Goal: Task Accomplishment & Management: Manage account settings

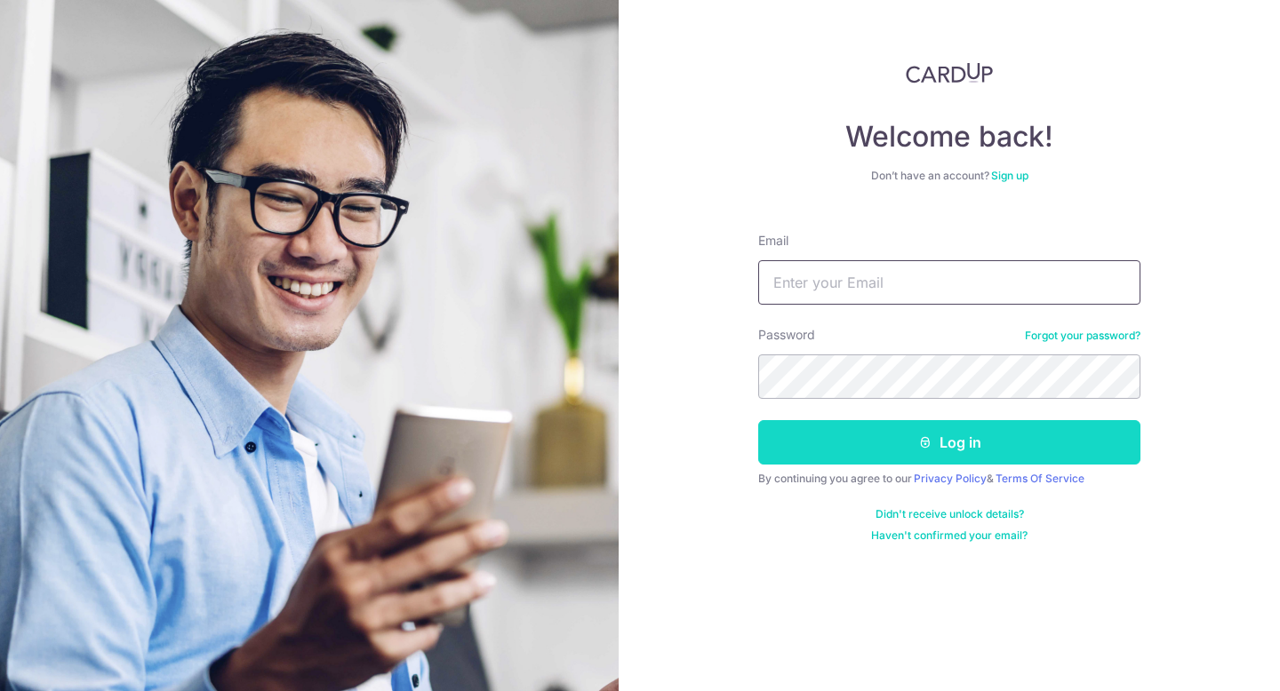
type input "[PERSON_NAME][EMAIL_ADDRESS][DOMAIN_NAME]"
click at [932, 453] on button "Log in" at bounding box center [949, 442] width 382 height 44
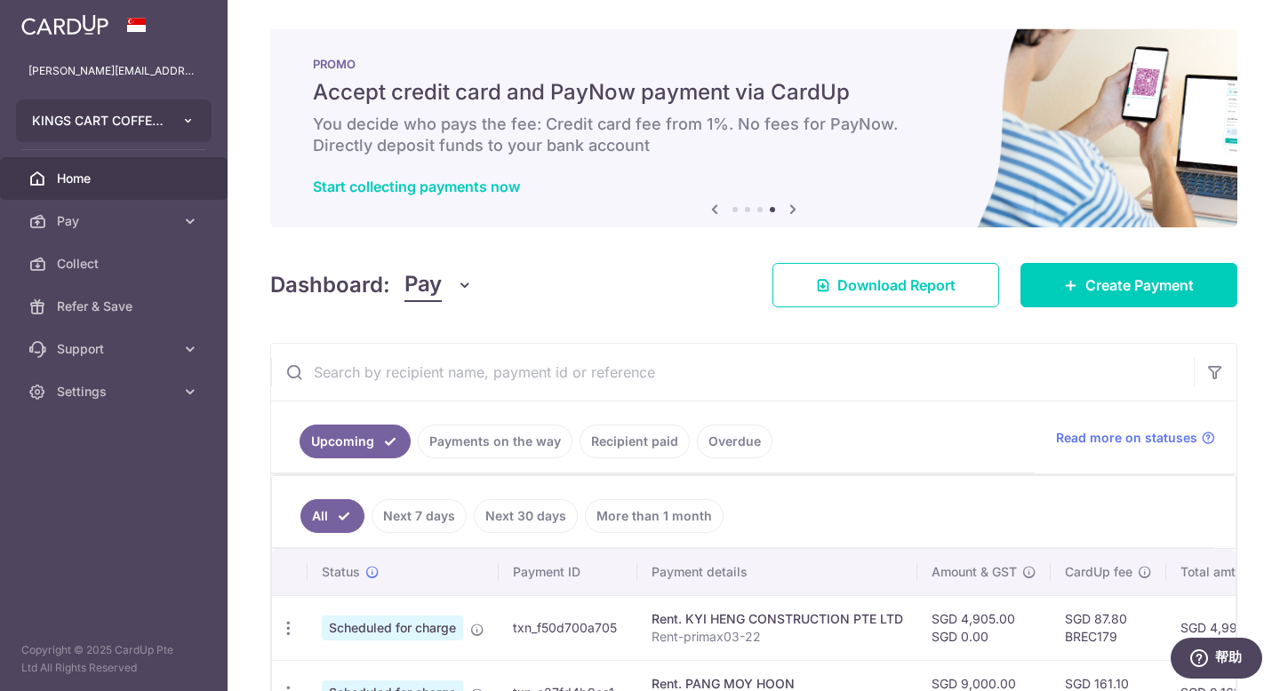
click at [141, 127] on span "KINGS CART COFFEE PTE. LTD." at bounding box center [98, 121] width 132 height 18
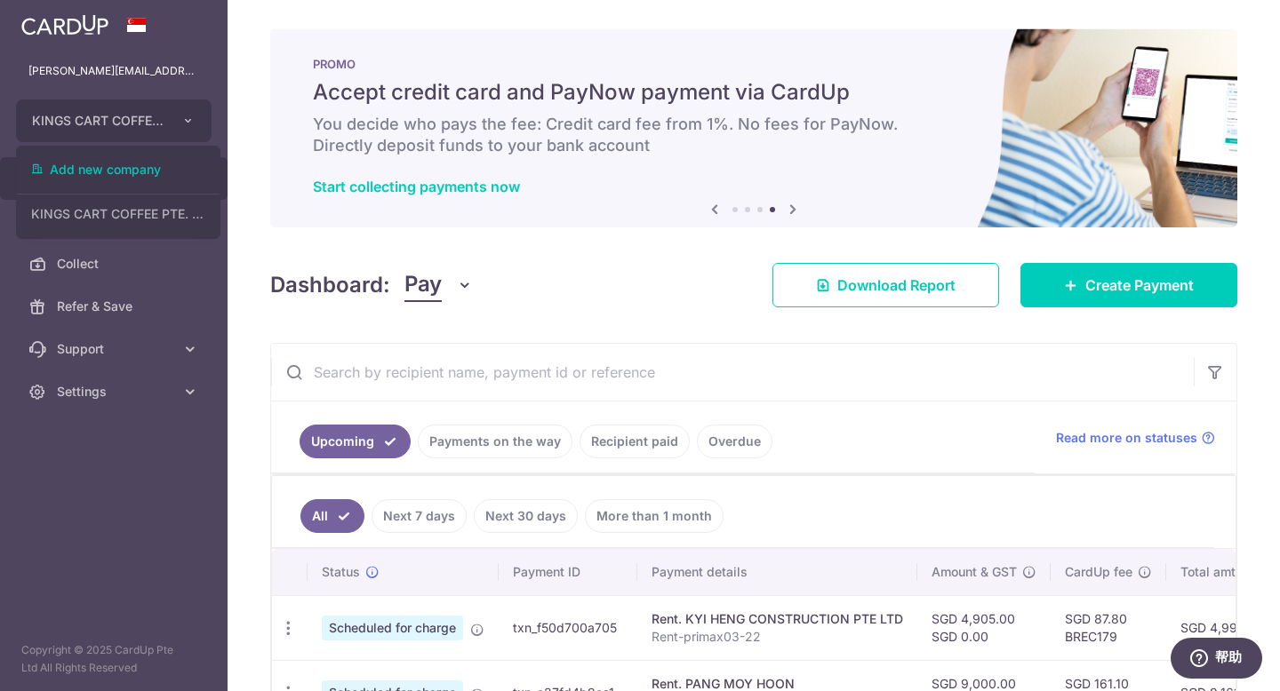
click at [160, 417] on aside "maggie@kingscartcoffee.com KINGS CART COFFEE PTE. LTD. Add new company KINGS CA…" at bounding box center [114, 345] width 228 height 691
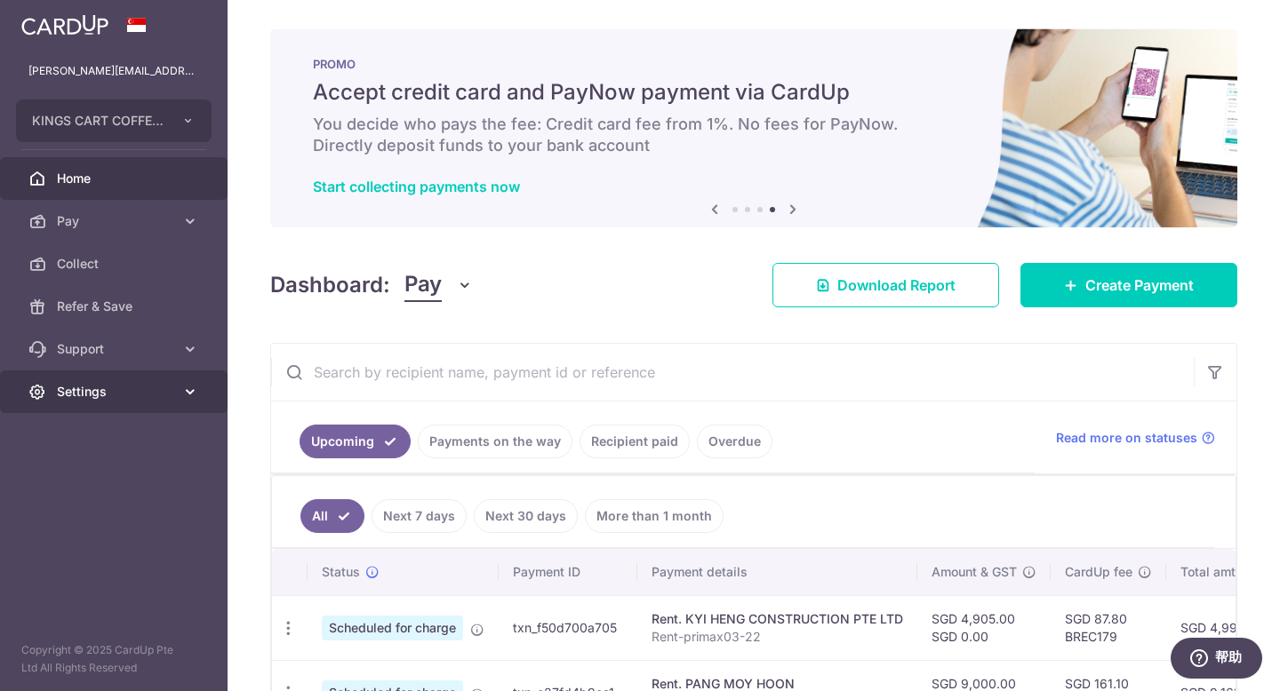
click at [180, 396] on link "Settings" at bounding box center [114, 392] width 228 height 43
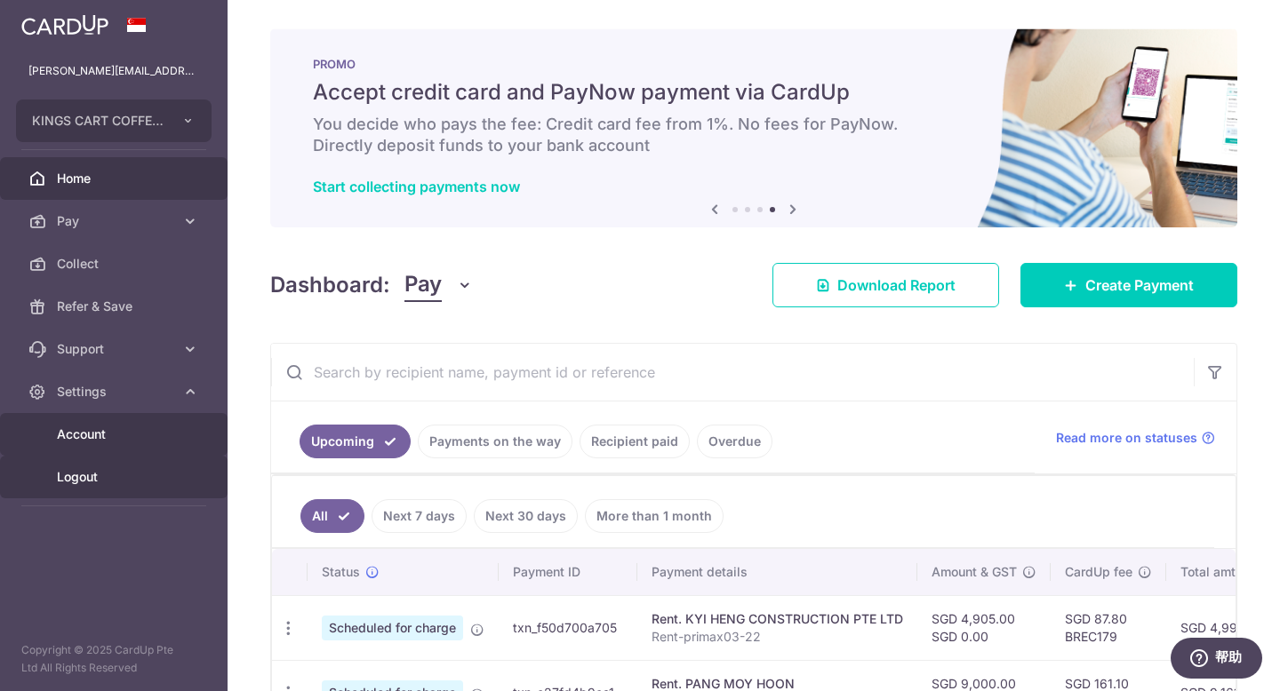
click at [85, 483] on span "Logout" at bounding box center [115, 477] width 117 height 18
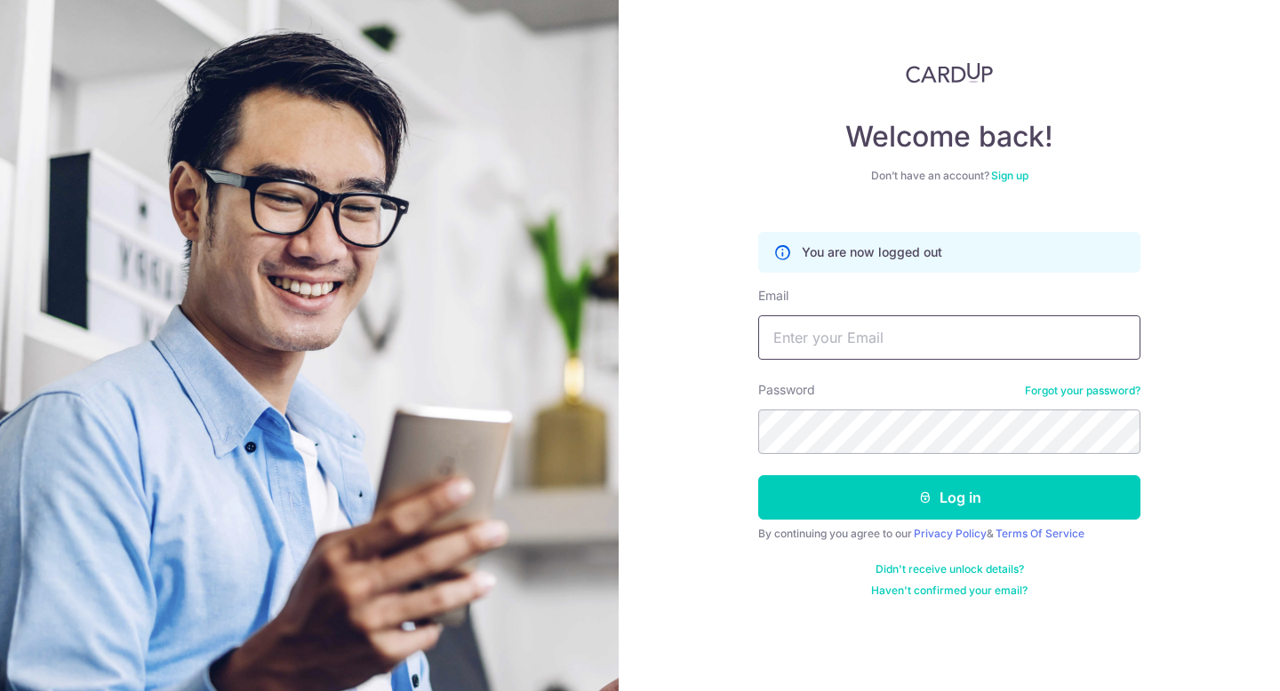
type input "[PERSON_NAME][EMAIL_ADDRESS][DOMAIN_NAME]"
click at [1017, 177] on link "Sign up" at bounding box center [1009, 175] width 37 height 13
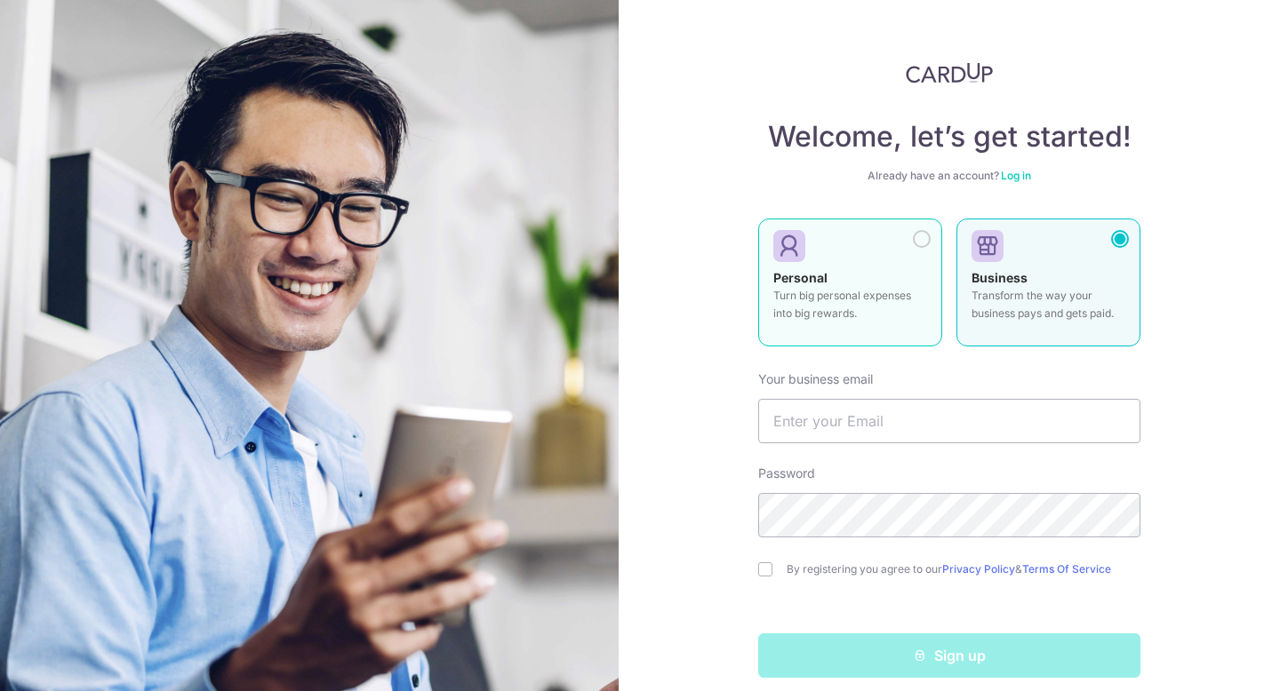
type input "[PERSON_NAME][EMAIL_ADDRESS][DOMAIN_NAME]"
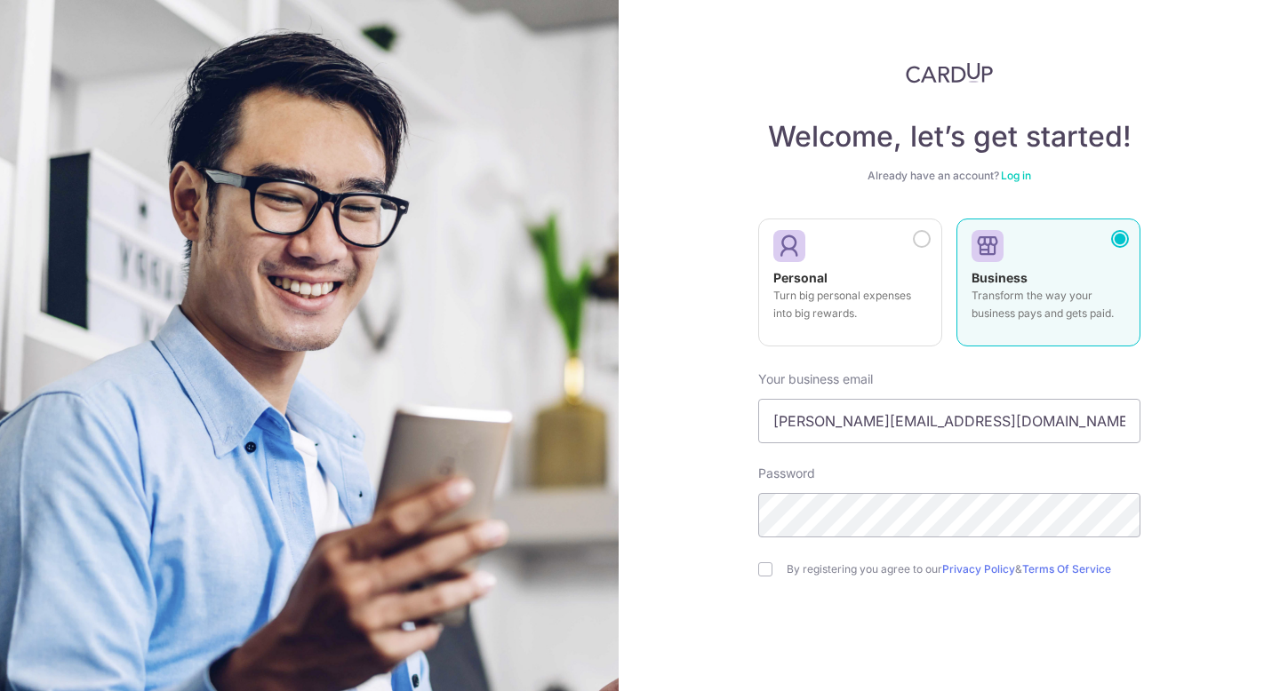
click at [1083, 258] on div at bounding box center [1041, 247] width 140 height 27
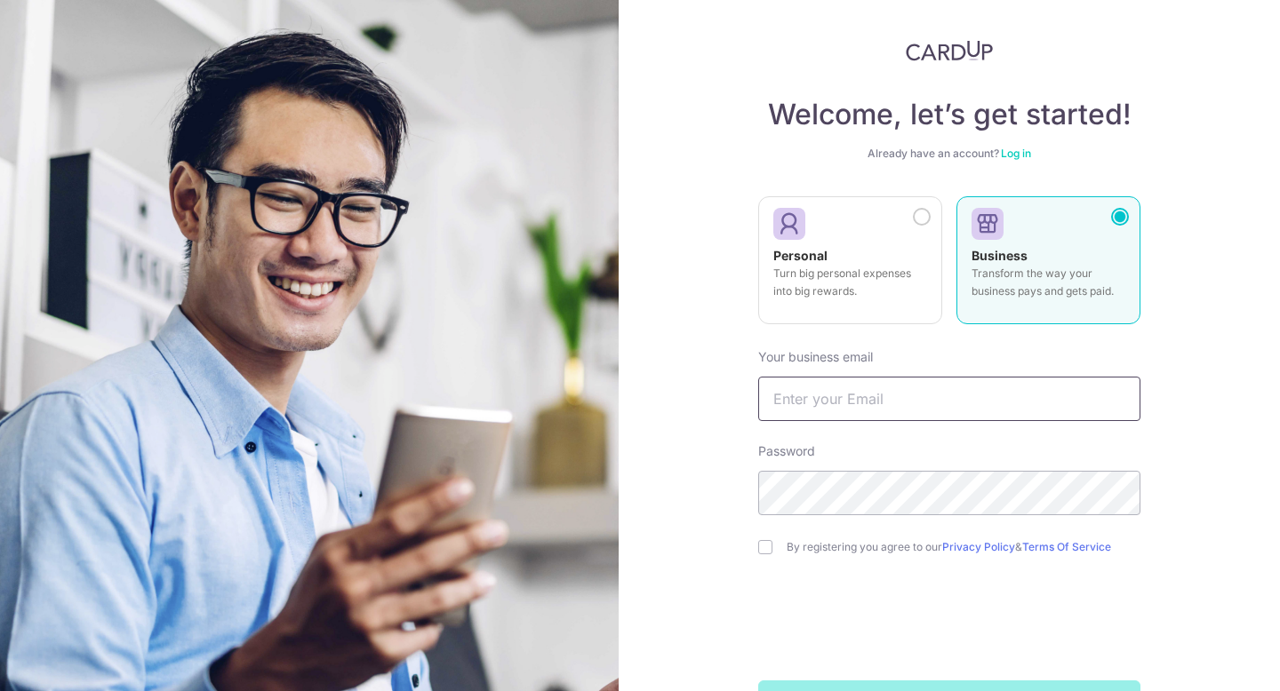
scroll to position [34, 0]
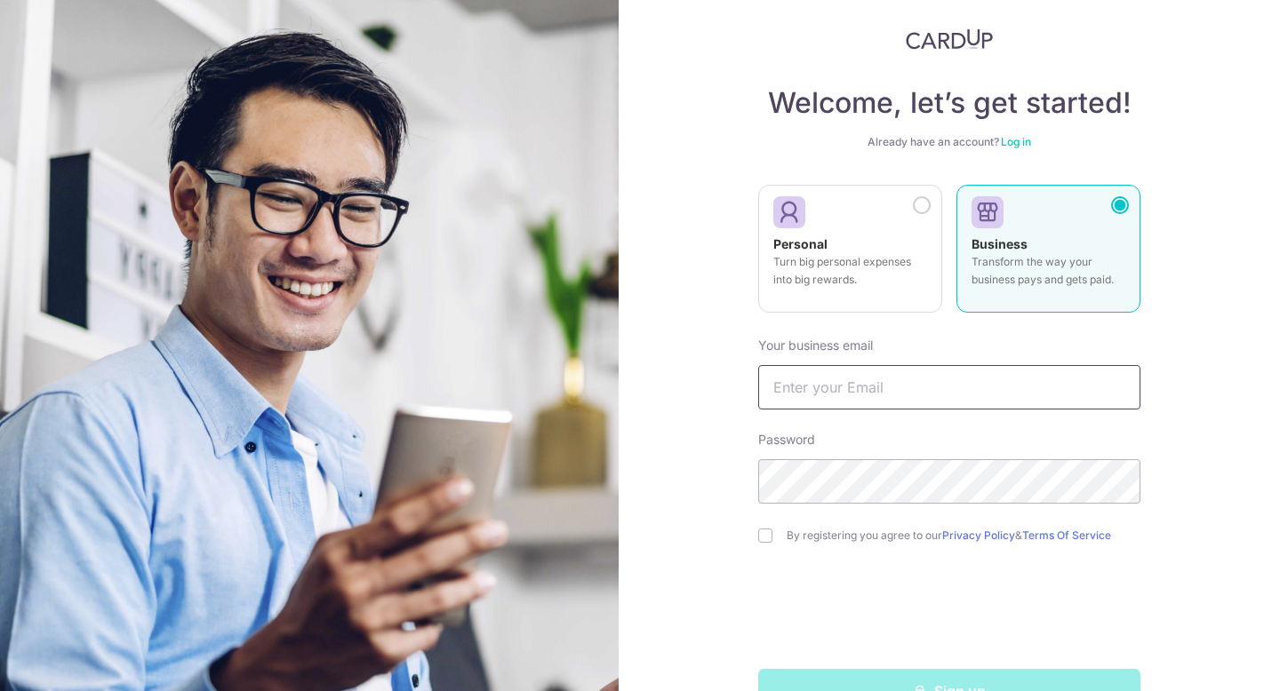
click at [941, 390] on input "text" at bounding box center [949, 387] width 382 height 44
type input "[PERSON_NAME][EMAIL_ADDRESS][DOMAIN_NAME]"
click at [1279, 451] on div "Welcome, let’s get started! Already have an account? Log in Personal Turn big p…" at bounding box center [949, 345] width 661 height 691
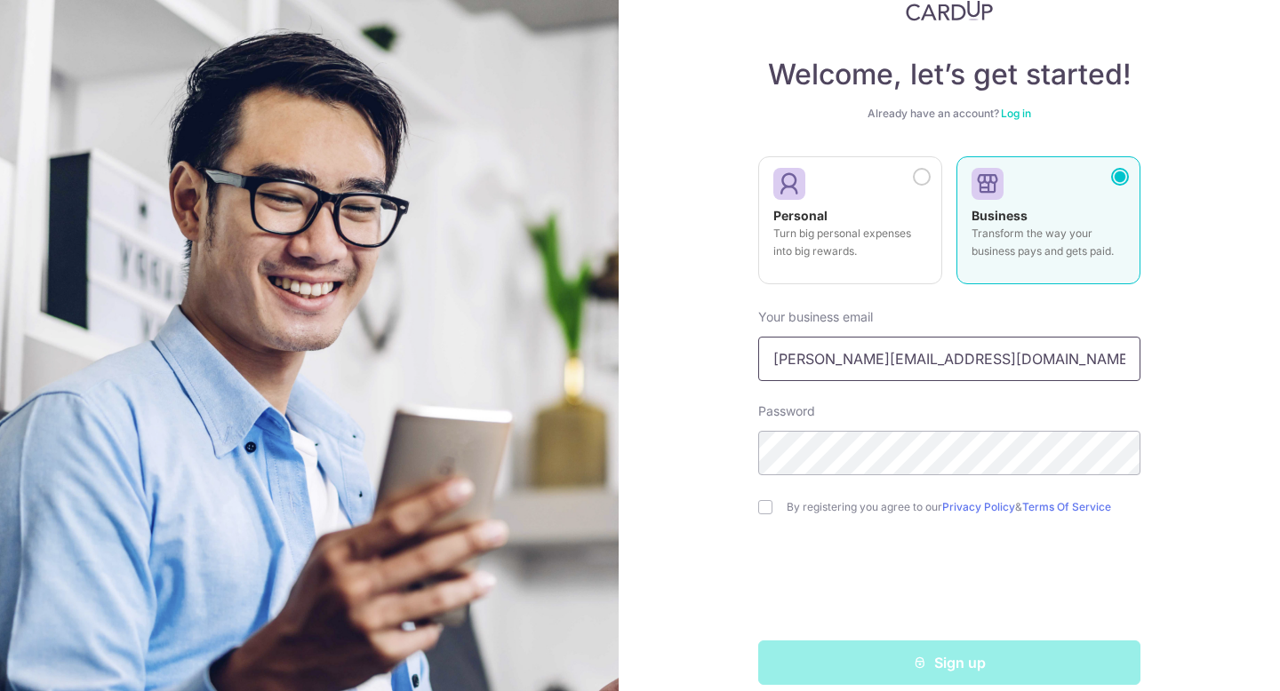
scroll to position [0, 0]
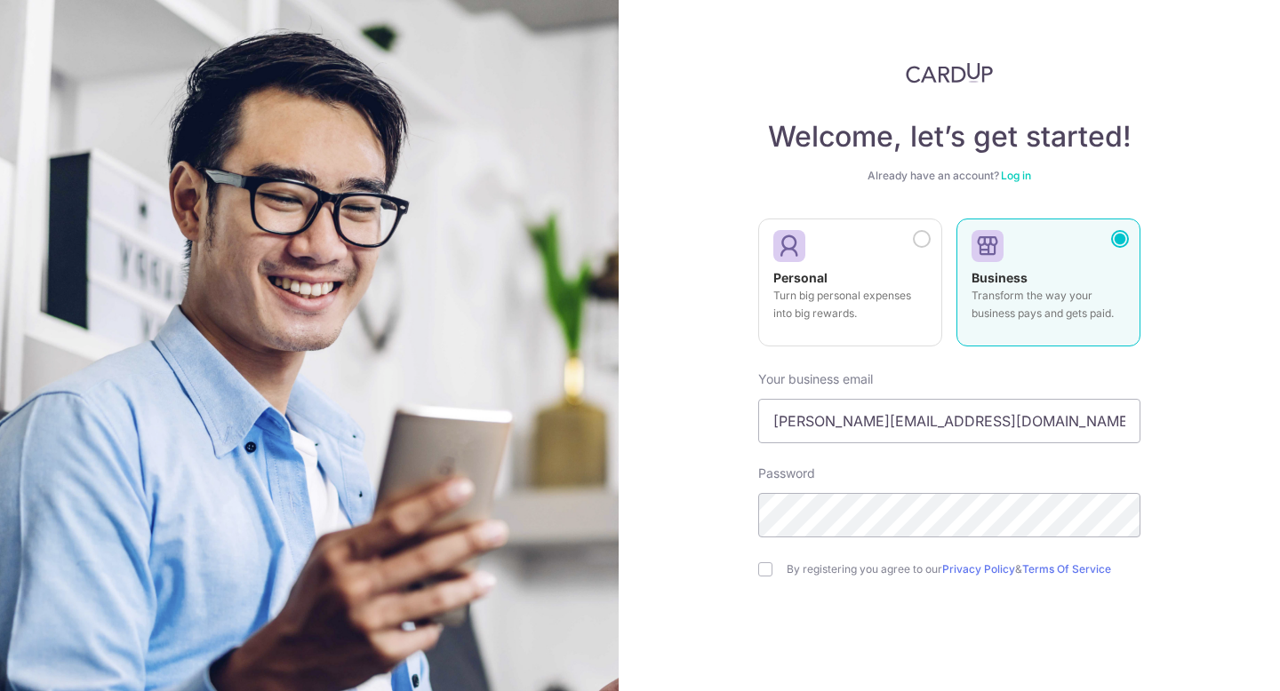
click at [1203, 121] on div "Welcome, let’s get started! Already have an account? Log in Personal Turn big p…" at bounding box center [949, 345] width 661 height 691
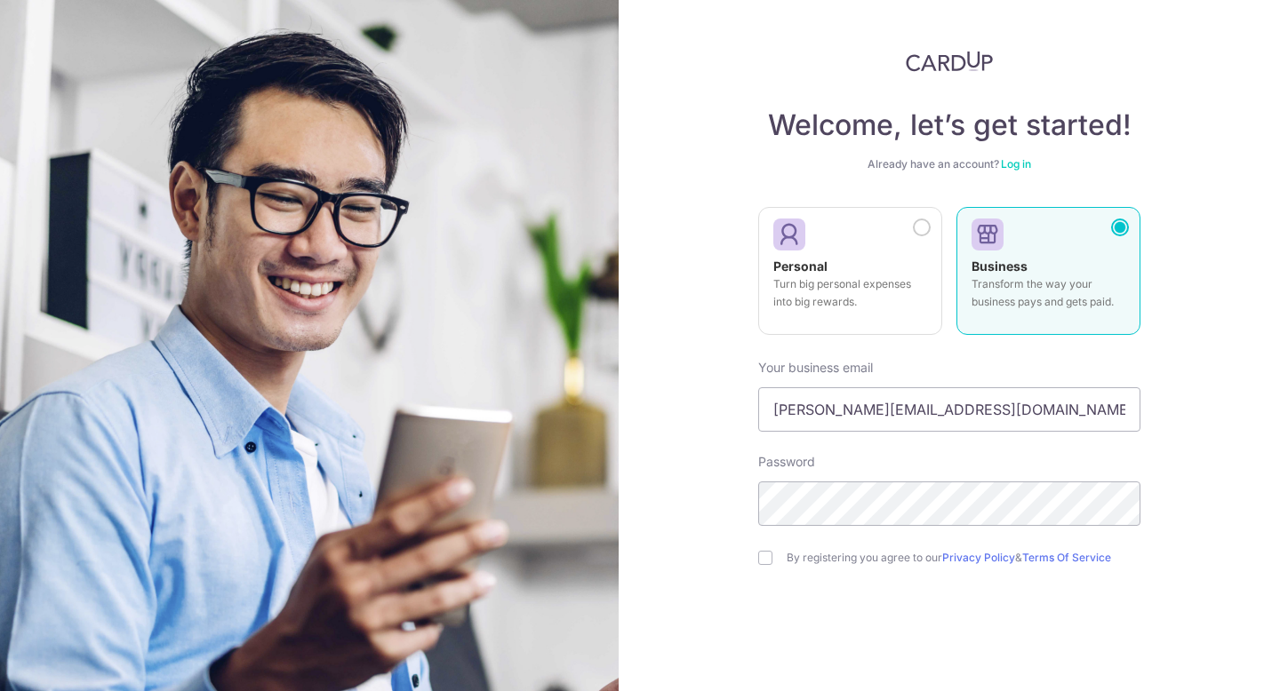
click at [1015, 167] on link "Log in" at bounding box center [1016, 163] width 30 height 13
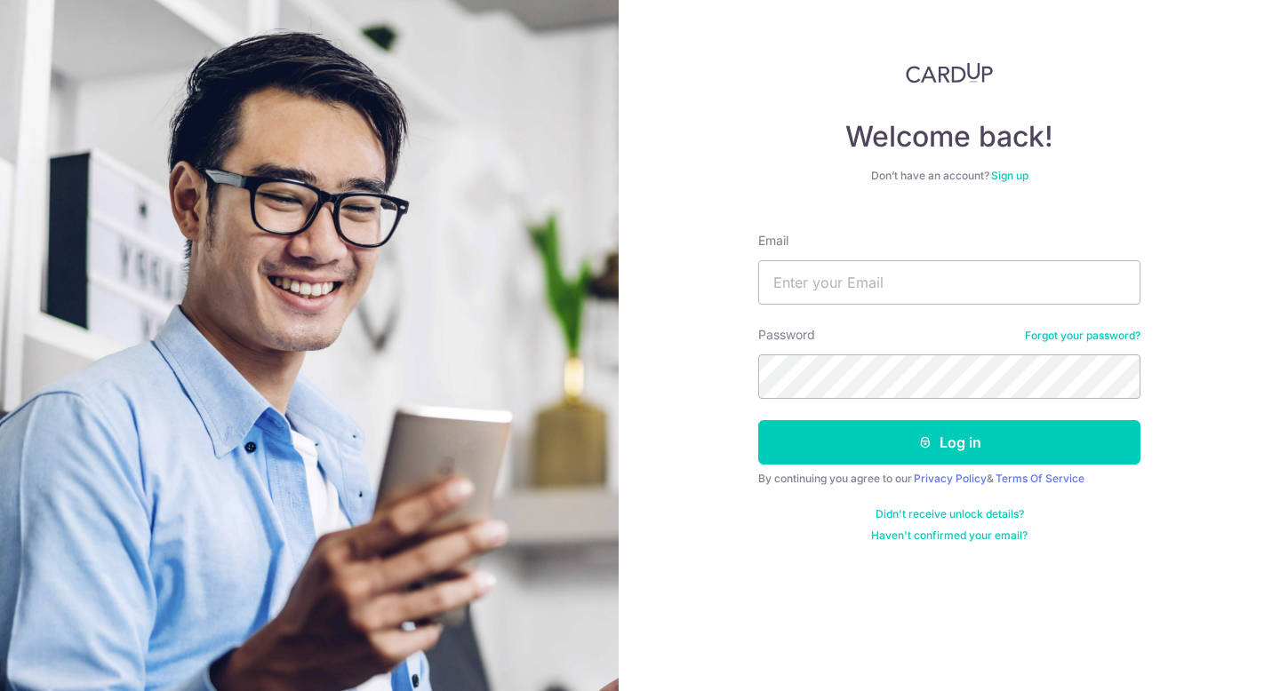
type input "[PERSON_NAME][EMAIL_ADDRESS][DOMAIN_NAME]"
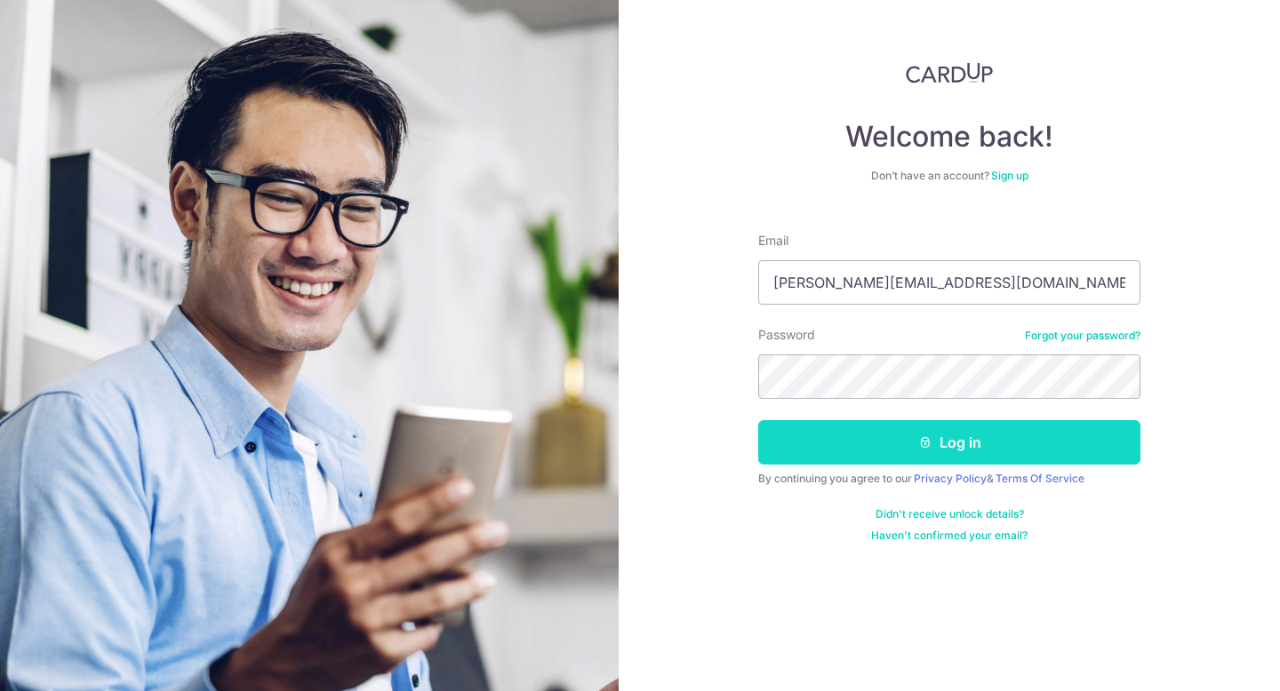
click at [975, 450] on button "Log in" at bounding box center [949, 442] width 382 height 44
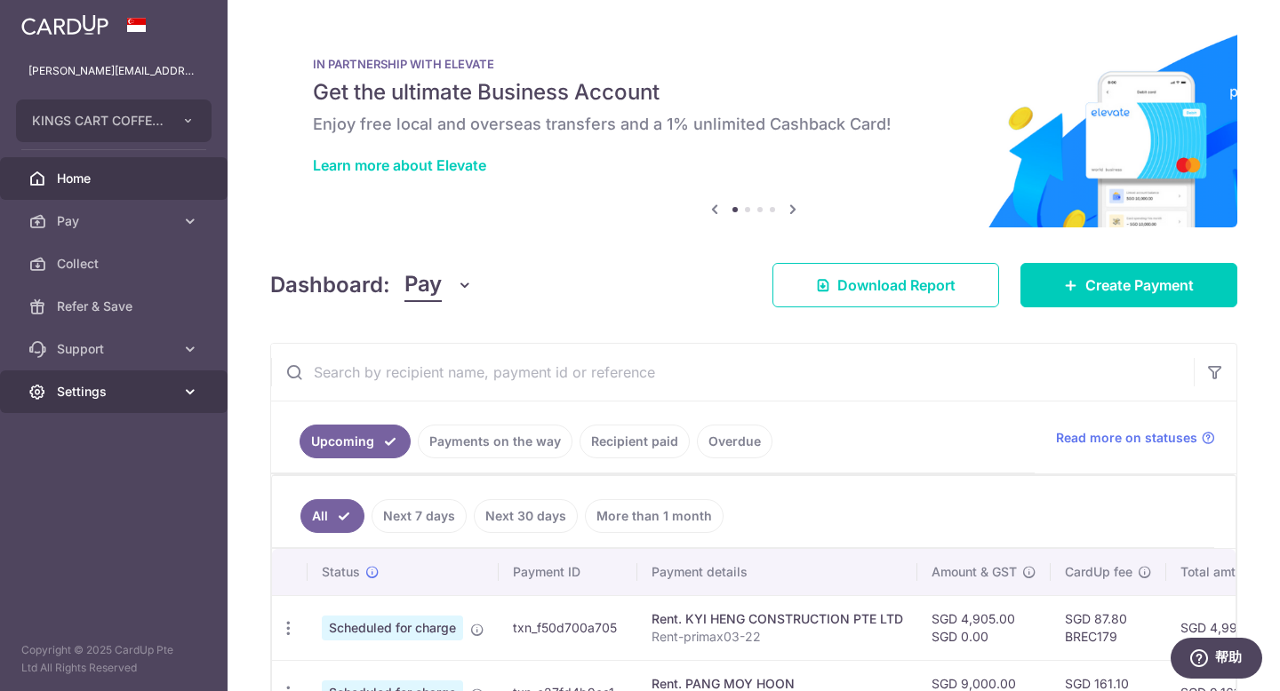
click at [182, 393] on icon at bounding box center [190, 392] width 18 height 18
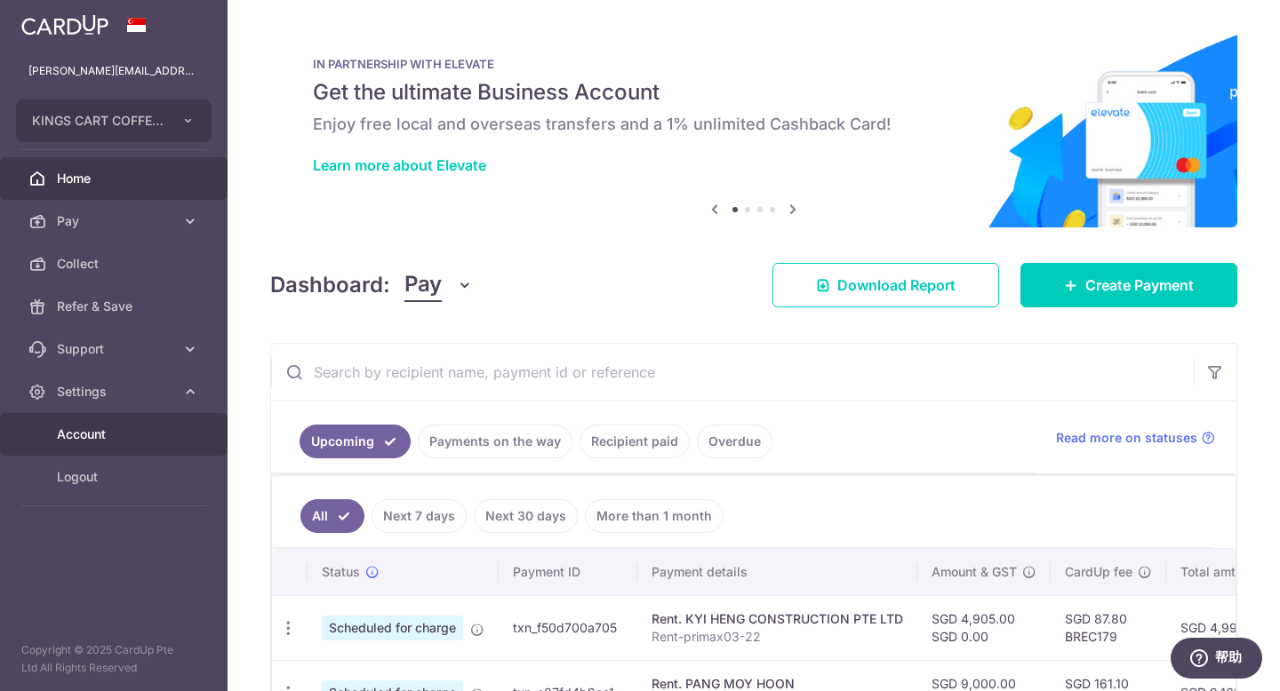
click at [54, 438] on link "Account" at bounding box center [114, 434] width 228 height 43
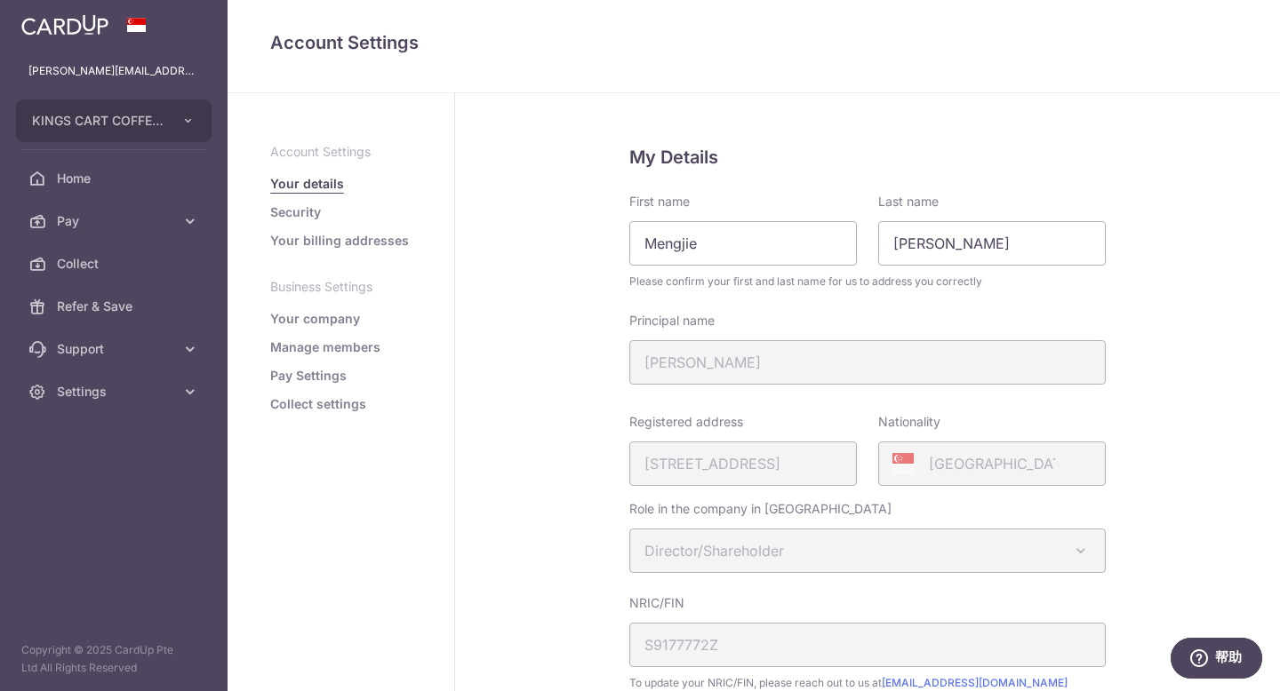
click at [349, 318] on link "Your company" at bounding box center [315, 319] width 90 height 18
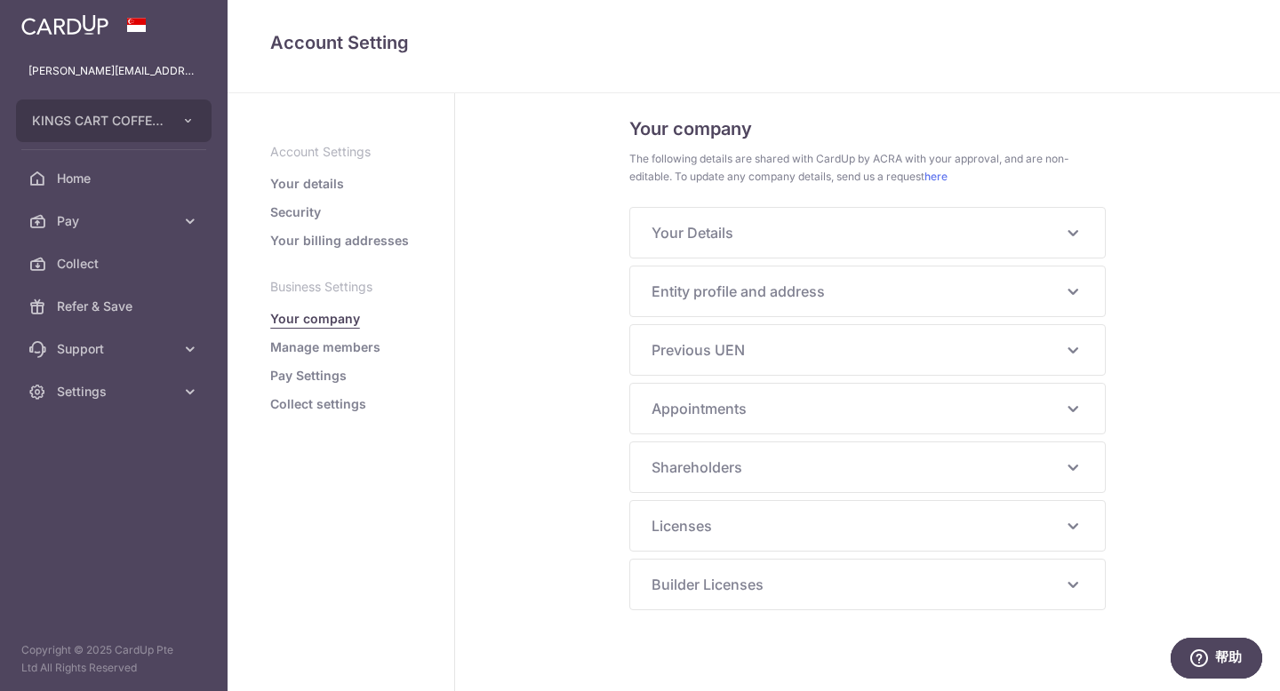
click at [759, 237] on span "Your Details" at bounding box center [856, 232] width 411 height 21
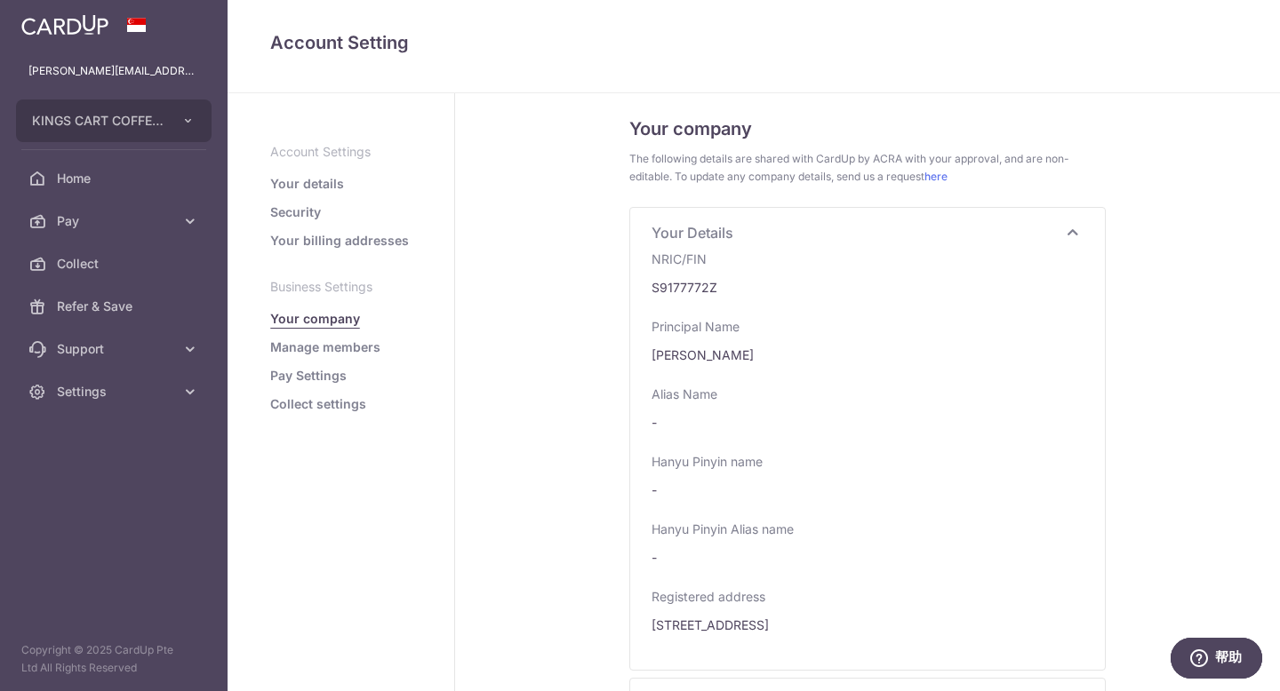
click at [759, 237] on span "Your Details" at bounding box center [856, 232] width 411 height 21
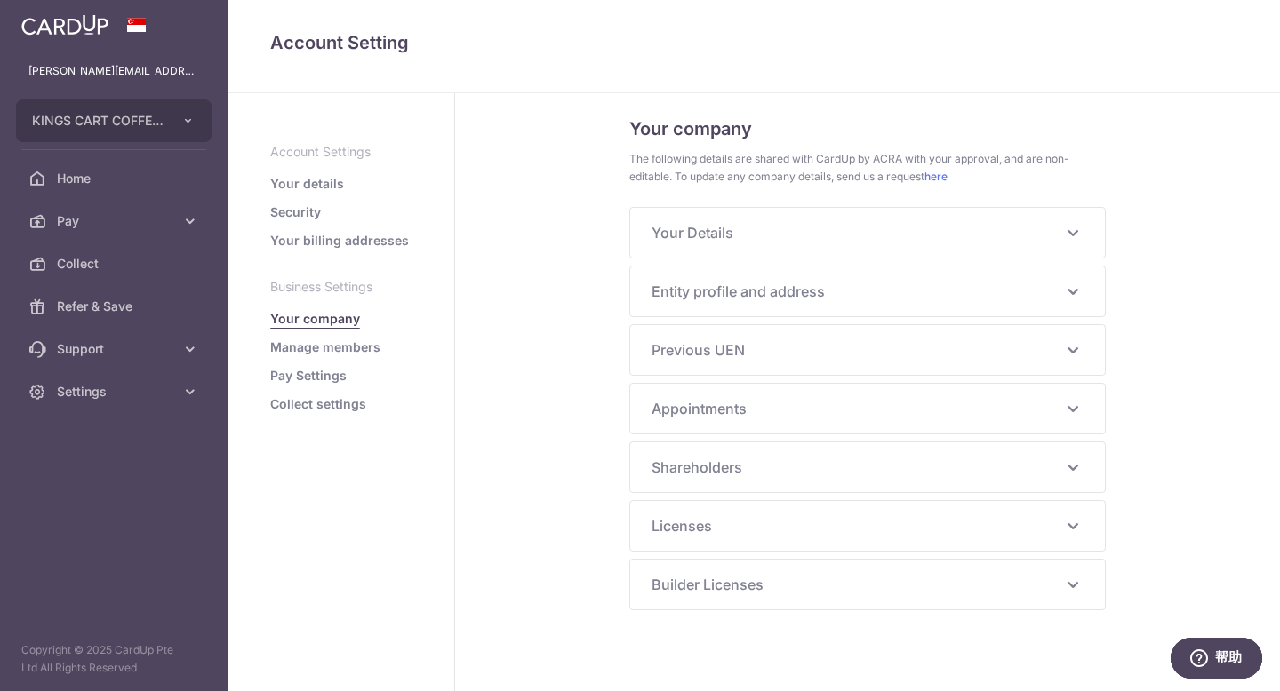
click at [313, 350] on link "Manage members" at bounding box center [325, 348] width 110 height 18
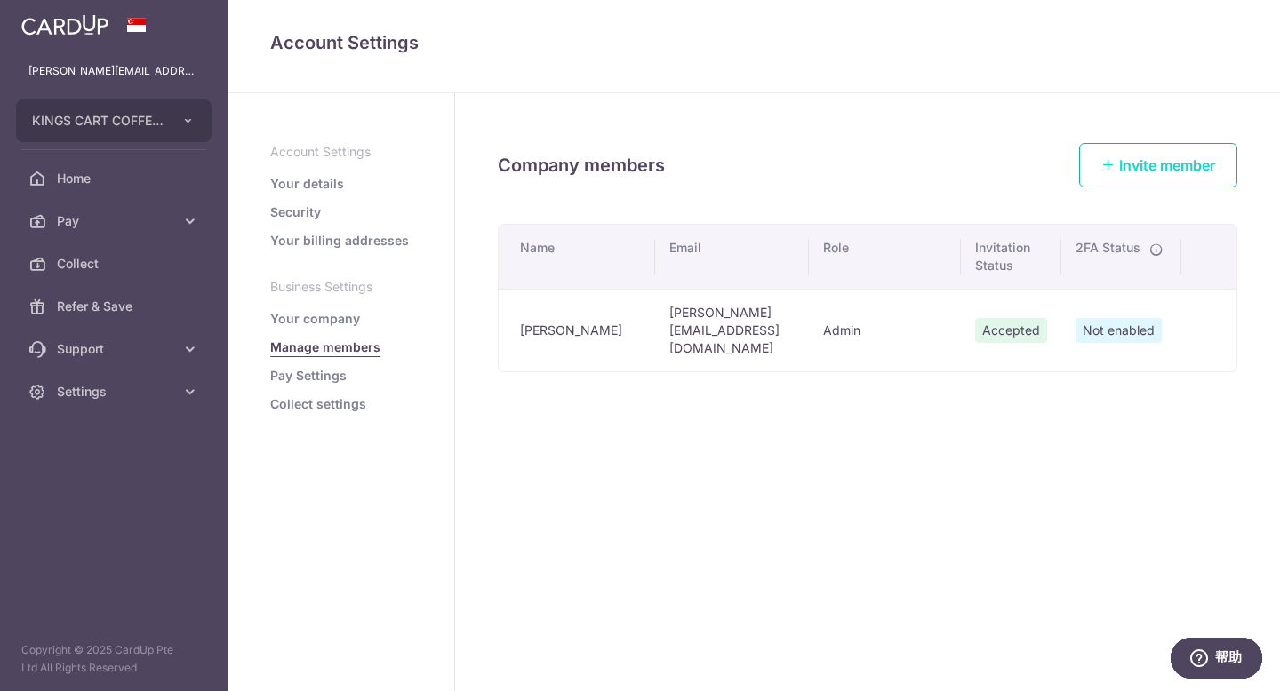
click at [1166, 184] on link "Invite member" at bounding box center [1158, 165] width 158 height 44
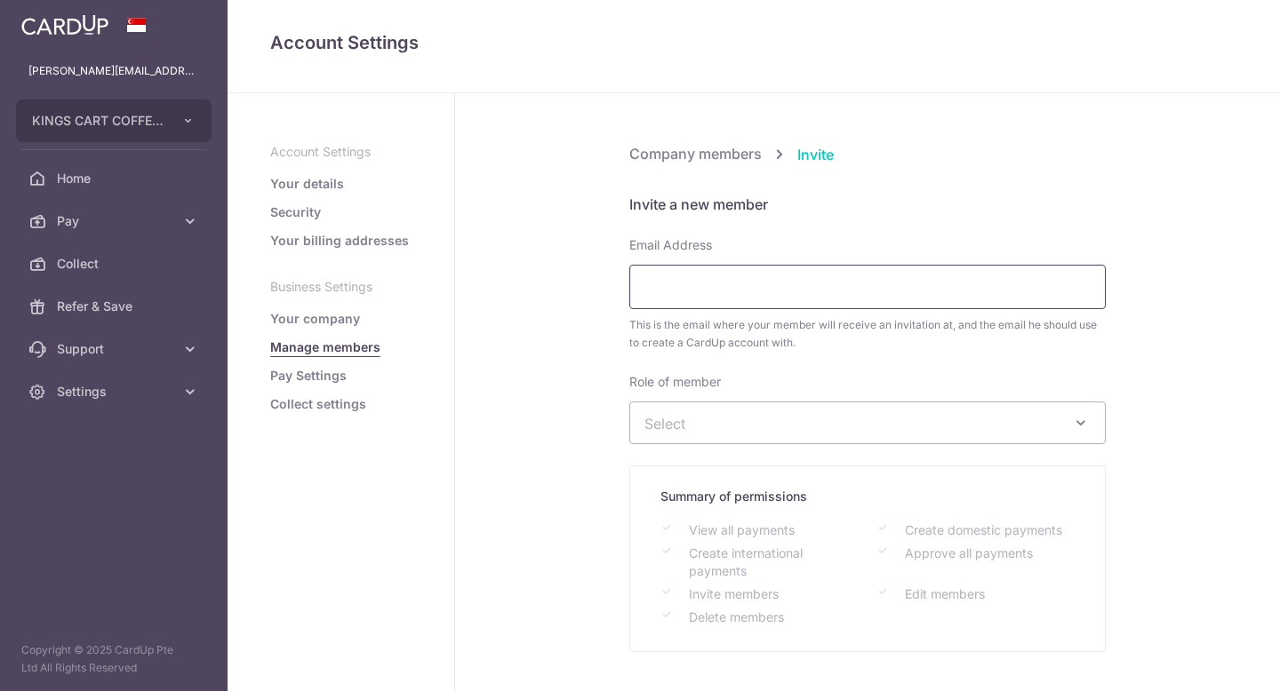
click at [918, 290] on input "Email Address" at bounding box center [867, 287] width 476 height 44
type input "finance@kingscartcoffee.com"
click at [998, 405] on span "Select" at bounding box center [867, 423] width 475 height 41
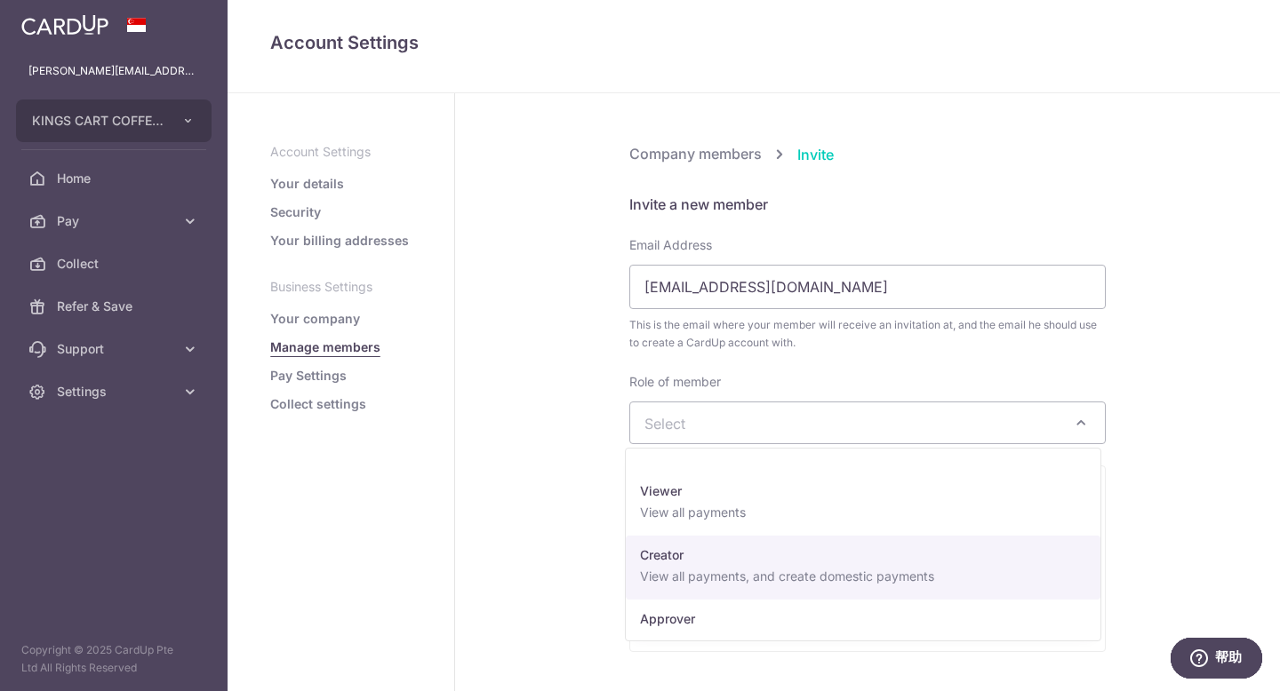
select select "24374"
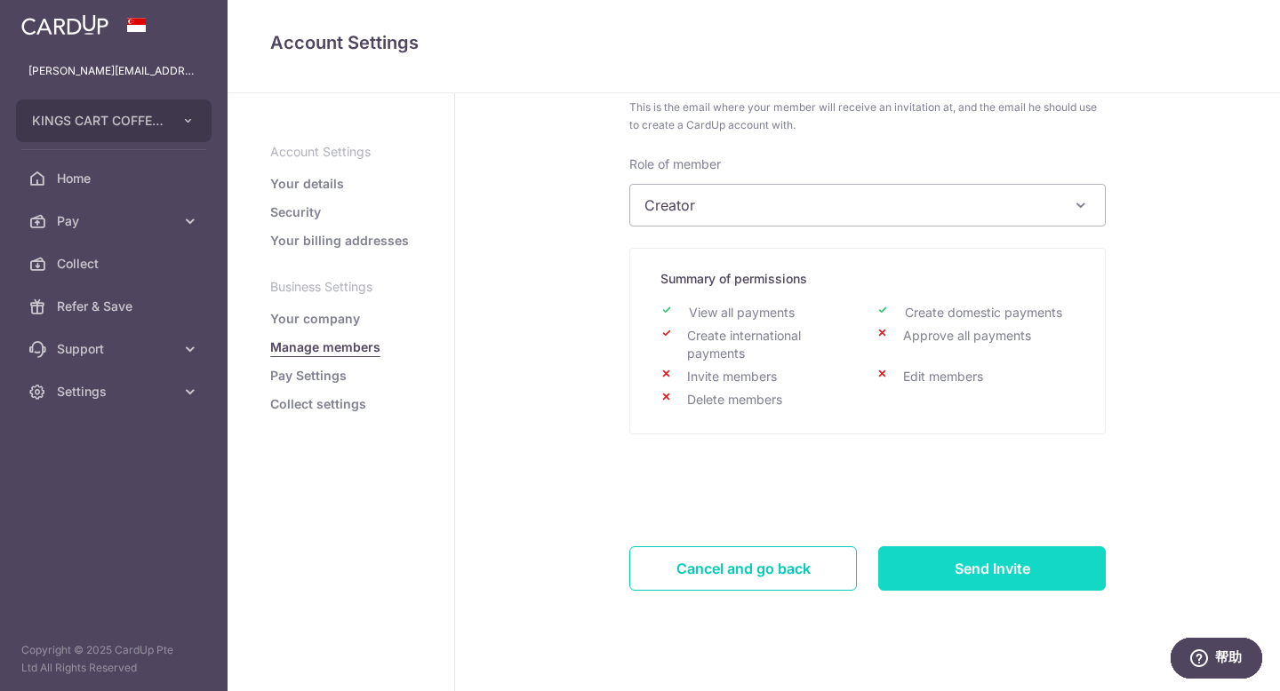
click at [1018, 572] on input "Send Invite" at bounding box center [992, 569] width 228 height 44
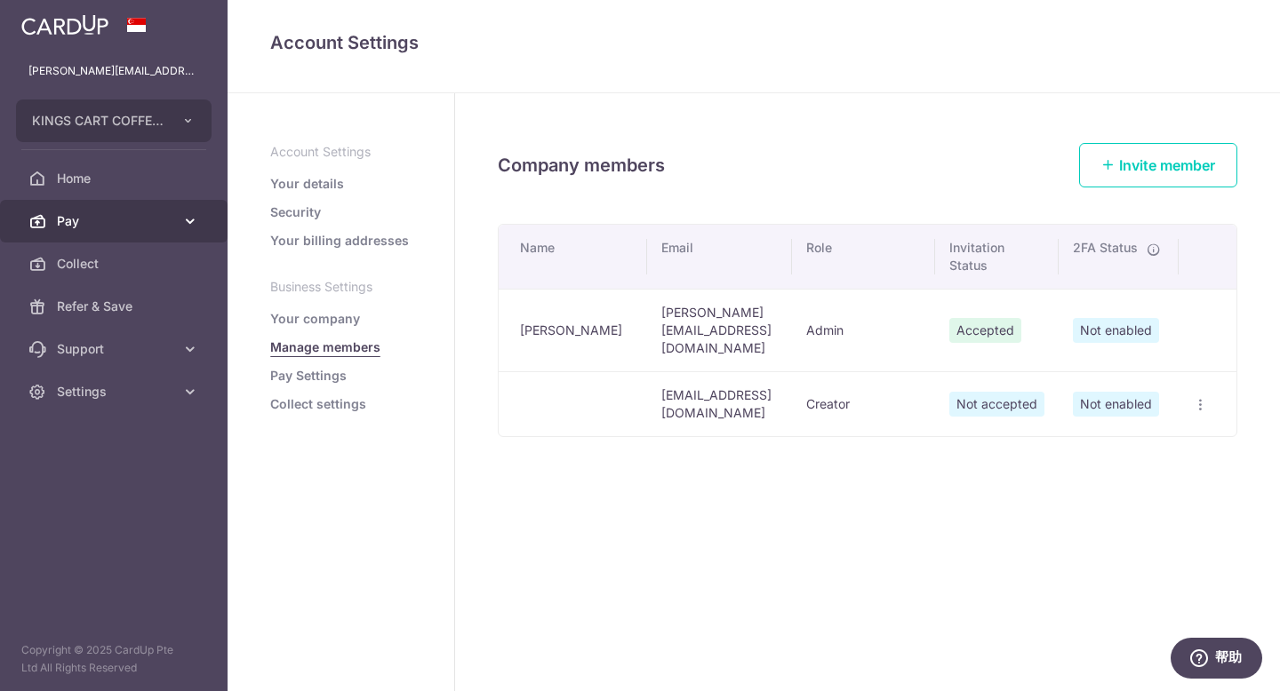
click at [194, 227] on icon at bounding box center [190, 221] width 18 height 18
click at [194, 228] on icon at bounding box center [190, 221] width 18 height 18
click at [180, 221] on link "Pay" at bounding box center [114, 221] width 228 height 43
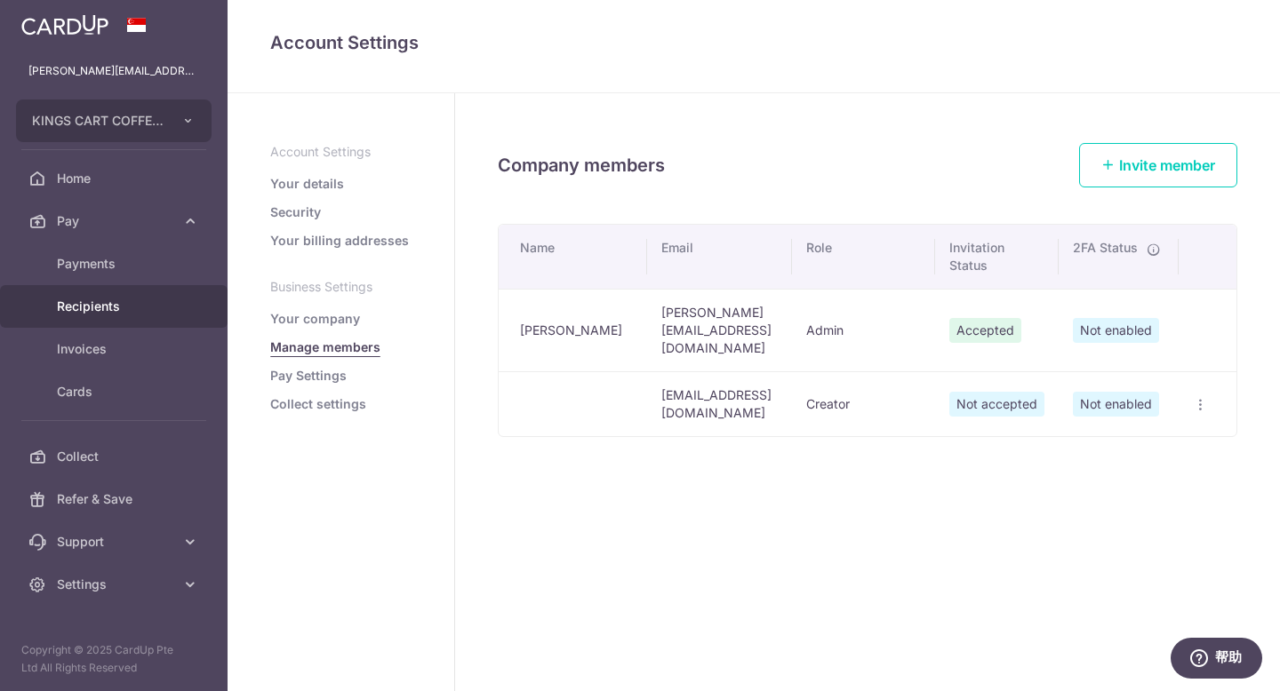
click at [84, 311] on span "Recipients" at bounding box center [115, 307] width 117 height 18
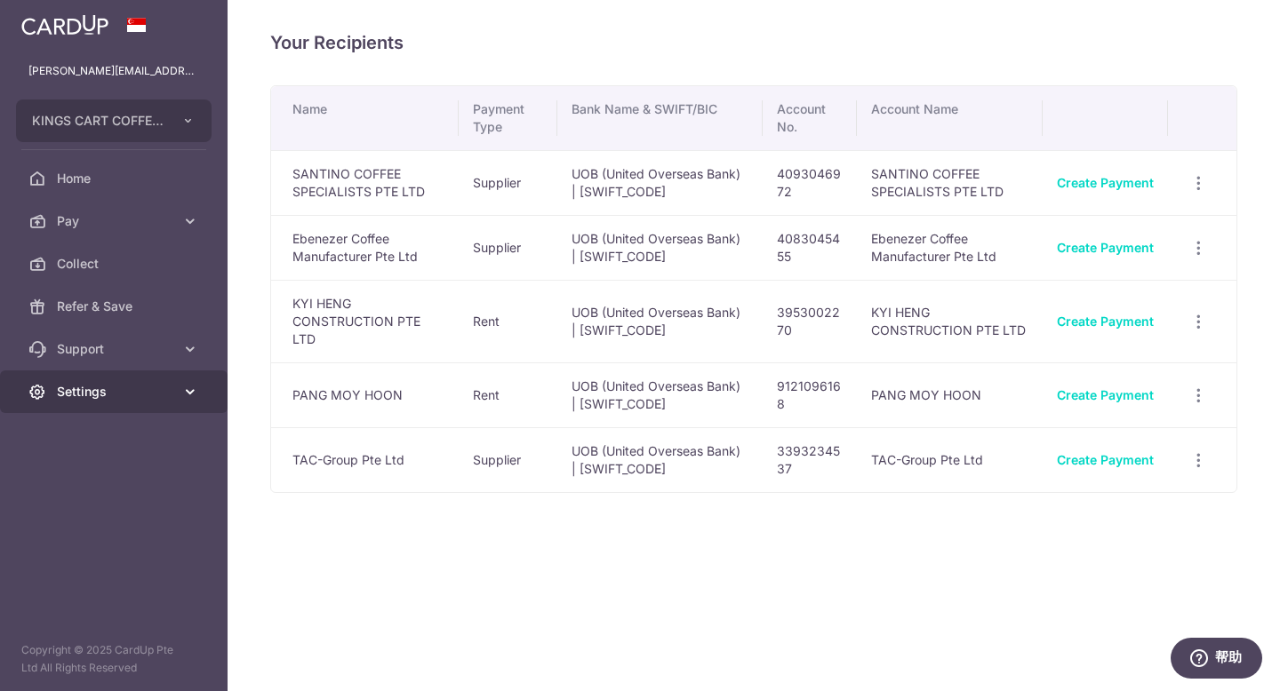
click at [127, 404] on link "Settings" at bounding box center [114, 392] width 228 height 43
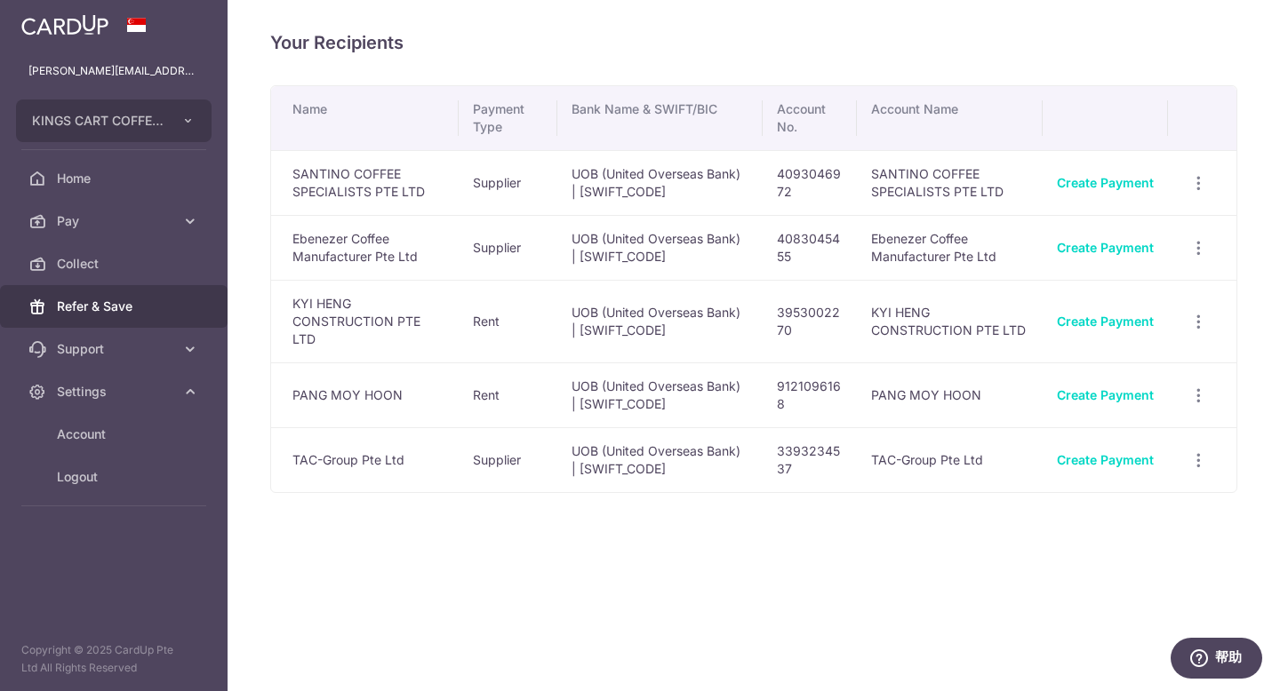
click at [104, 298] on span "Refer & Save" at bounding box center [115, 307] width 117 height 18
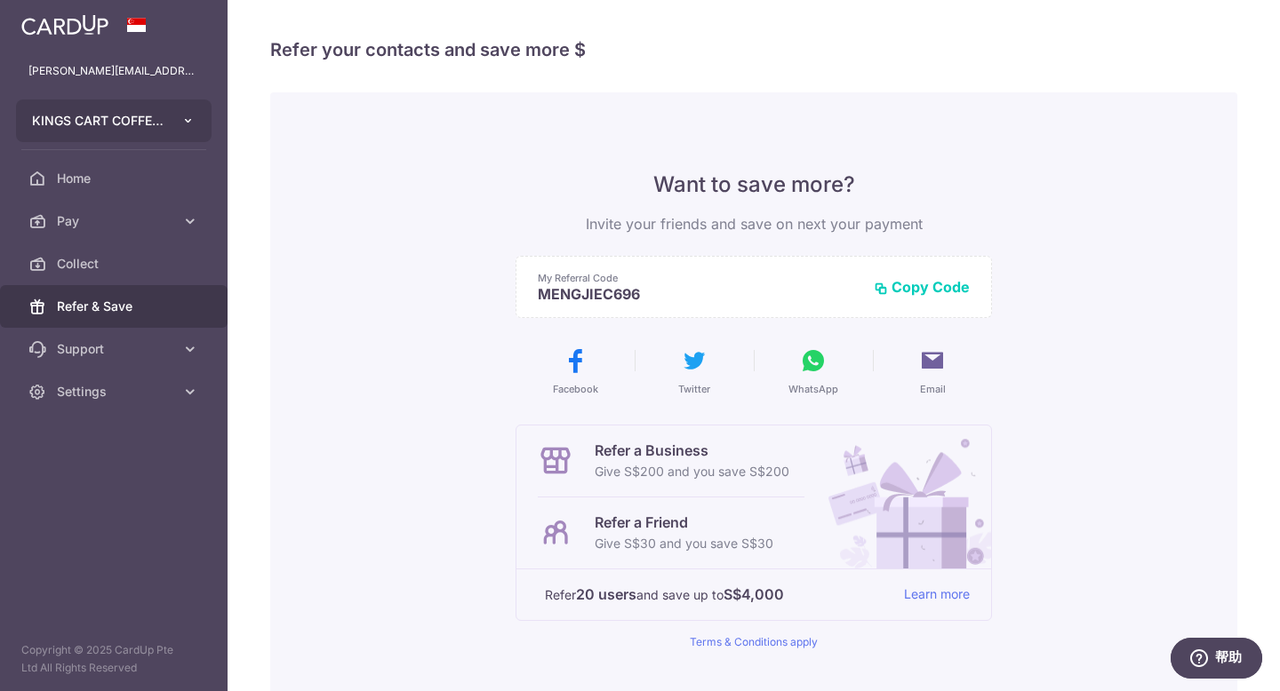
click at [150, 113] on span "KINGS CART COFFEE PTE. LTD." at bounding box center [98, 121] width 132 height 18
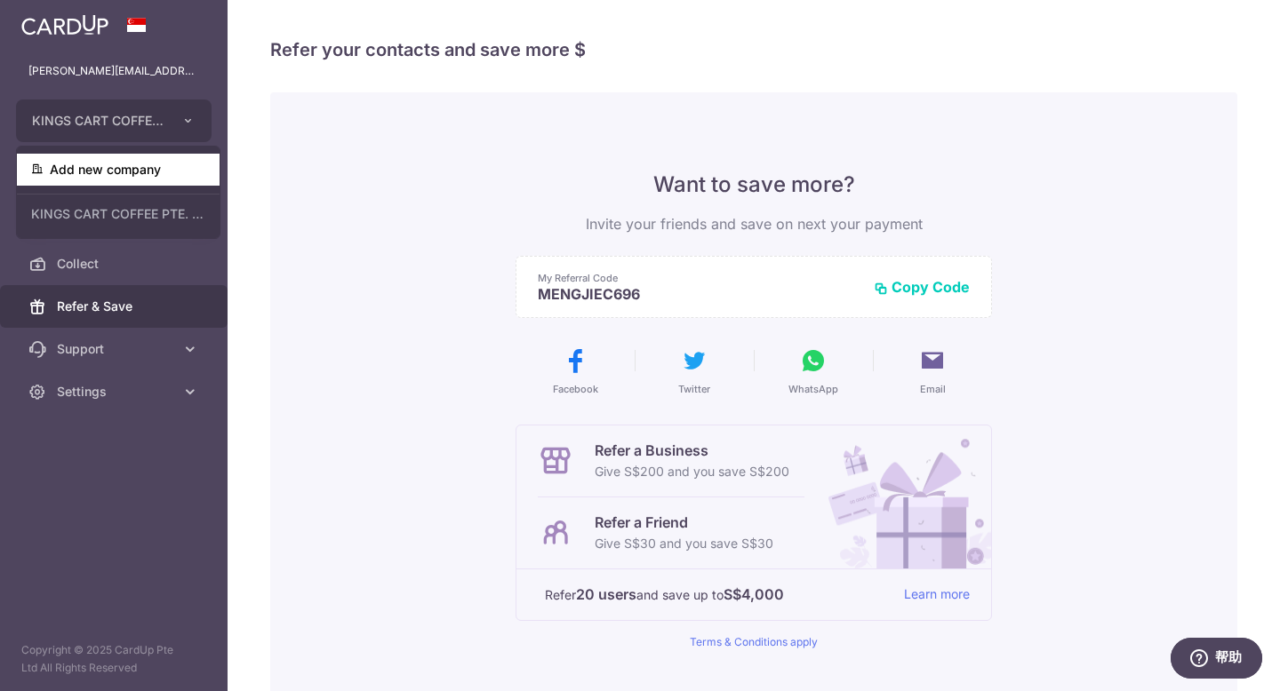
click at [124, 179] on link "Add new company" at bounding box center [118, 170] width 203 height 32
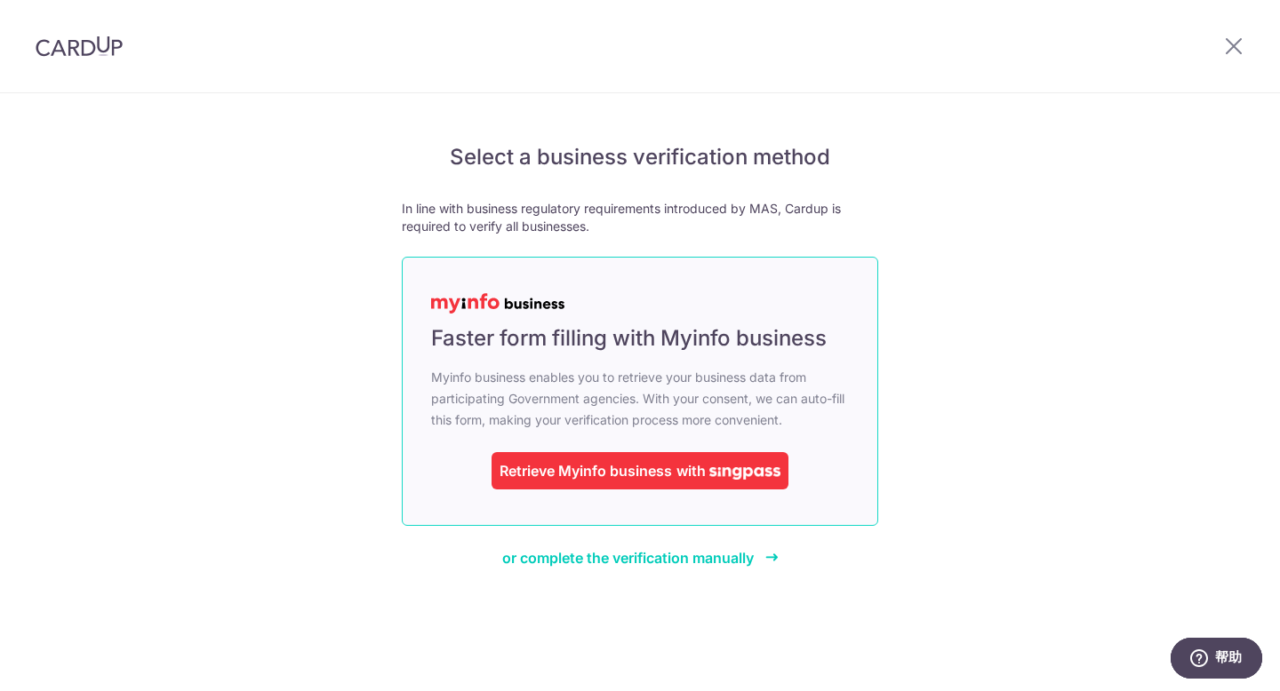
click at [618, 468] on div "Retrieve Myinfo business" at bounding box center [585, 470] width 172 height 21
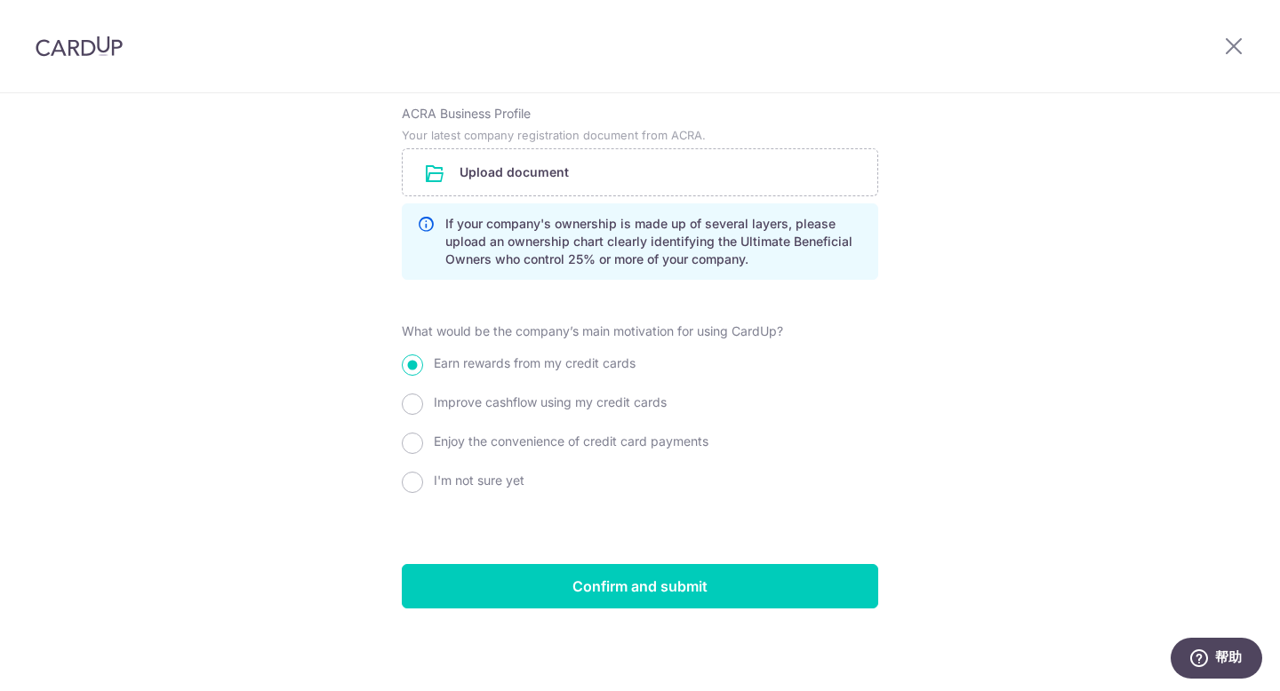
scroll to position [1344, 0]
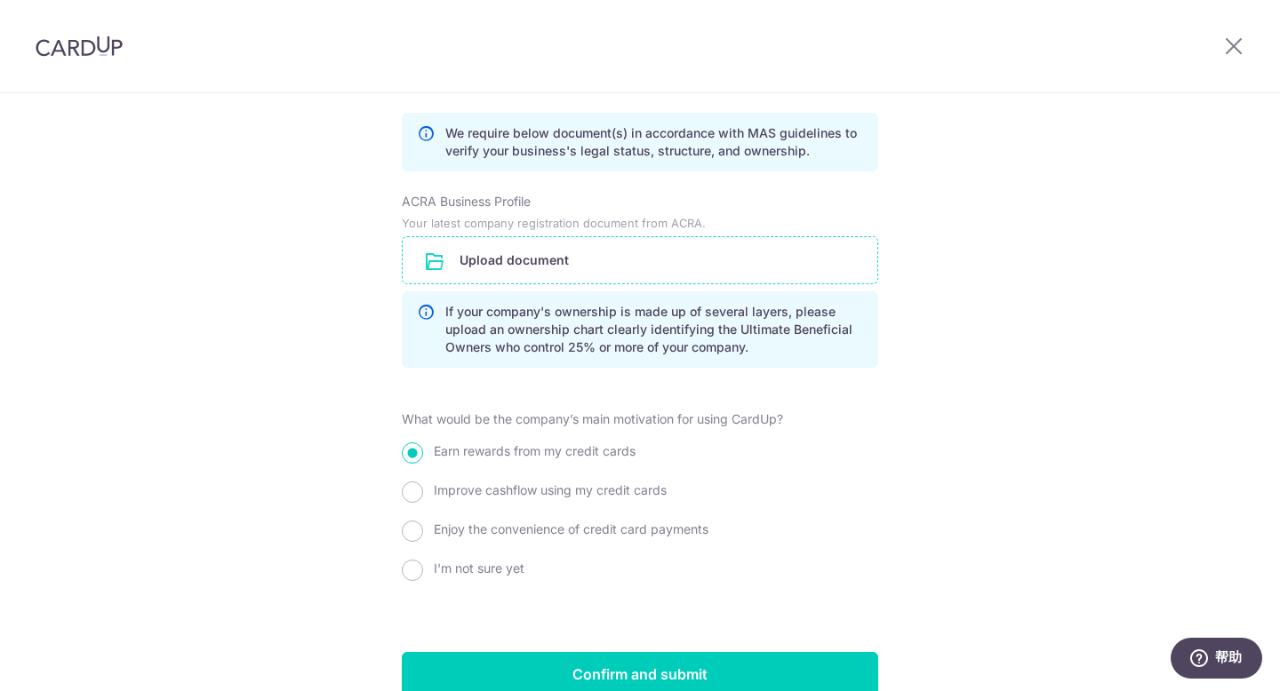
click at [563, 262] on input "file" at bounding box center [640, 260] width 475 height 46
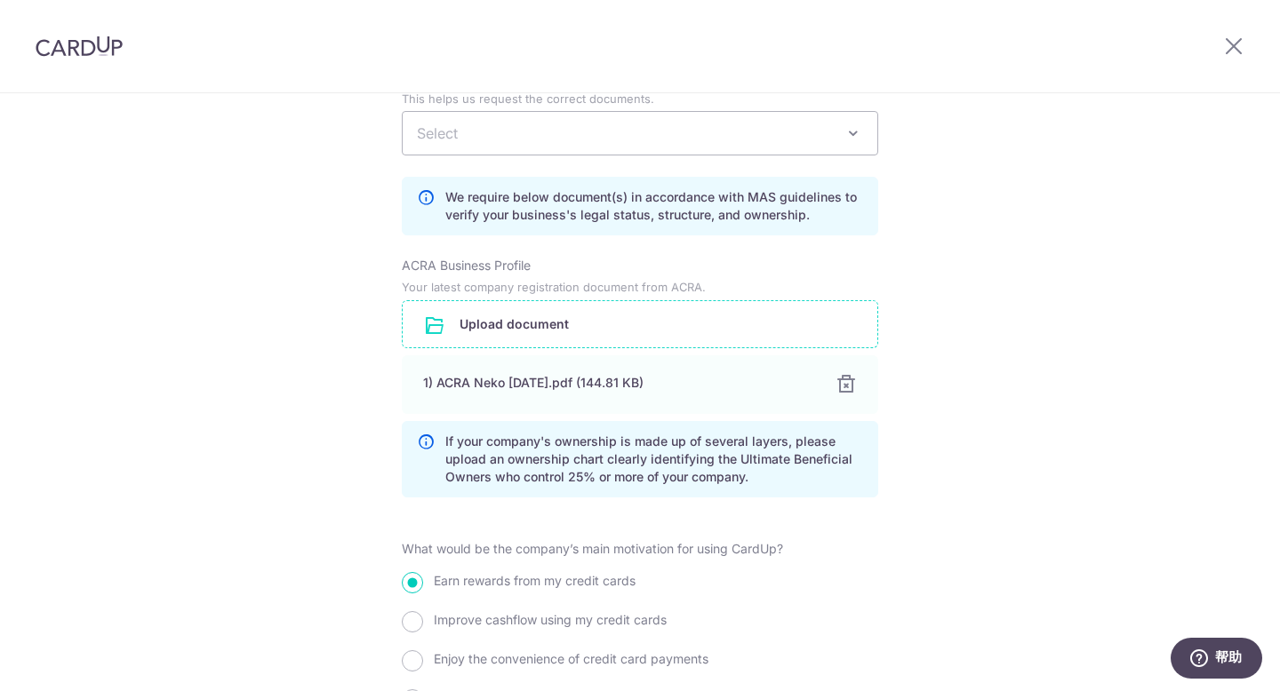
scroll to position [971, 0]
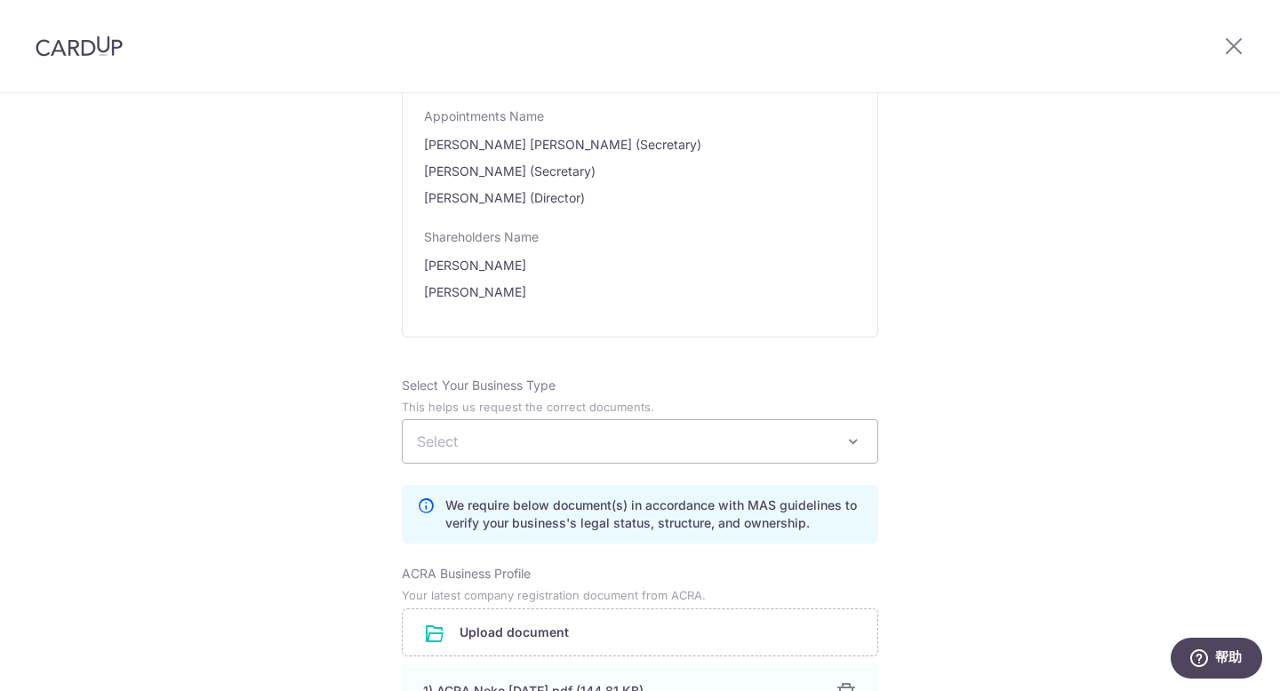
click at [732, 454] on span "Select" at bounding box center [640, 441] width 475 height 43
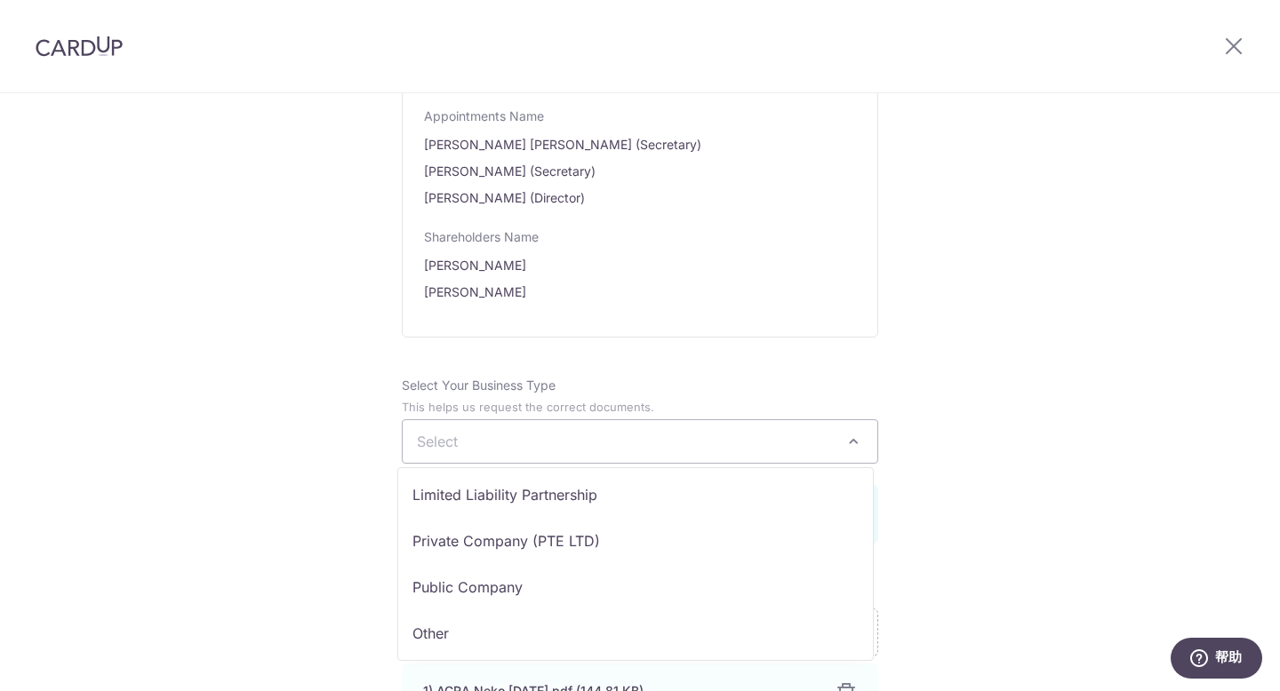
scroll to position [146, 0]
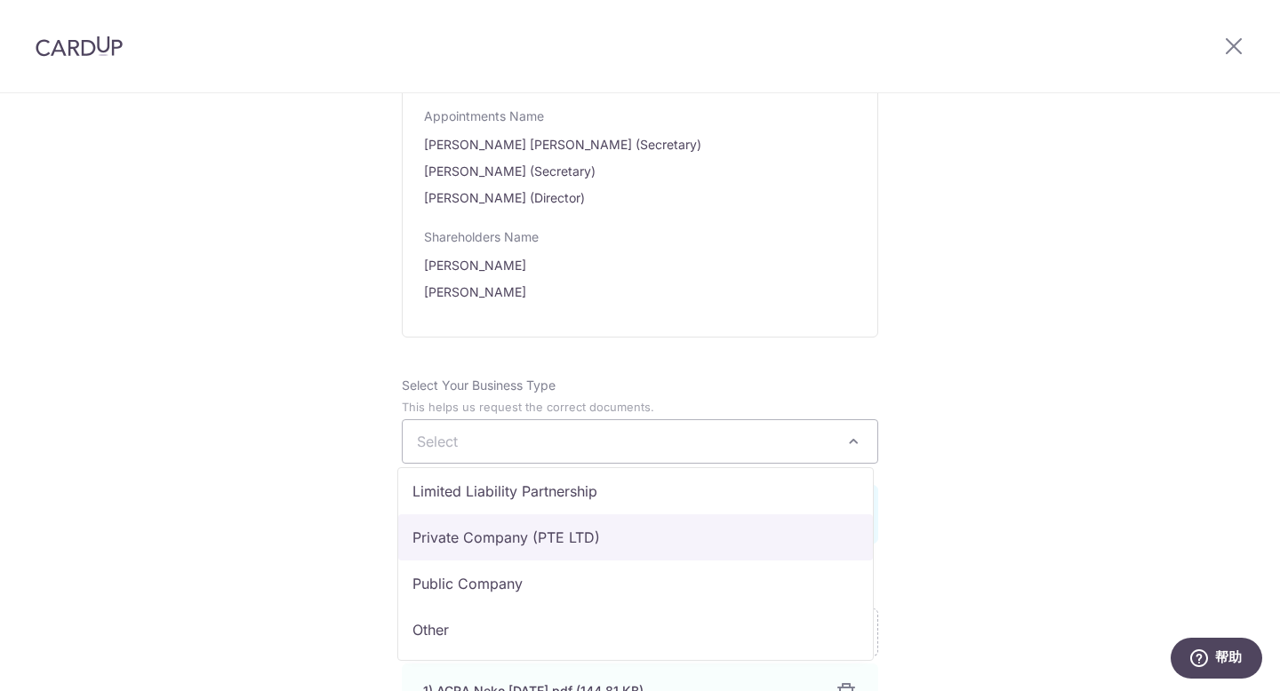
select select "Private Company (PTE LTD)"
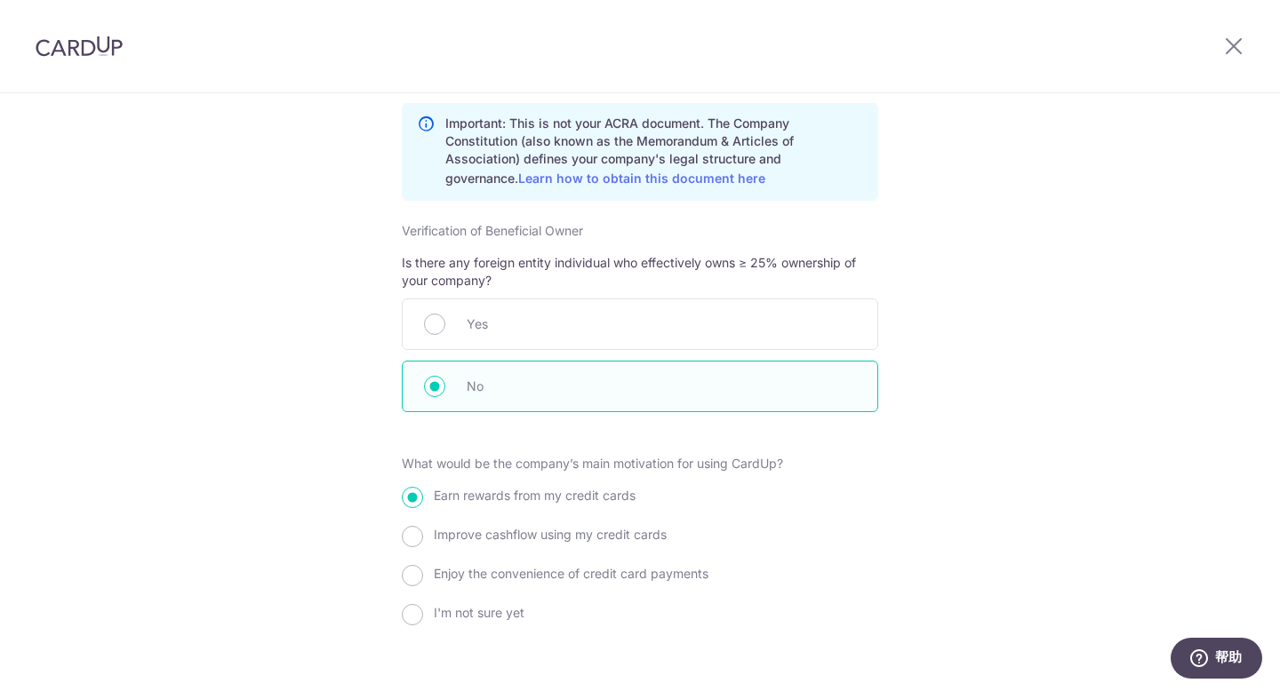
scroll to position [1888, 0]
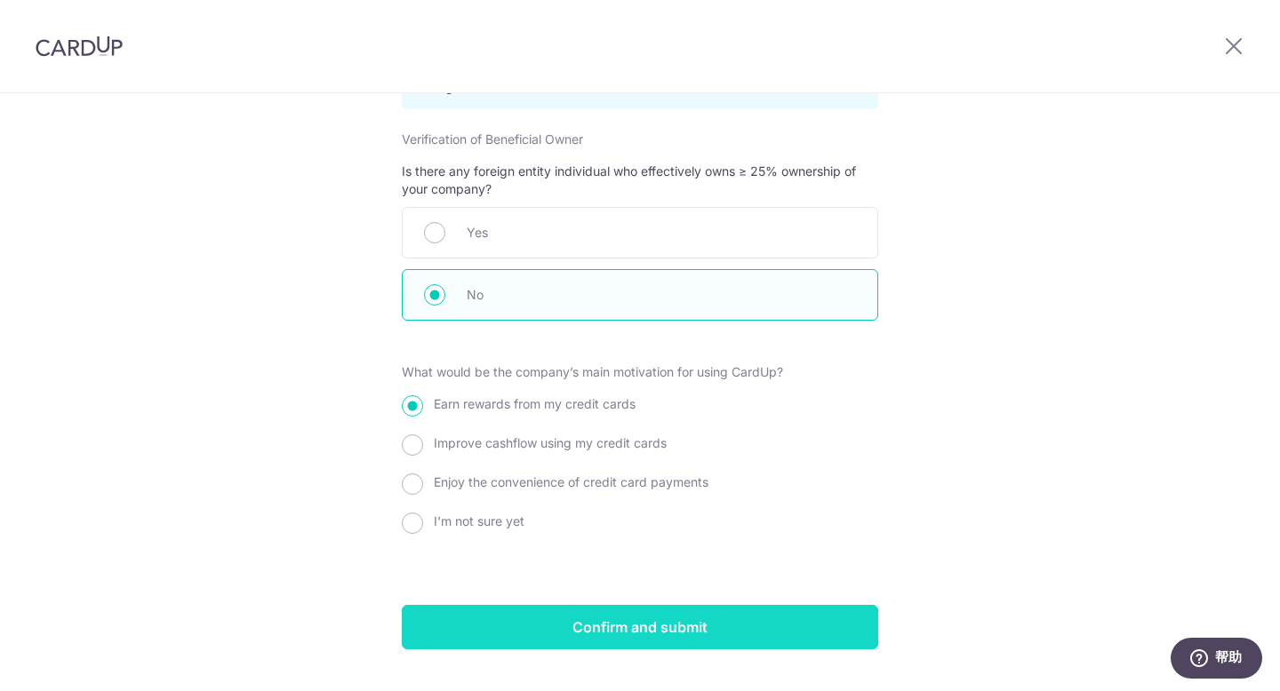
click at [723, 627] on input "Confirm and submit" at bounding box center [640, 627] width 476 height 44
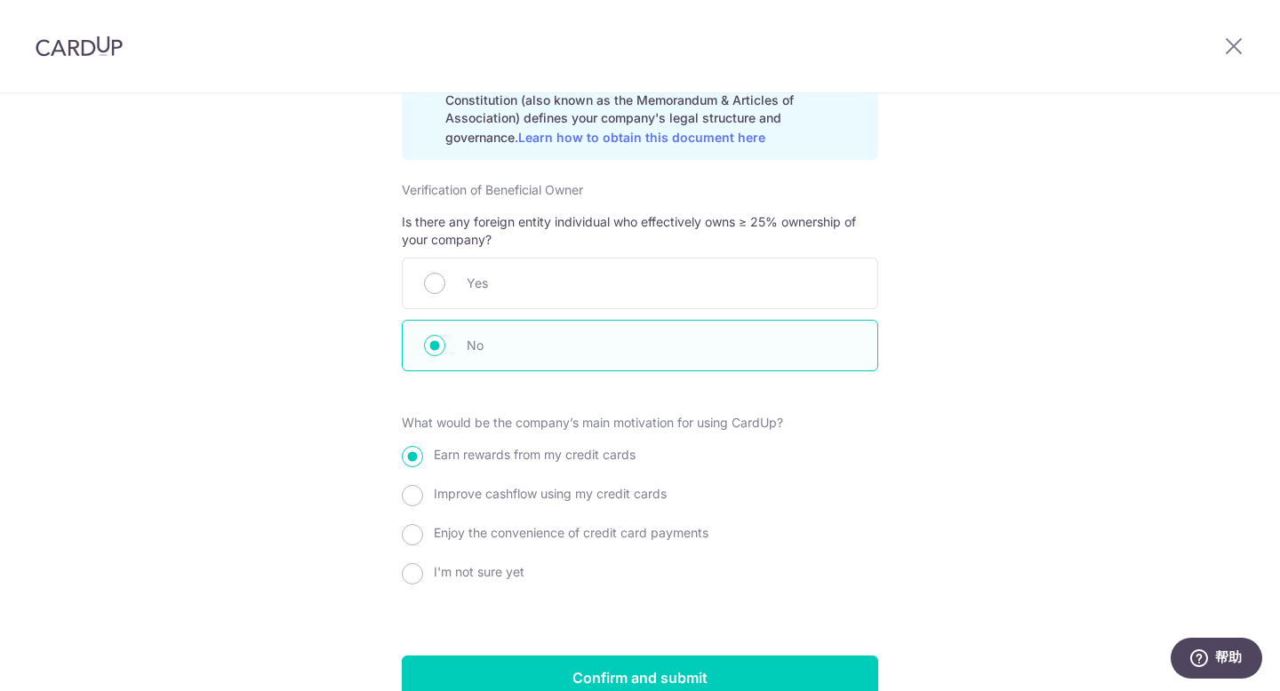
scroll to position [1954, 0]
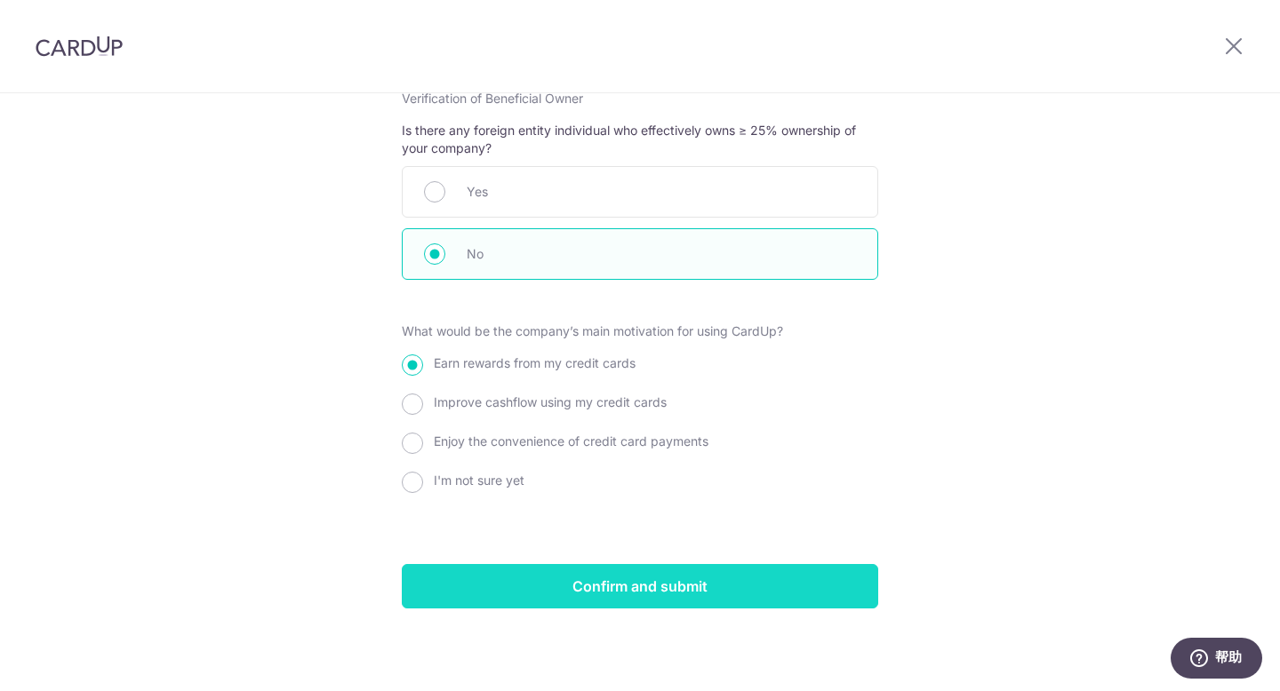
click at [629, 579] on input "Confirm and submit" at bounding box center [640, 586] width 476 height 44
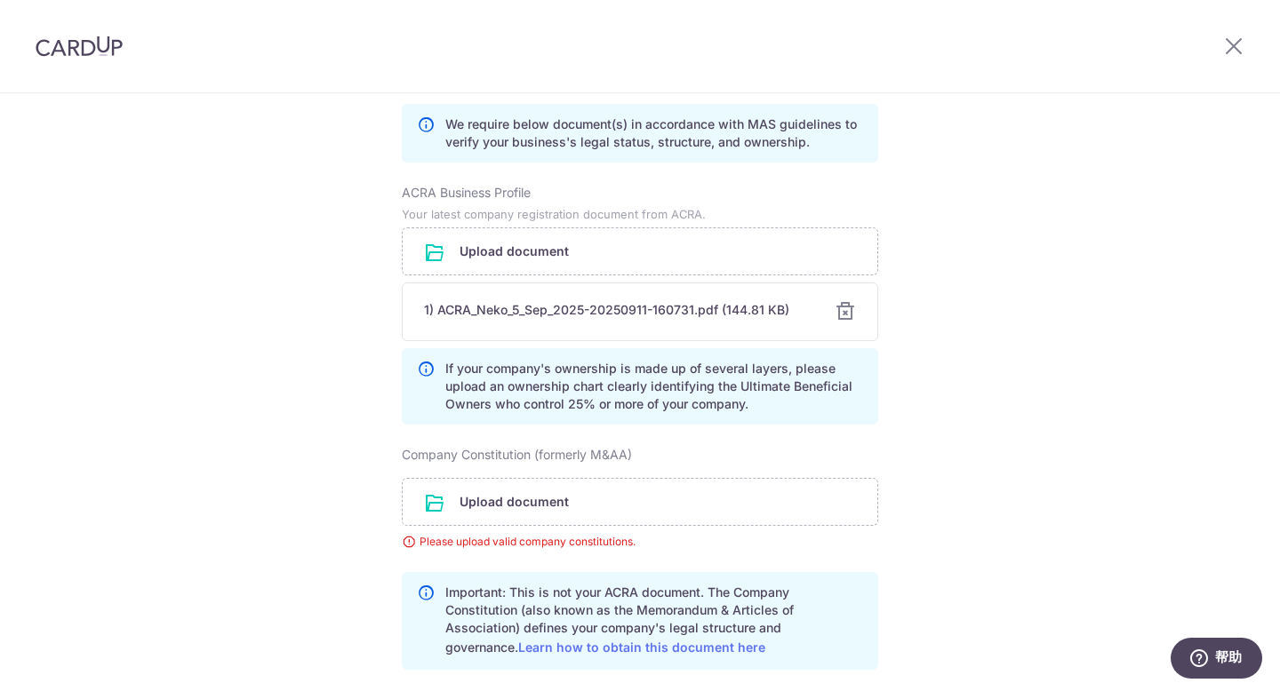
scroll to position [1364, 0]
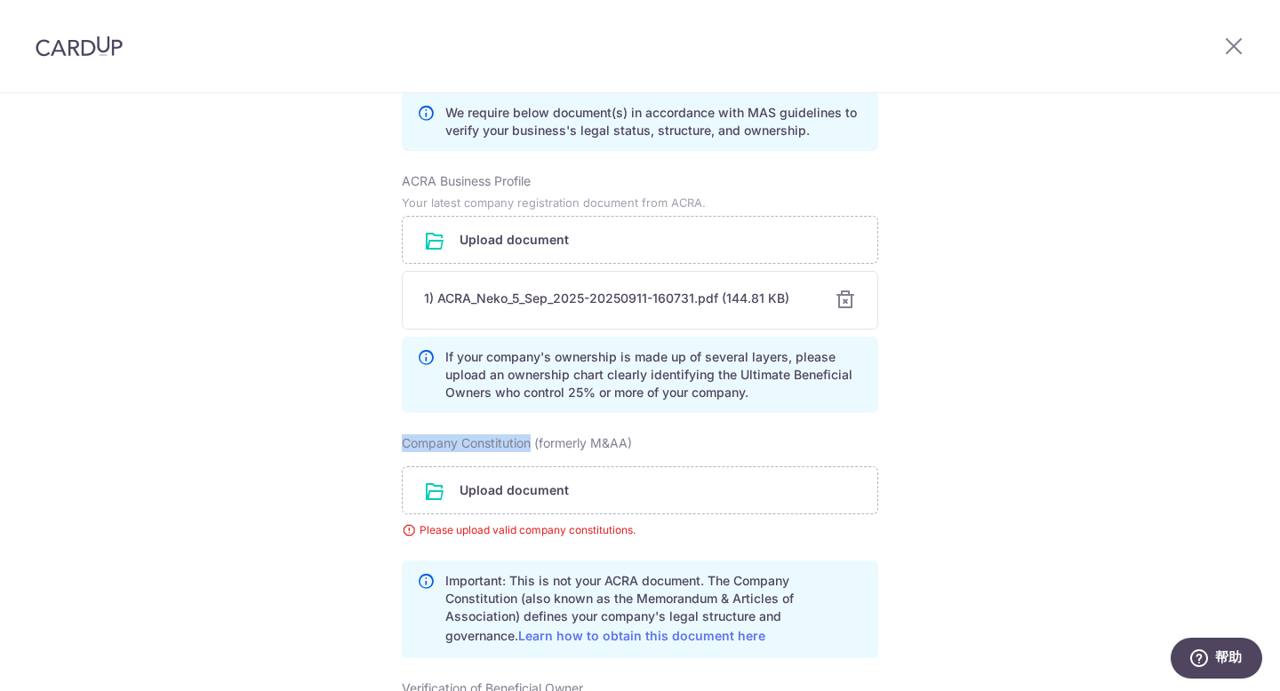
drag, startPoint x: 526, startPoint y: 441, endPoint x: 379, endPoint y: 442, distance: 147.5
click at [379, 442] on div "Review the company details Company details View all The following details are r…" at bounding box center [640, 5] width 1280 height 2553
copy label "Company Constitution"
click at [510, 505] on input "file" at bounding box center [640, 490] width 475 height 46
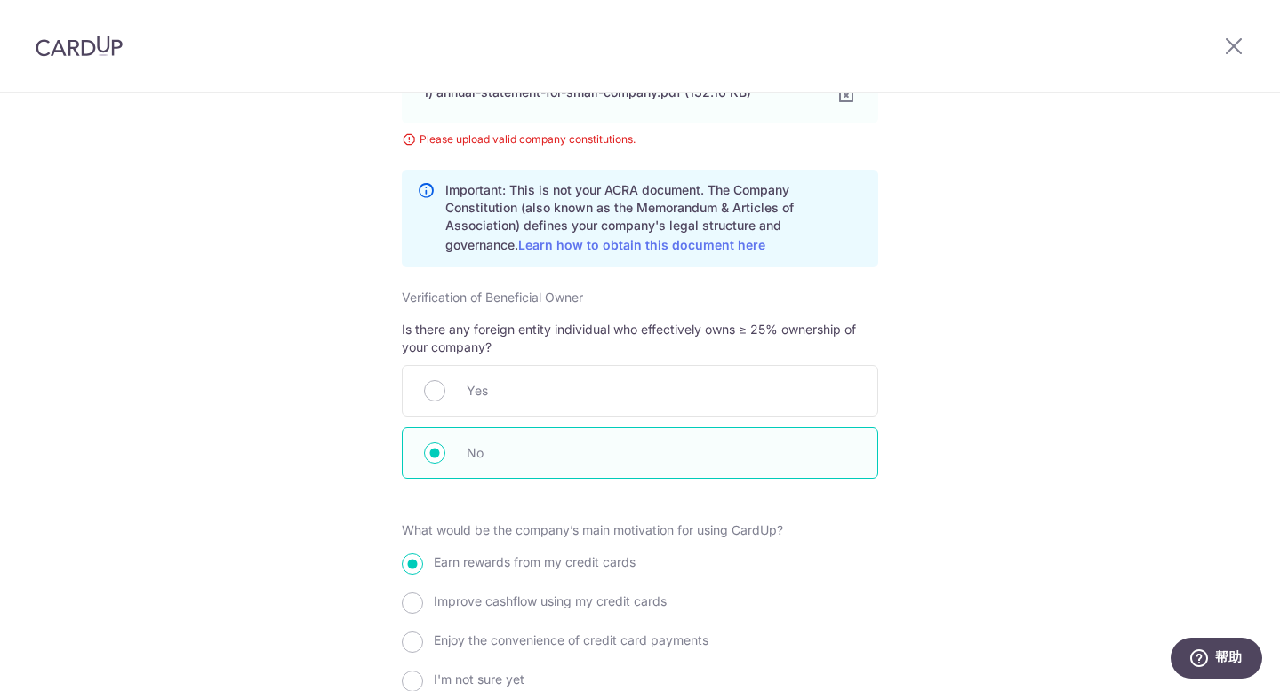
scroll to position [2020, 0]
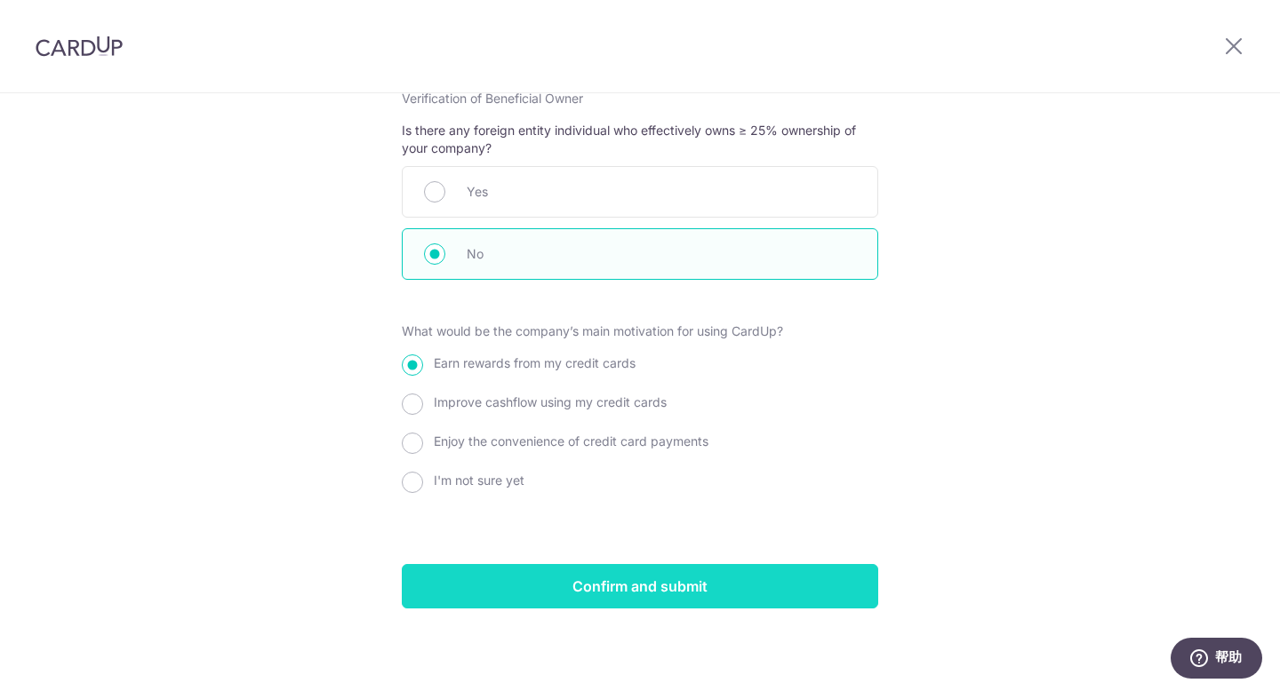
click at [745, 578] on input "Confirm and submit" at bounding box center [640, 586] width 476 height 44
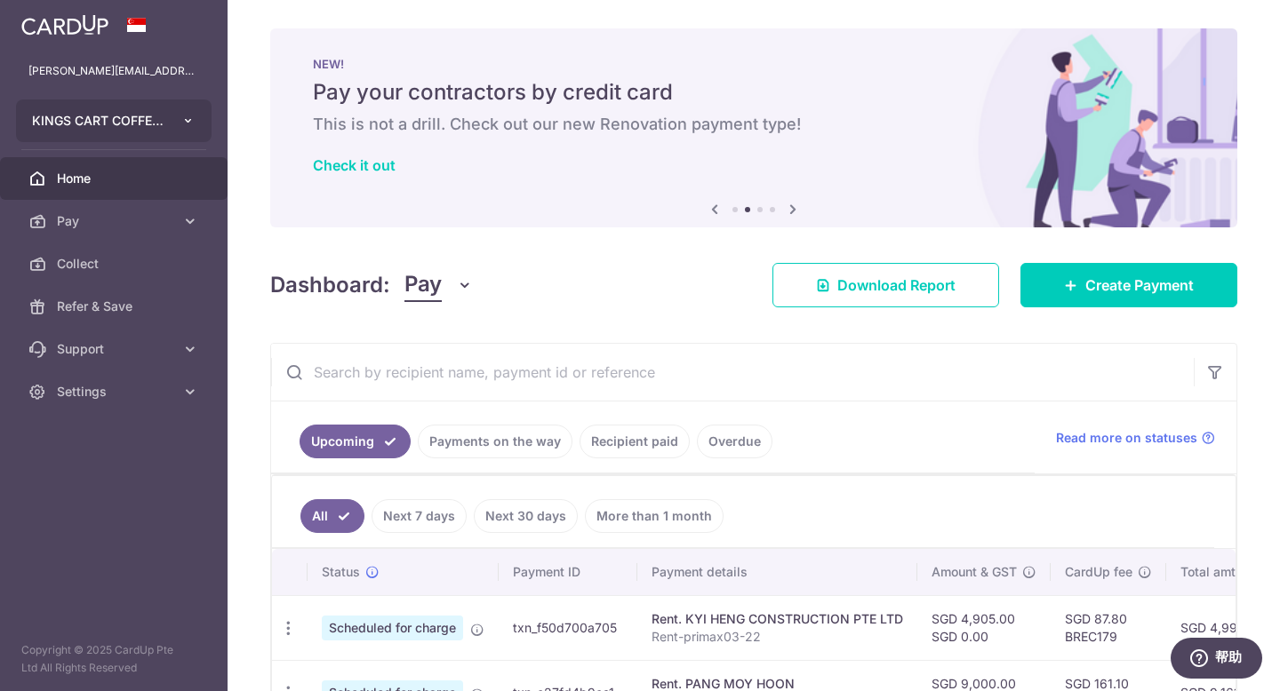
click at [189, 128] on button "KINGS CART COFFEE PTE. LTD." at bounding box center [114, 121] width 196 height 43
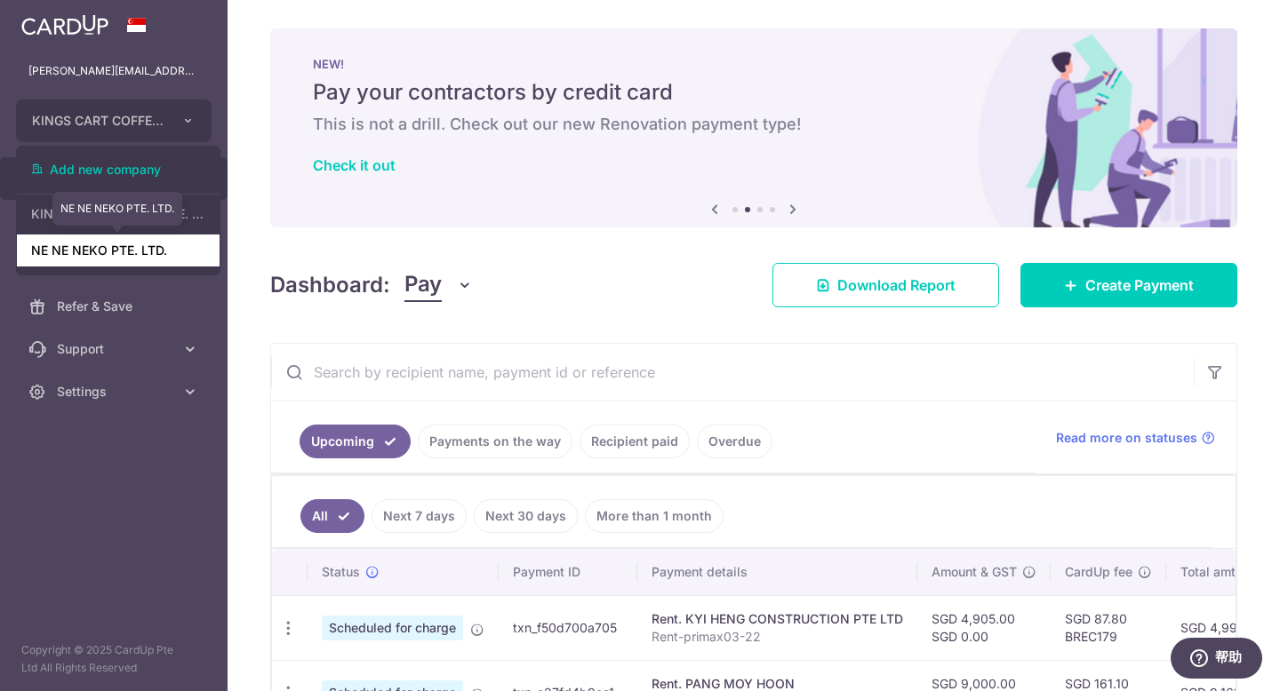
click at [130, 254] on link "NE NE NEKO PTE. LTD." at bounding box center [118, 251] width 203 height 32
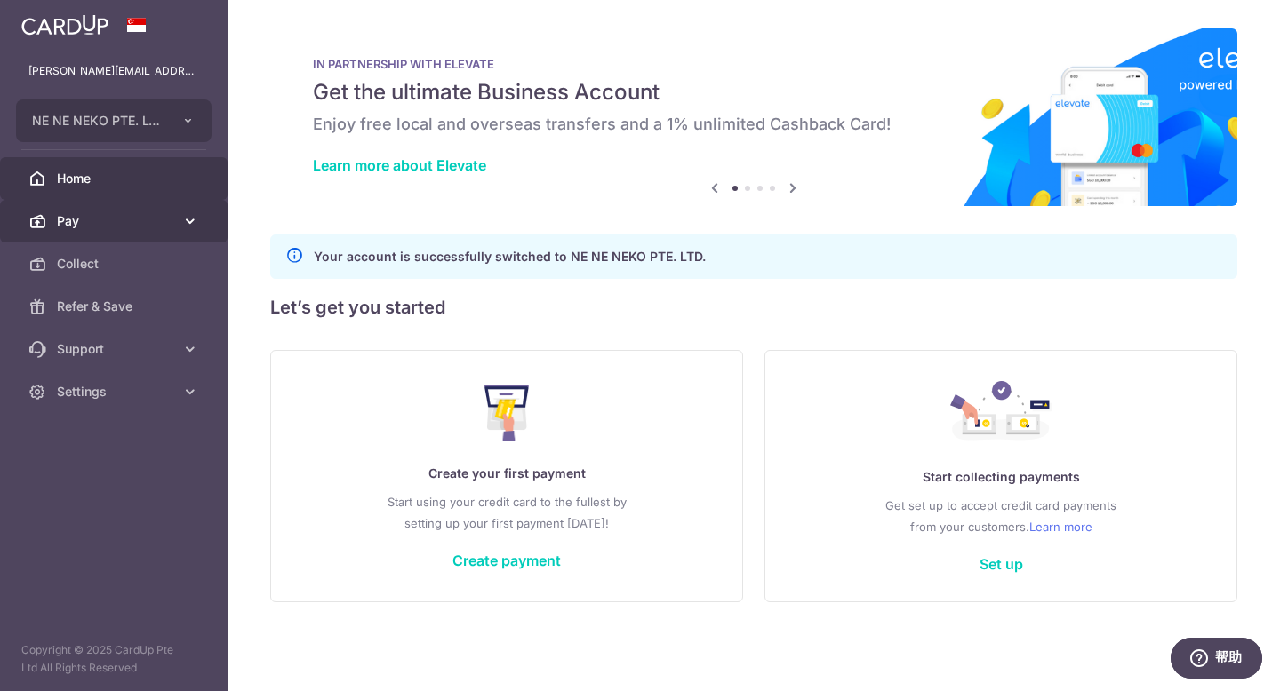
click at [138, 231] on link "Pay" at bounding box center [114, 221] width 228 height 43
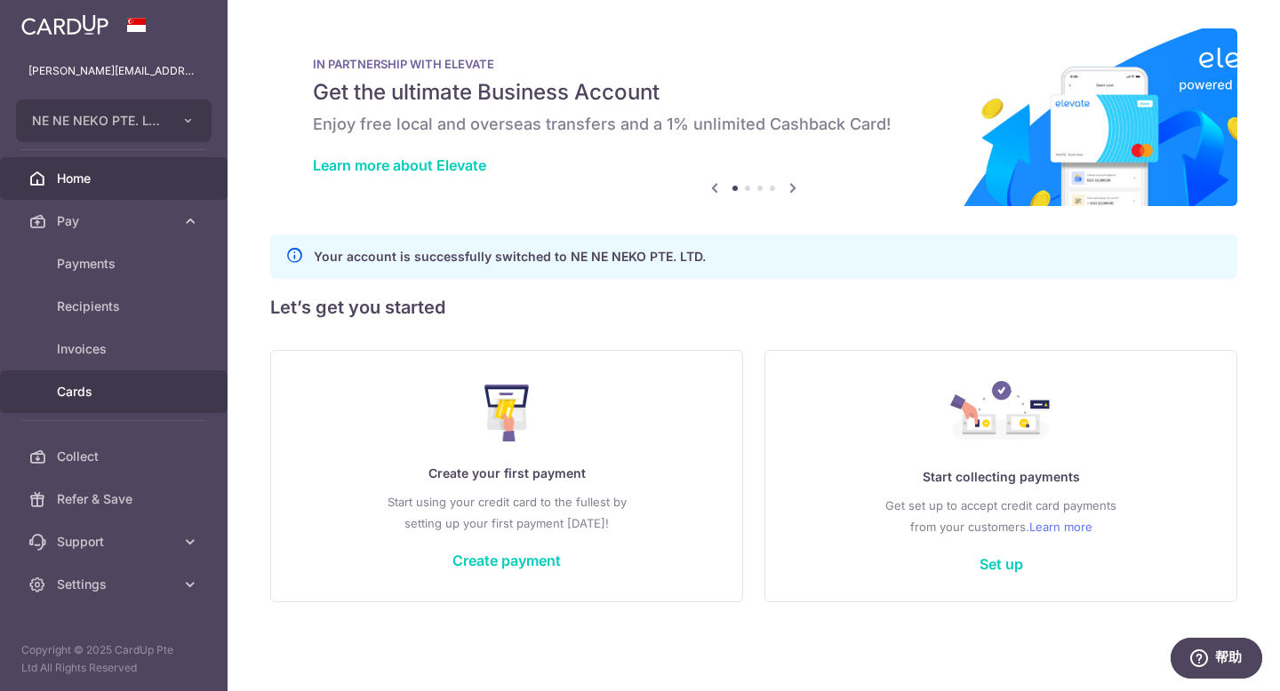
click at [58, 399] on span "Cards" at bounding box center [115, 392] width 117 height 18
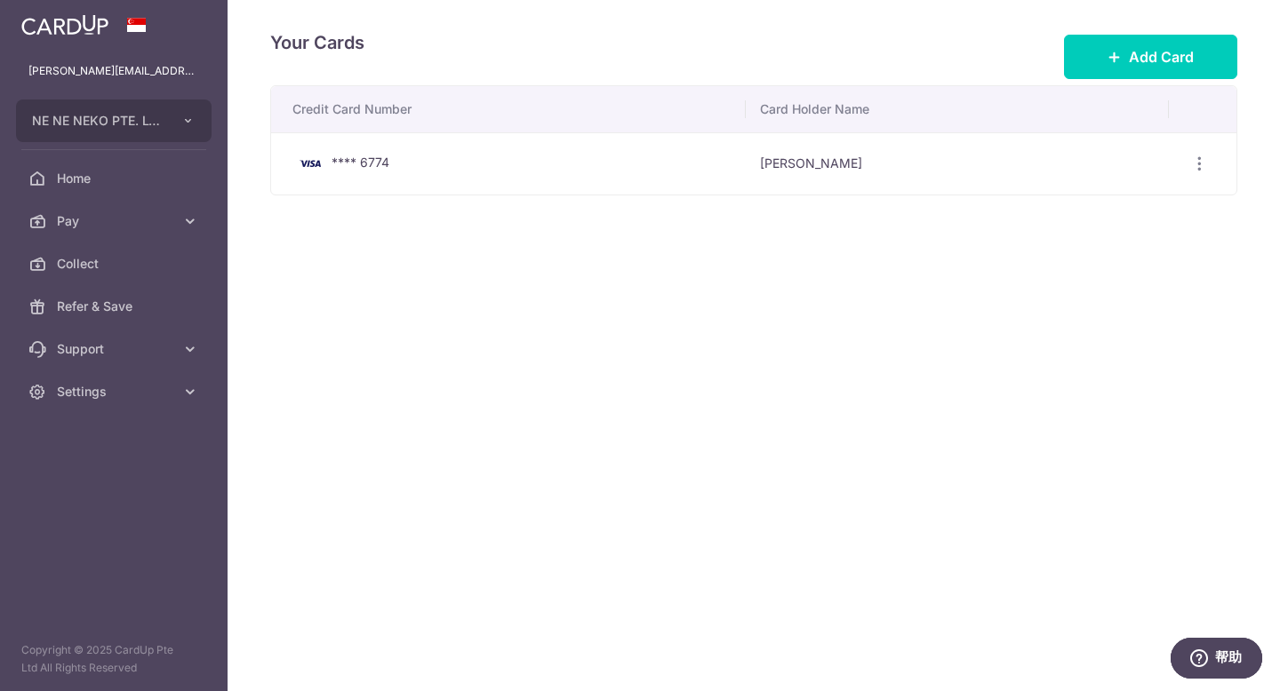
click at [583, 313] on div "Your Cards Add Card Credit Card Number Card Holder Name **** 6774 Mengjie Chen …" at bounding box center [754, 345] width 1052 height 691
click at [154, 218] on span "Pay" at bounding box center [115, 221] width 117 height 18
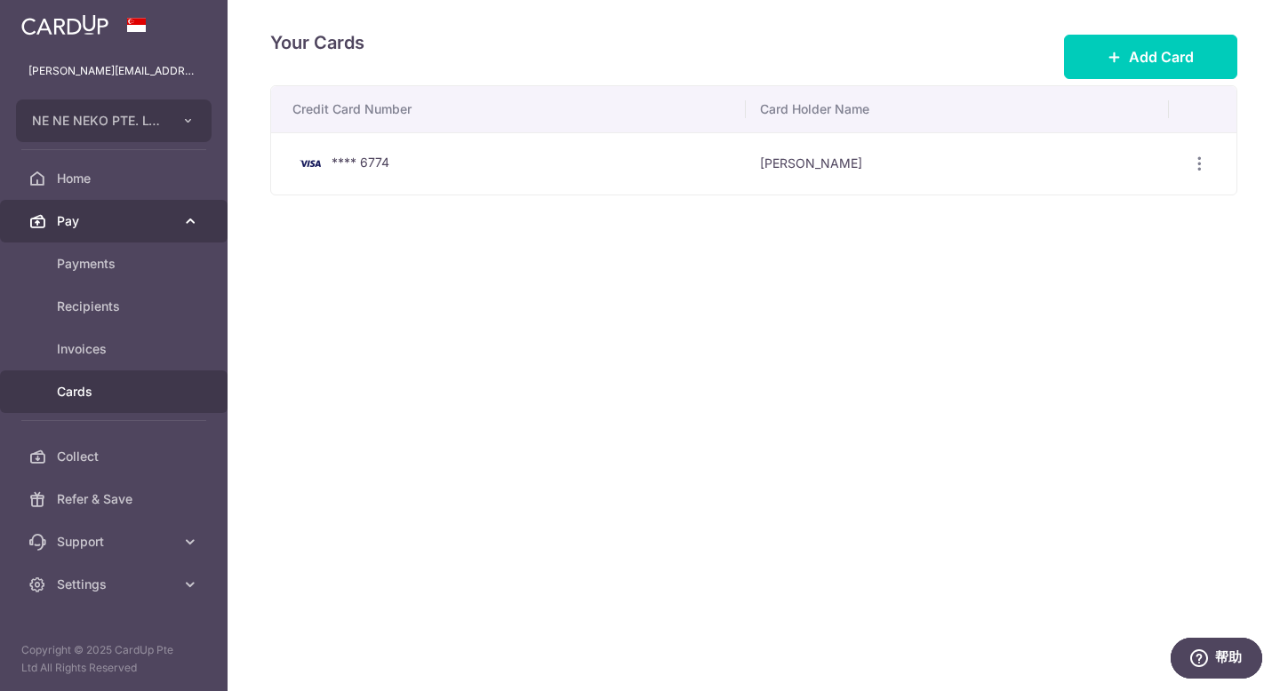
click at [176, 236] on link "Pay" at bounding box center [114, 221] width 228 height 43
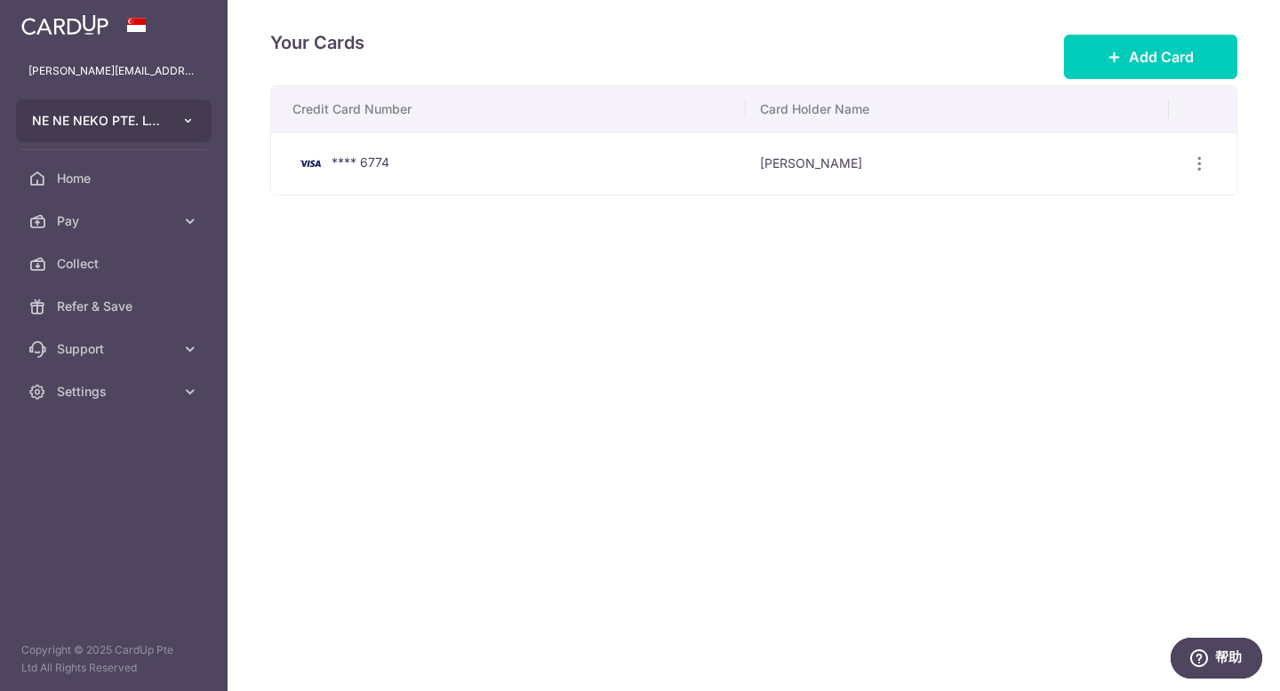
click at [157, 134] on button "NE NE NEKO PTE. LTD." at bounding box center [114, 121] width 196 height 43
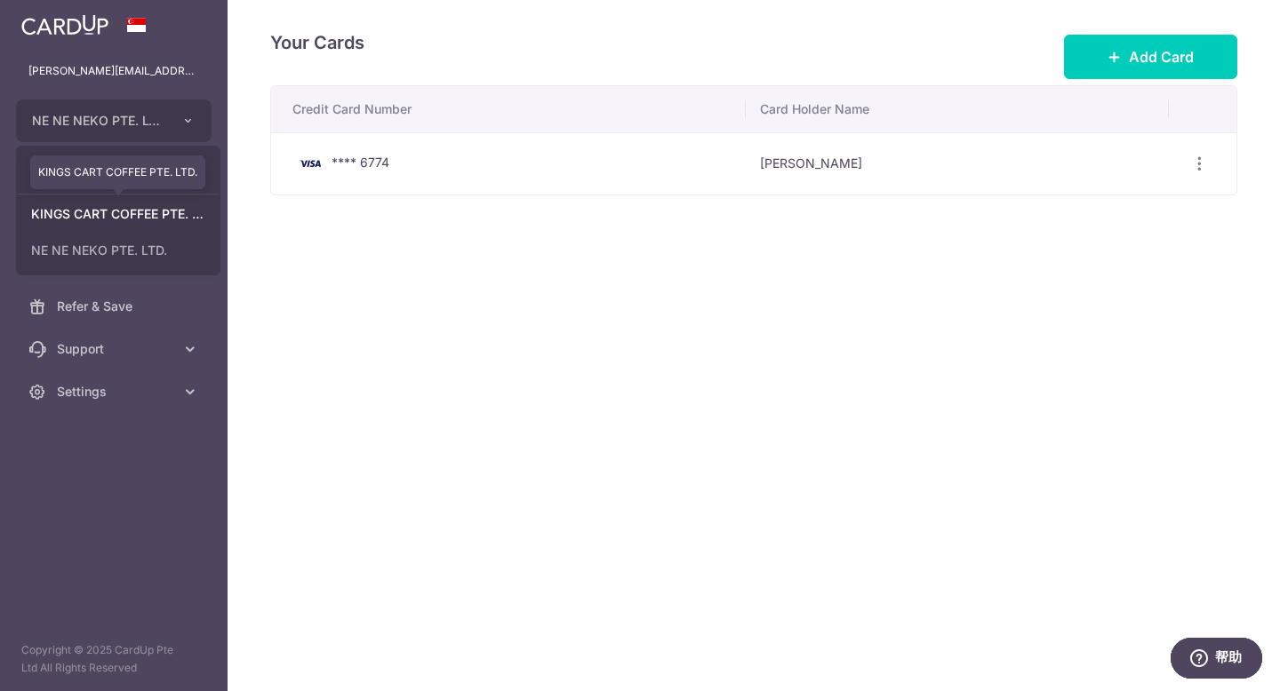
click at [144, 214] on link "KINGS CART COFFEE PTE. LTD." at bounding box center [118, 214] width 203 height 32
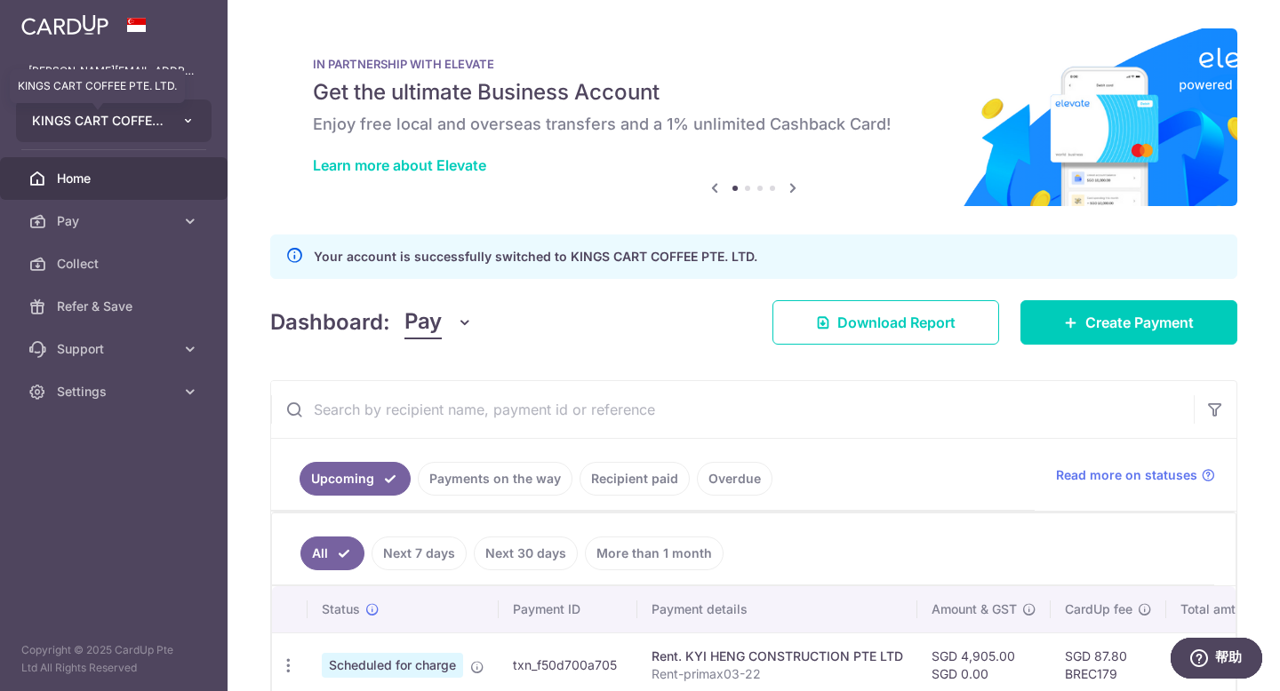
click at [94, 124] on span "KINGS CART COFFEE PTE. LTD." at bounding box center [98, 121] width 132 height 18
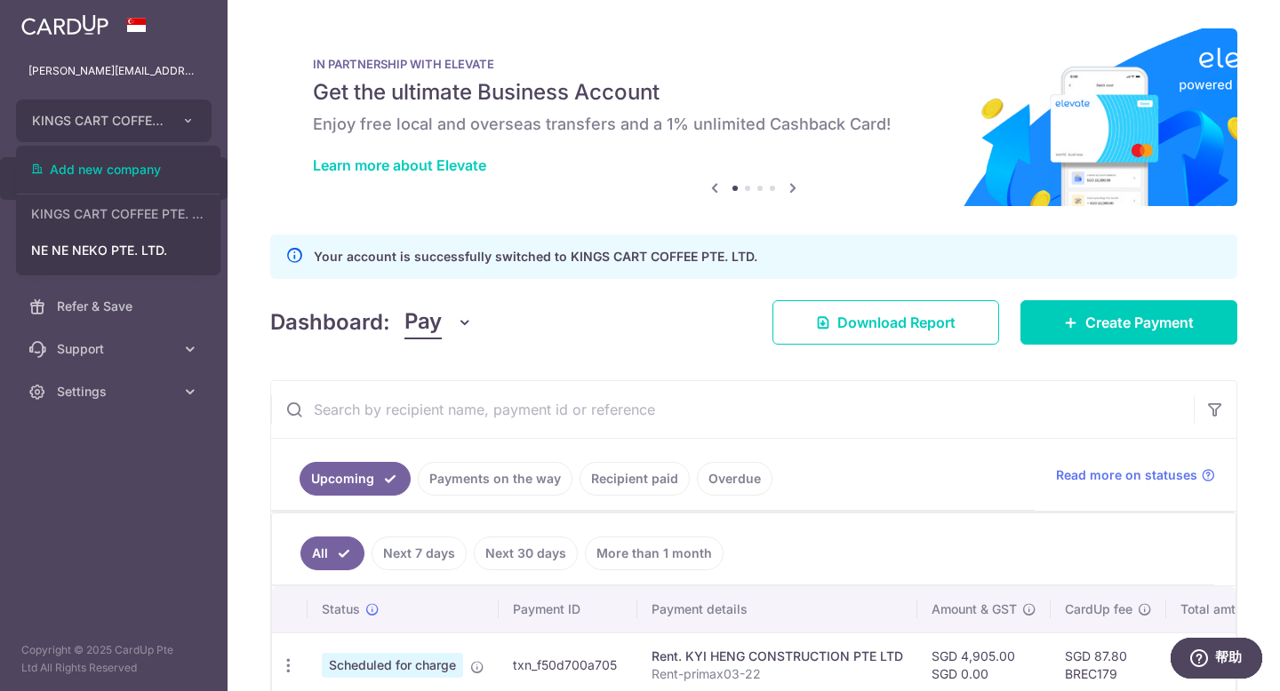
click at [449, 325] on button "Pay" at bounding box center [438, 323] width 68 height 34
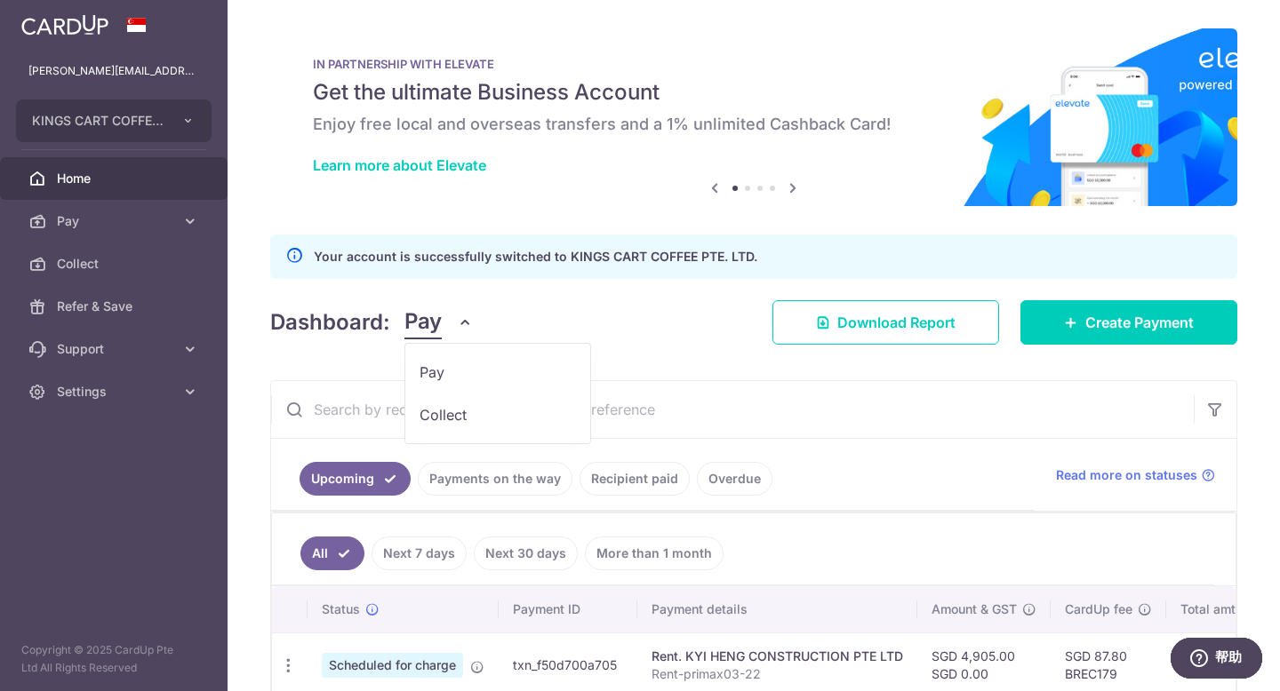
click at [452, 323] on button "Pay" at bounding box center [438, 323] width 68 height 34
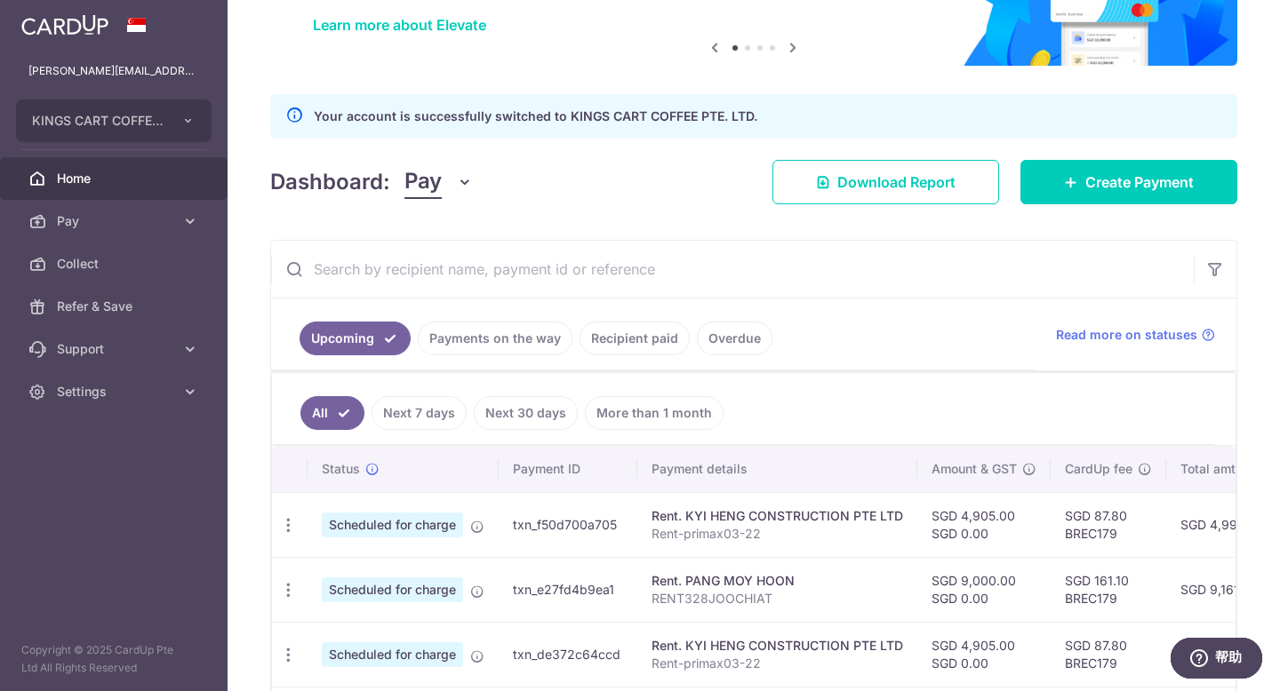
scroll to position [164, 0]
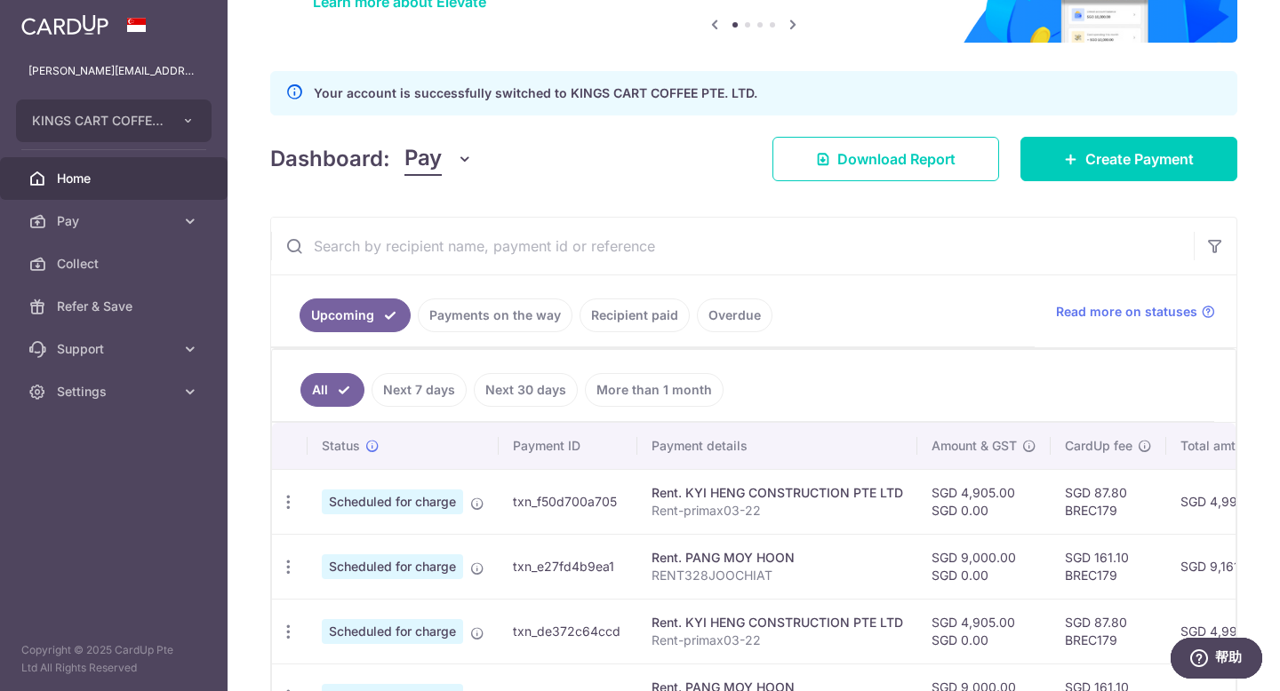
click at [555, 395] on link "Next 30 days" at bounding box center [526, 390] width 104 height 34
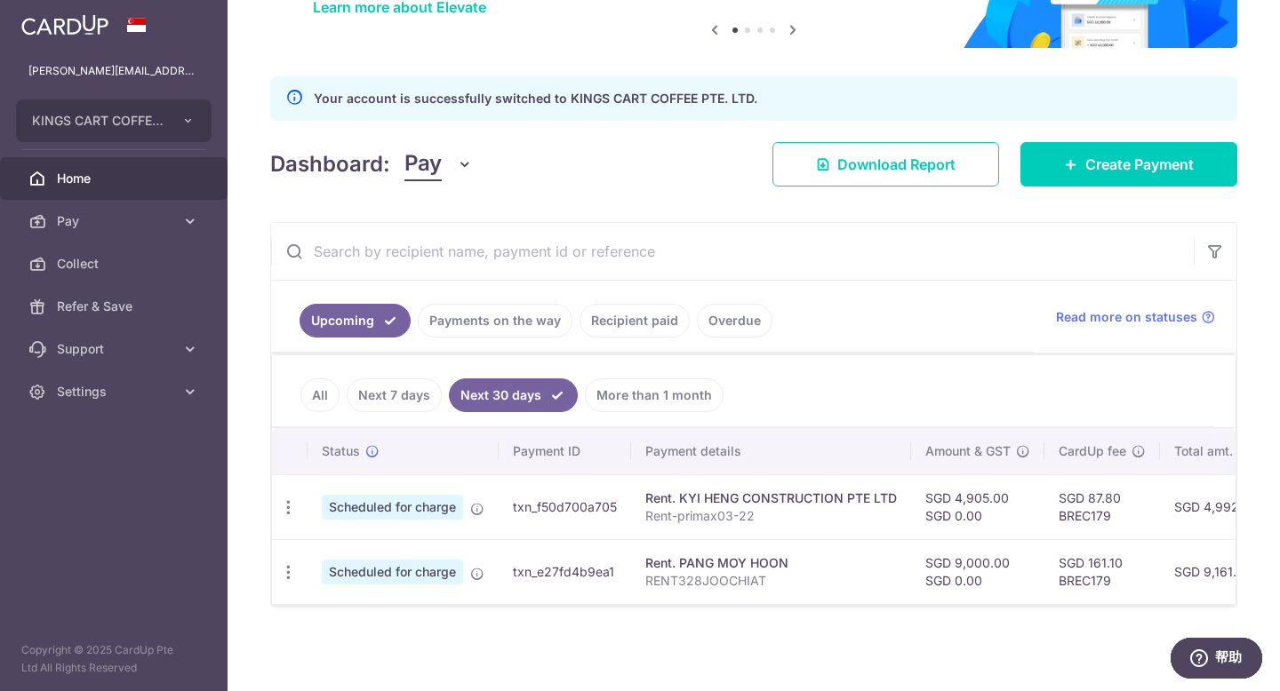
click at [619, 397] on link "More than 1 month" at bounding box center [654, 396] width 139 height 34
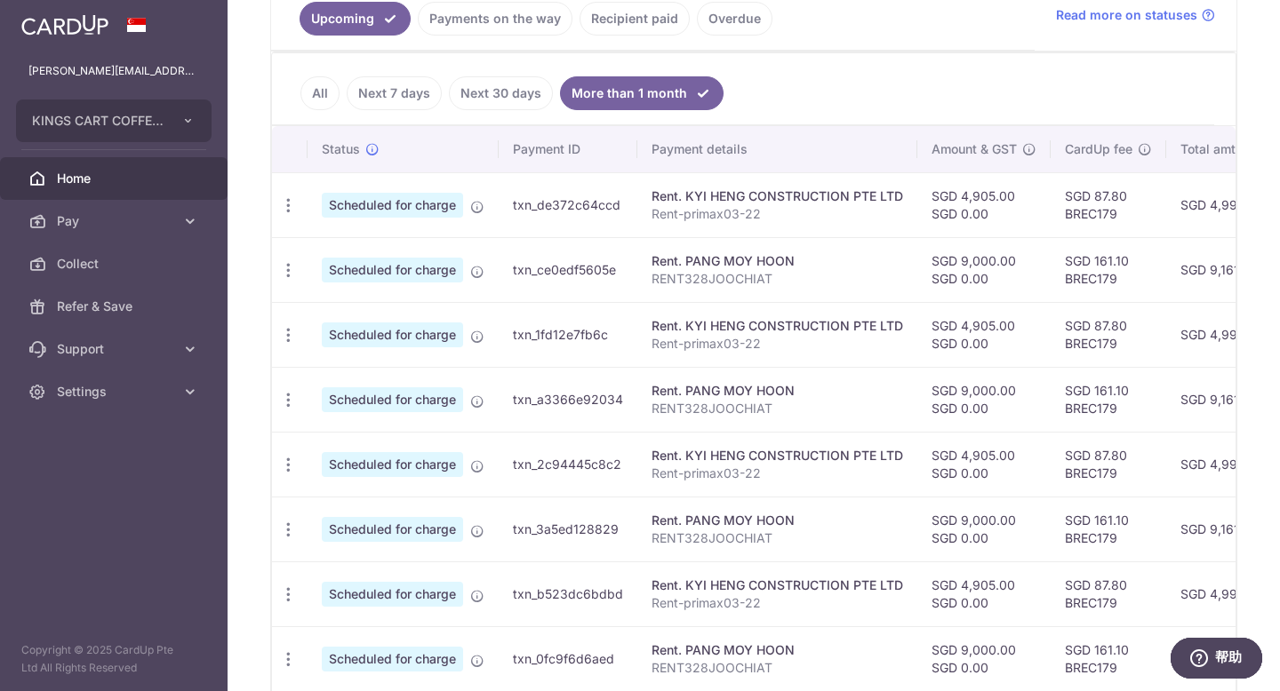
scroll to position [0, 0]
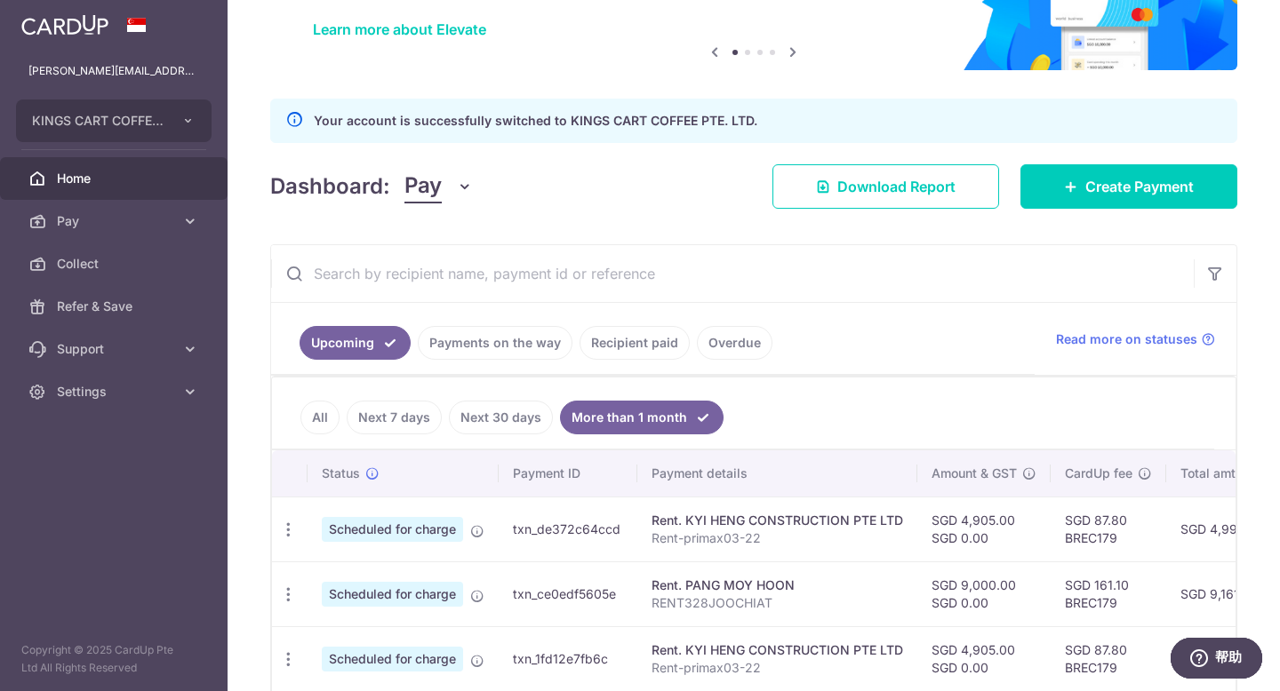
click at [497, 421] on link "Next 30 days" at bounding box center [501, 418] width 104 height 34
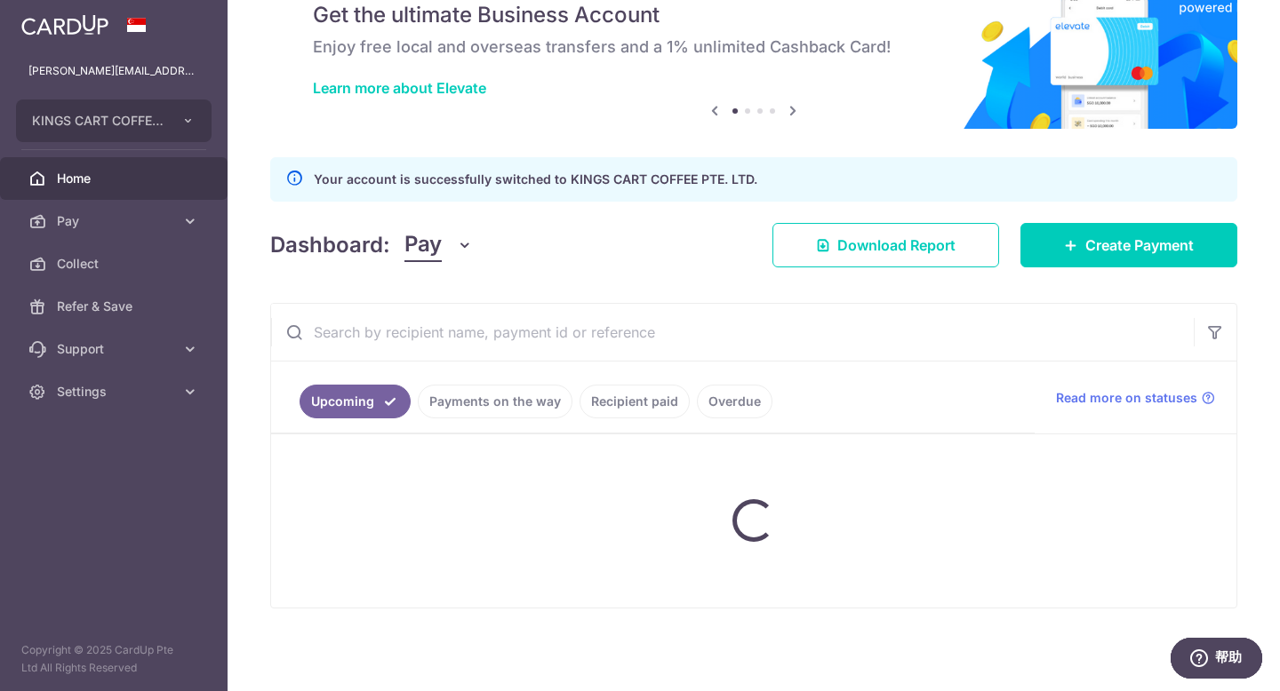
scroll to position [136, 0]
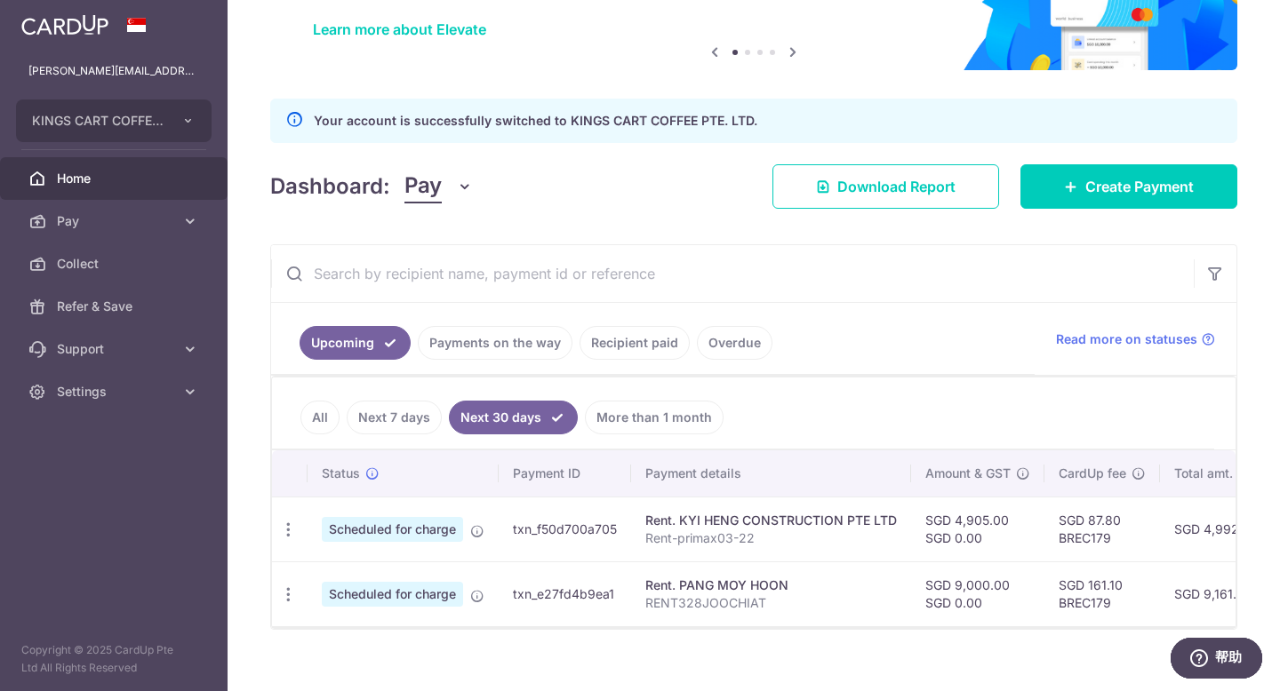
click at [418, 531] on span "Scheduled for charge" at bounding box center [392, 529] width 141 height 25
click at [743, 523] on div "Rent. KYI HENG CONSTRUCTION PTE LTD" at bounding box center [770, 521] width 251 height 18
click at [588, 537] on td "txn_f50d700a705" at bounding box center [565, 529] width 132 height 65
click at [977, 522] on td "SGD 4,905.00 SGD 0.00" at bounding box center [977, 529] width 133 height 65
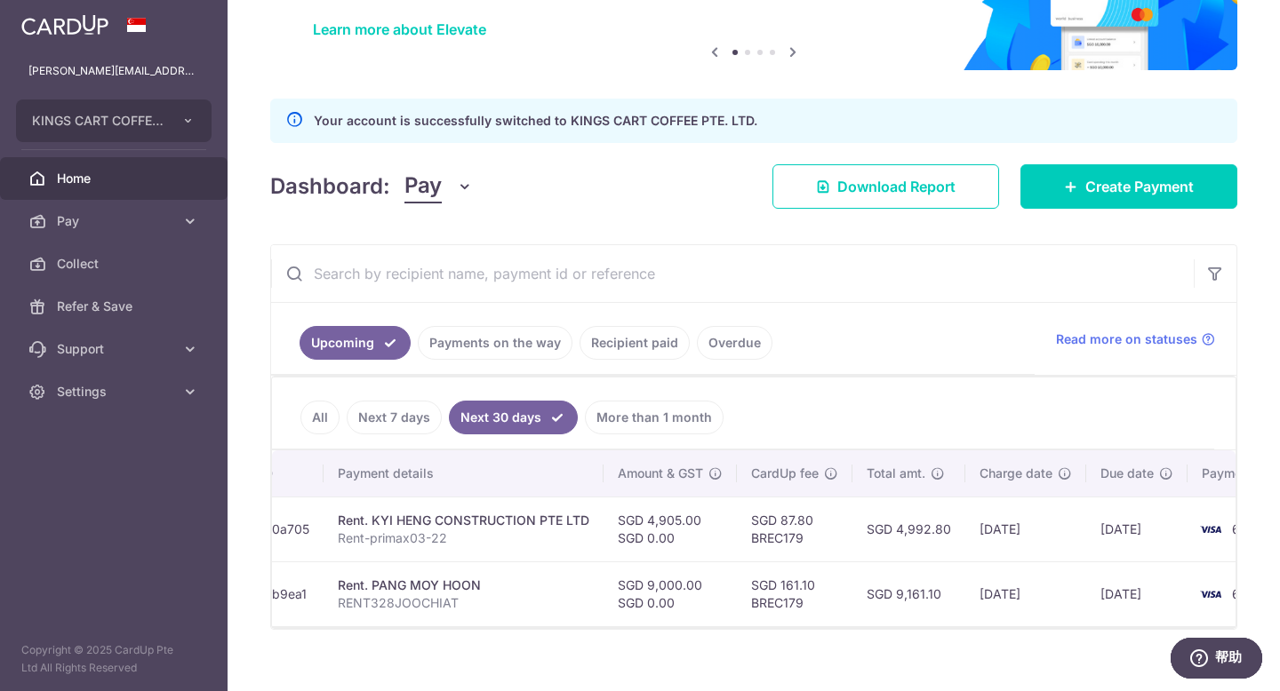
scroll to position [0, 397]
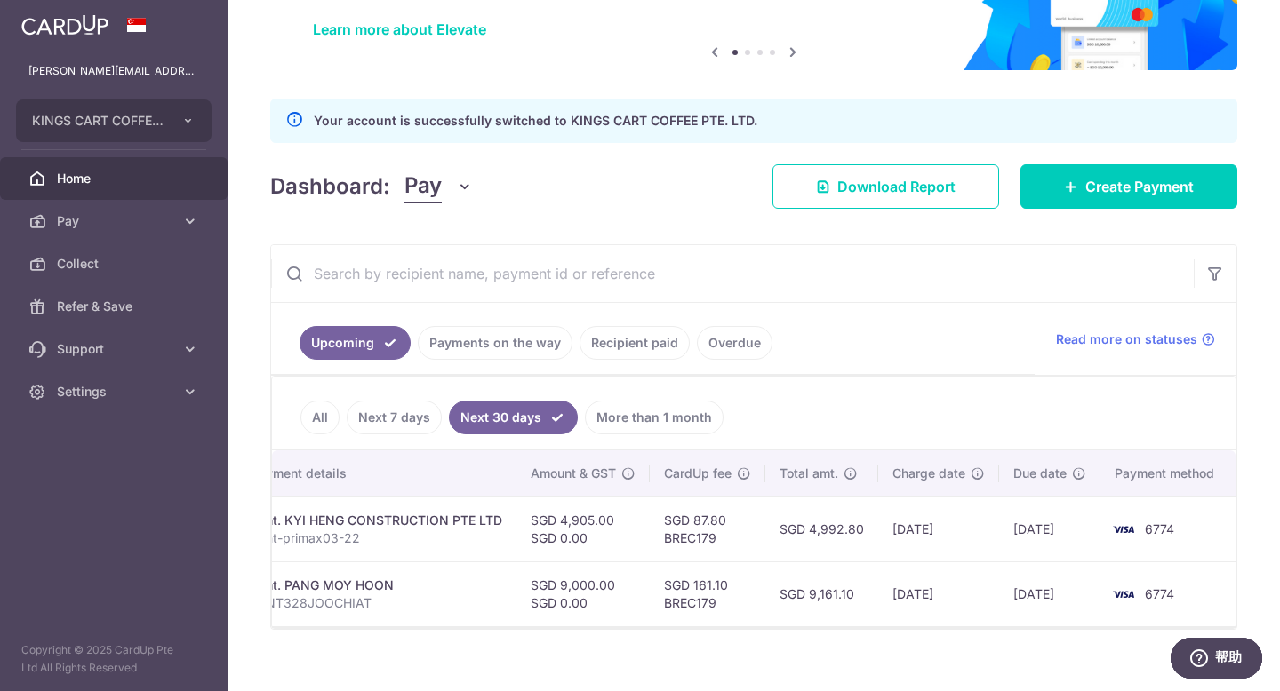
click at [1024, 535] on td "01/10/2025" at bounding box center [1049, 529] width 101 height 65
click at [891, 525] on td "26/09/2025" at bounding box center [938, 529] width 121 height 65
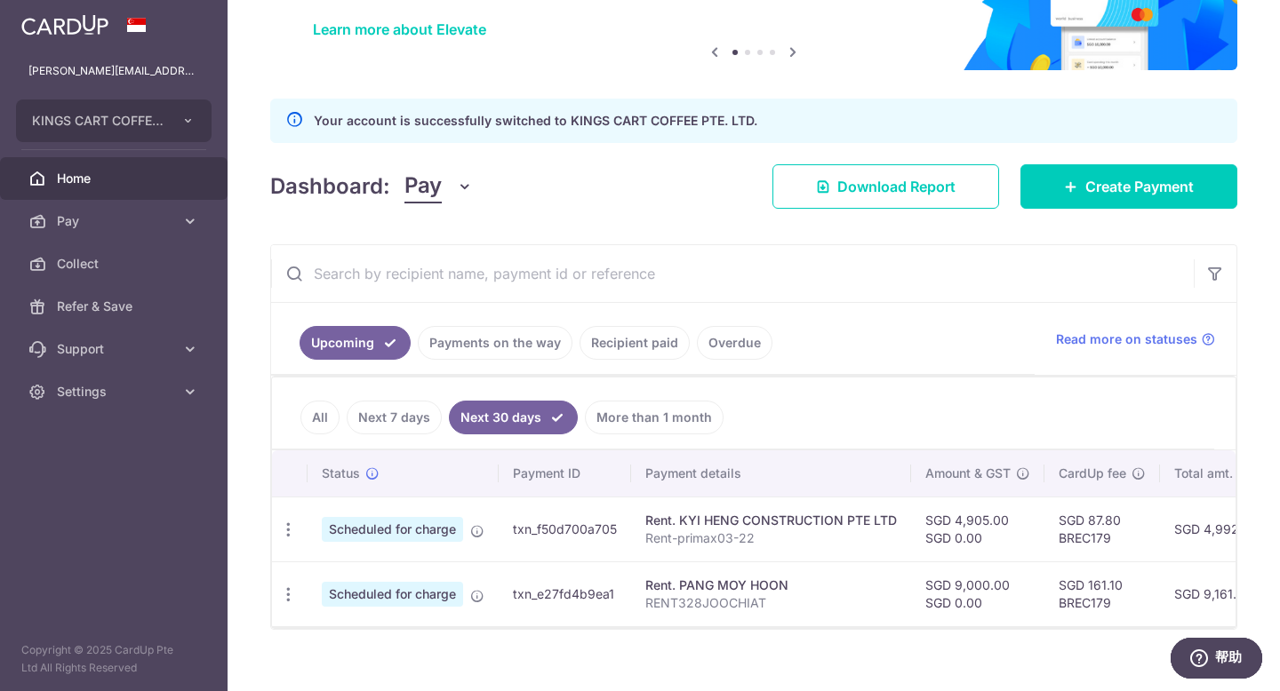
click at [397, 527] on span "Scheduled for charge" at bounding box center [392, 529] width 141 height 25
click at [373, 472] on icon at bounding box center [372, 474] width 14 height 14
click at [680, 403] on link "More than 1 month" at bounding box center [654, 418] width 139 height 34
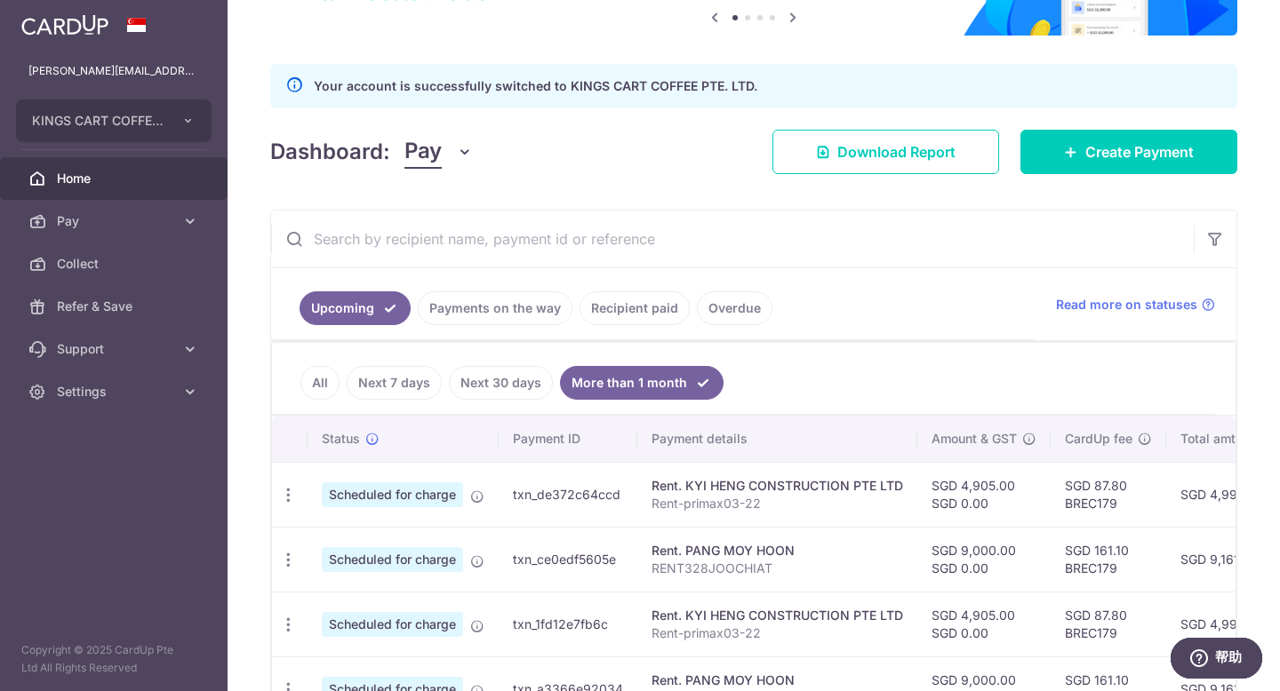
scroll to position [148, 0]
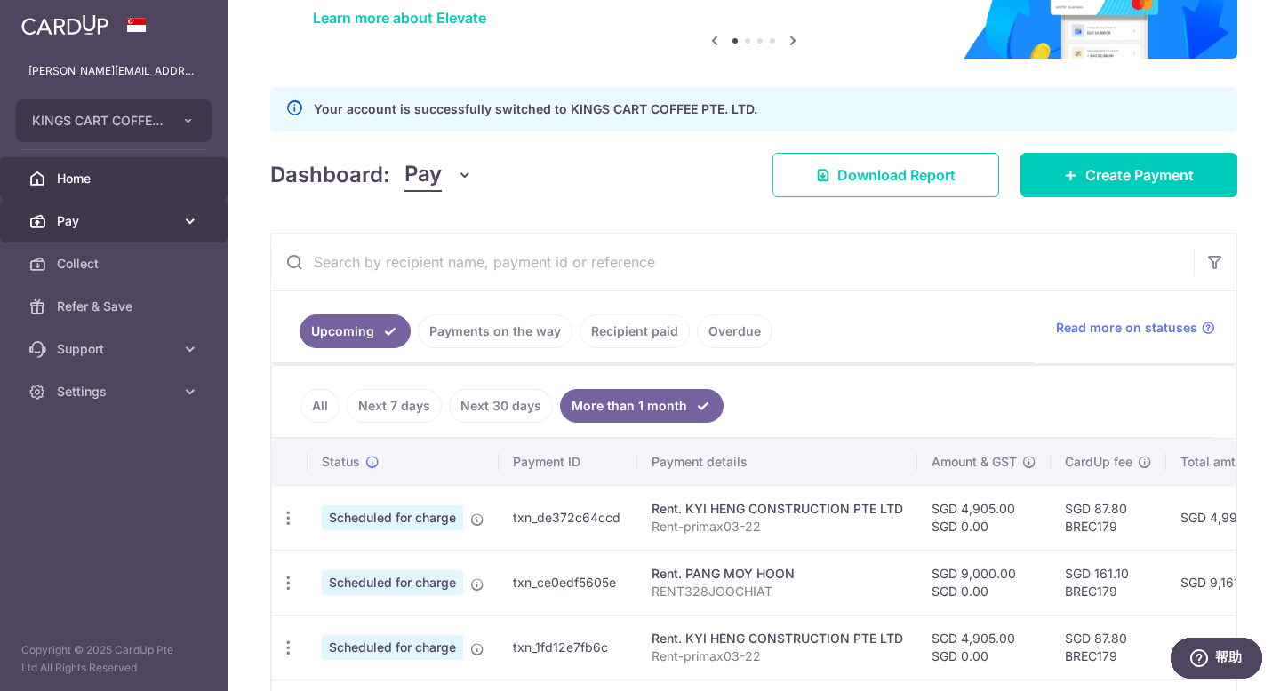
click at [92, 209] on link "Pay" at bounding box center [114, 221] width 228 height 43
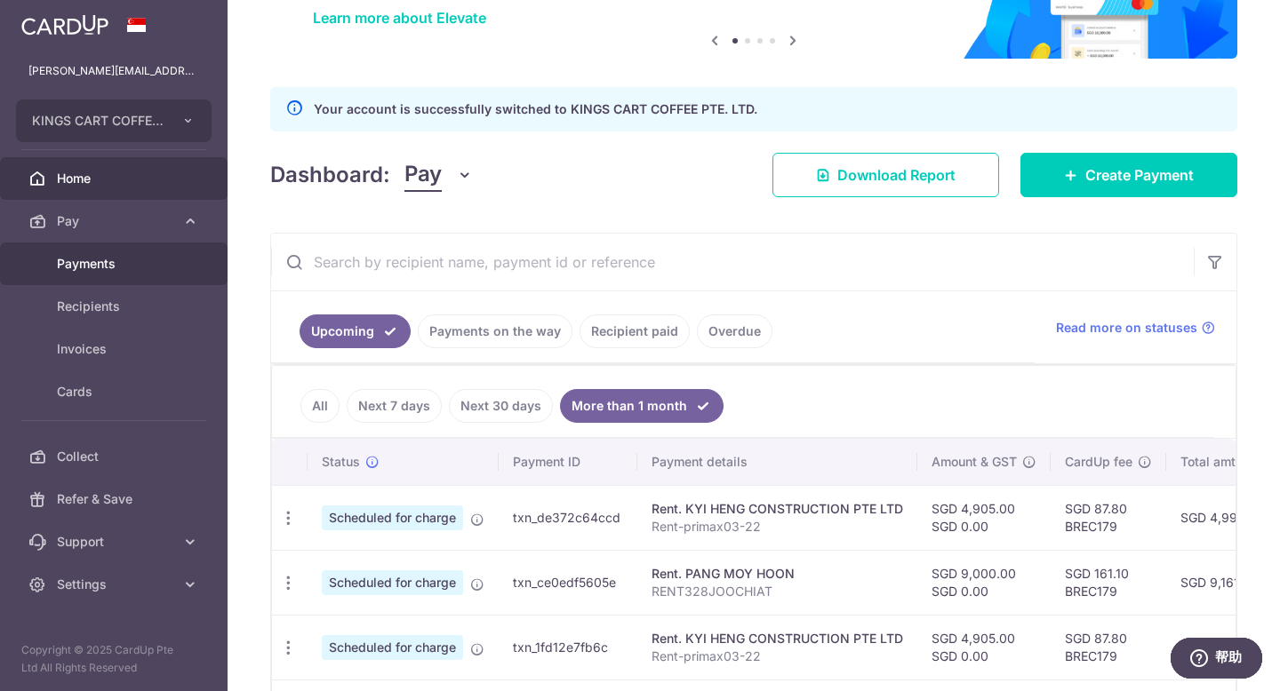
click at [111, 271] on span "Payments" at bounding box center [115, 264] width 117 height 18
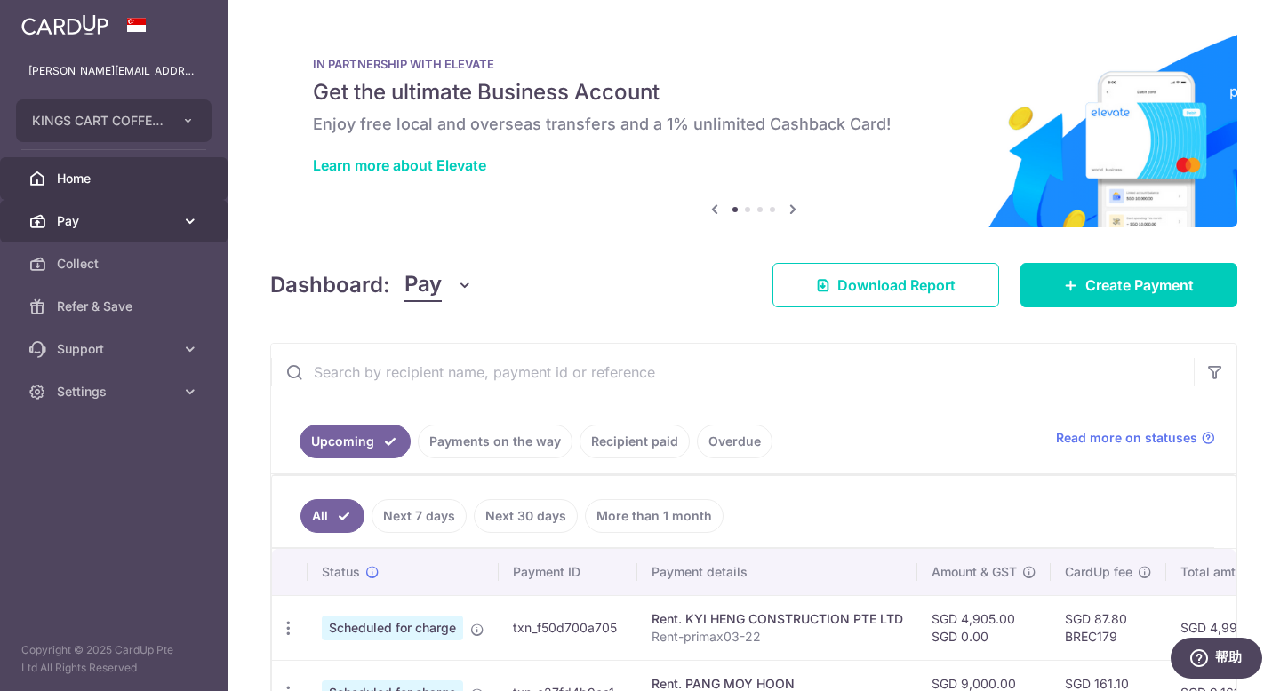
click at [105, 218] on span "Pay" at bounding box center [115, 221] width 117 height 18
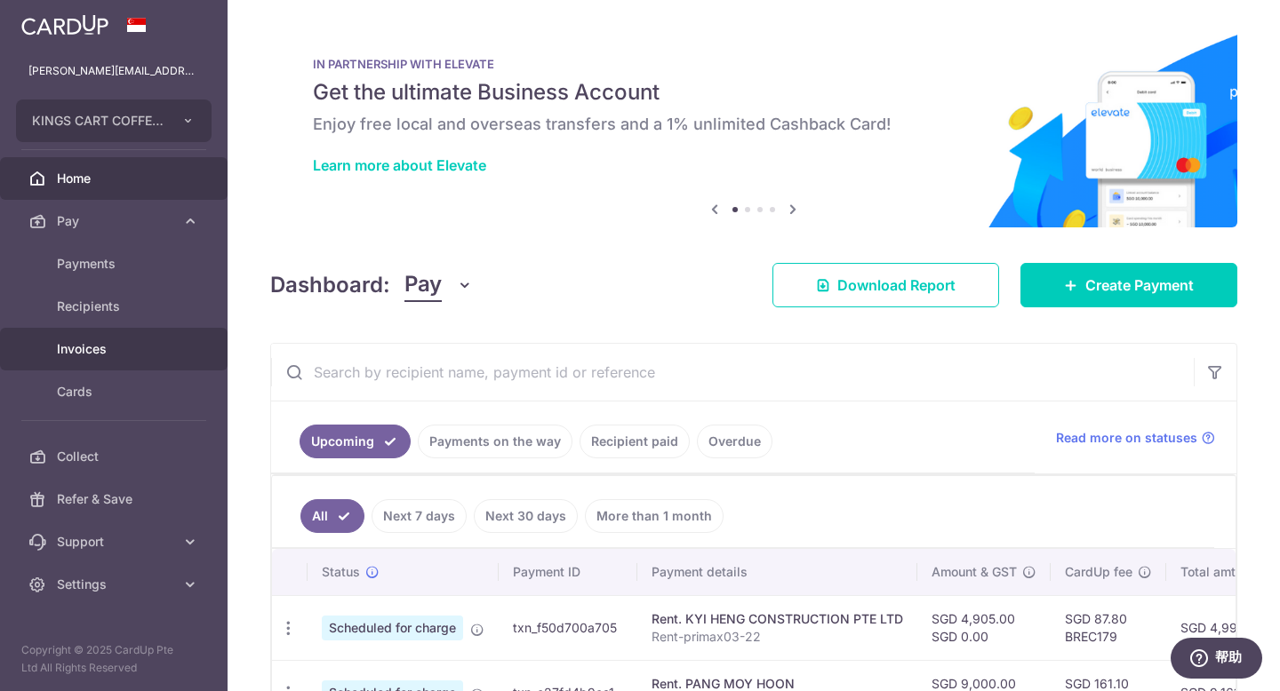
click at [102, 361] on link "Invoices" at bounding box center [114, 349] width 228 height 43
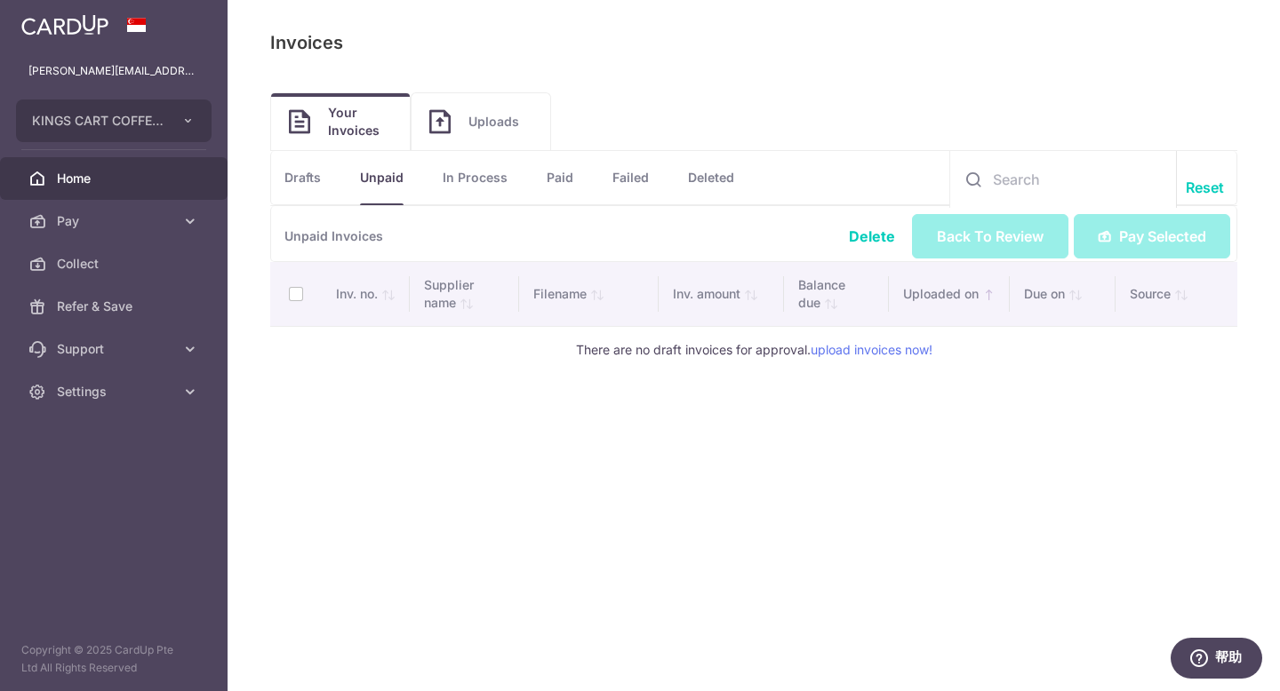
click at [100, 176] on span "Home" at bounding box center [115, 179] width 117 height 18
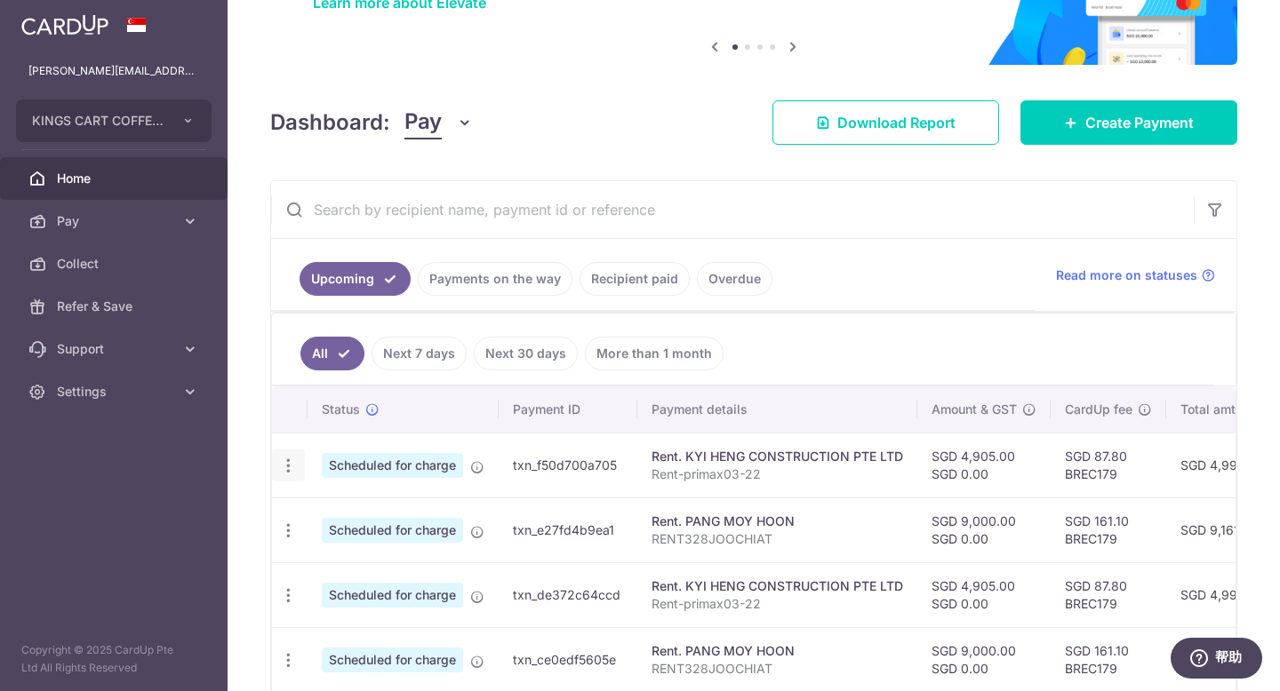
click at [287, 465] on icon "button" at bounding box center [288, 466] width 19 height 19
click at [363, 519] on span "Update payment" at bounding box center [383, 514] width 121 height 21
radio input "true"
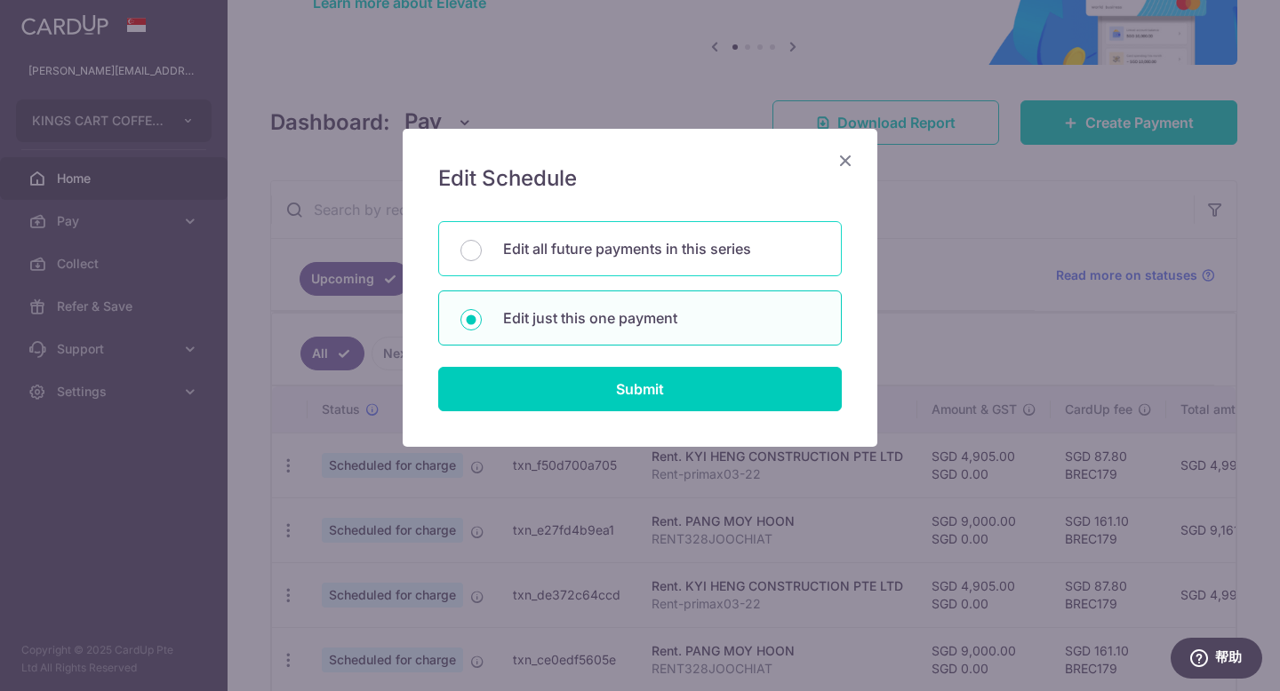
click at [765, 243] on p "Edit all future payments in this series" at bounding box center [661, 248] width 316 height 21
click at [482, 243] on input "Edit all future payments in this series" at bounding box center [470, 250] width 21 height 21
radio input "true"
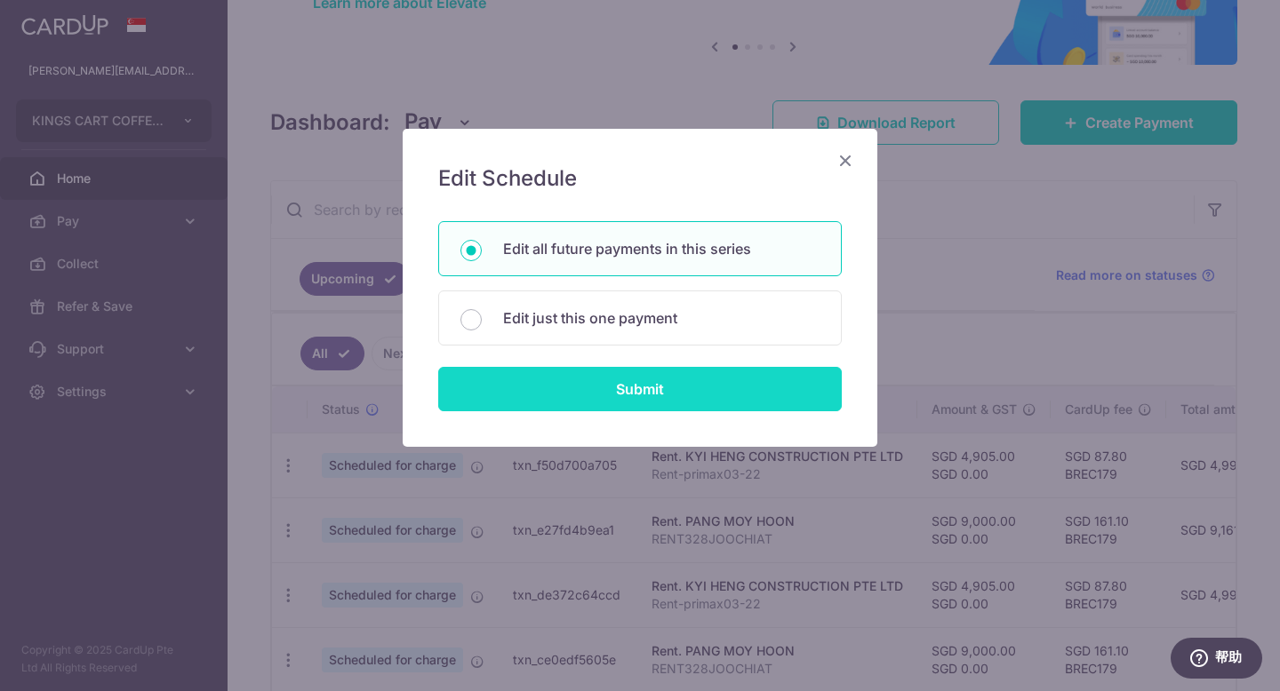
click at [708, 404] on input "Submit" at bounding box center [639, 389] width 403 height 44
radio input "true"
type input "4,905.00"
type input "0.00"
type input "Rent-primax03-22"
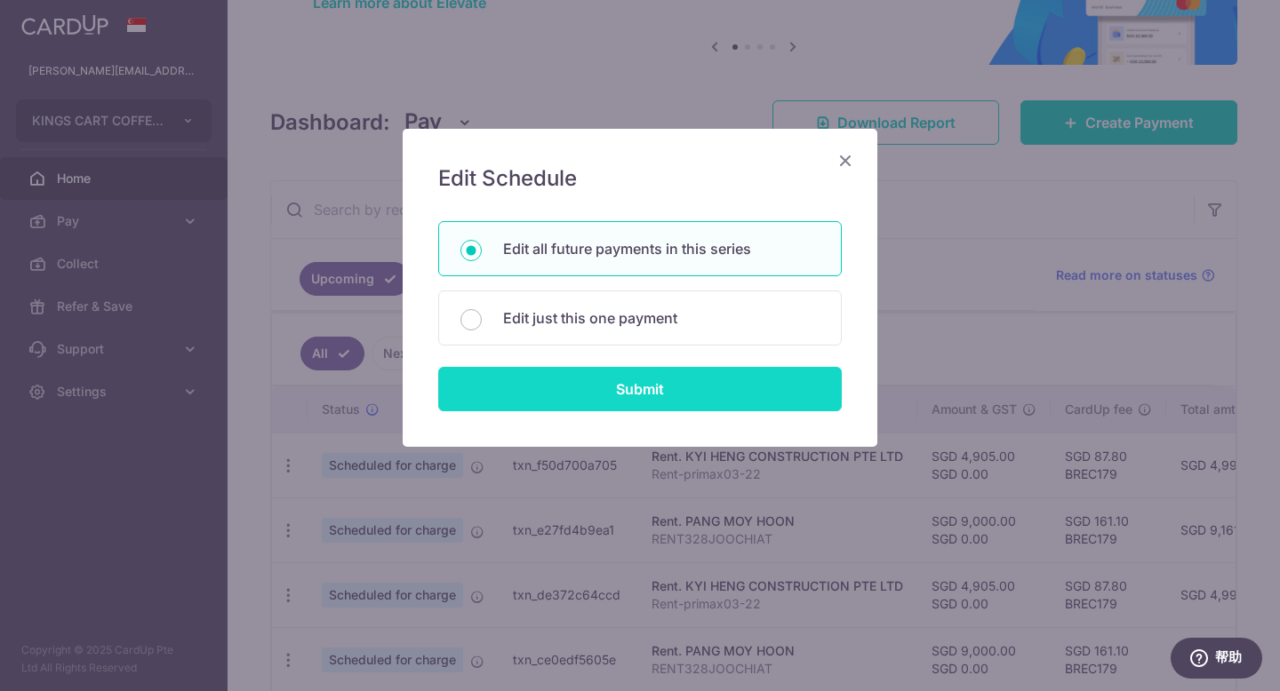
type input "Rentprimax0322"
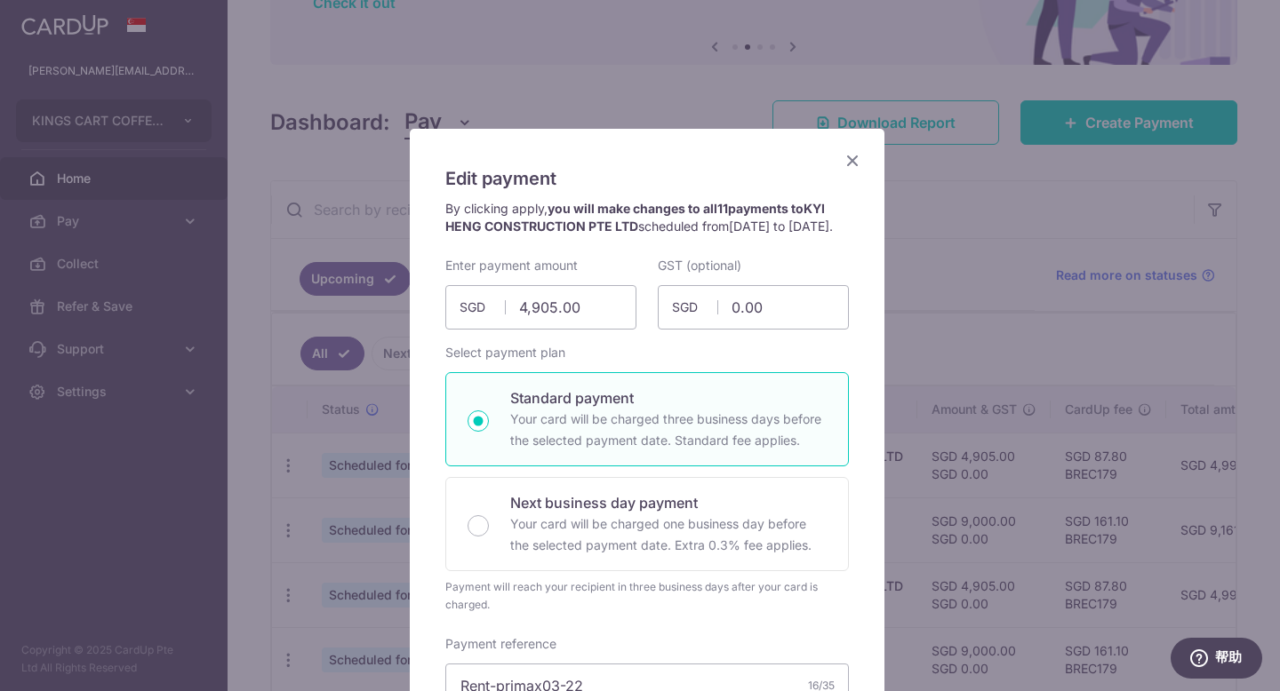
click at [843, 157] on icon "Close" at bounding box center [852, 160] width 21 height 22
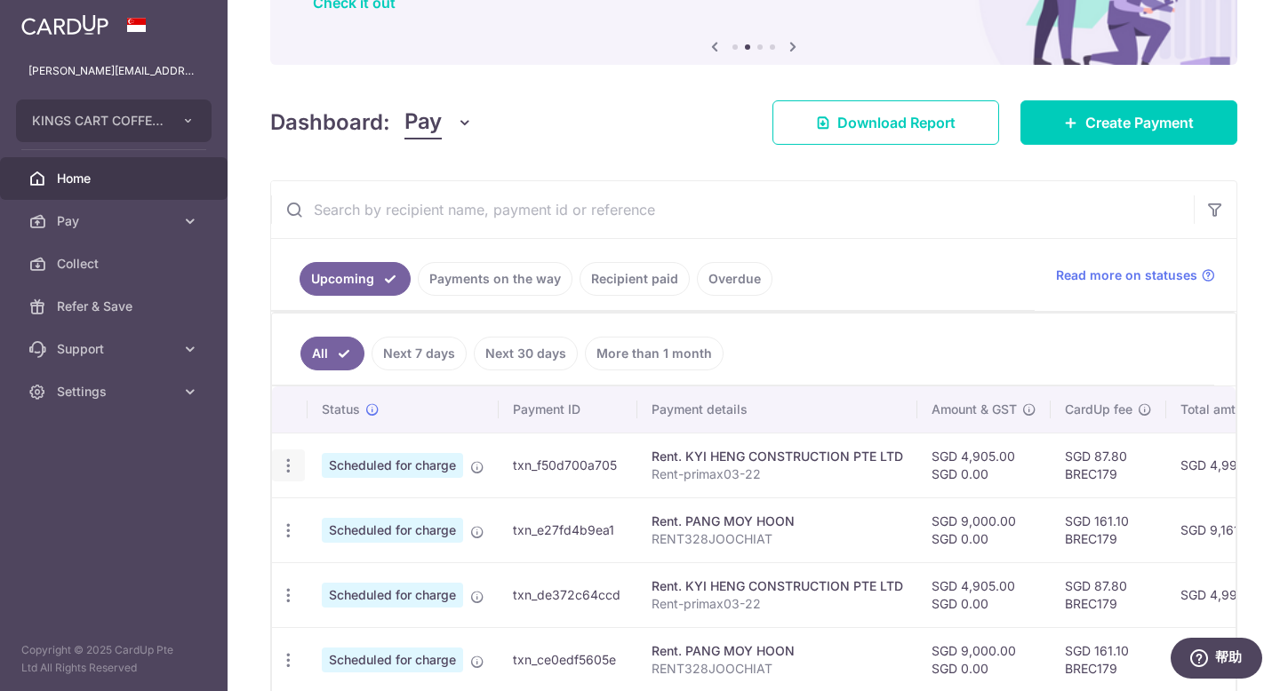
click at [282, 469] on icon "button" at bounding box center [288, 466] width 19 height 19
click at [325, 557] on span "Cancel payment" at bounding box center [382, 557] width 119 height 21
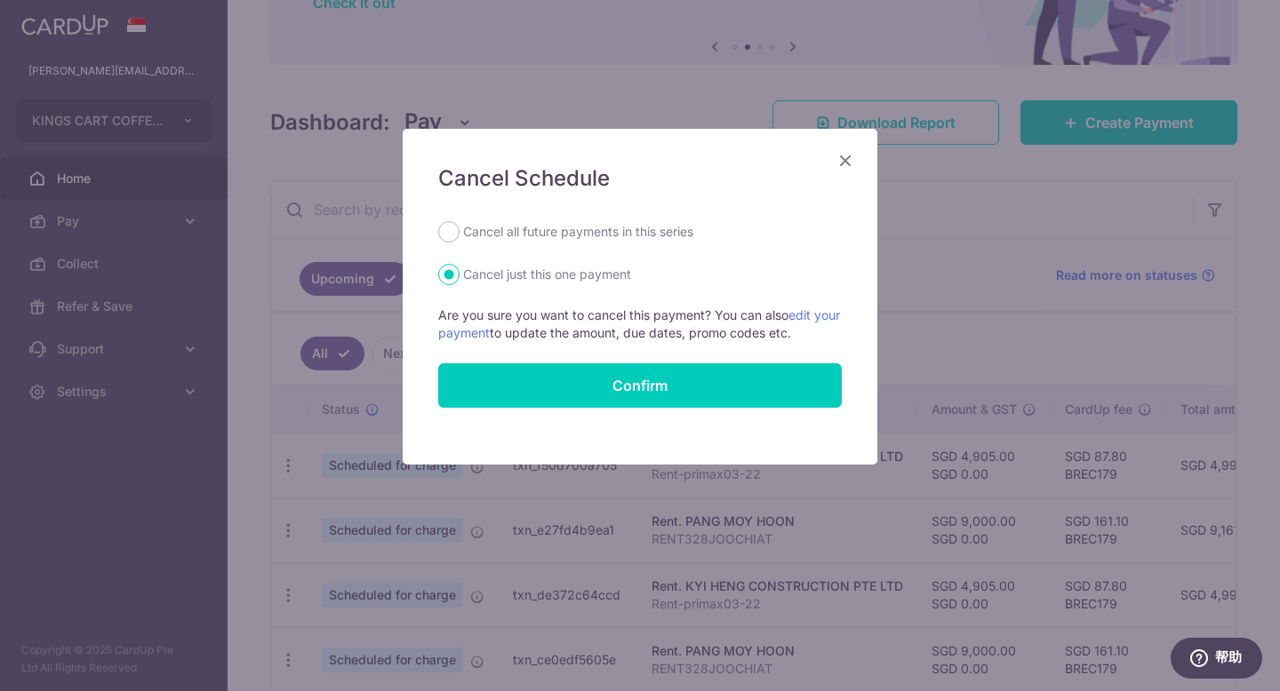
click at [692, 240] on label "Cancel all future payments in this series" at bounding box center [578, 231] width 230 height 21
click at [459, 240] on input "Cancel all future payments in this series" at bounding box center [448, 231] width 21 height 21
radio input "true"
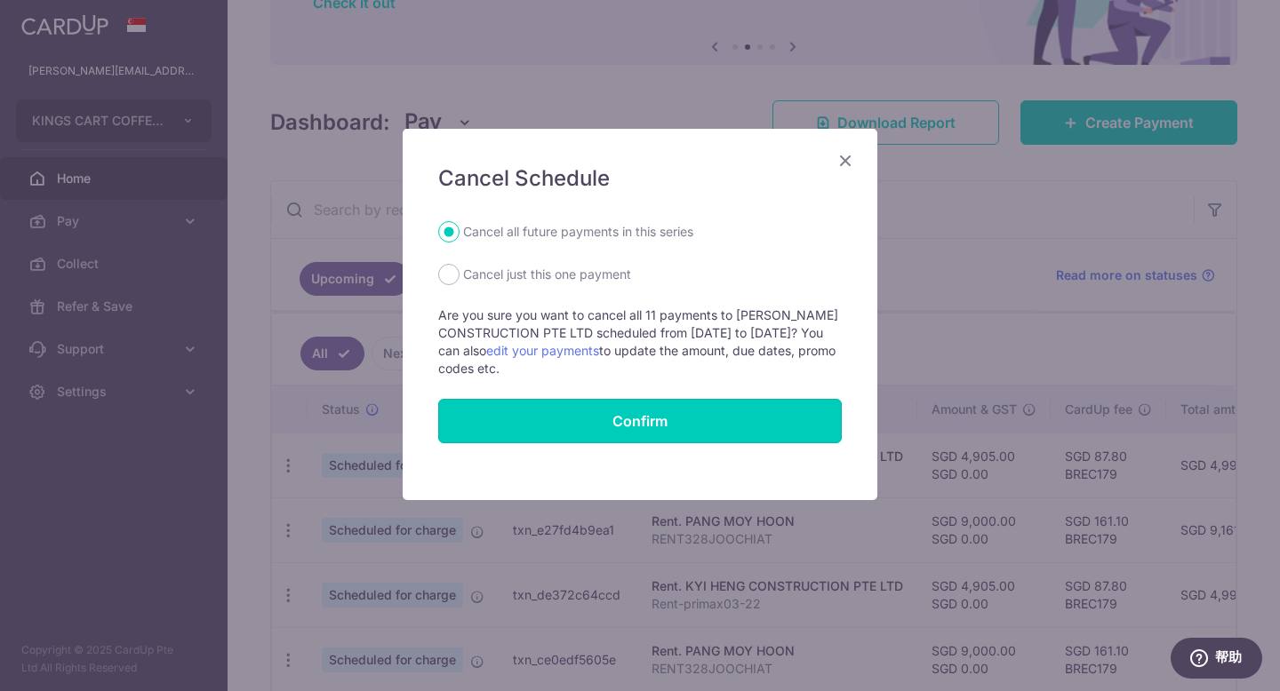
click at [703, 417] on button "Confirm" at bounding box center [639, 421] width 403 height 44
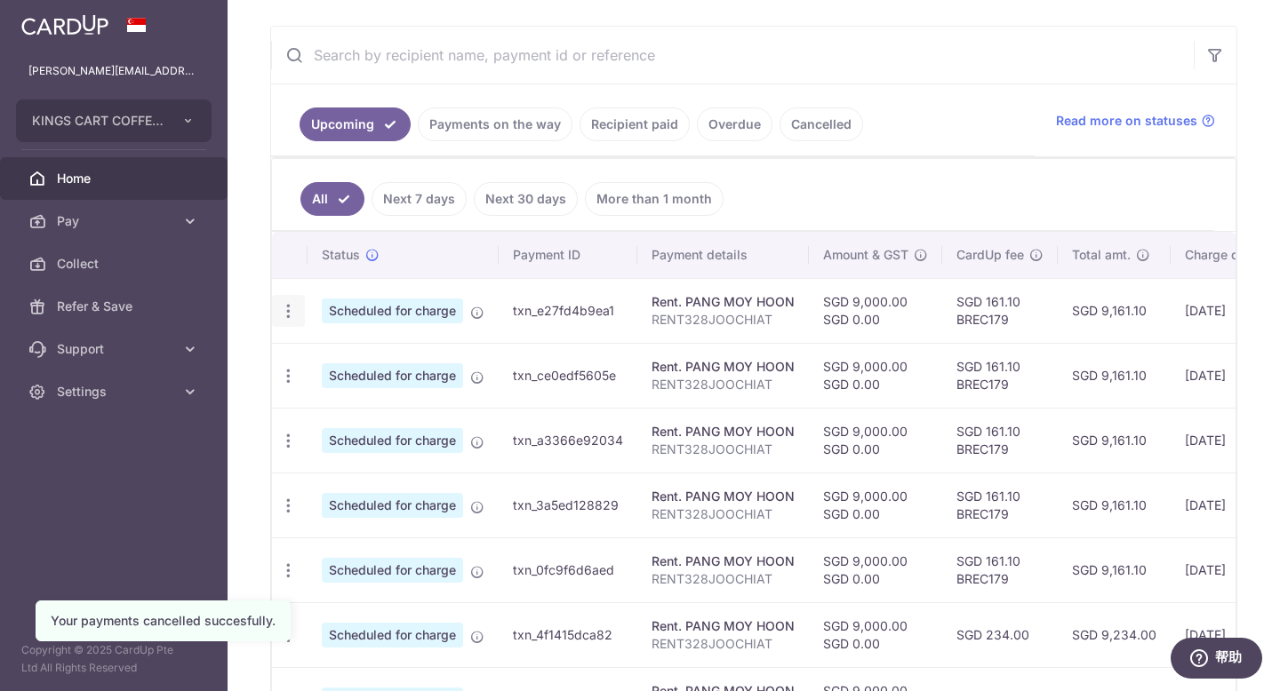
click at [293, 310] on icon "button" at bounding box center [288, 311] width 19 height 19
click at [352, 400] on span "Cancel payment" at bounding box center [382, 403] width 119 height 21
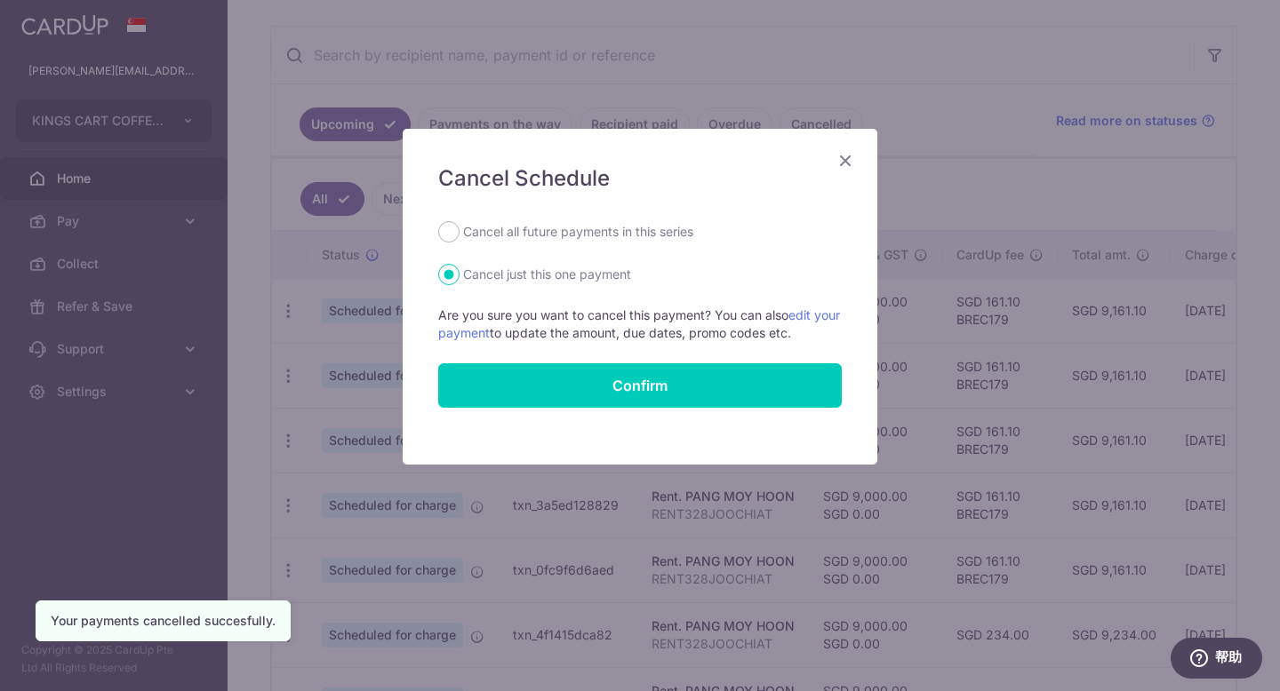
click at [569, 236] on label "Cancel all future payments in this series" at bounding box center [578, 231] width 230 height 21
click at [459, 236] on input "Cancel all future payments in this series" at bounding box center [448, 231] width 21 height 21
radio input "true"
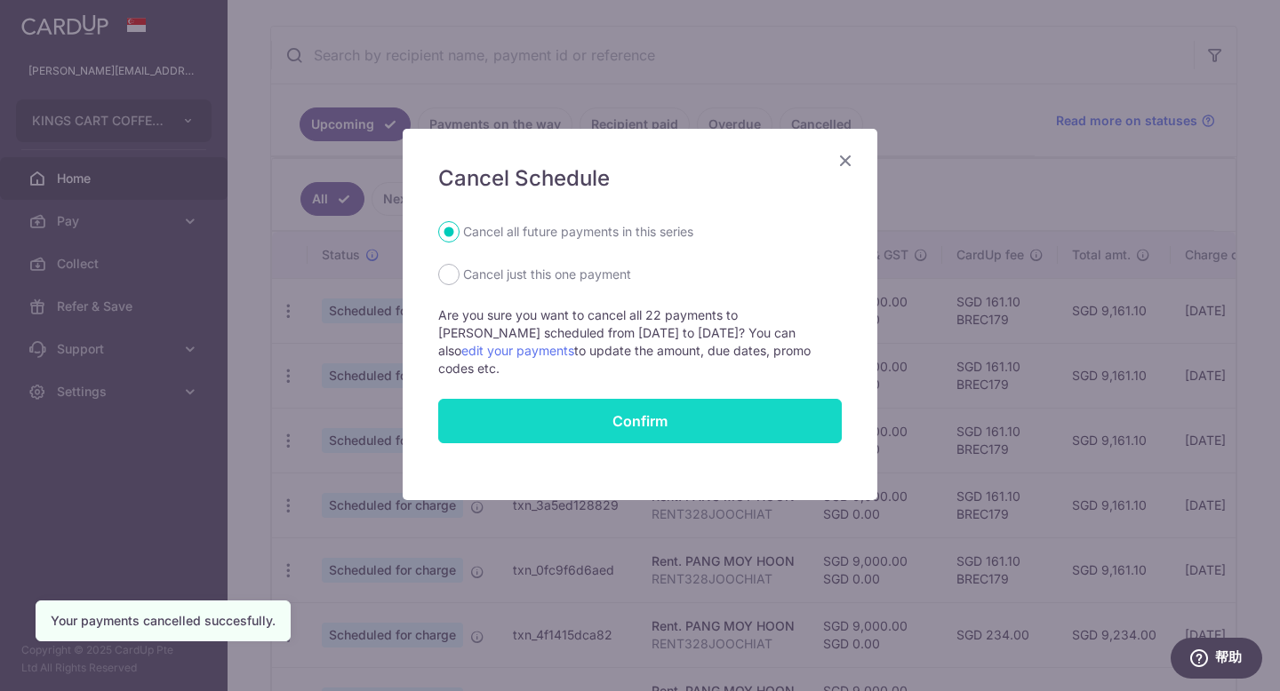
click at [656, 415] on button "Confirm" at bounding box center [639, 421] width 403 height 44
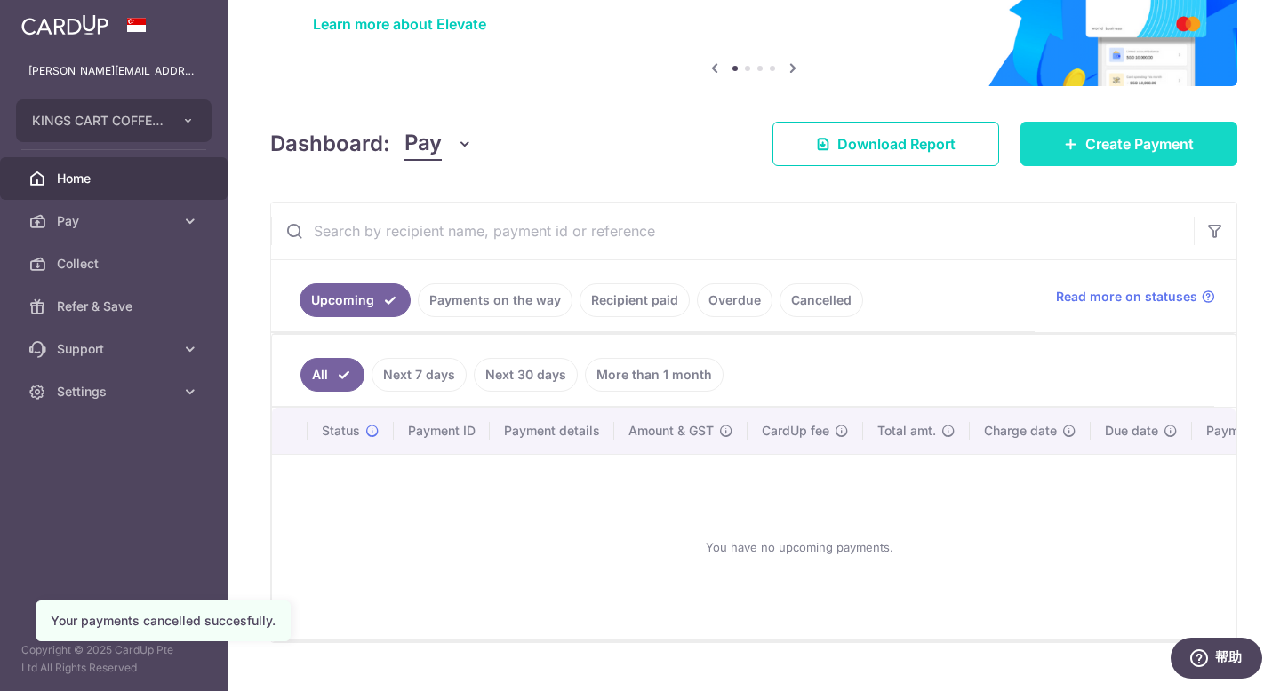
scroll to position [130, 0]
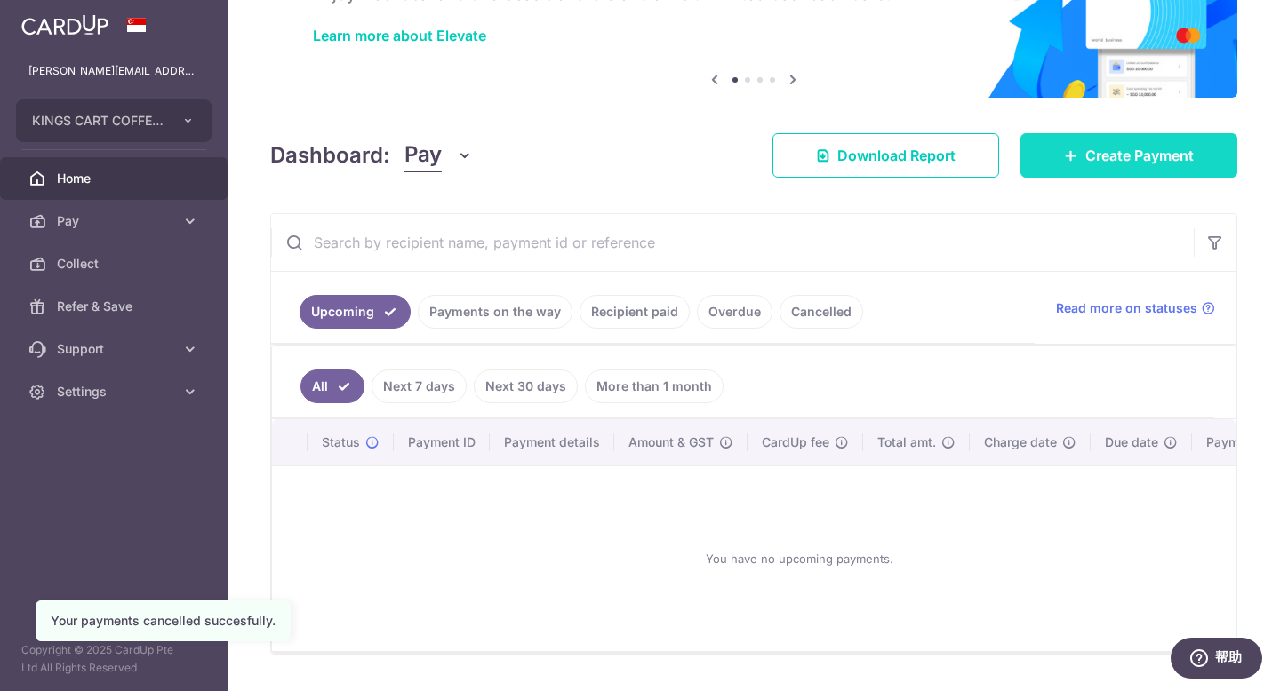
click at [1121, 158] on span "Create Payment" at bounding box center [1139, 155] width 108 height 21
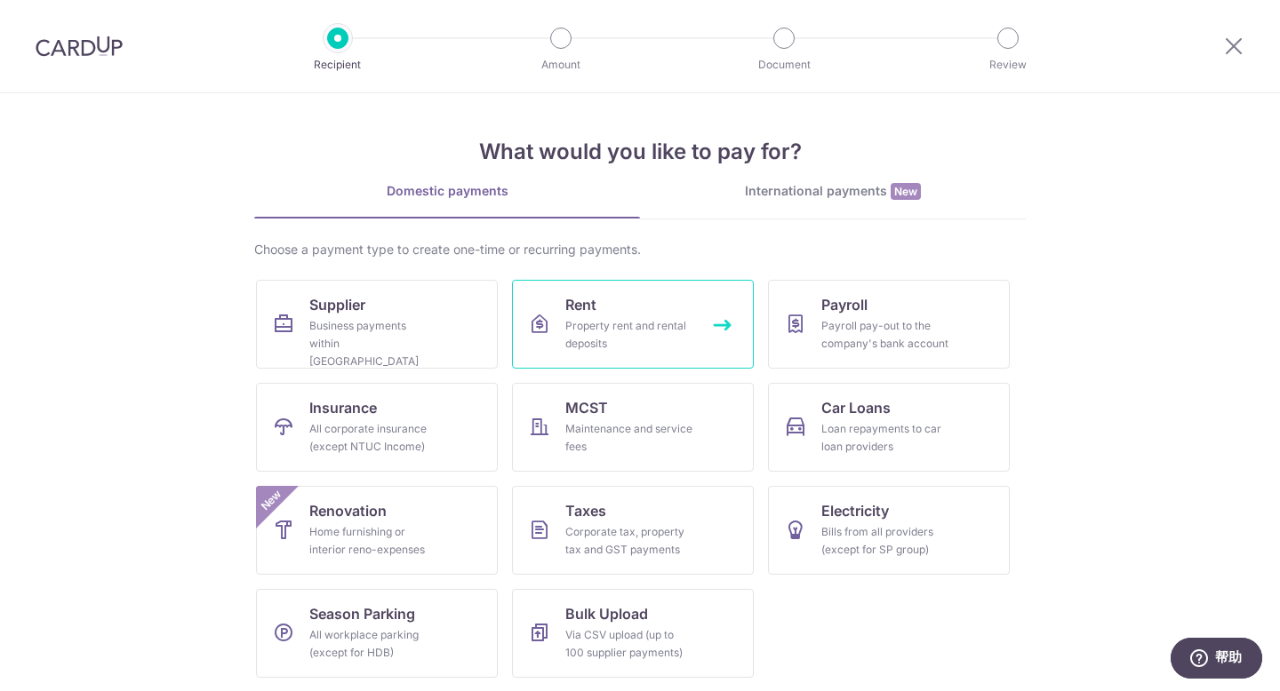
click at [627, 331] on div "Property rent and rental deposits" at bounding box center [629, 335] width 128 height 36
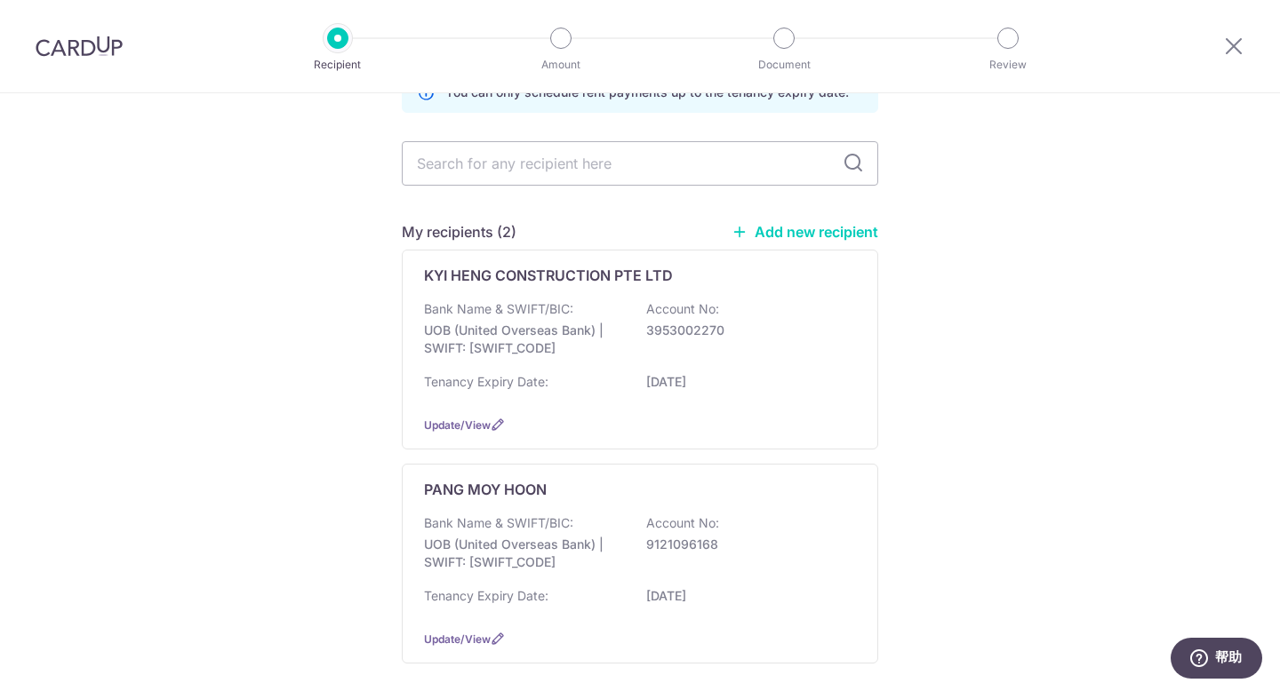
scroll to position [126, 0]
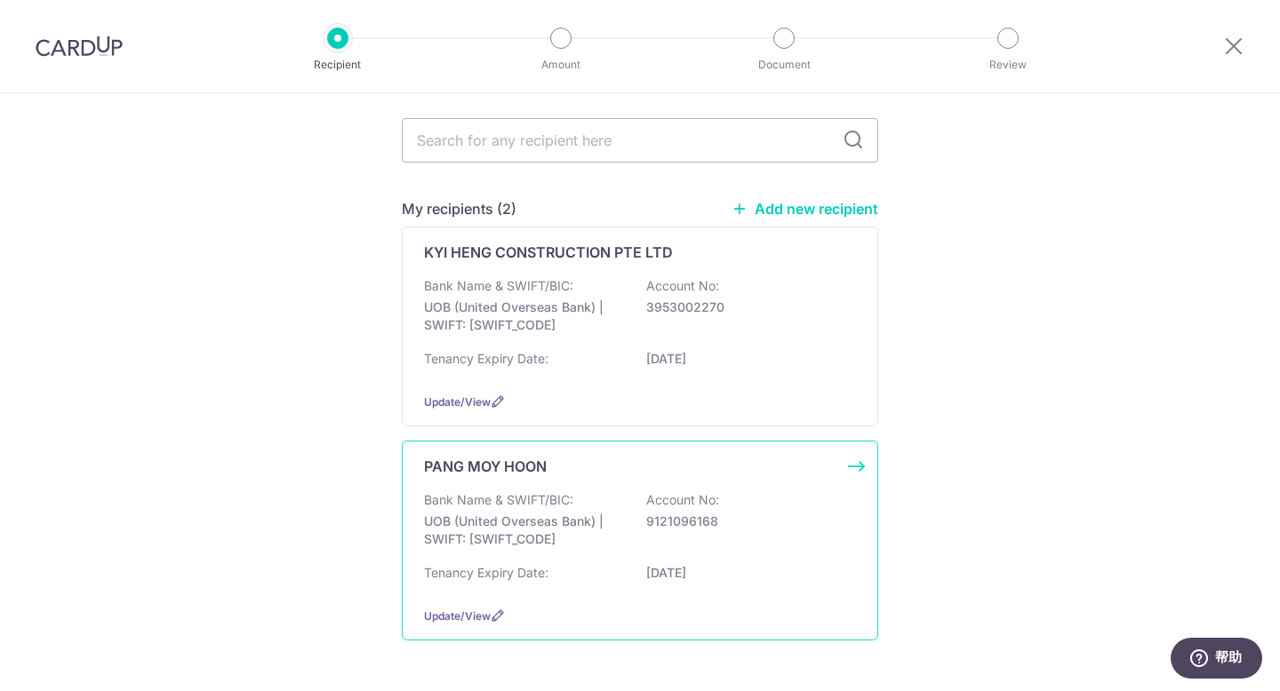
click at [678, 529] on p "9121096168" at bounding box center [745, 522] width 199 height 18
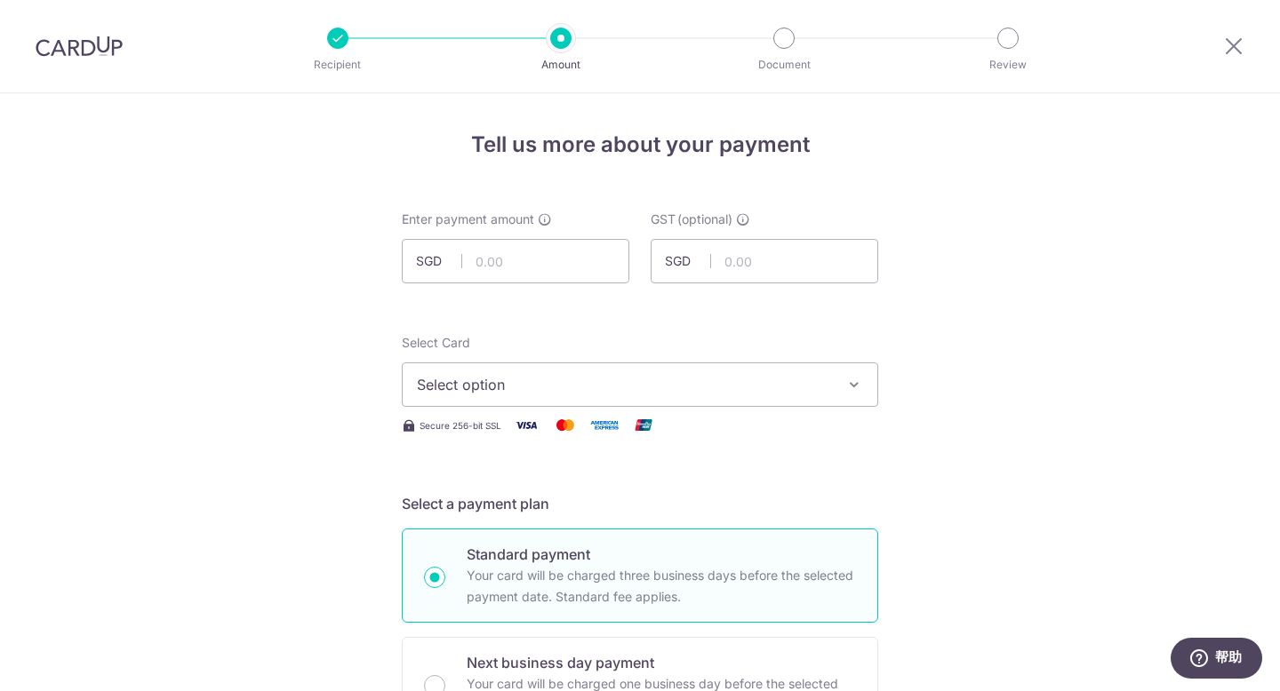
click at [704, 391] on span "Select option" at bounding box center [624, 384] width 414 height 21
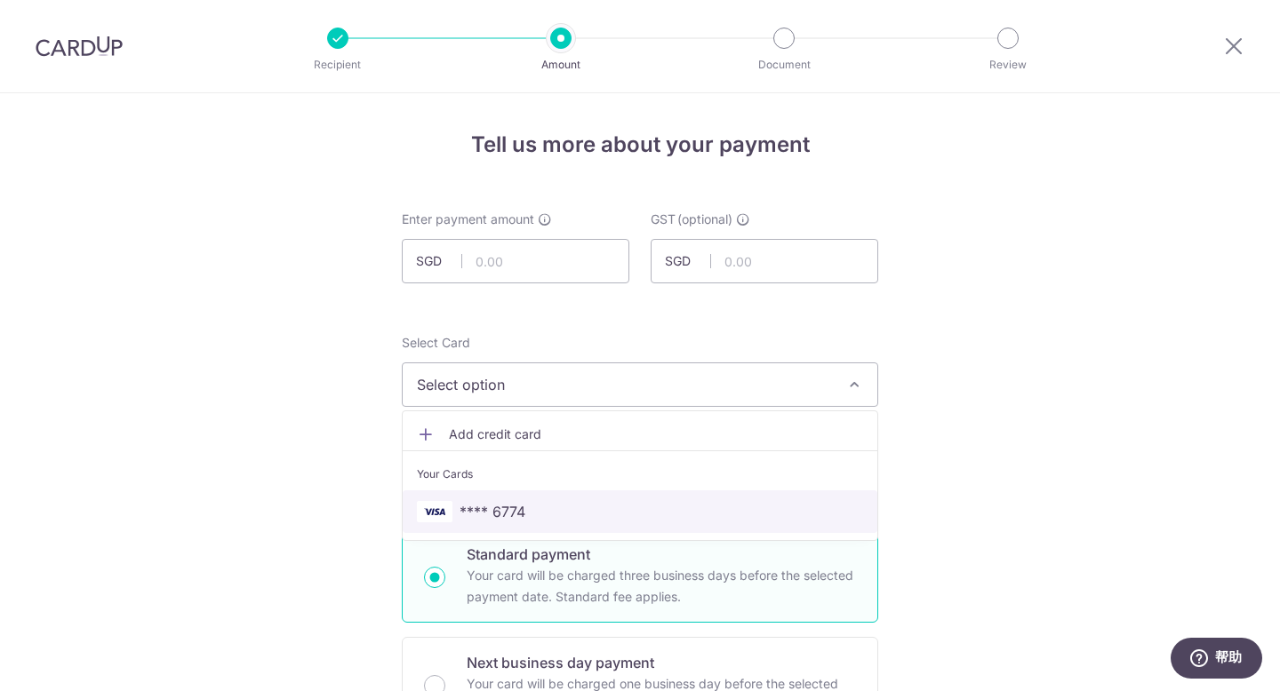
click at [486, 510] on span "**** 6774" at bounding box center [492, 511] width 66 height 21
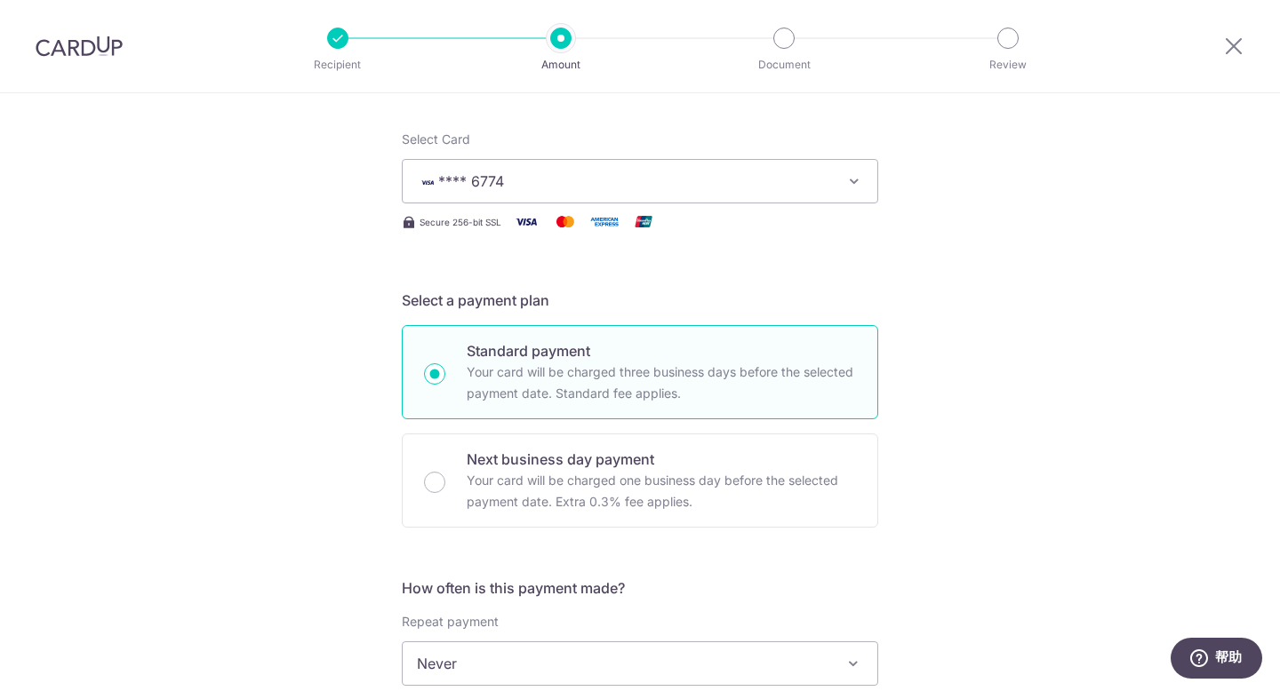
scroll to position [462, 0]
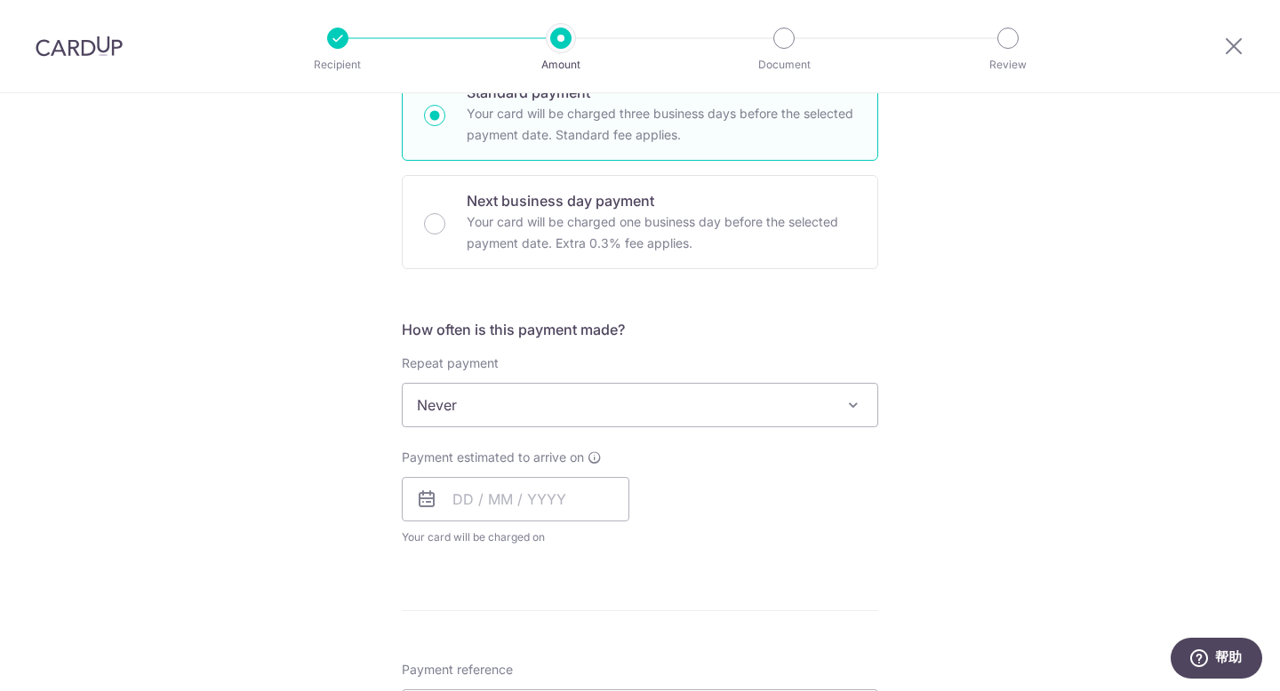
click at [818, 423] on span "Never" at bounding box center [640, 405] width 475 height 43
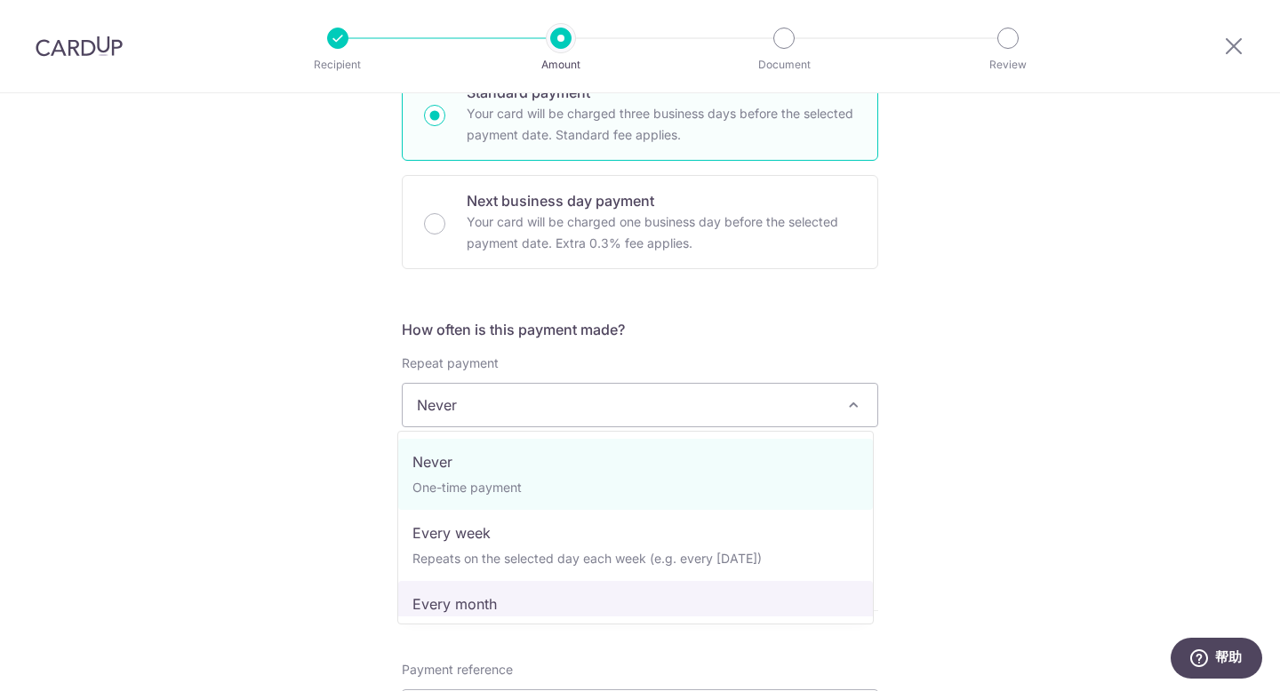
select select "3"
type input "31/07/2027"
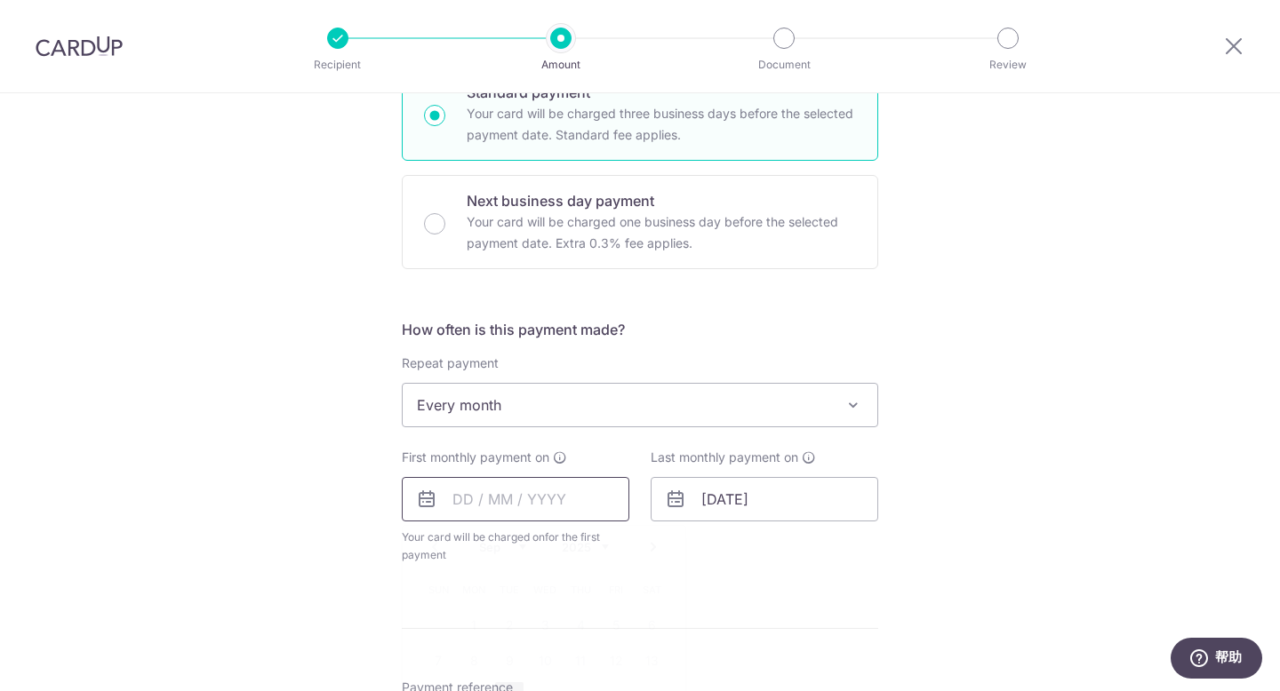
click at [601, 509] on input "text" at bounding box center [516, 499] width 228 height 44
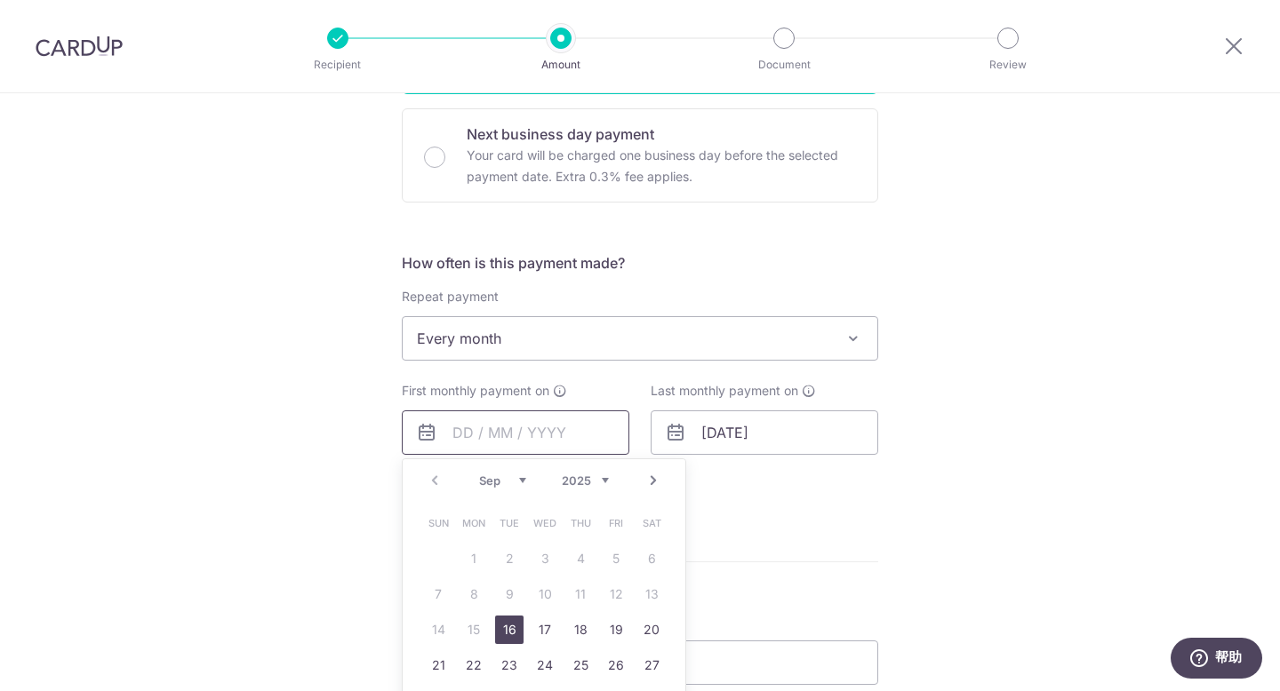
scroll to position [690, 0]
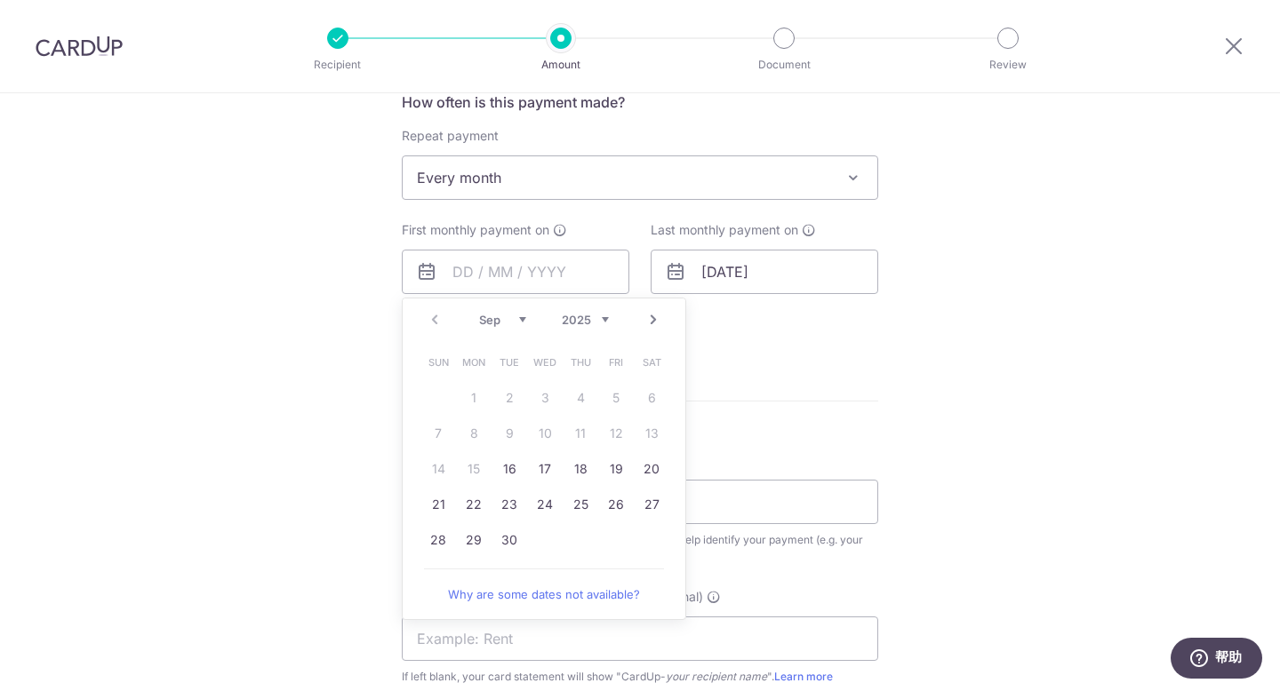
click at [495, 325] on select "Sep Oct Nov Dec" at bounding box center [502, 320] width 47 height 14
click at [534, 401] on link "1" at bounding box center [545, 398] width 28 height 28
type input "01/10/2025"
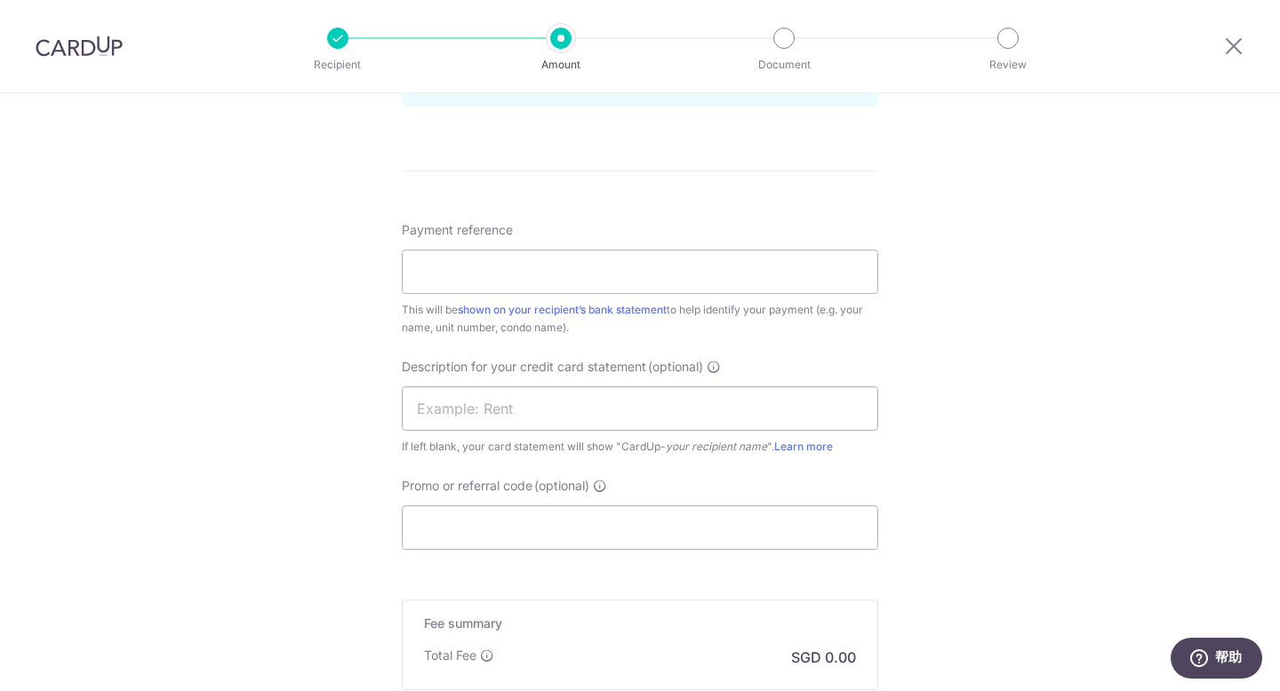
scroll to position [1028, 0]
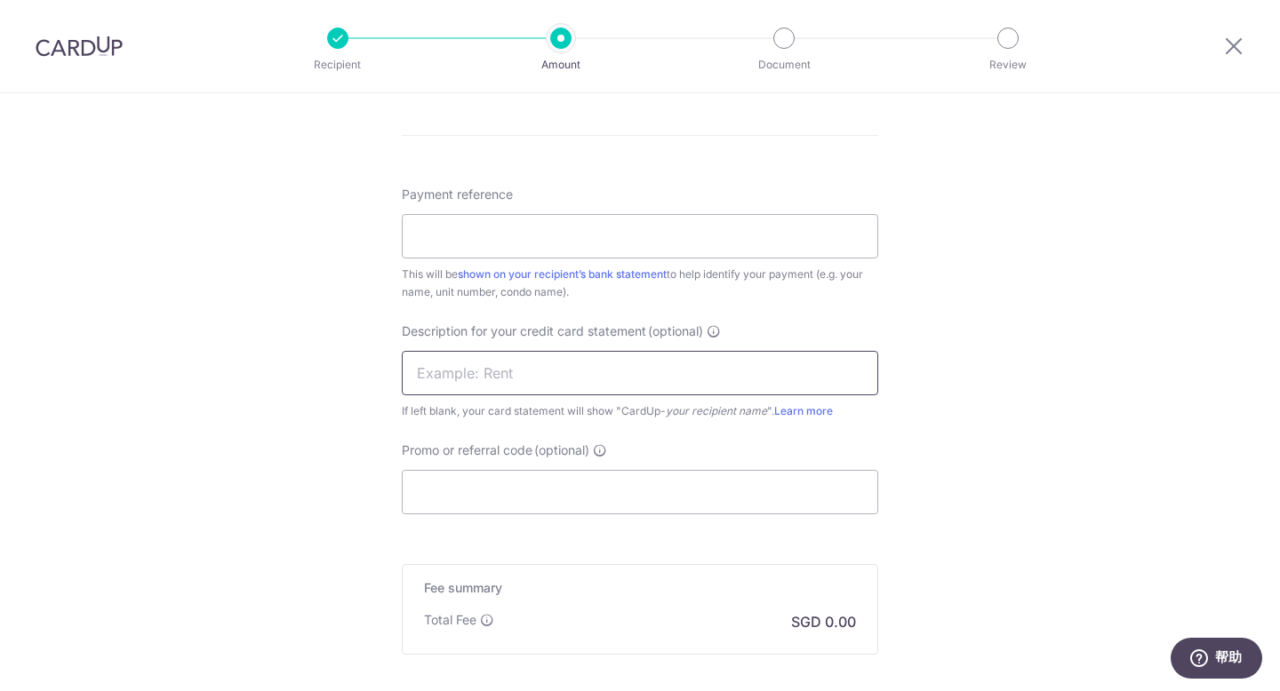
click at [530, 378] on input "text" at bounding box center [640, 373] width 476 height 44
click at [532, 379] on input "text" at bounding box center [640, 373] width 476 height 44
type input "JOO CHIAT RENT"
click at [569, 227] on input "Payment reference" at bounding box center [640, 236] width 476 height 44
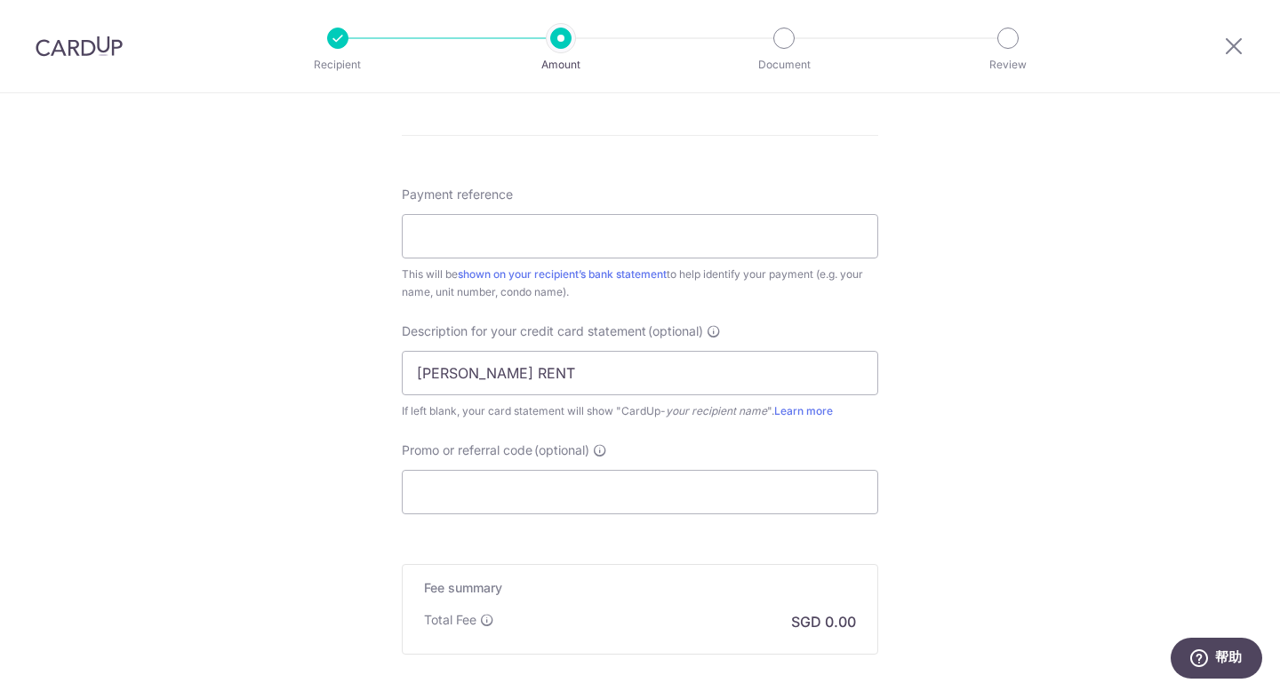
click at [682, 237] on input "Payment reference" at bounding box center [640, 236] width 476 height 44
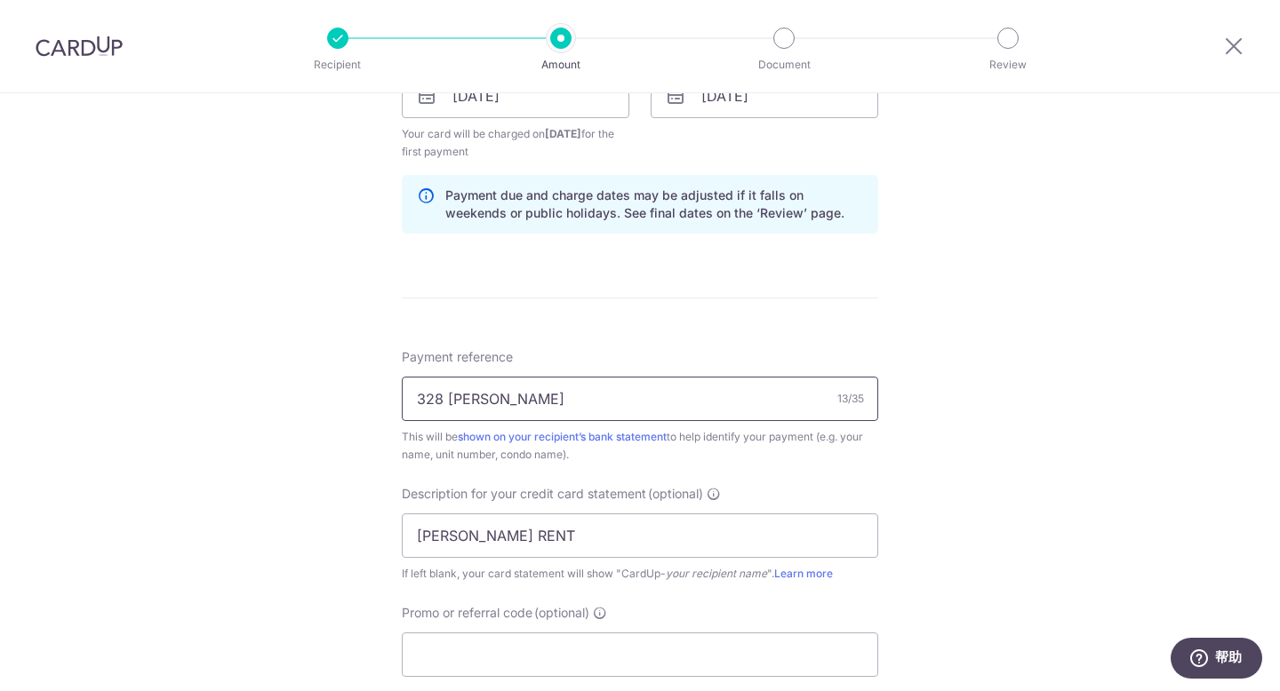
type input "328 JOO CHIAT"
click at [1022, 302] on div "Tell us more about your payment Enter payment amount SGD GST (optional) SGD Sel…" at bounding box center [640, 136] width 1280 height 1817
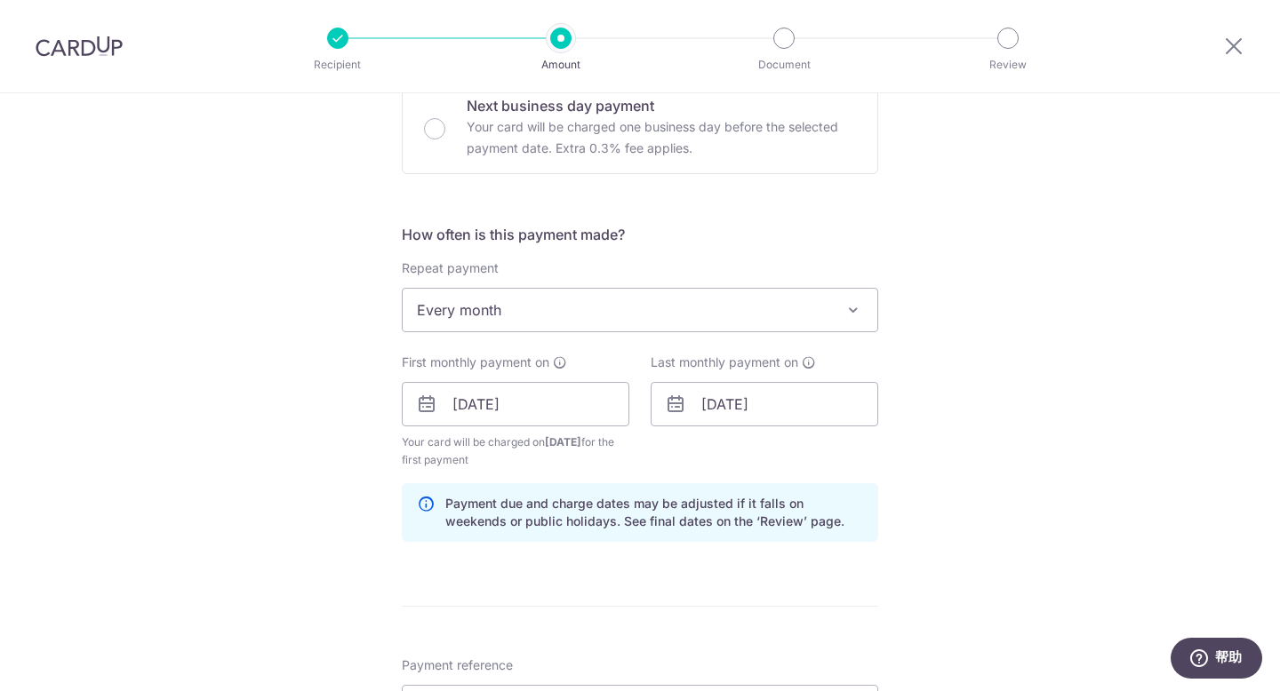
click at [1160, 379] on div "Tell us more about your payment Enter payment amount SGD GST (optional) SGD Sel…" at bounding box center [640, 444] width 1280 height 1817
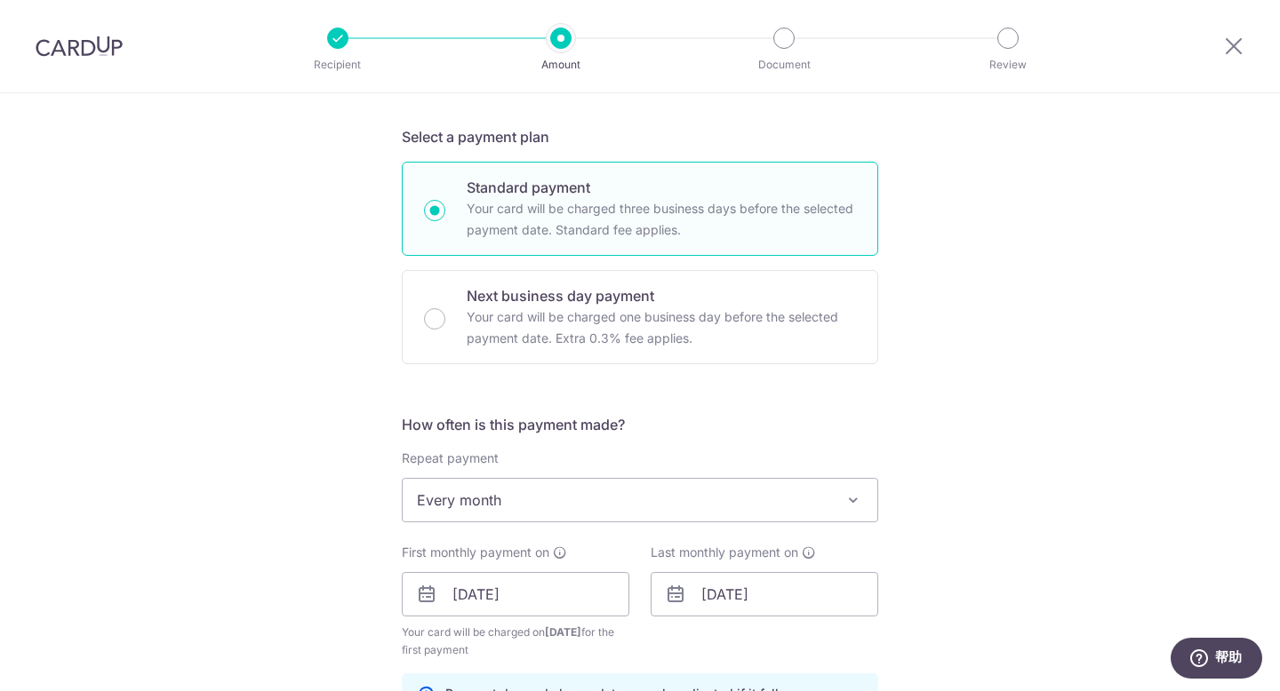
scroll to position [0, 0]
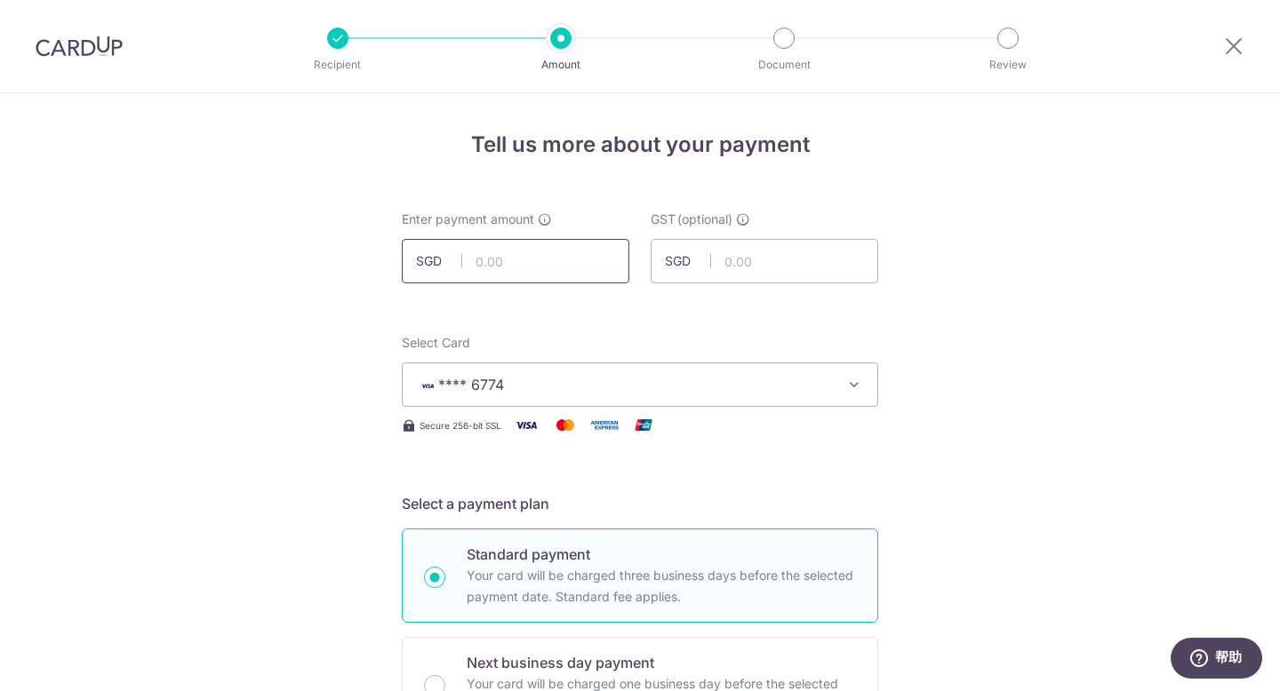
click at [543, 267] on input "text" at bounding box center [516, 261] width 228 height 44
type input "9,000.00"
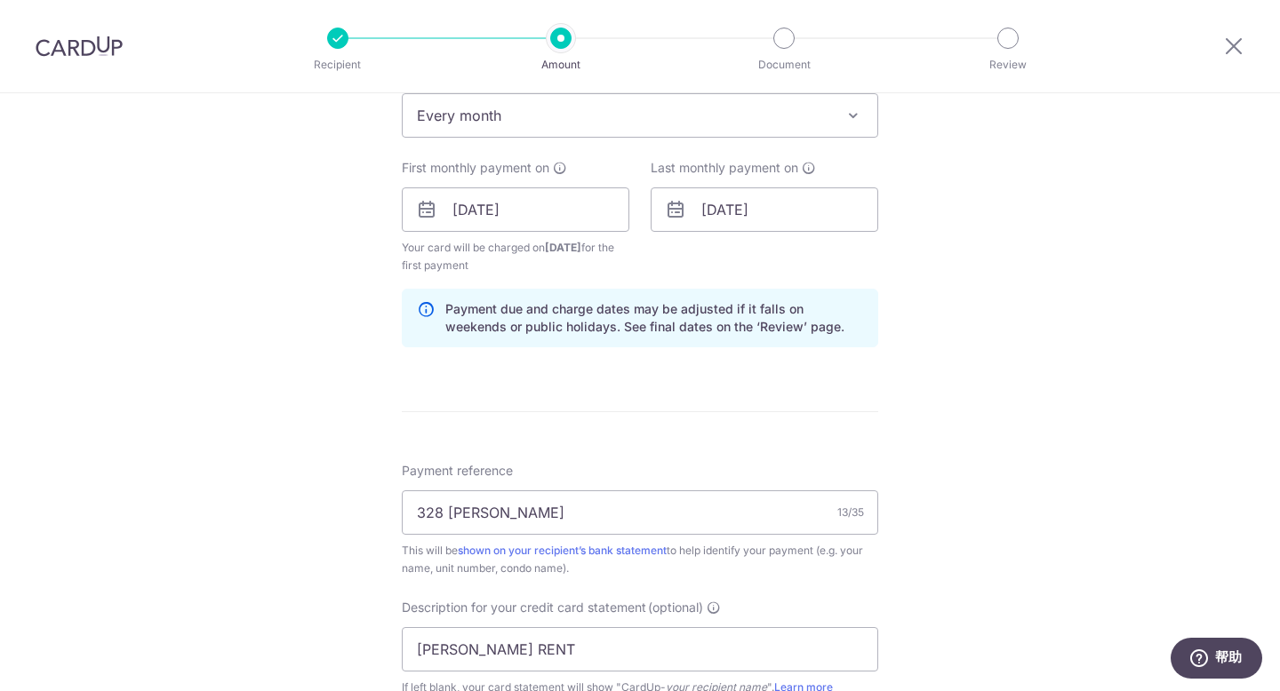
scroll to position [1105, 0]
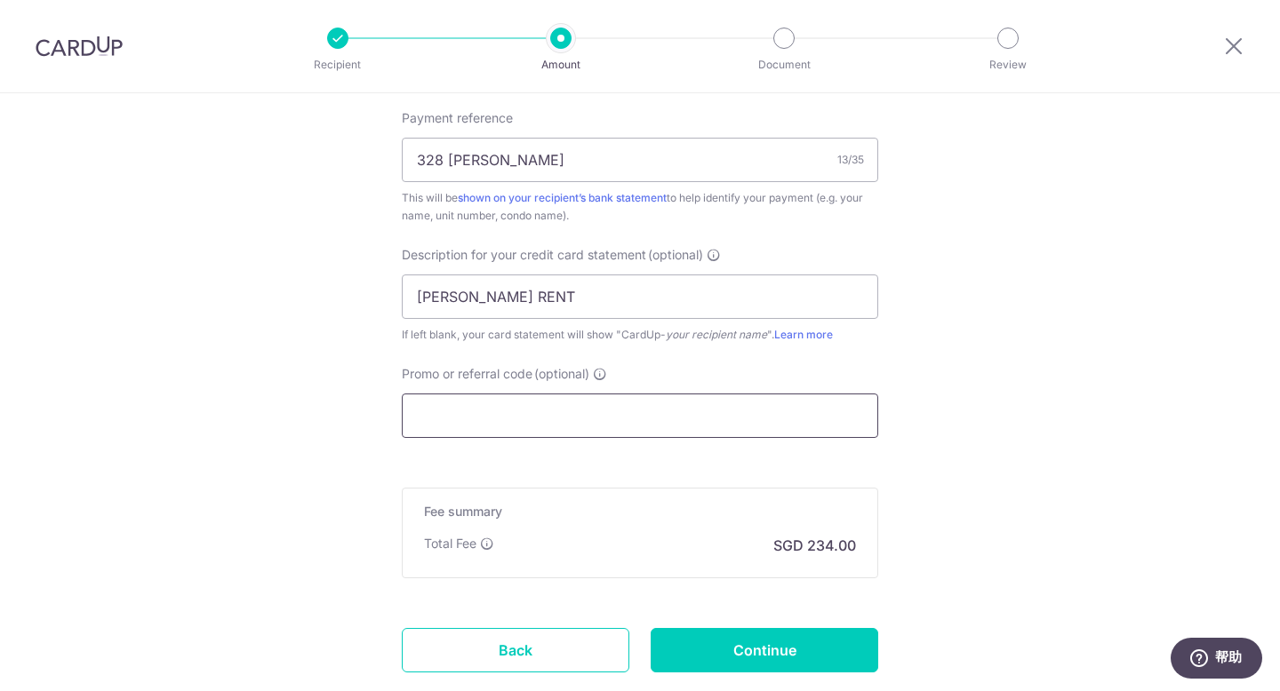
click at [531, 411] on input "Promo or referral code (optional)" at bounding box center [640, 416] width 476 height 44
click at [497, 420] on input "Promo or referral code (optional)" at bounding box center [640, 416] width 476 height 44
paste input "KCC163"
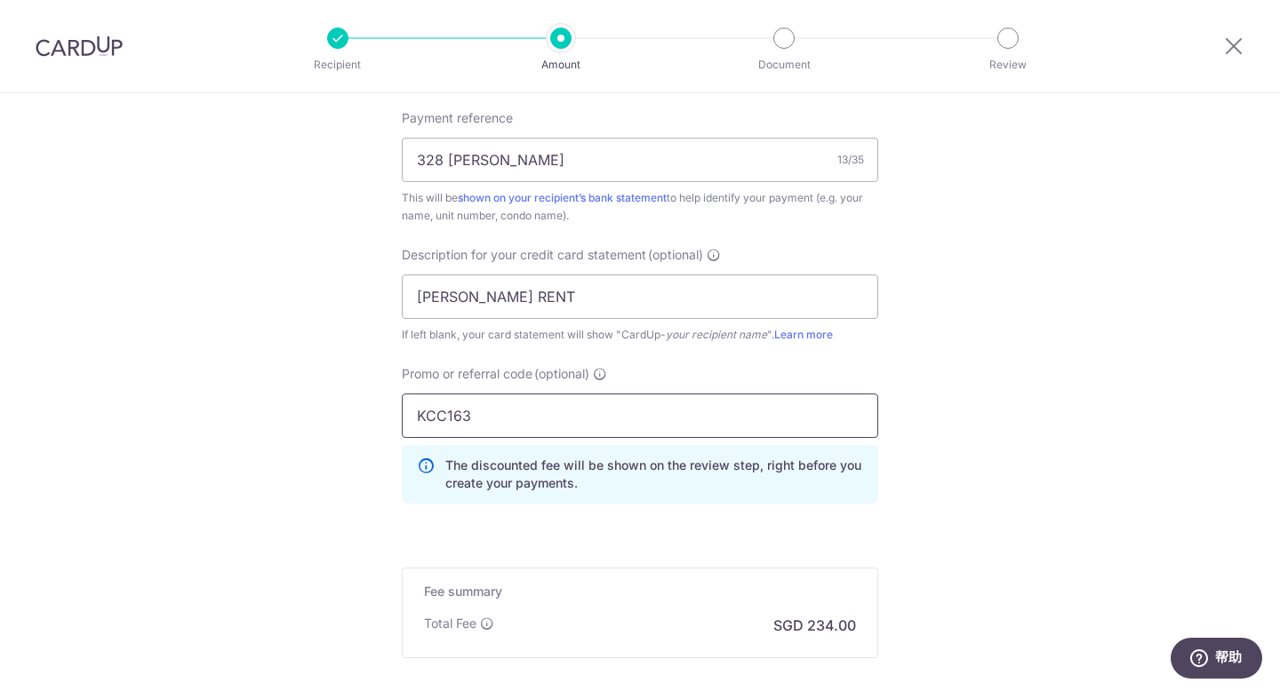
type input "KCC163"
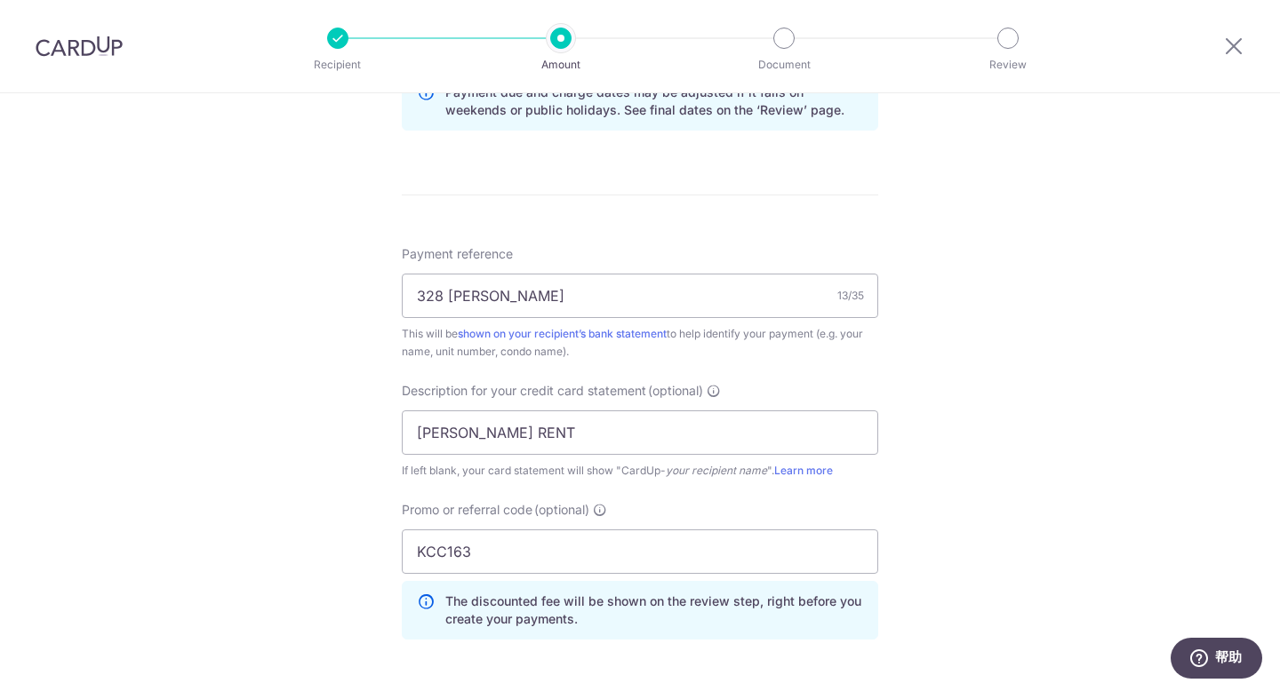
scroll to position [1299, 0]
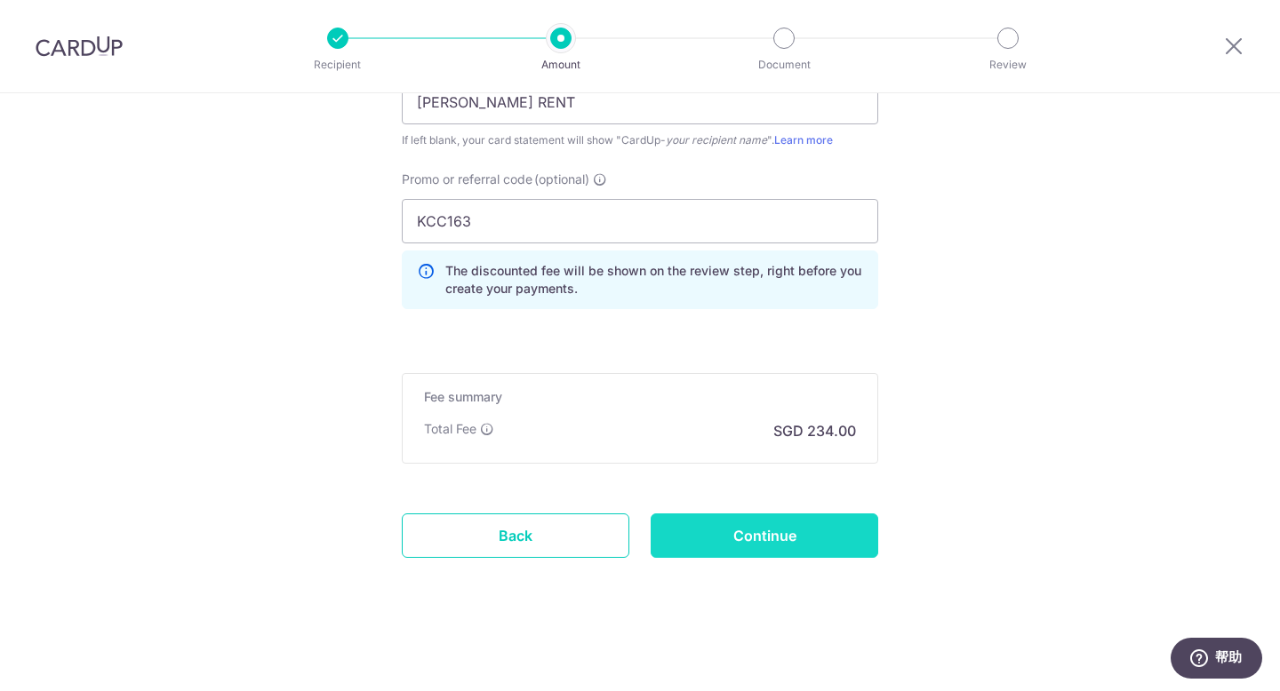
click at [798, 538] on input "Continue" at bounding box center [765, 536] width 228 height 44
type input "Create Schedule"
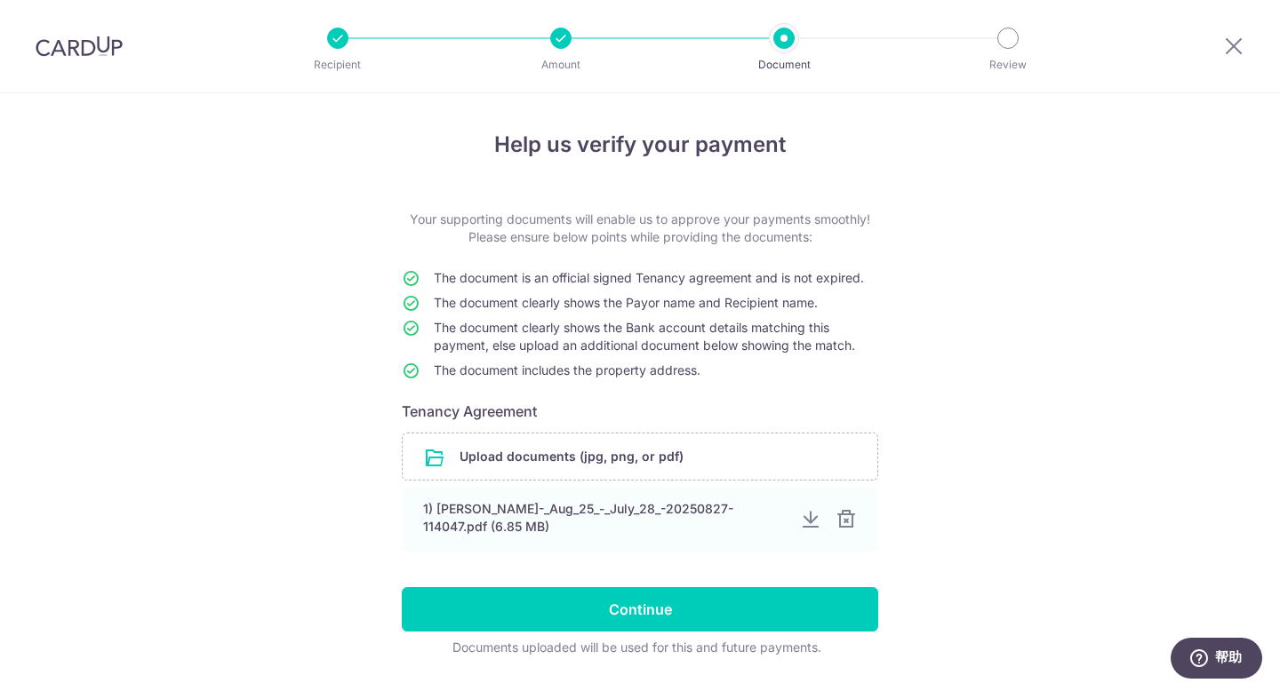
scroll to position [34, 0]
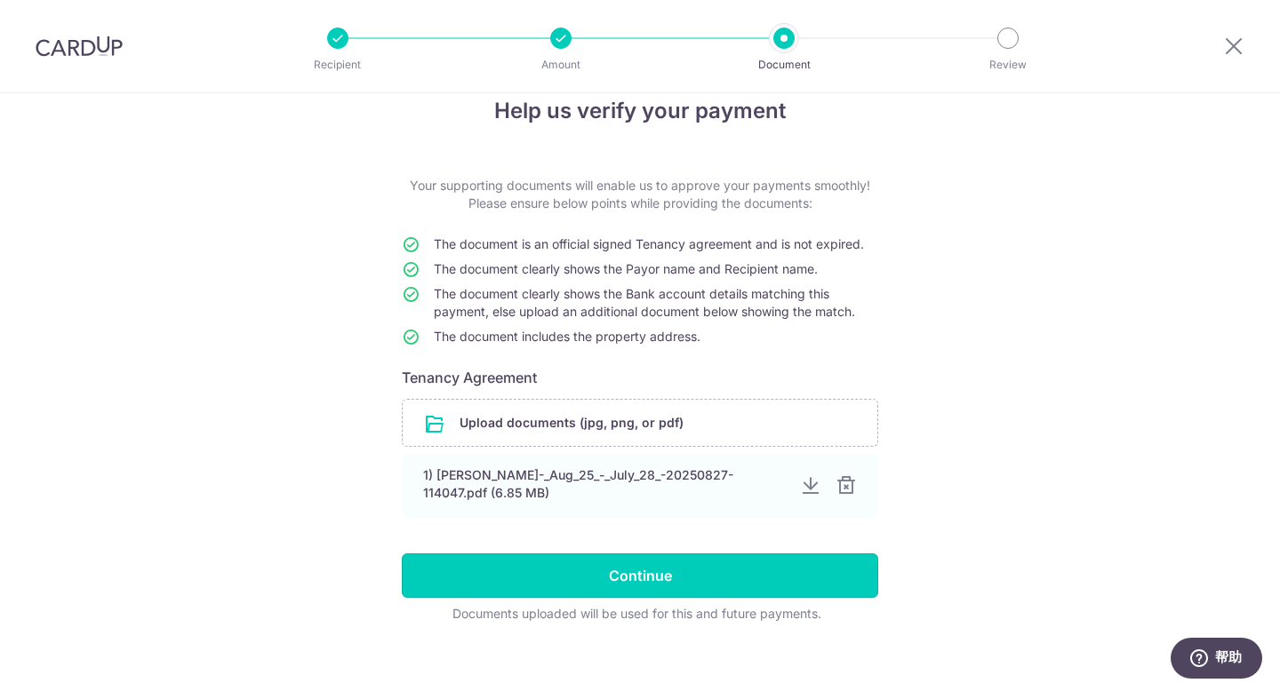
drag, startPoint x: 802, startPoint y: 574, endPoint x: 810, endPoint y: 571, distance: 9.6
click at [802, 574] on input "Continue" at bounding box center [640, 576] width 476 height 44
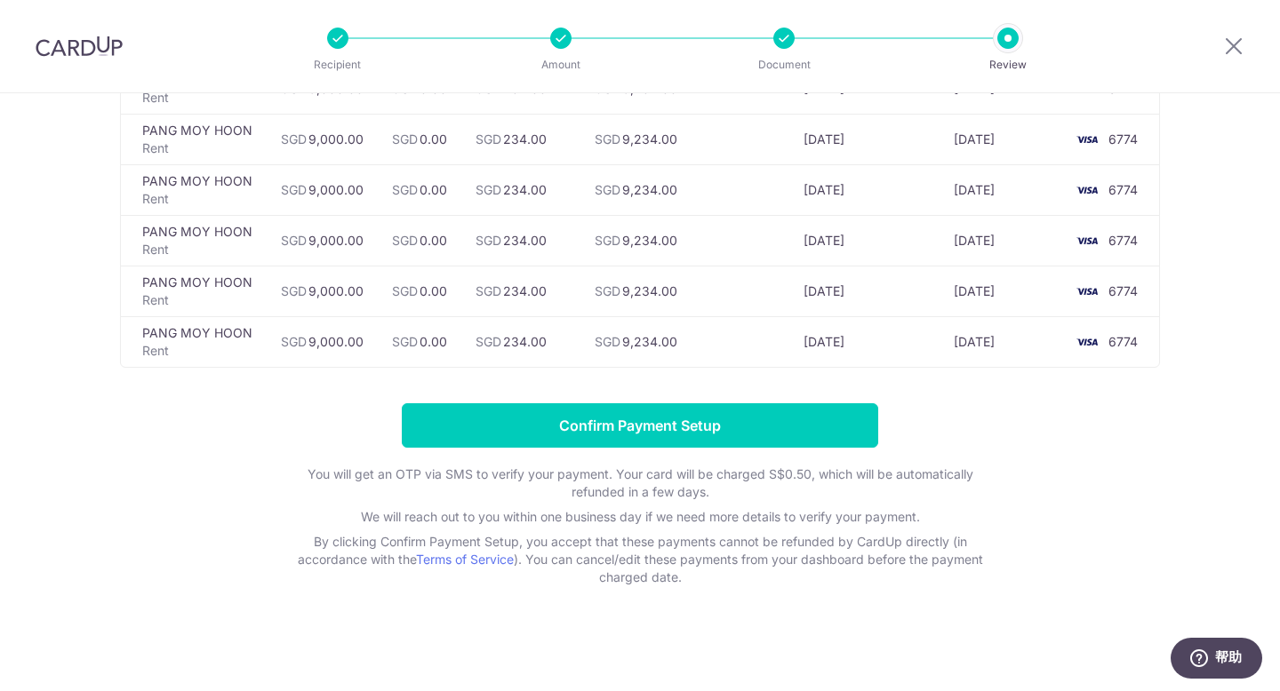
scroll to position [1030, 0]
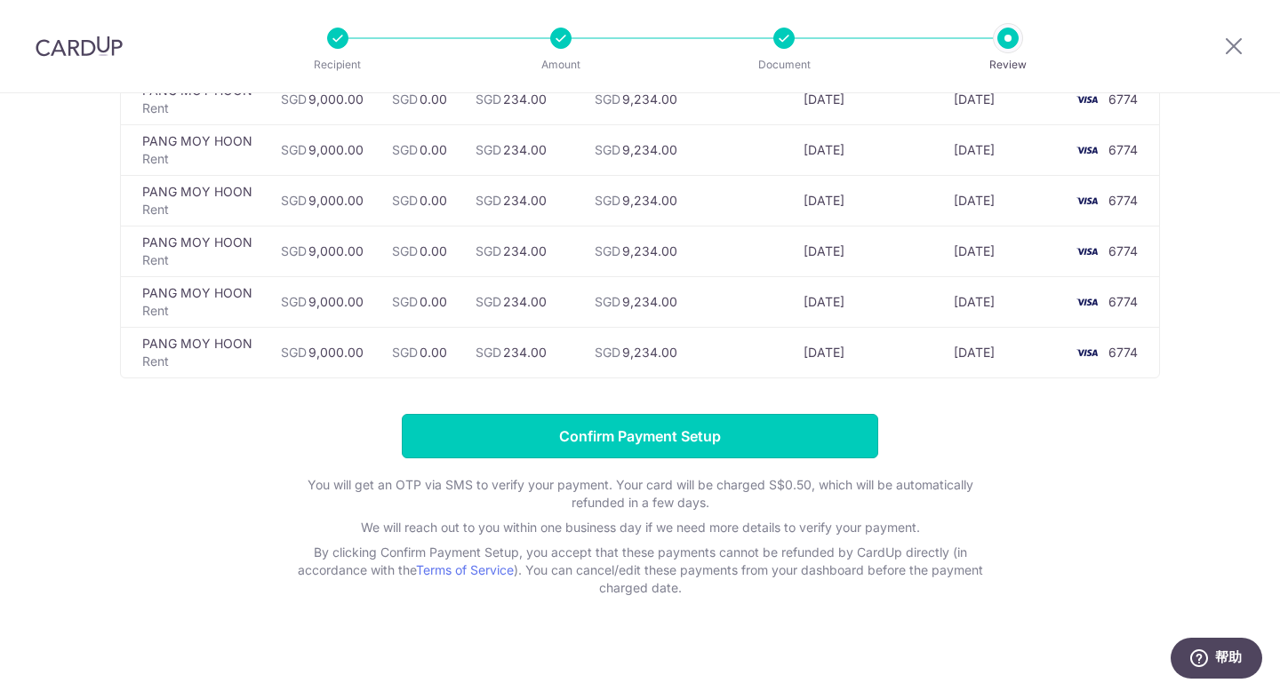
drag, startPoint x: 667, startPoint y: 451, endPoint x: 643, endPoint y: 453, distance: 24.1
click at [667, 451] on input "Confirm Payment Setup" at bounding box center [640, 436] width 476 height 44
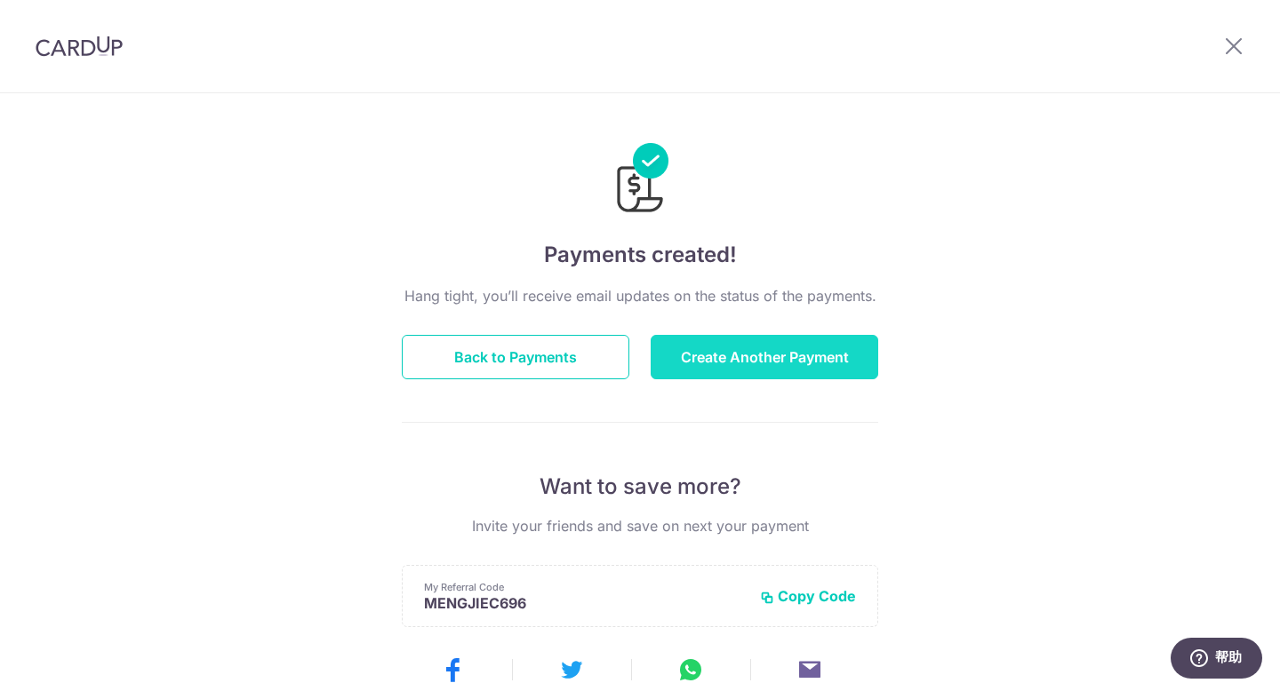
click at [755, 363] on button "Create Another Payment" at bounding box center [765, 357] width 228 height 44
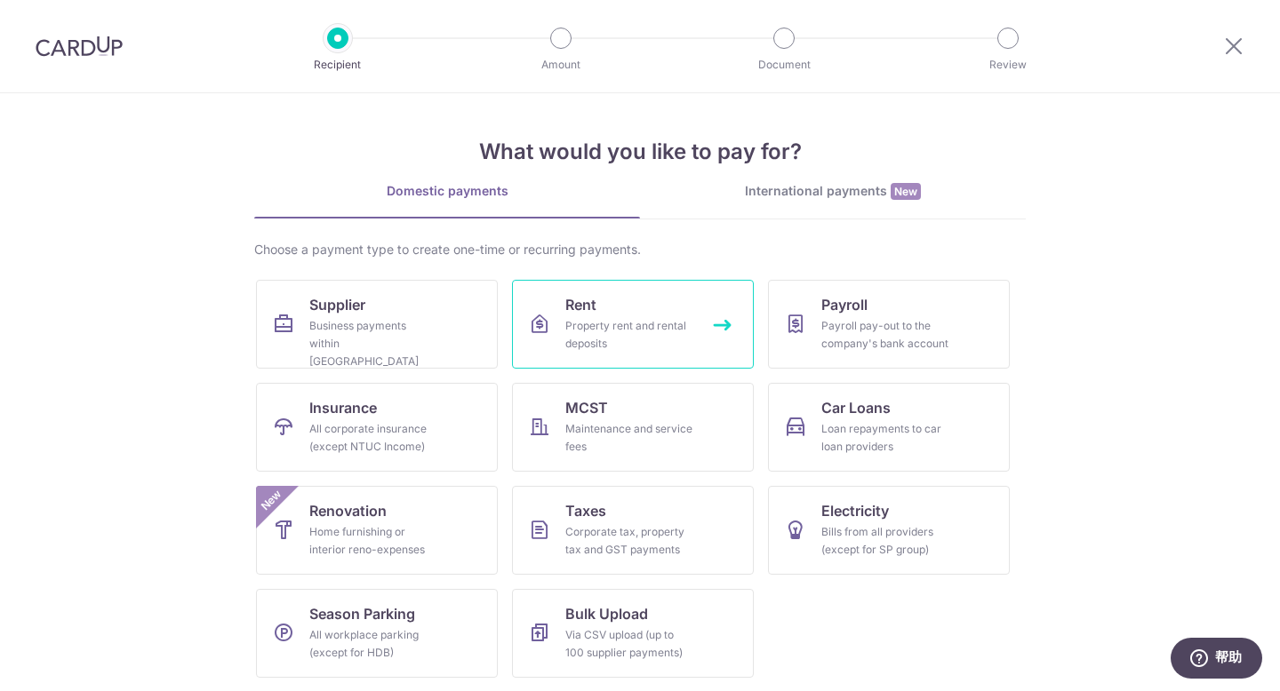
click at [590, 320] on div "Property rent and rental deposits" at bounding box center [629, 335] width 128 height 36
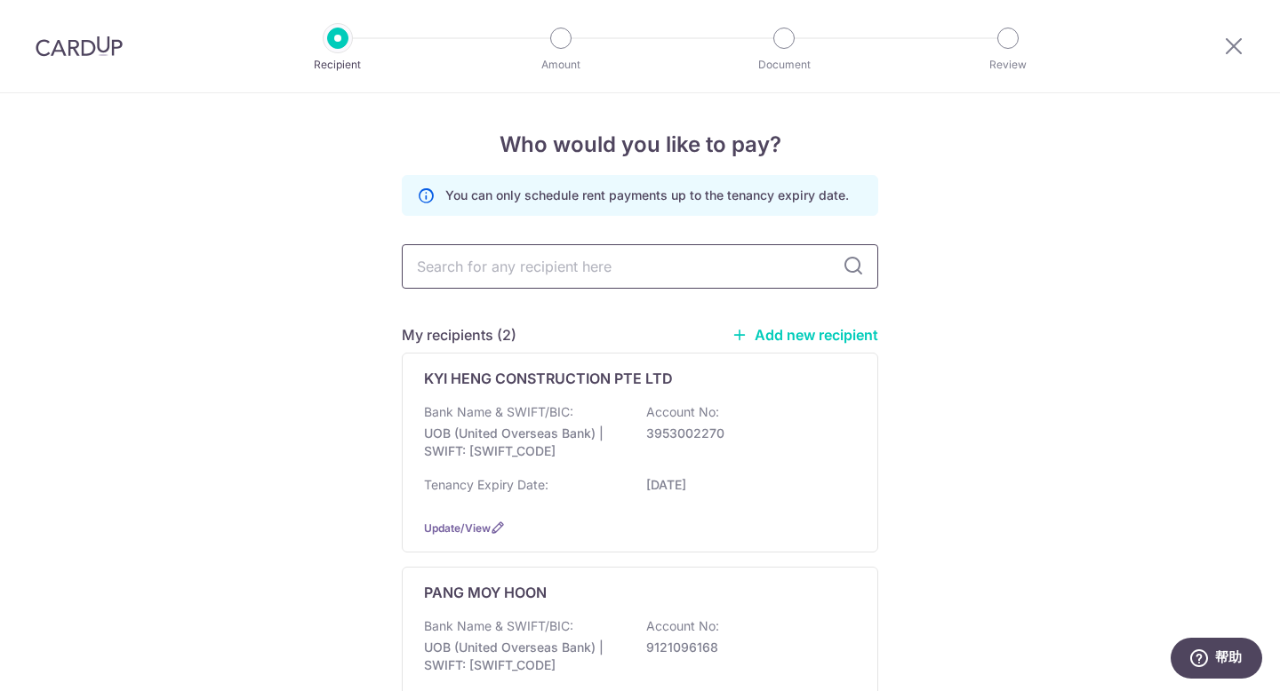
click at [593, 274] on input "text" at bounding box center [640, 266] width 476 height 44
click at [1146, 460] on div "Who would you like to pay? You can only schedule rent payments up to the tenanc…" at bounding box center [640, 486] width 1280 height 786
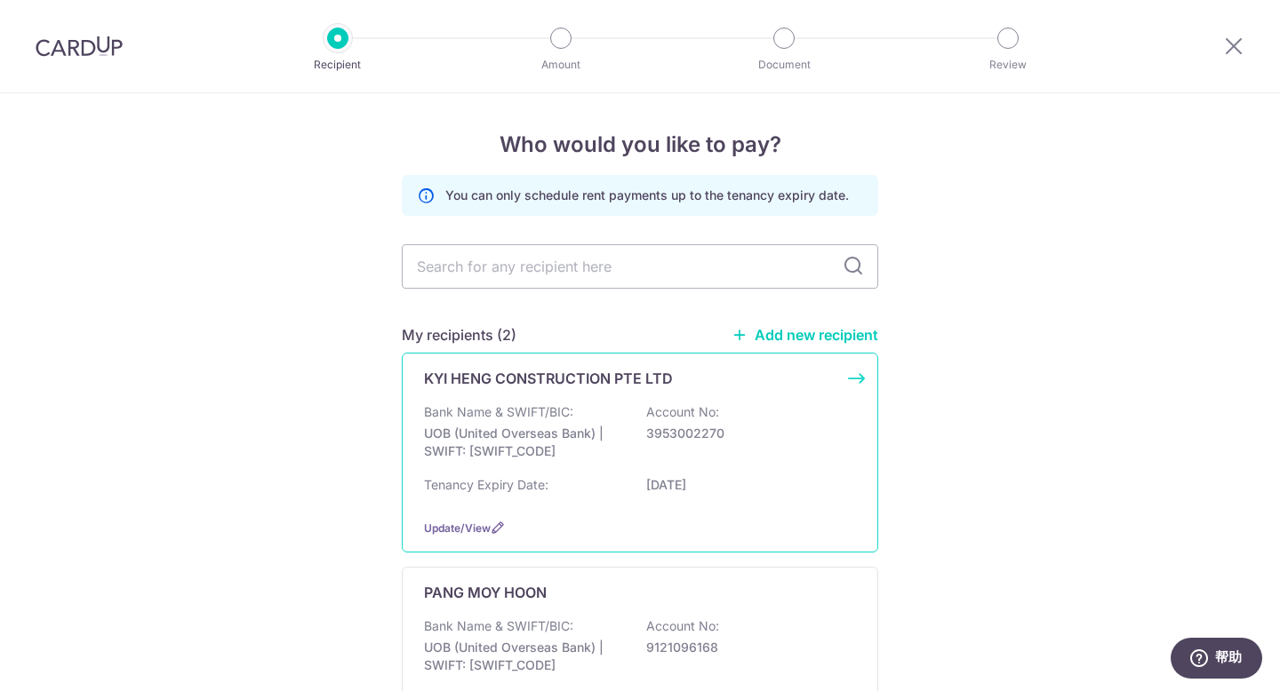
click at [661, 437] on p "3953002270" at bounding box center [745, 434] width 199 height 18
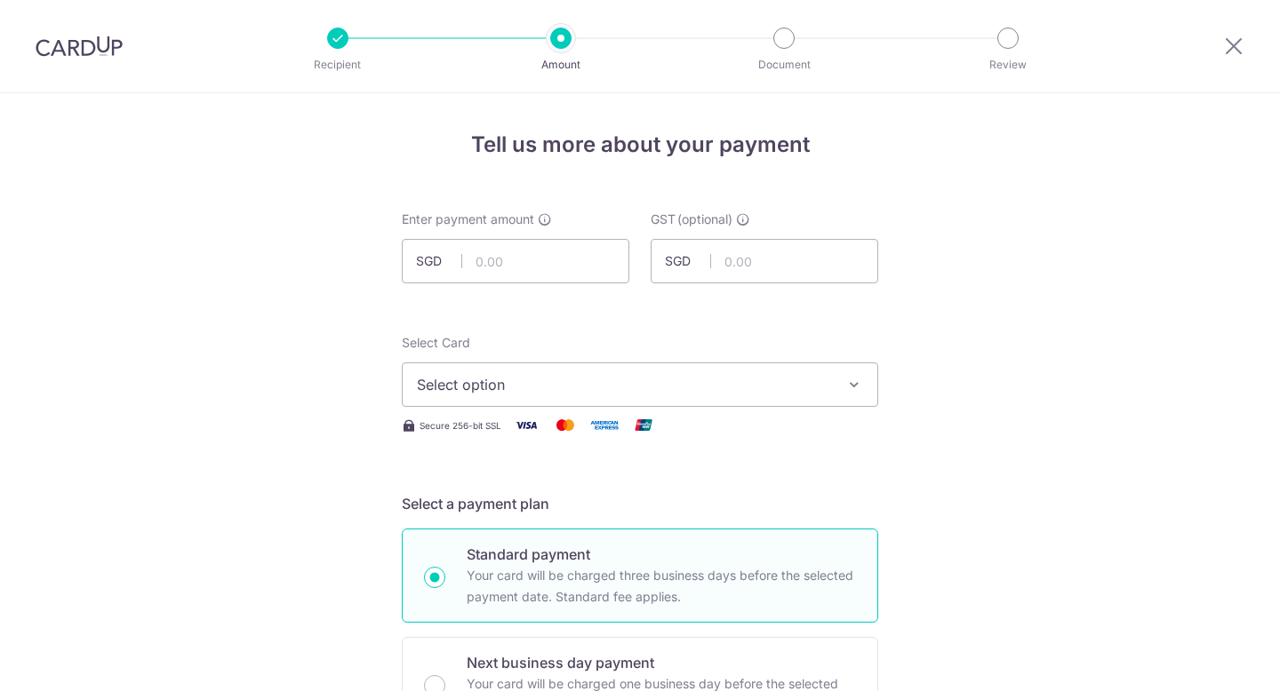
click at [542, 259] on input "text" at bounding box center [516, 261] width 228 height 44
type input "4,905.00"
click at [668, 383] on span "Select option" at bounding box center [624, 384] width 414 height 21
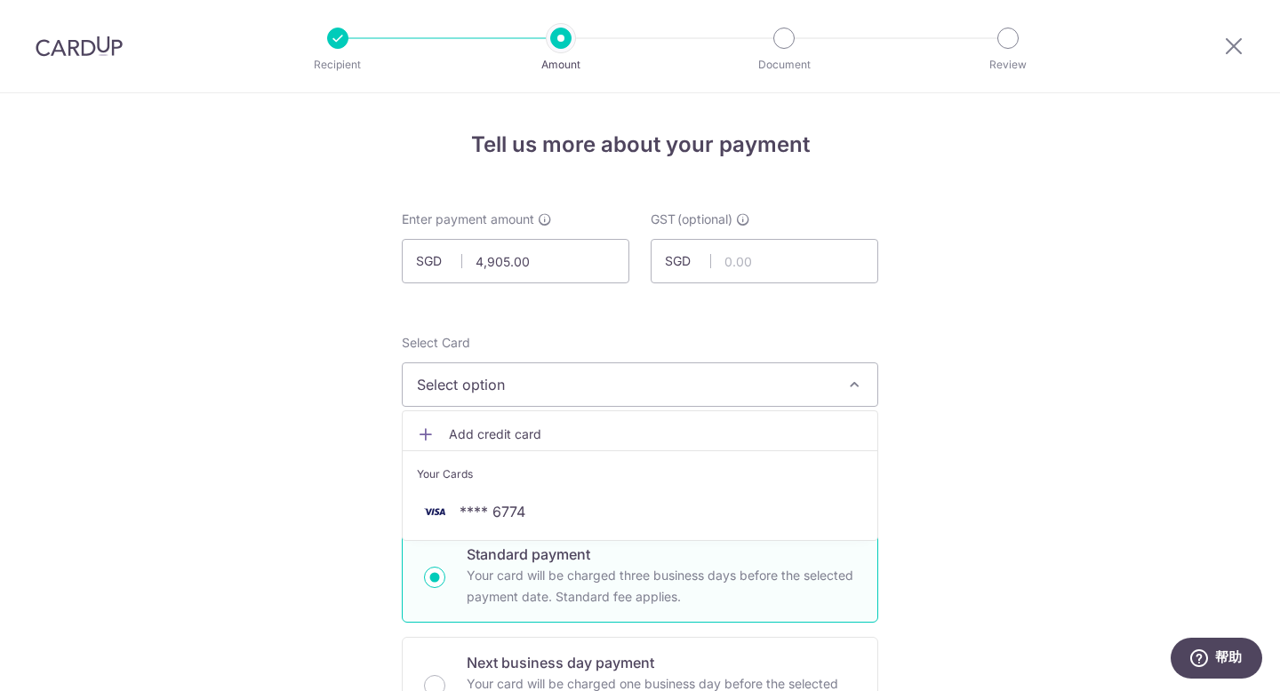
click at [595, 430] on span "Add credit card" at bounding box center [656, 435] width 414 height 18
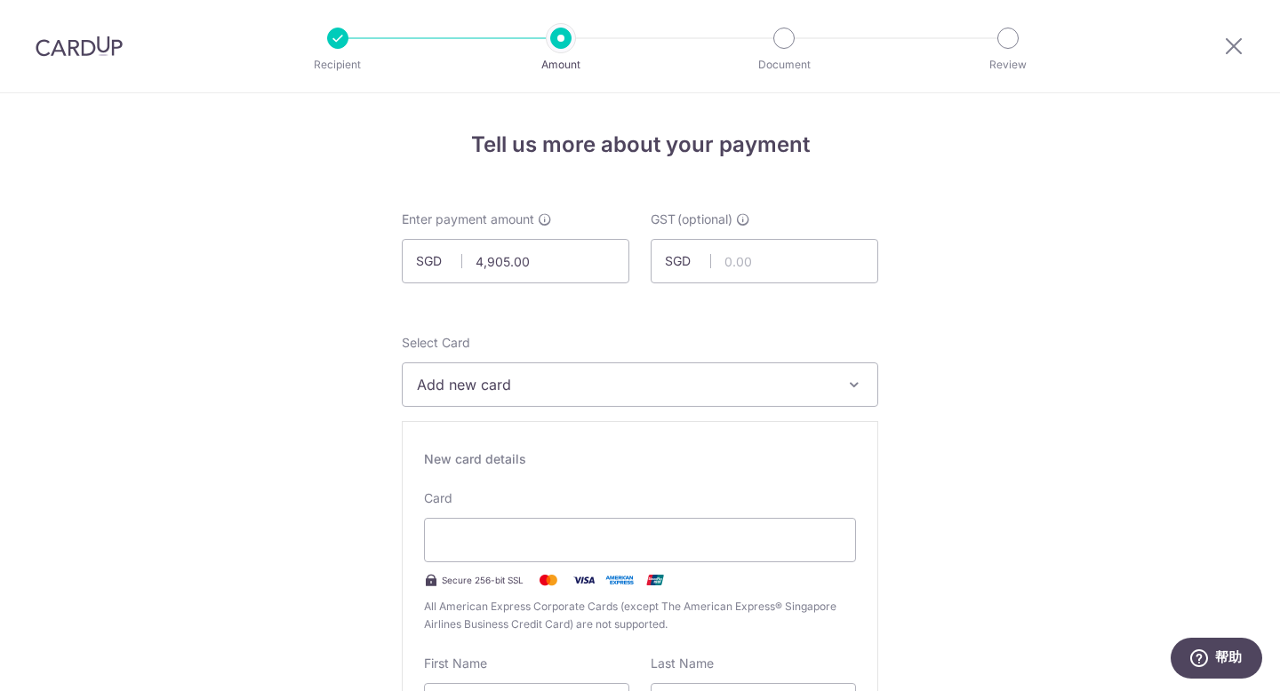
click at [586, 373] on button "Add new card" at bounding box center [640, 385] width 476 height 44
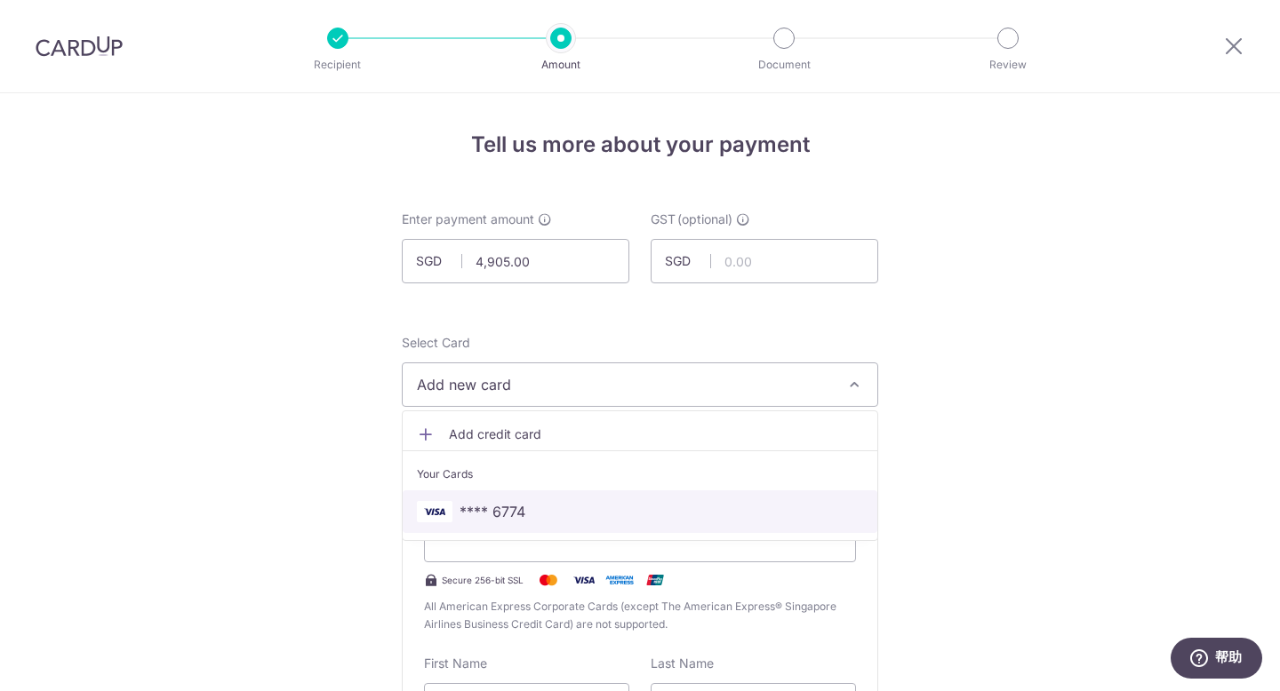
click at [507, 518] on span "**** 6774" at bounding box center [492, 511] width 66 height 21
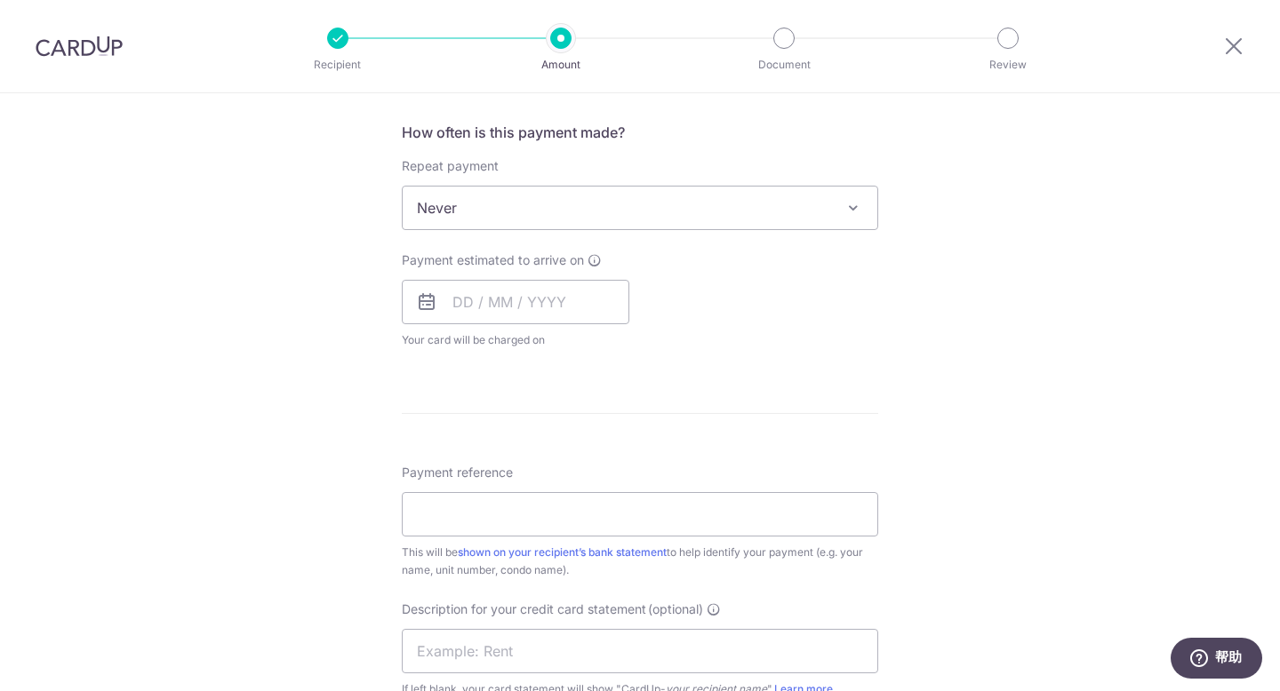
scroll to position [751, 0]
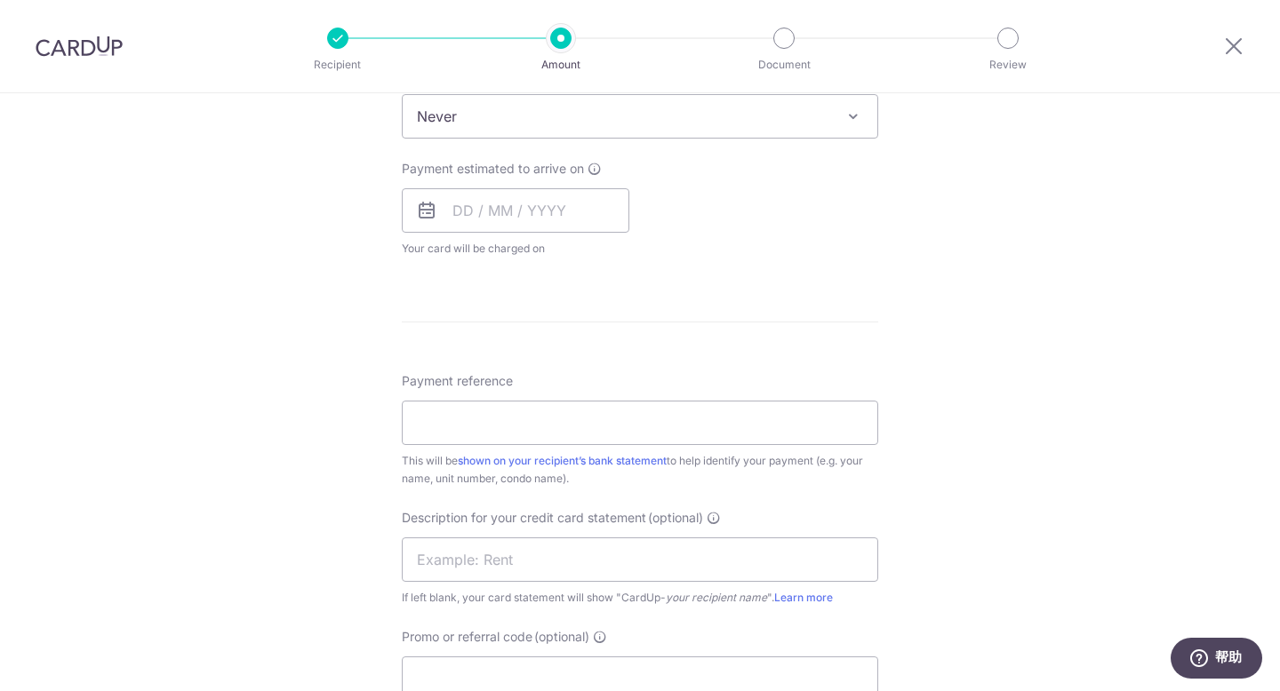
click at [757, 122] on span "Never" at bounding box center [640, 116] width 475 height 43
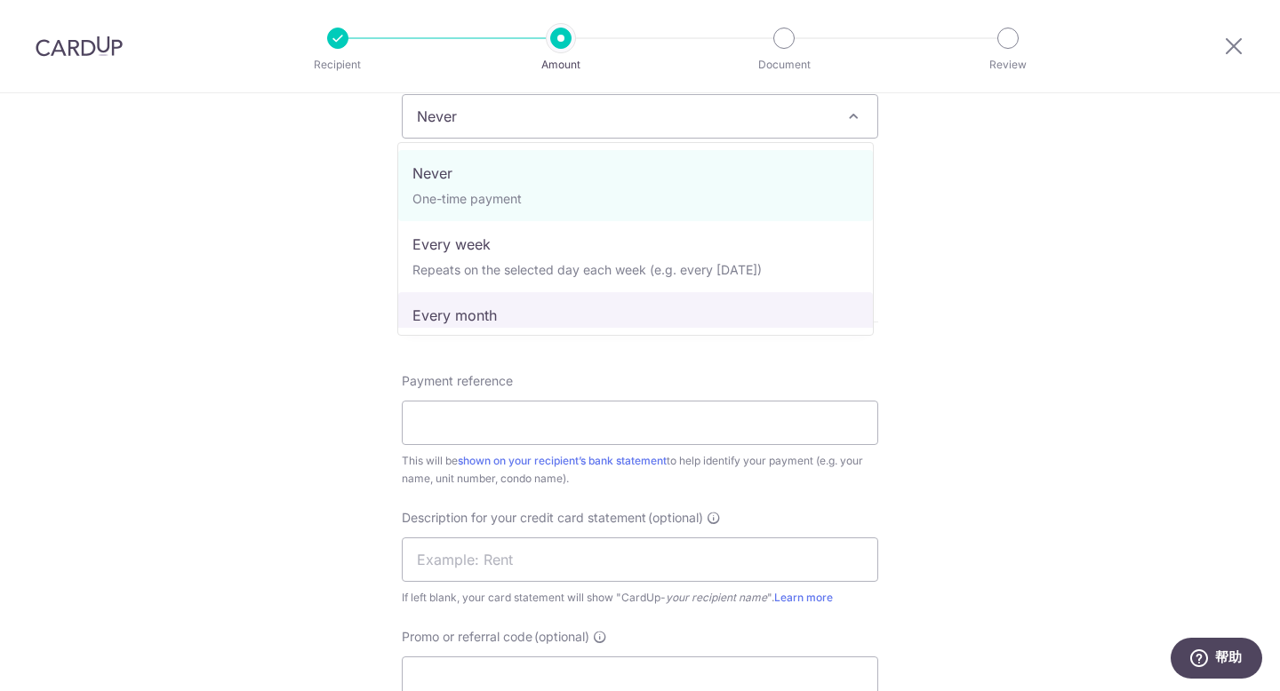
select select "3"
type input "31/08/2026"
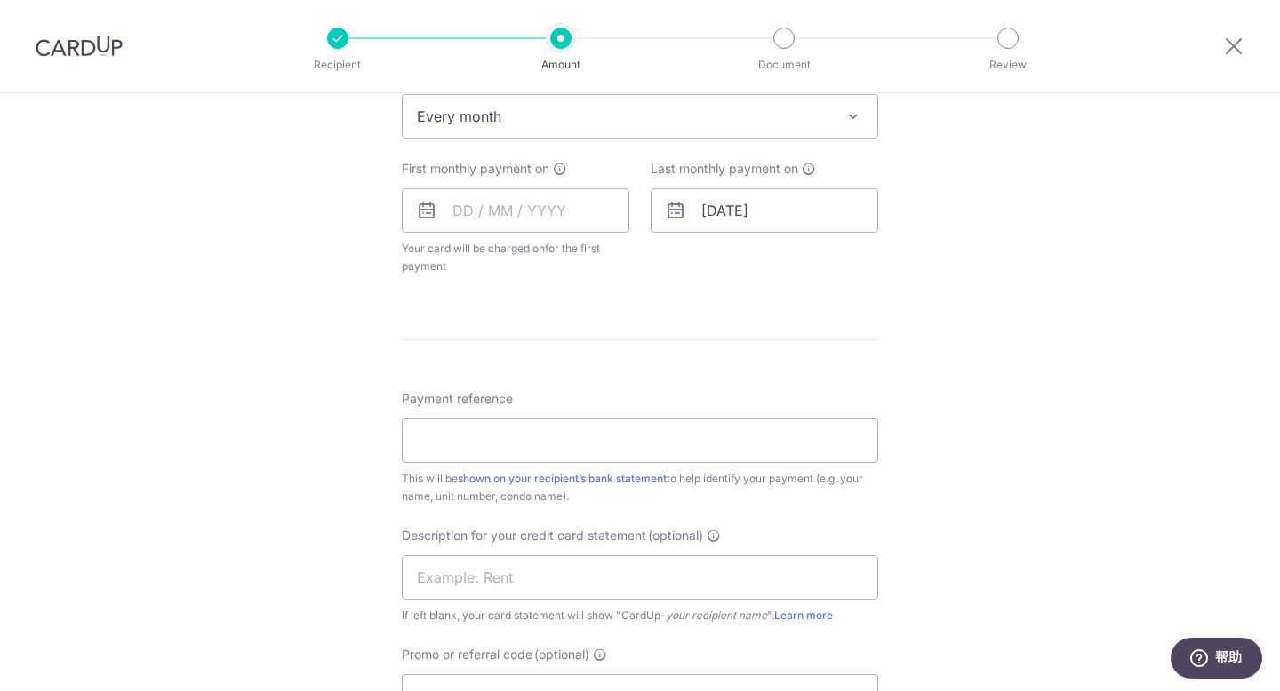
click at [923, 339] on div "Tell us more about your payment Enter payment amount SGD 4,905.00 4905.00 GST (…" at bounding box center [640, 214] width 1280 height 1744
click at [552, 212] on input "text" at bounding box center [516, 210] width 228 height 44
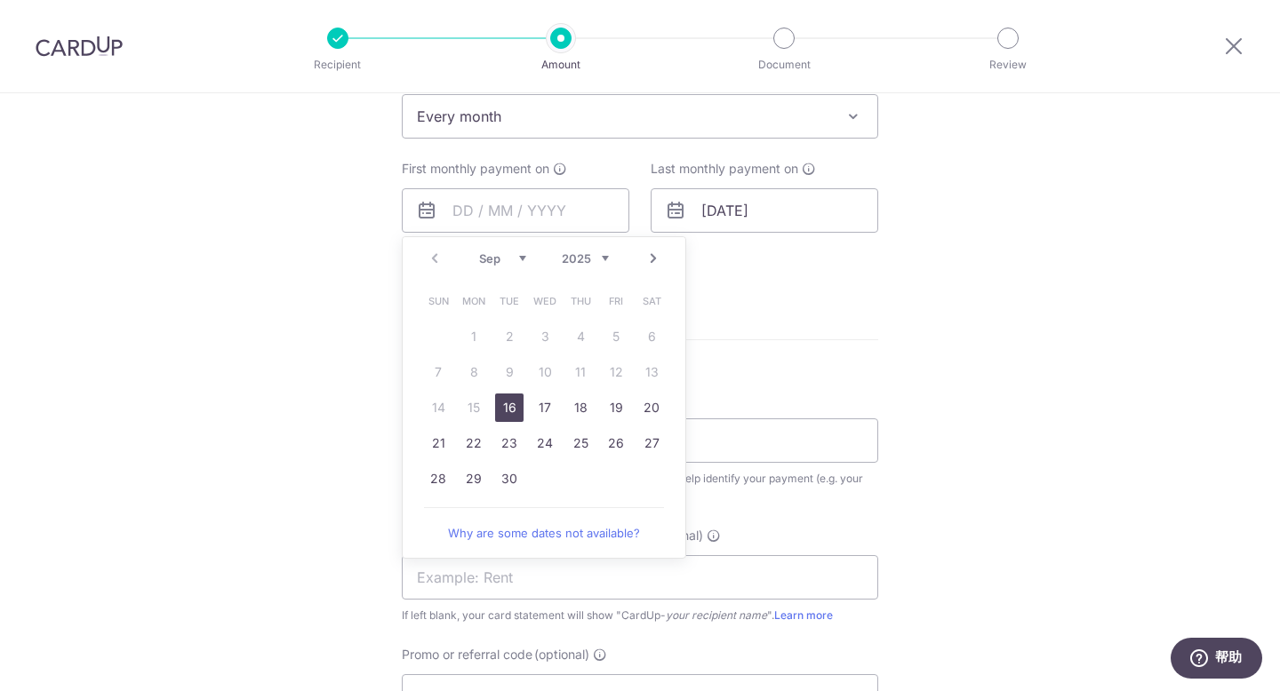
click at [515, 257] on select "Sep Oct Nov Dec" at bounding box center [502, 258] width 47 height 14
click at [497, 258] on select "Sep Oct Nov Dec" at bounding box center [502, 258] width 47 height 14
click at [548, 338] on link "1" at bounding box center [545, 337] width 28 height 28
type input "01/10/2025"
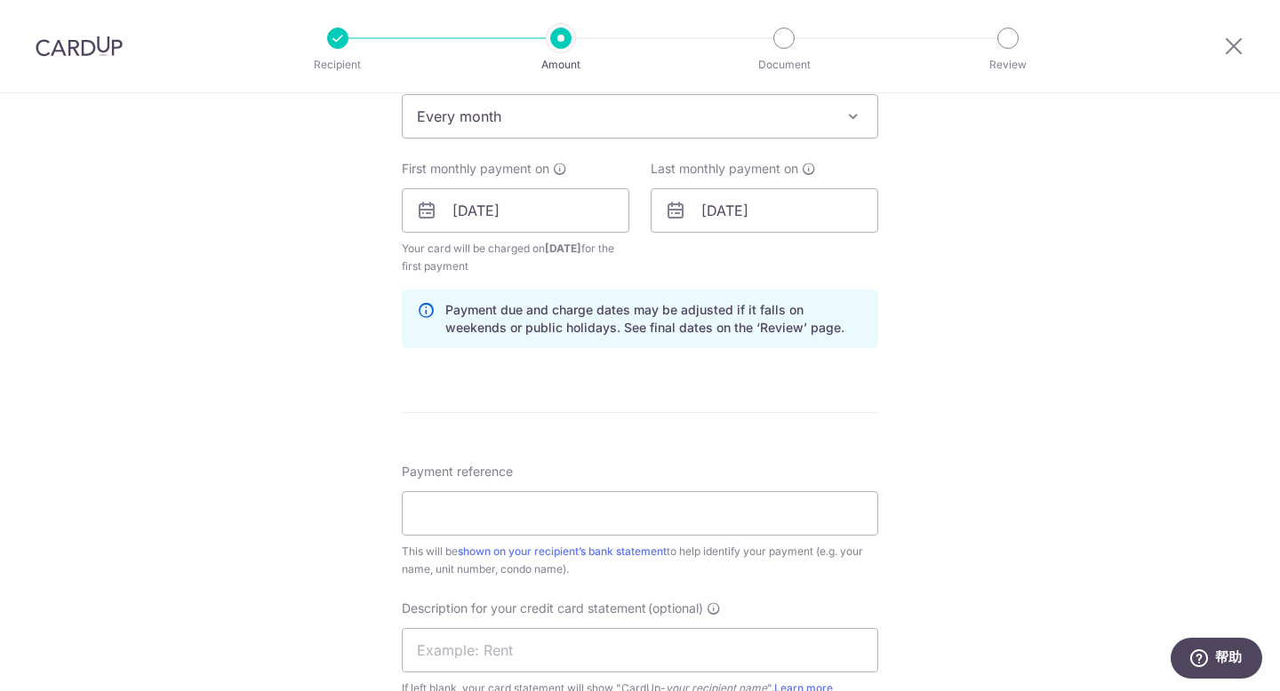
click at [994, 323] on div "Tell us more about your payment Enter payment amount SGD 4,905.00 4905.00 GST (…" at bounding box center [640, 250] width 1280 height 1817
click at [786, 208] on input "31/08/2026" at bounding box center [765, 210] width 228 height 44
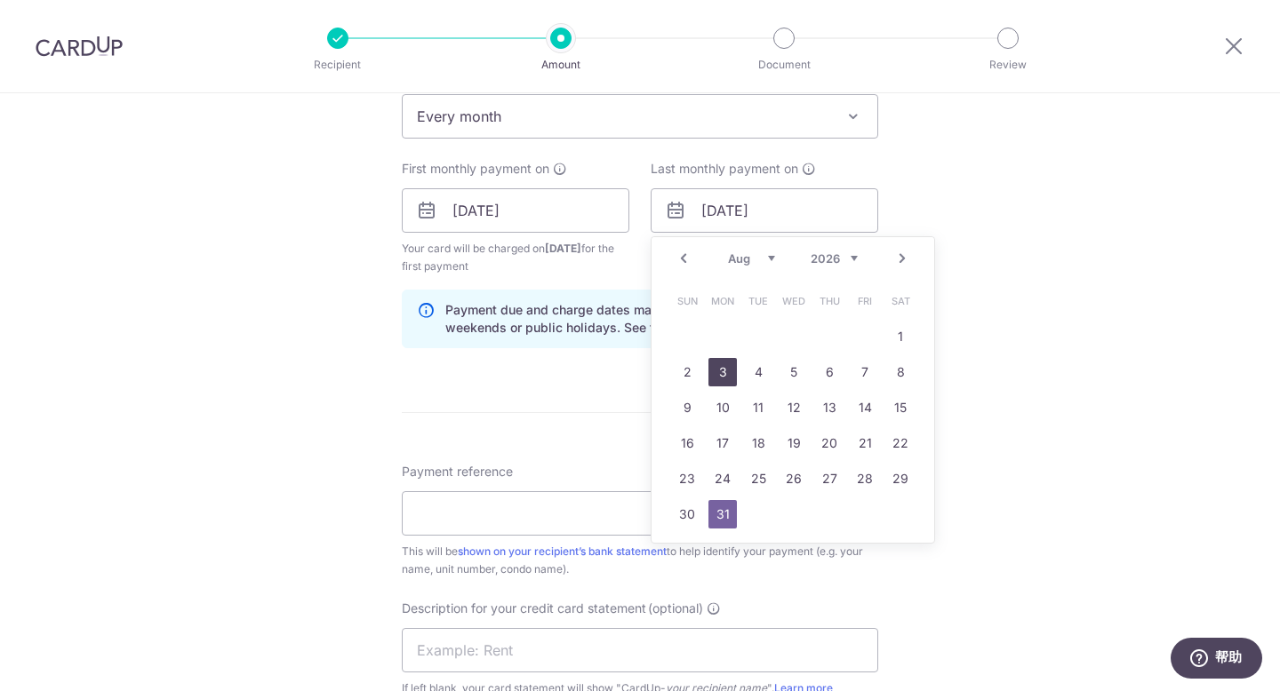
click at [713, 376] on link "3" at bounding box center [722, 372] width 28 height 28
type input "03/08/2026"
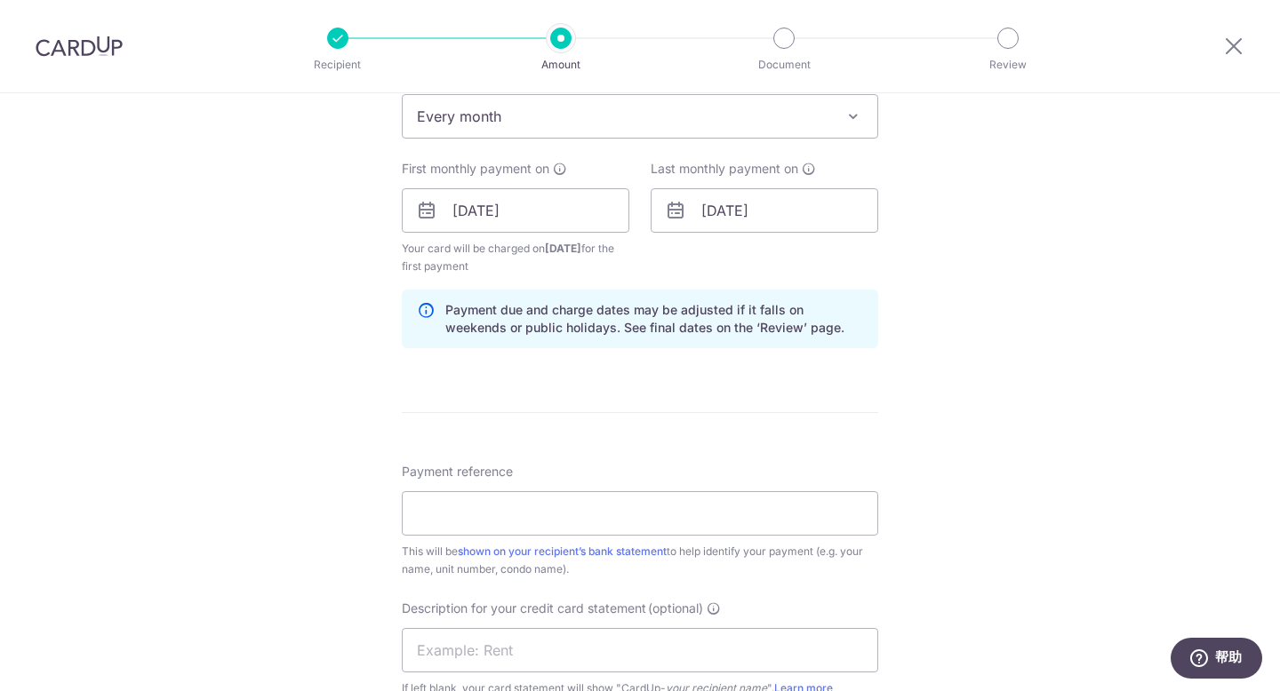
scroll to position [811, 0]
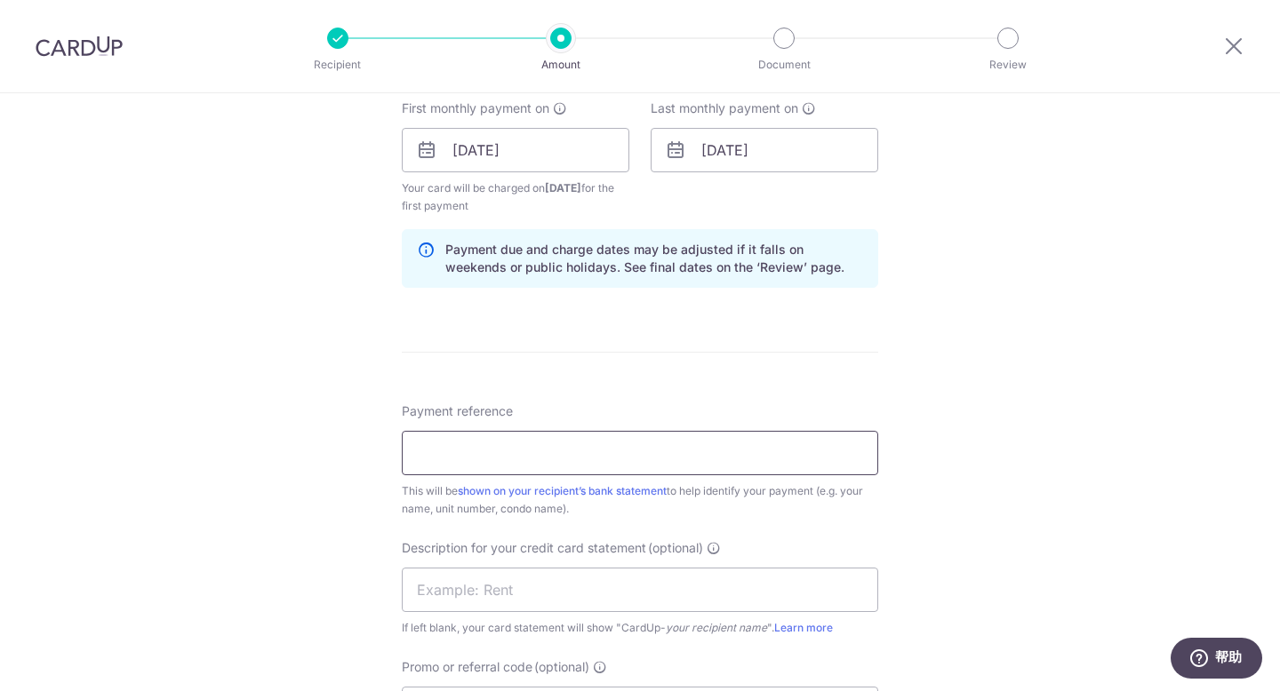
click at [782, 464] on input "Payment reference" at bounding box center [640, 453] width 476 height 44
type input "Primax 0322"
click at [607, 579] on input "text" at bounding box center [640, 590] width 476 height 44
type input "Primax Rent"
click at [1114, 404] on div "Tell us more about your payment Enter payment amount SGD 4,905.00 4905.00 GST (…" at bounding box center [640, 190] width 1280 height 1817
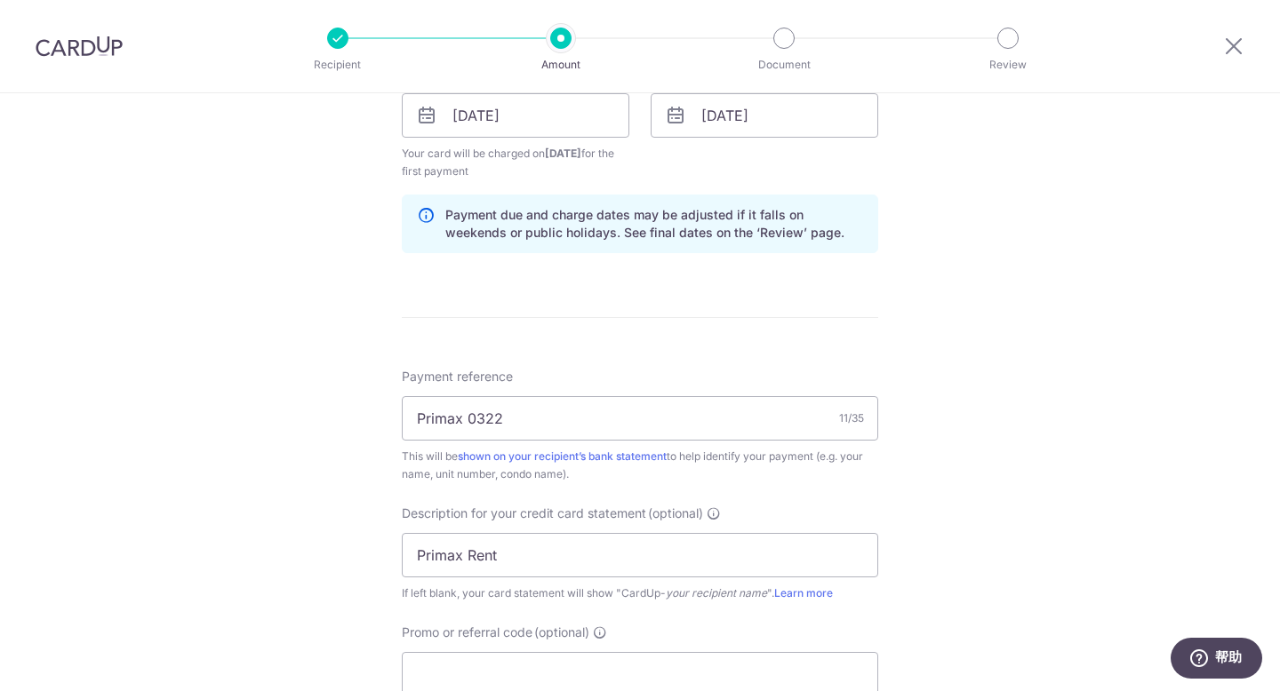
scroll to position [824, 0]
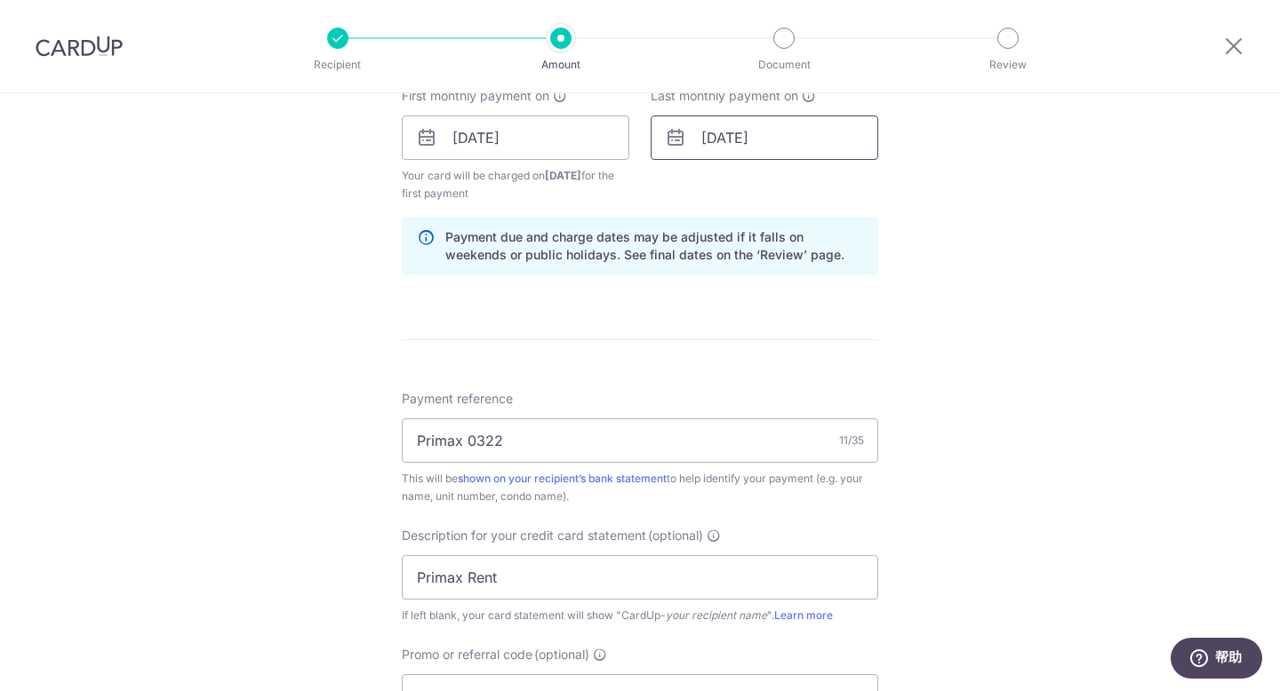
click at [712, 136] on input "03/08/2026" at bounding box center [765, 138] width 228 height 44
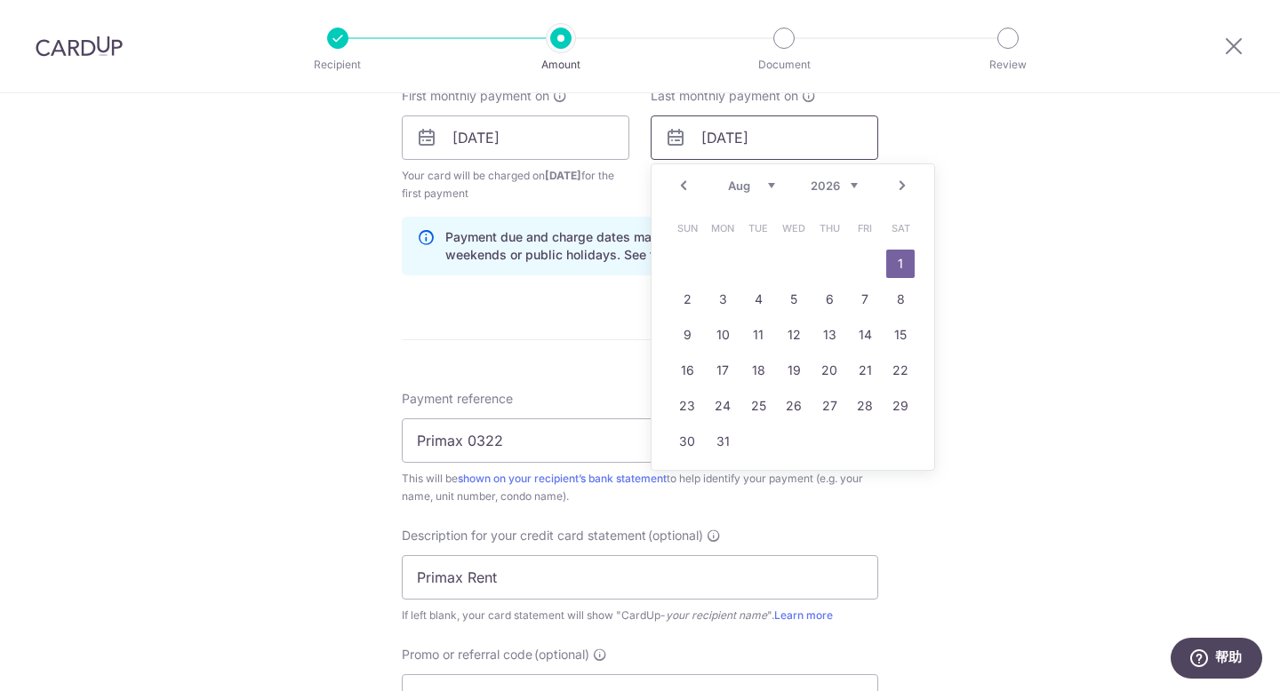
type input "01/08/2026"
click at [1153, 201] on div "Tell us more about your payment Enter payment amount SGD 4,905.00 4905.00 GST (…" at bounding box center [640, 178] width 1280 height 1817
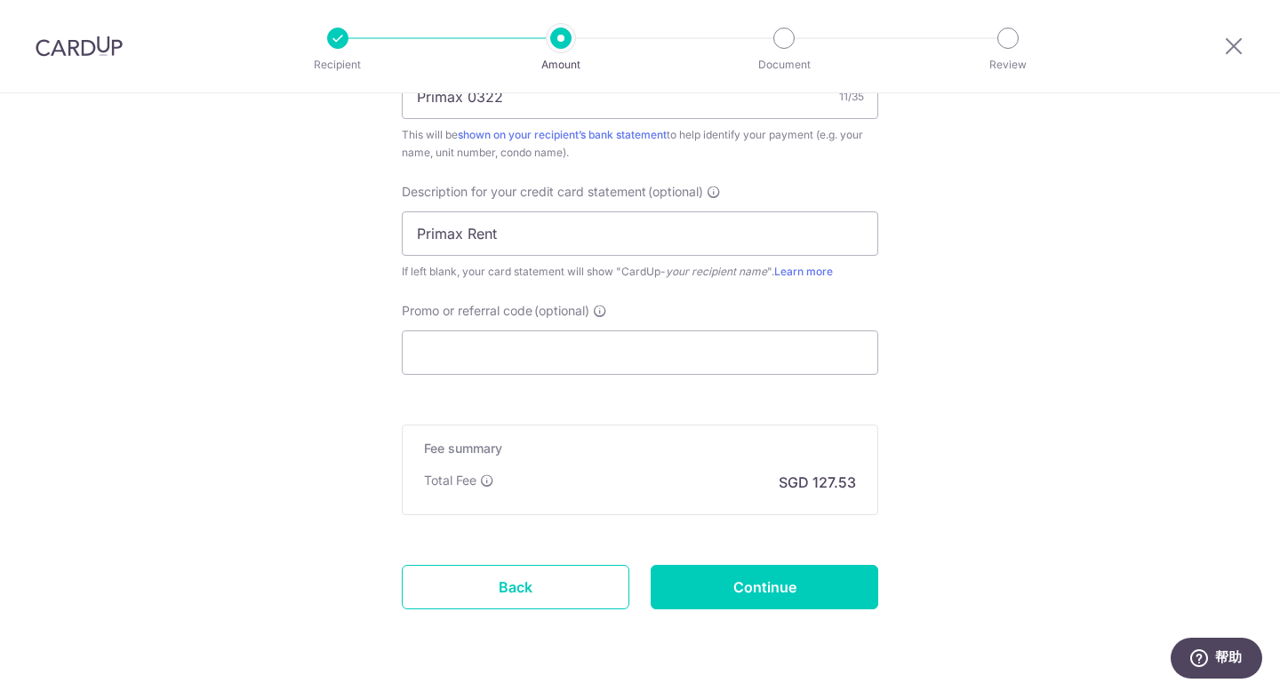
scroll to position [1219, 0]
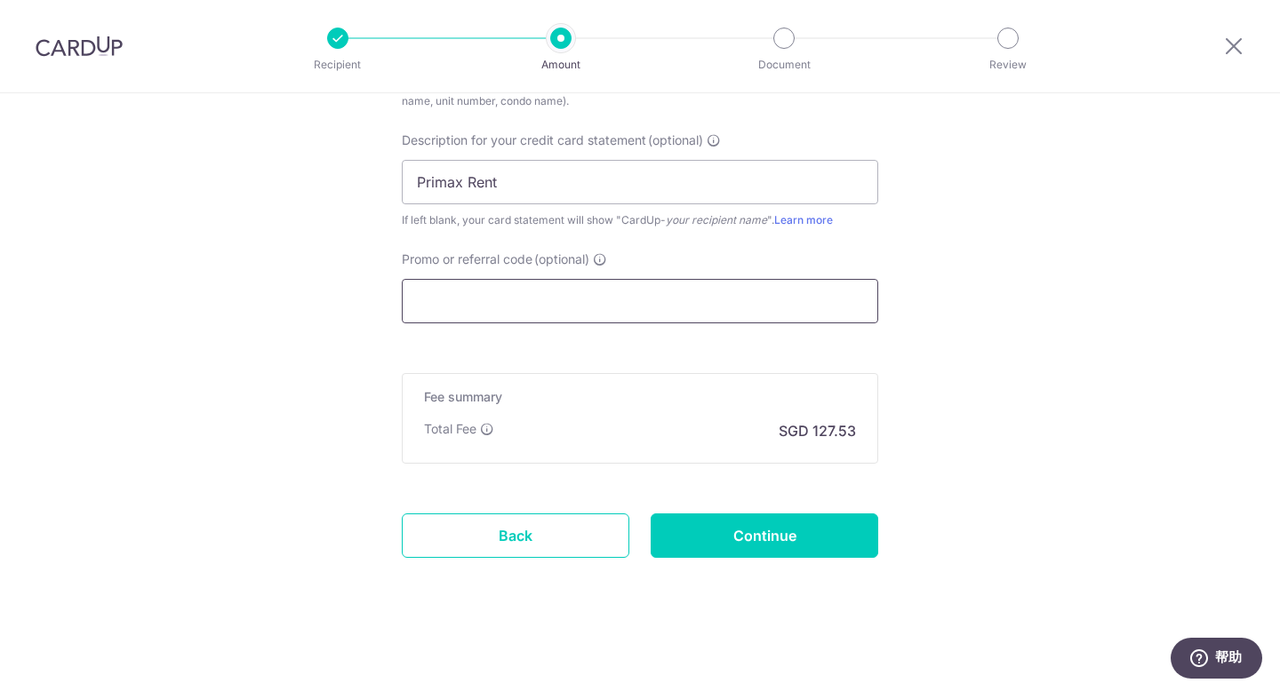
click at [722, 293] on input "Promo or referral code (optional)" at bounding box center [640, 301] width 476 height 44
paste input "KCC163"
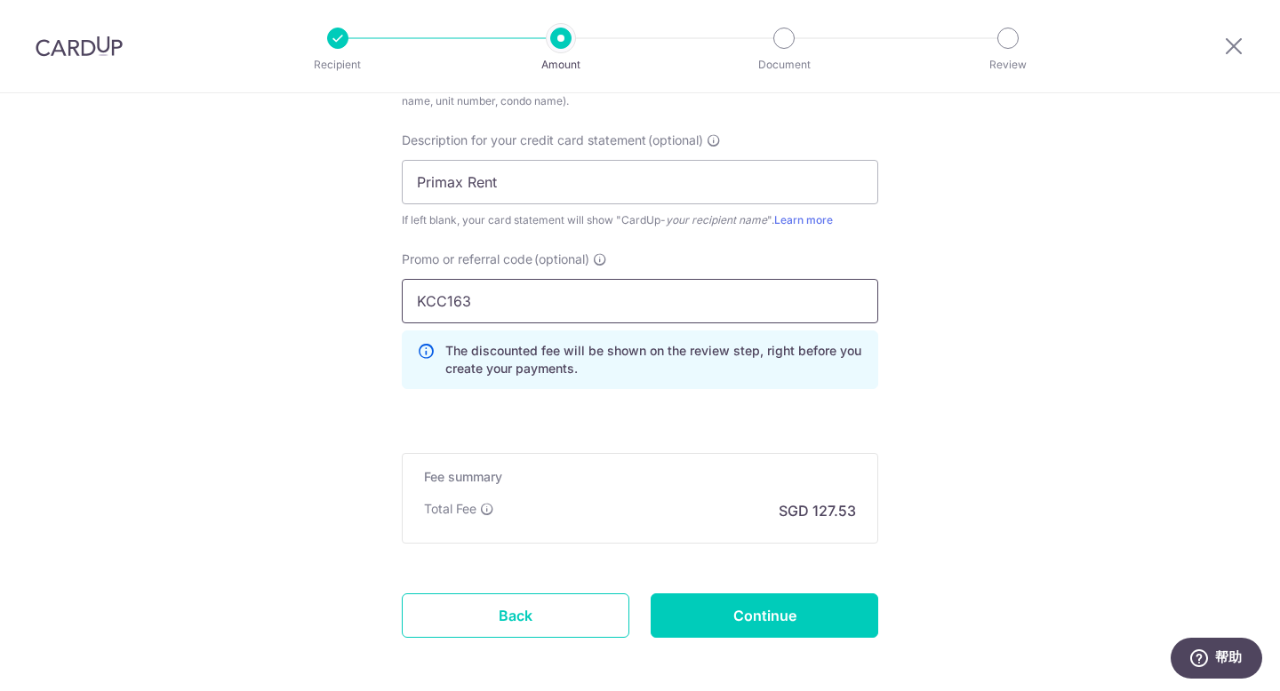
type input "KCC163"
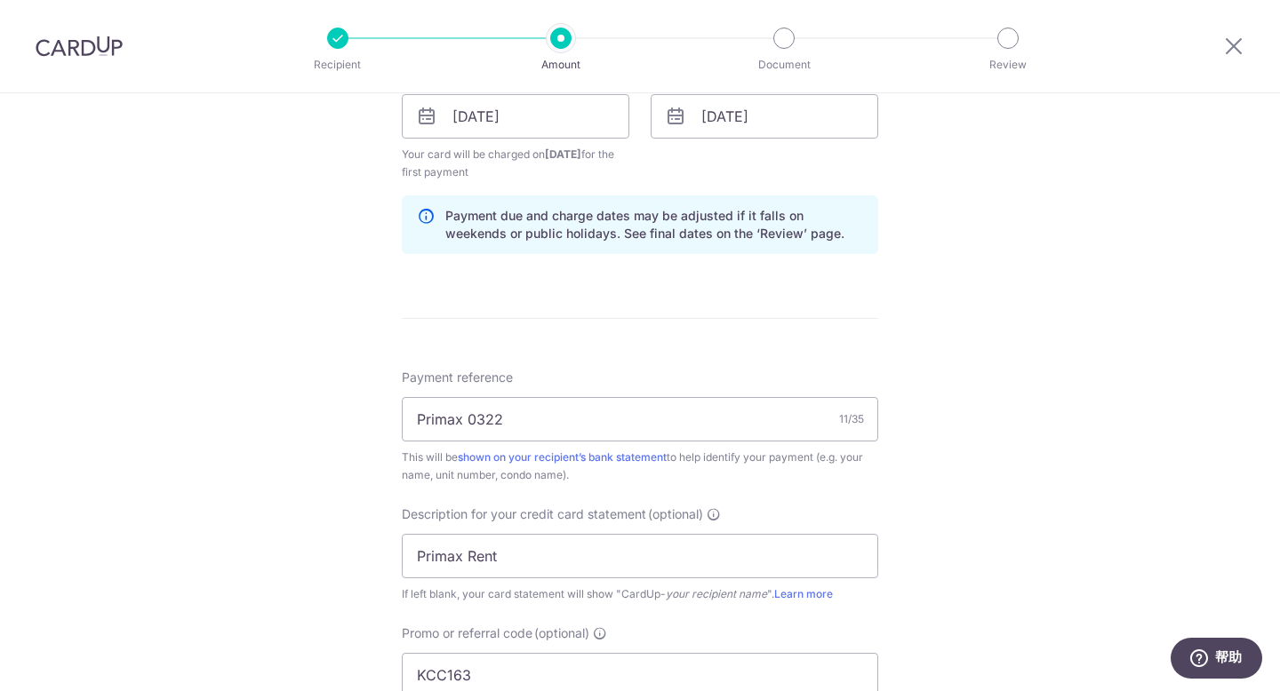
scroll to position [1299, 0]
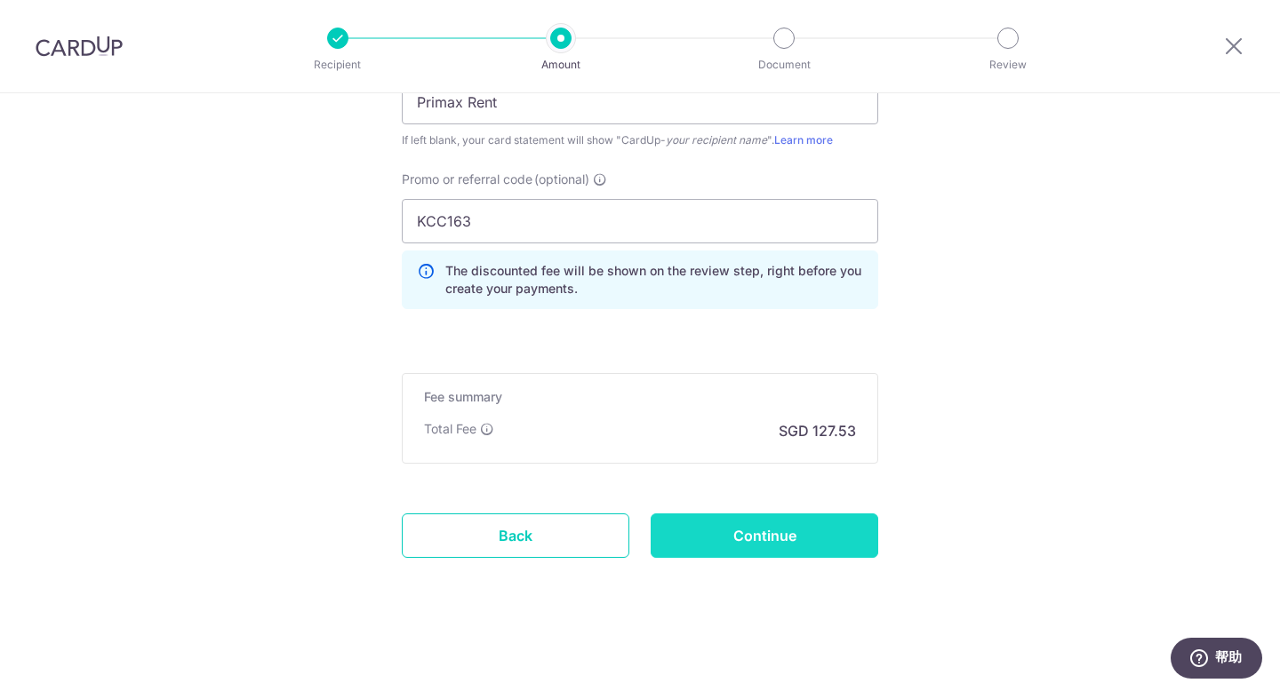
click at [800, 547] on input "Continue" at bounding box center [765, 536] width 228 height 44
type input "Create Schedule"
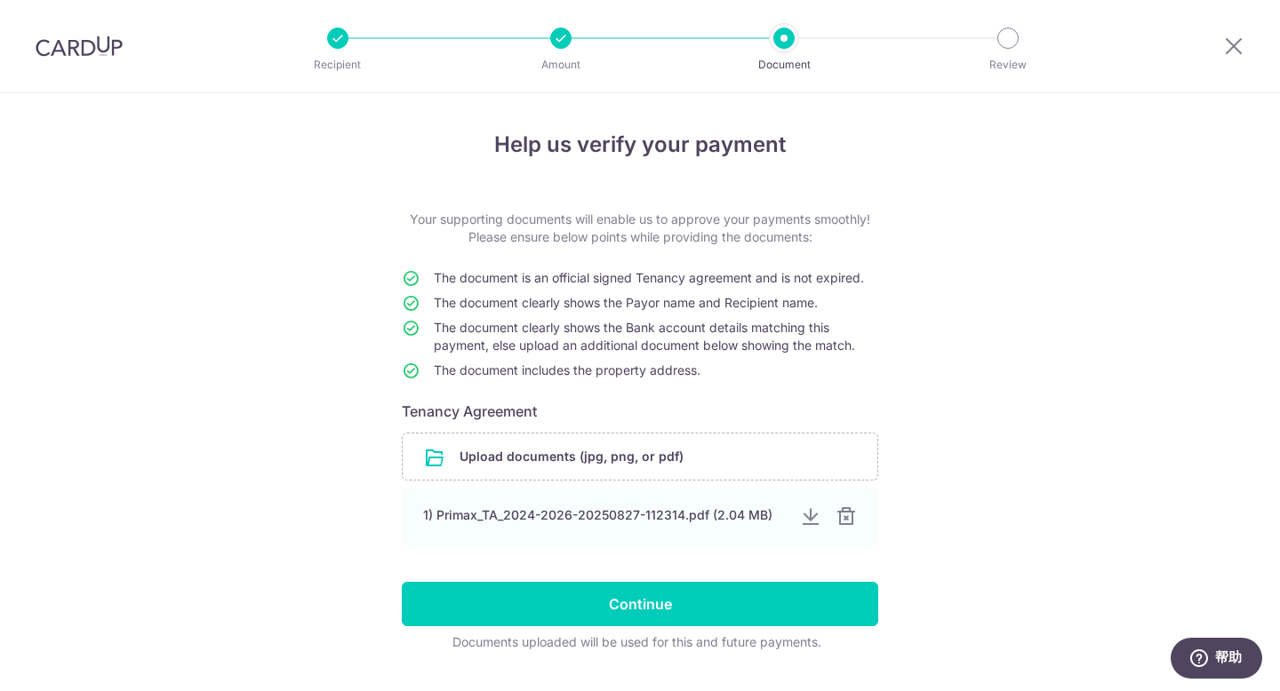
scroll to position [44, 0]
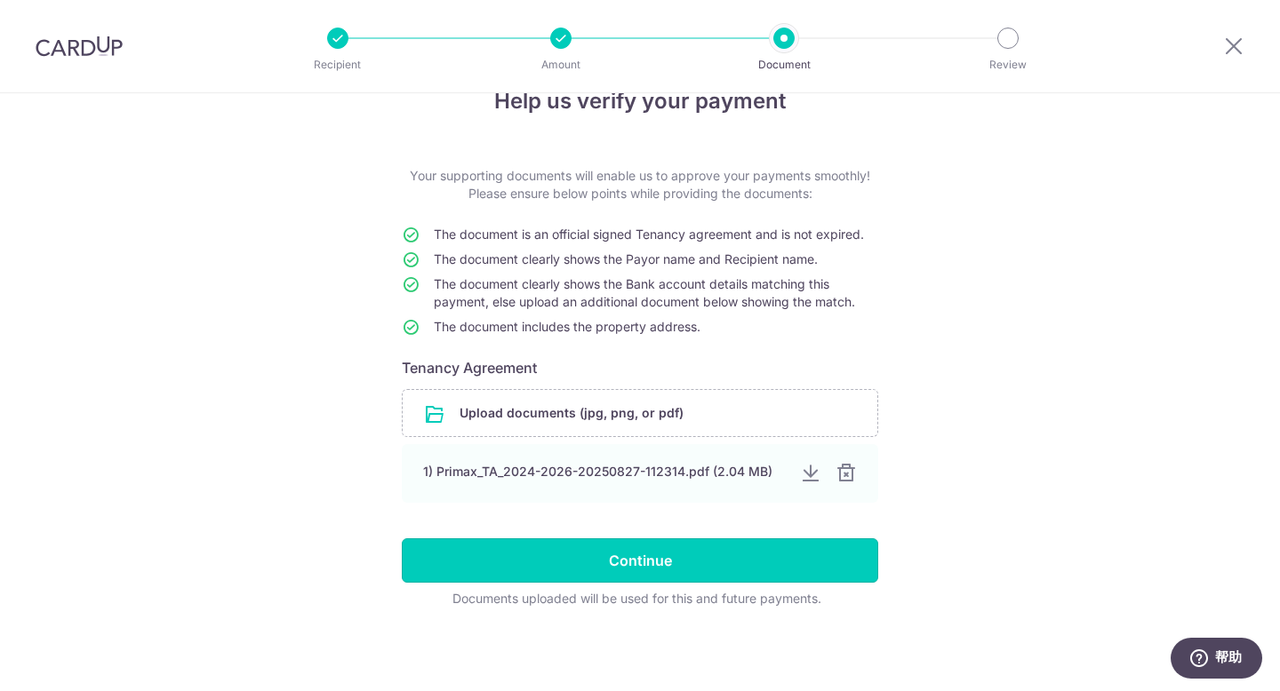
click at [762, 553] on input "Continue" at bounding box center [640, 561] width 476 height 44
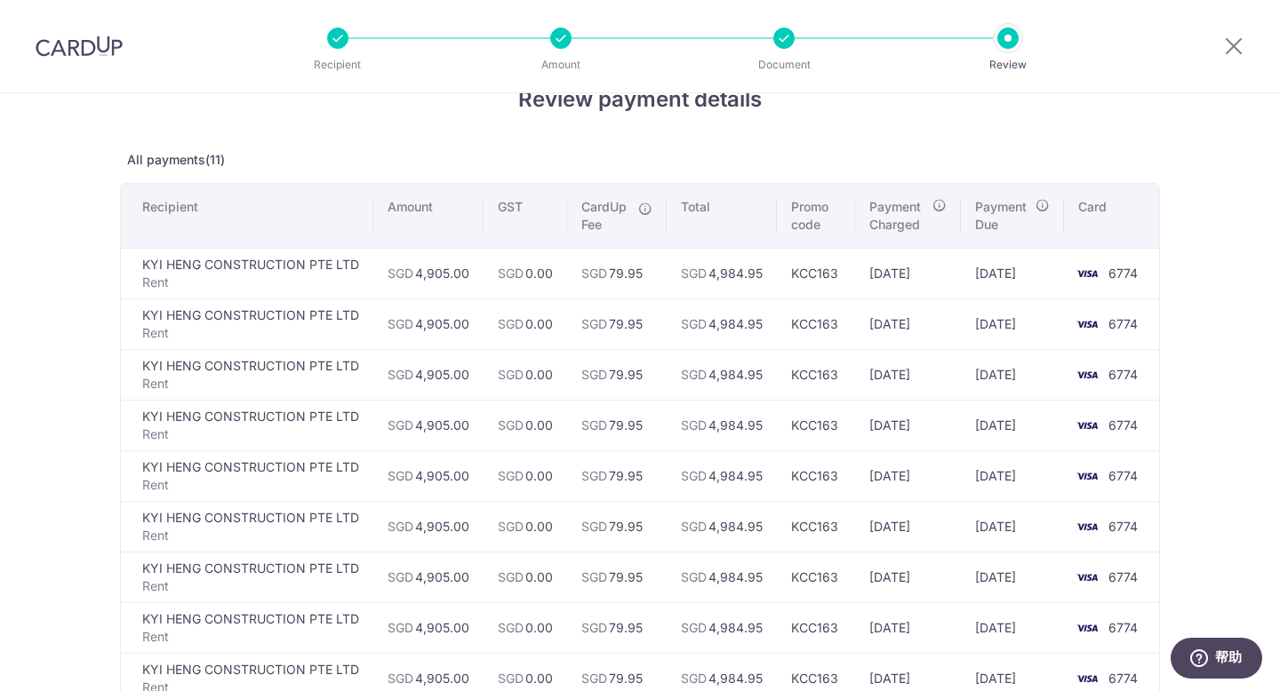
scroll to position [483, 0]
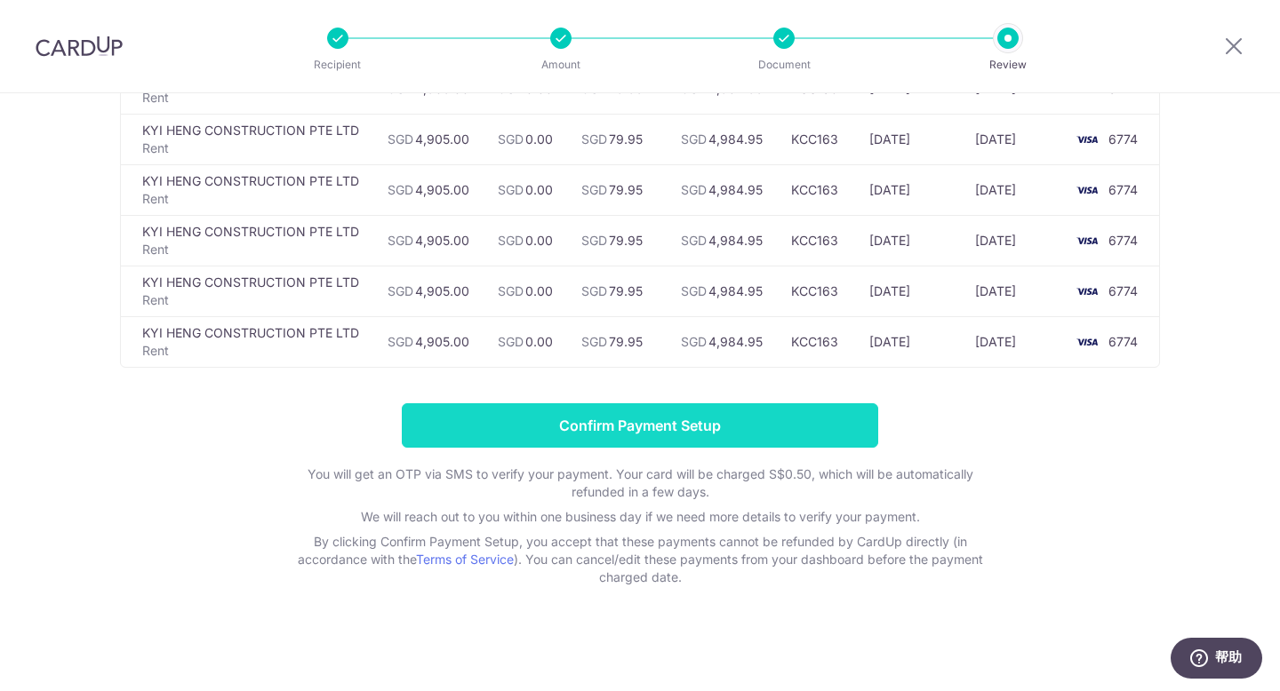
click at [715, 424] on input "Confirm Payment Setup" at bounding box center [640, 425] width 476 height 44
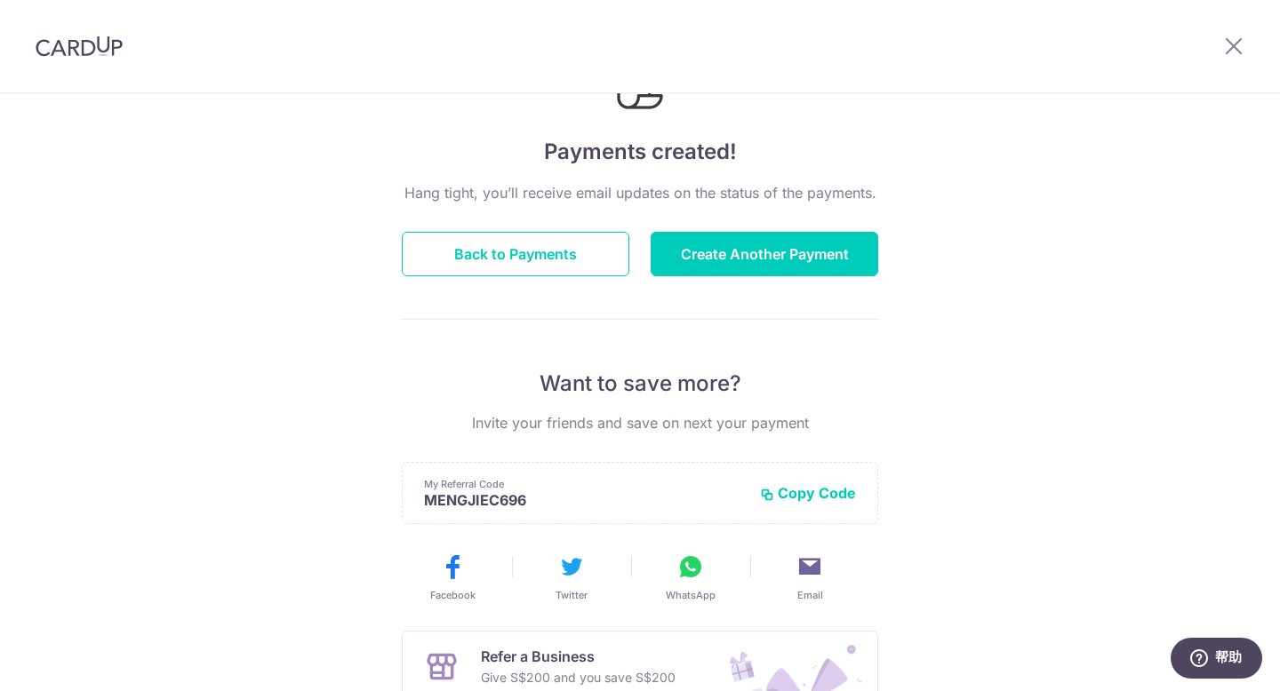
scroll to position [92, 0]
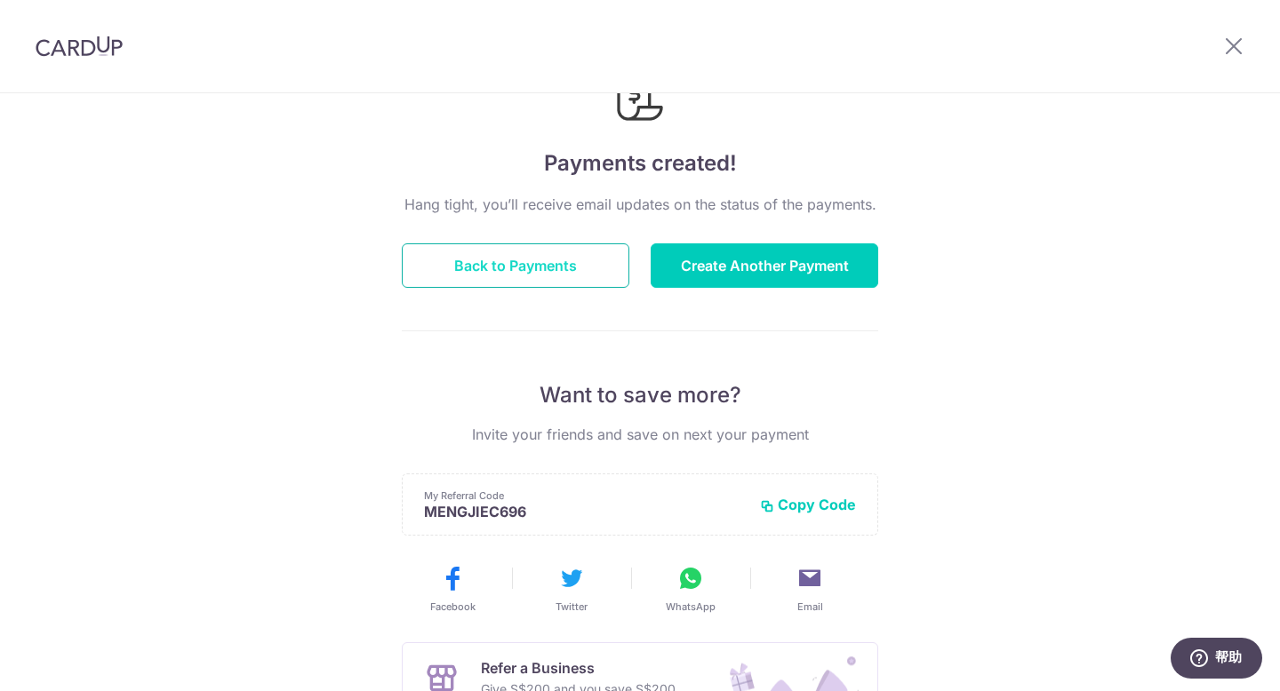
click at [573, 271] on button "Back to Payments" at bounding box center [516, 265] width 228 height 44
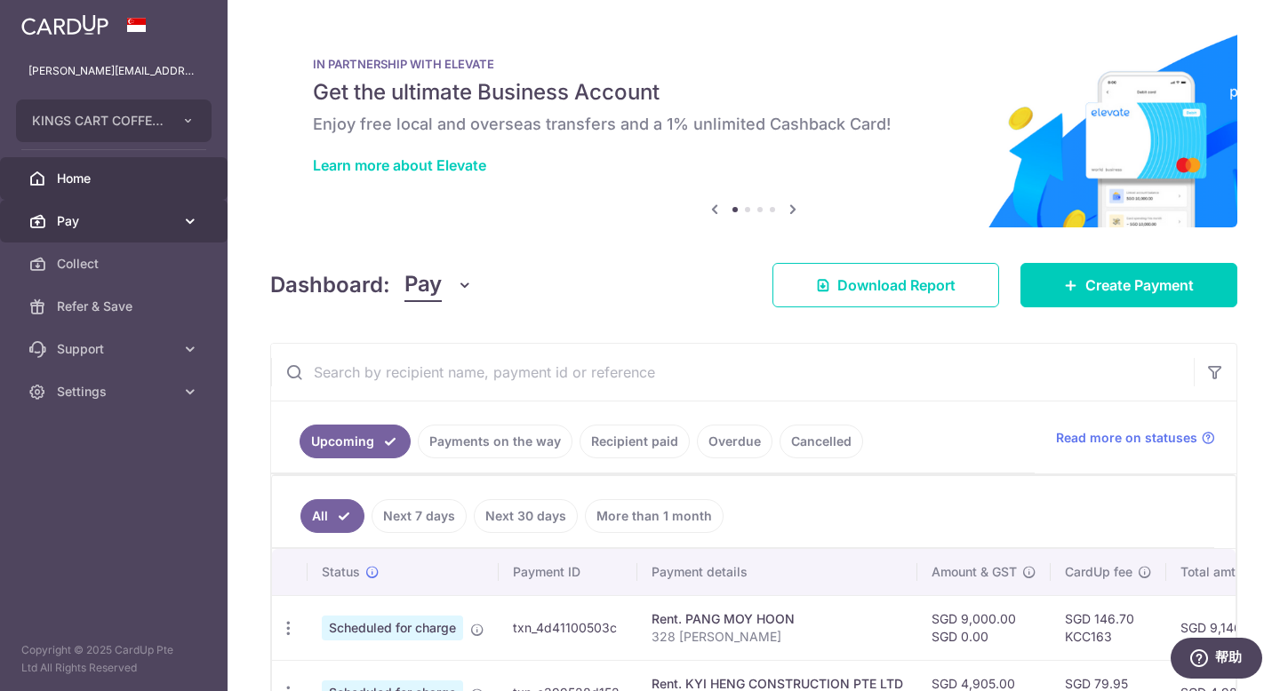
click at [181, 219] on icon at bounding box center [190, 221] width 18 height 18
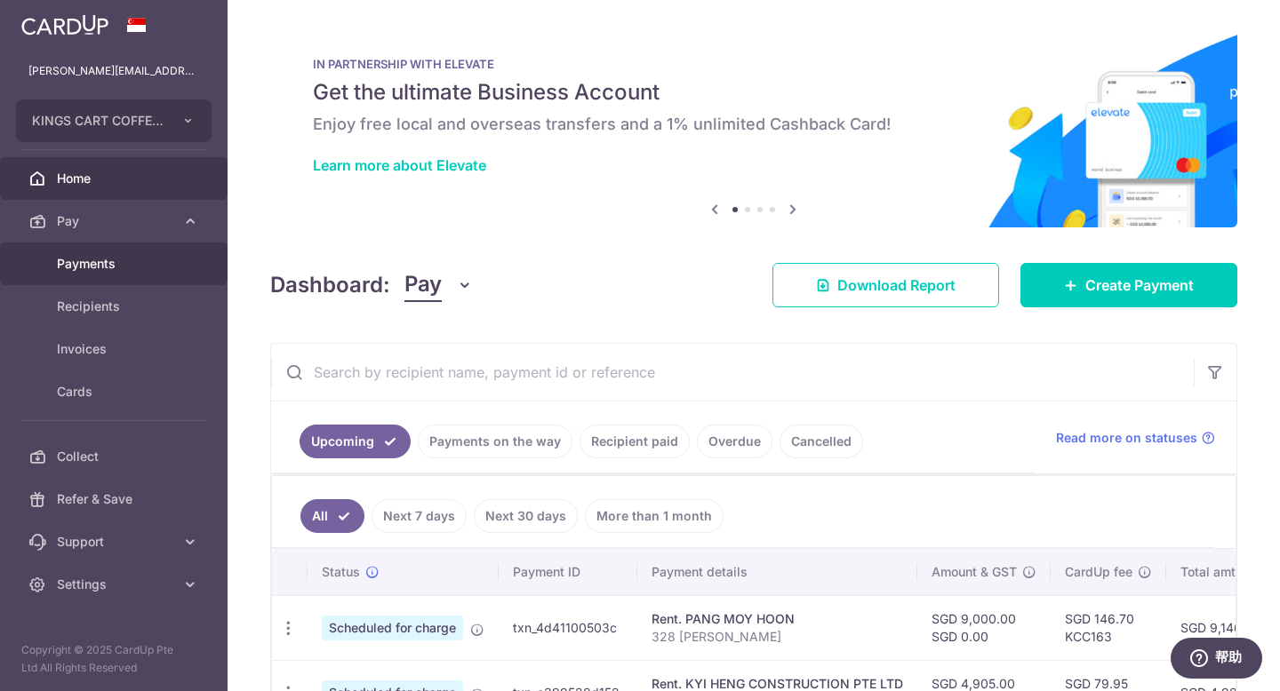
click at [104, 266] on span "Payments" at bounding box center [115, 264] width 117 height 18
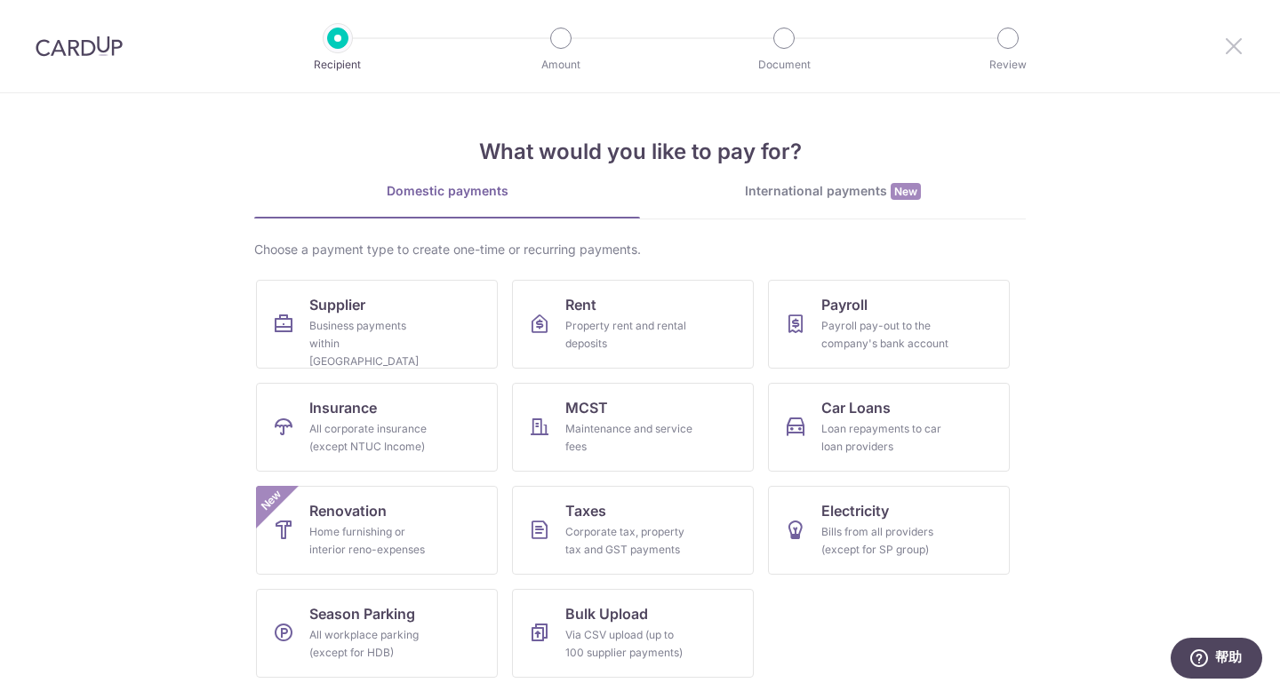
click at [1227, 47] on icon at bounding box center [1233, 46] width 21 height 22
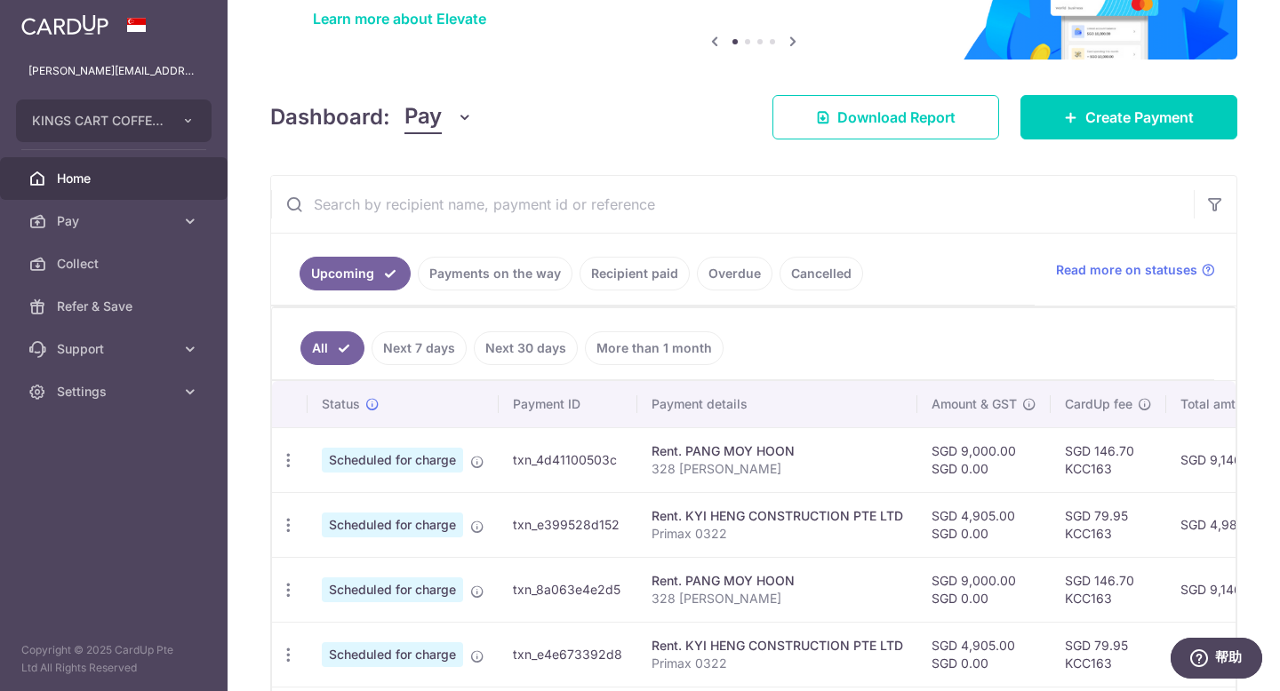
scroll to position [170, 0]
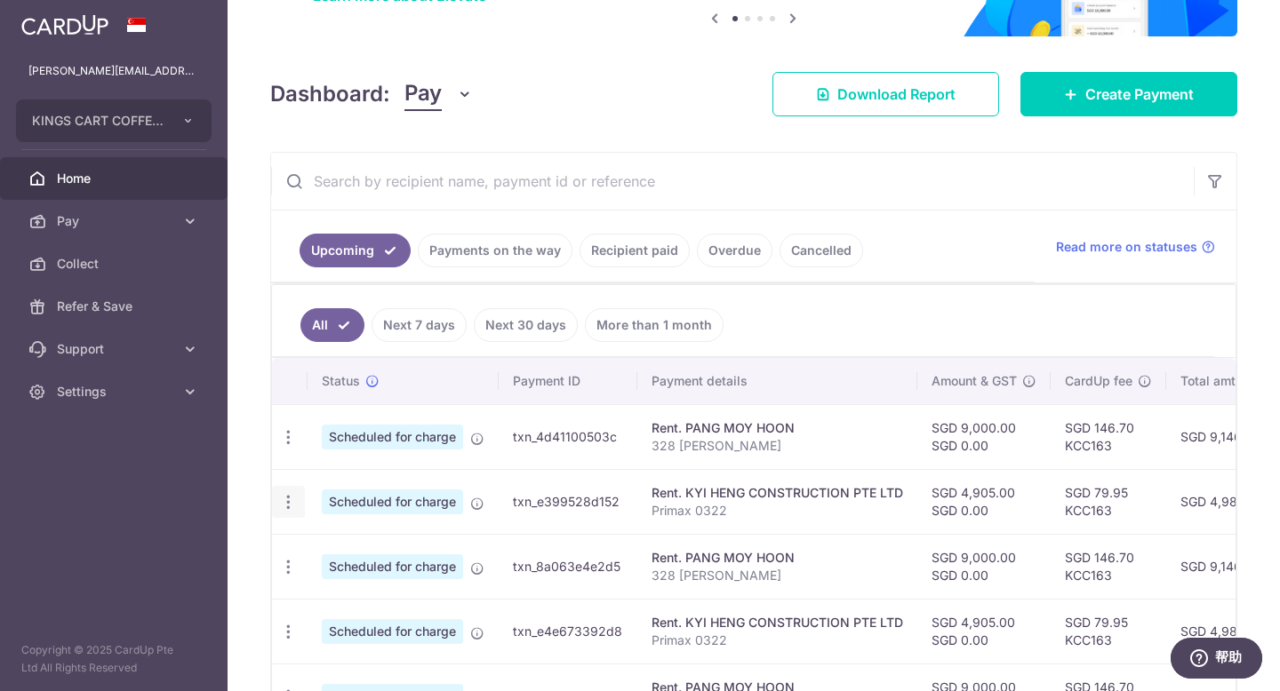
click at [288, 502] on icon "button" at bounding box center [288, 502] width 19 height 19
click at [293, 502] on icon "button" at bounding box center [288, 502] width 19 height 19
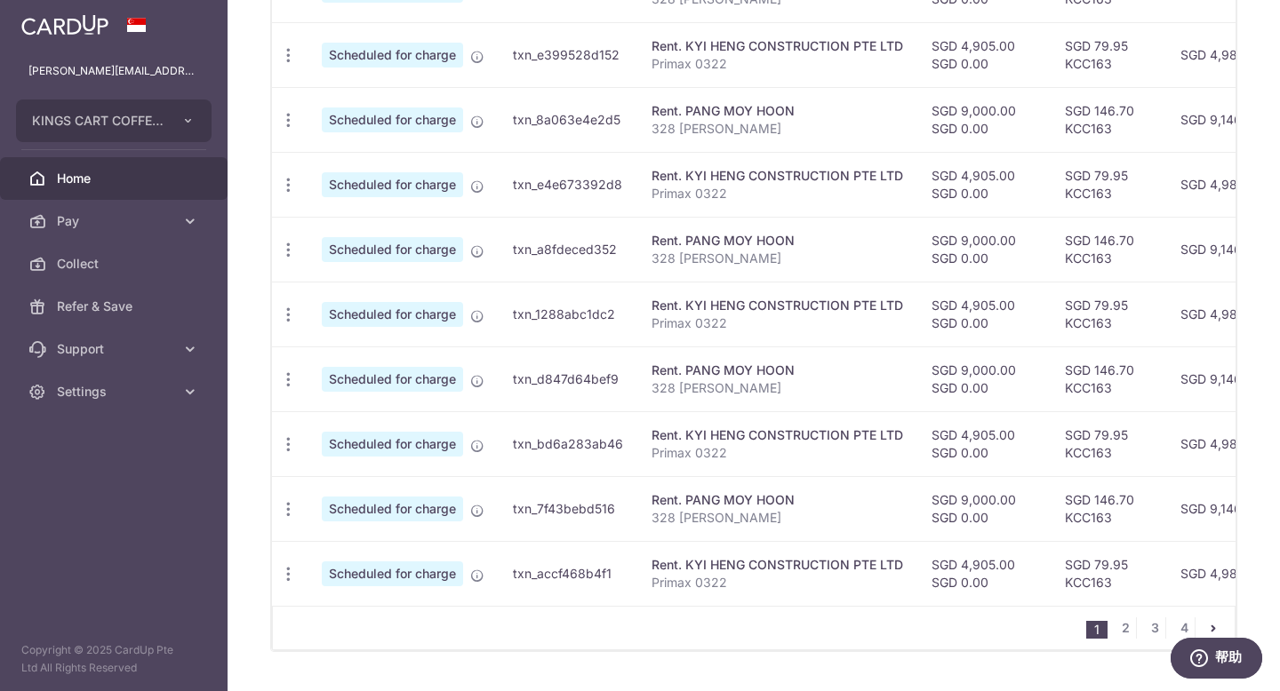
scroll to position [606, 0]
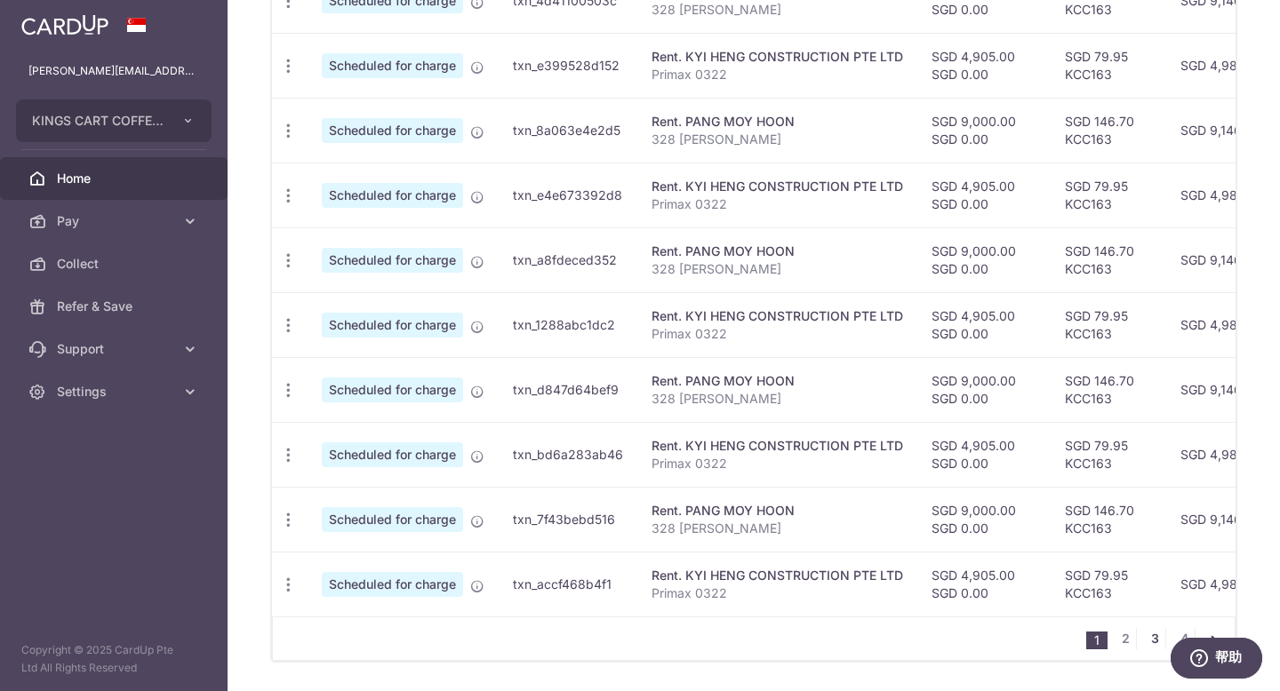
click at [1146, 649] on link "3" at bounding box center [1154, 638] width 21 height 21
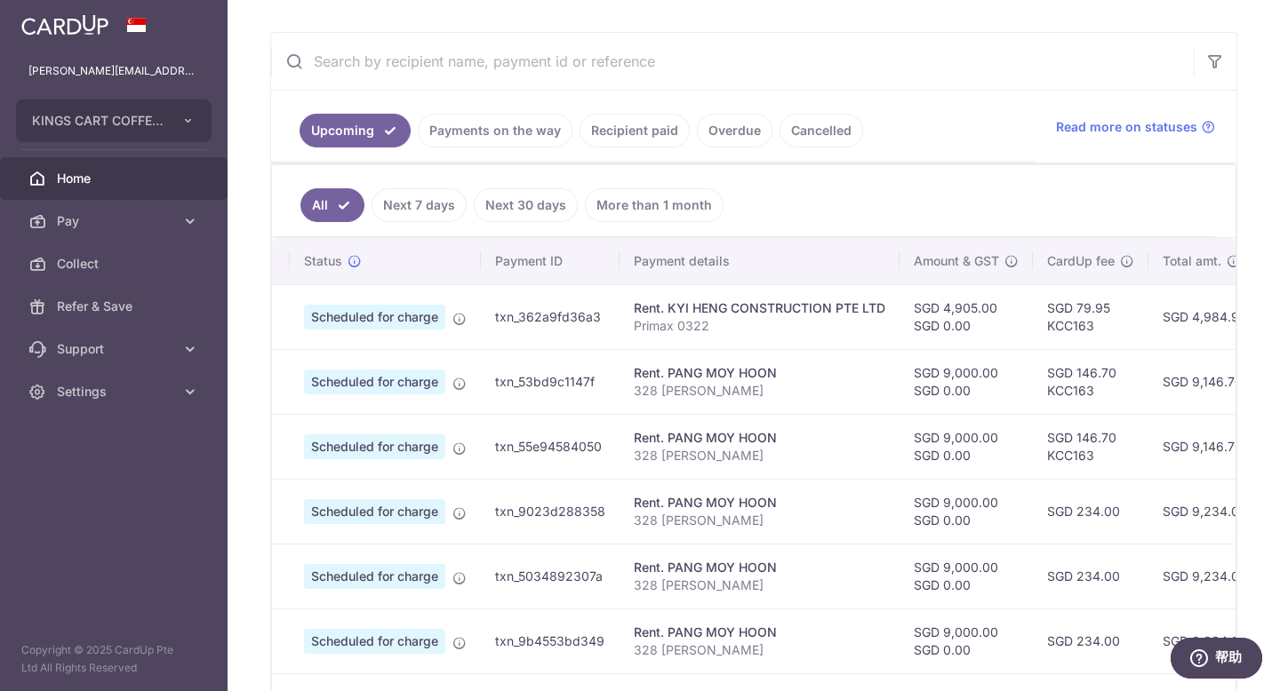
scroll to position [0, 0]
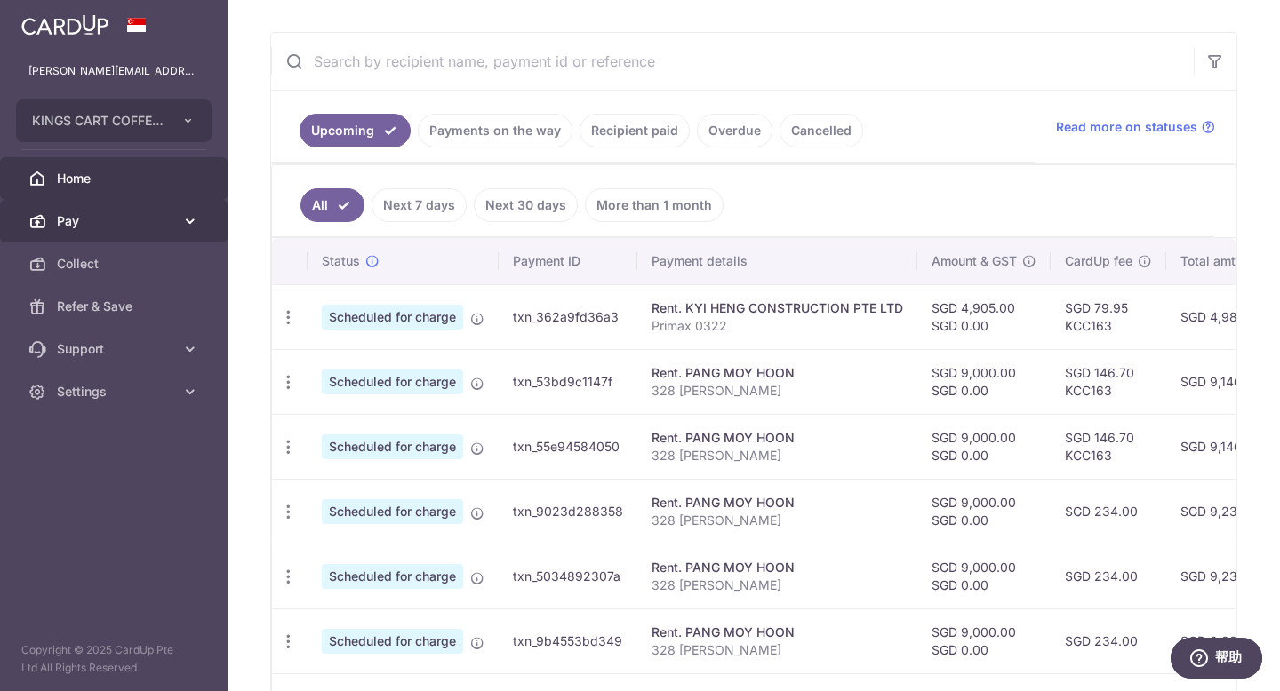
click at [104, 213] on span "Pay" at bounding box center [115, 221] width 117 height 18
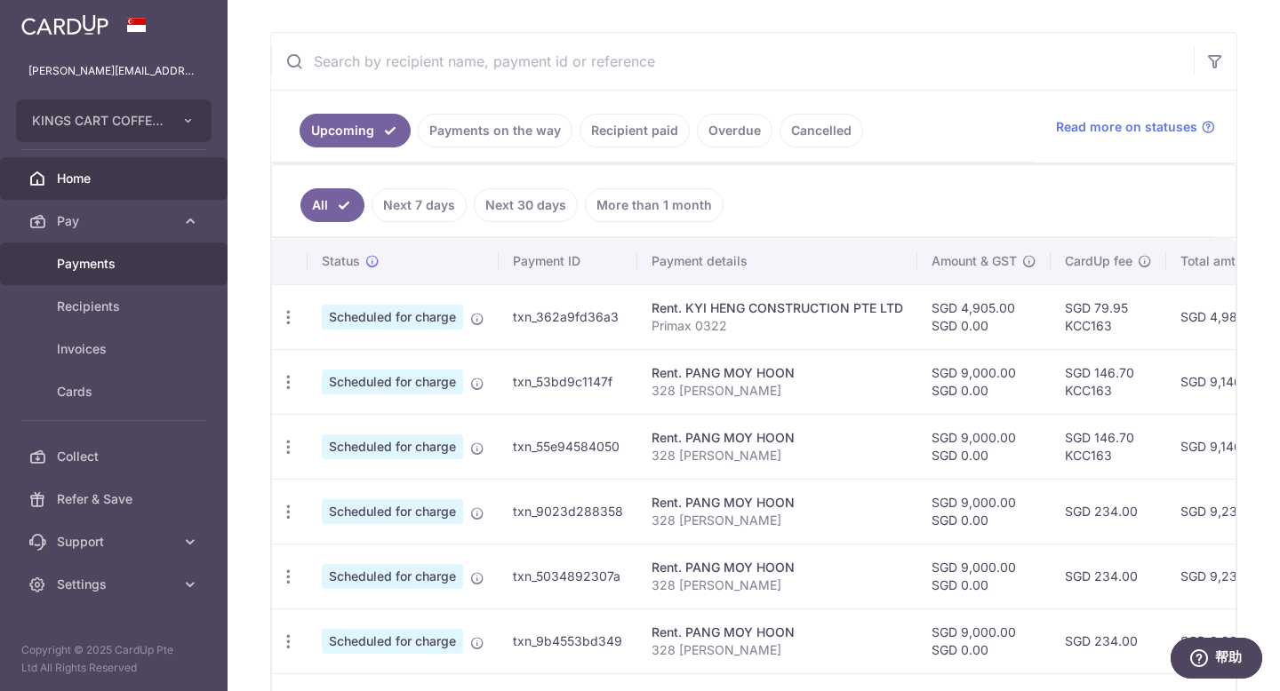
click at [108, 258] on span "Payments" at bounding box center [115, 264] width 117 height 18
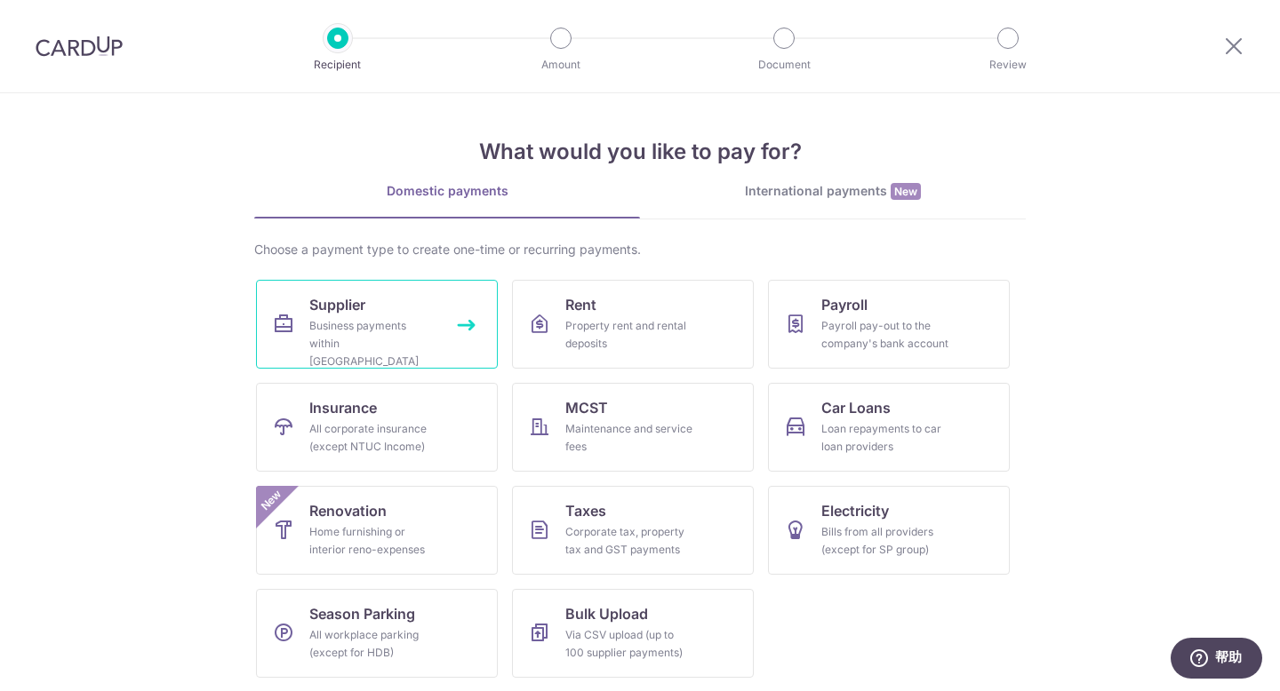
click at [411, 324] on div "Business payments within Singapore" at bounding box center [373, 343] width 128 height 53
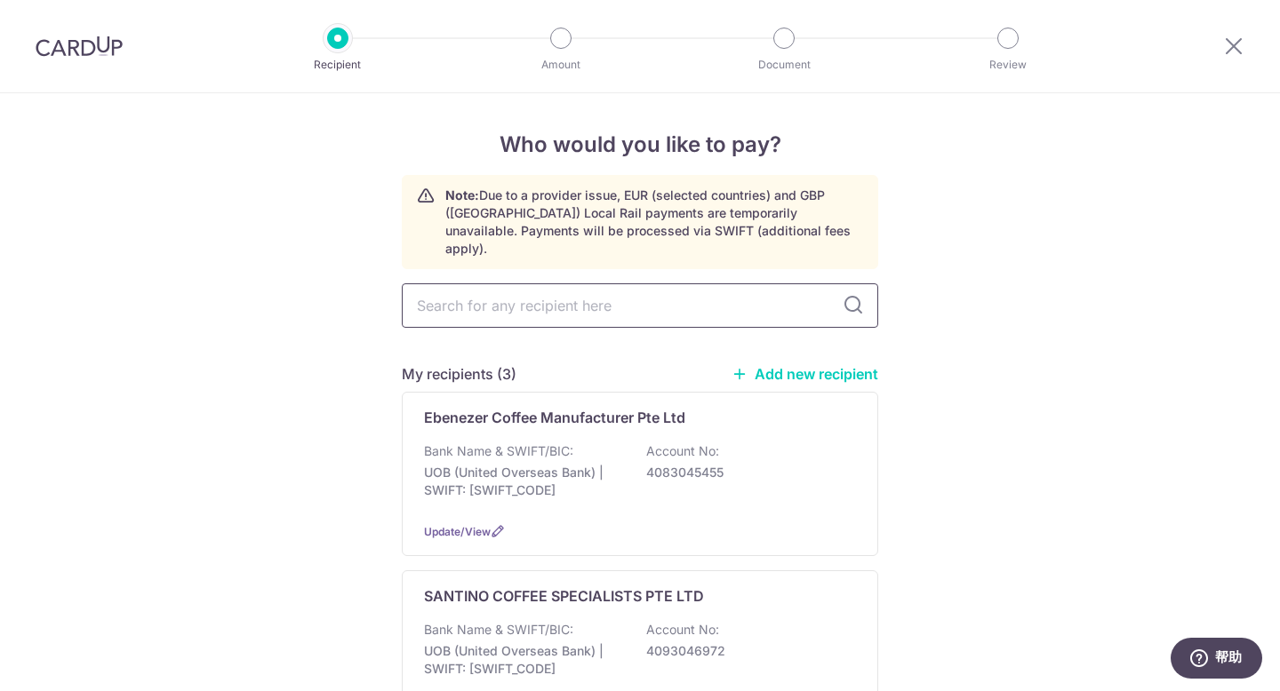
click at [723, 283] on input "text" at bounding box center [640, 305] width 476 height 44
click at [731, 288] on input "text" at bounding box center [640, 305] width 476 height 44
click at [855, 365] on link "Add new recipient" at bounding box center [804, 374] width 147 height 18
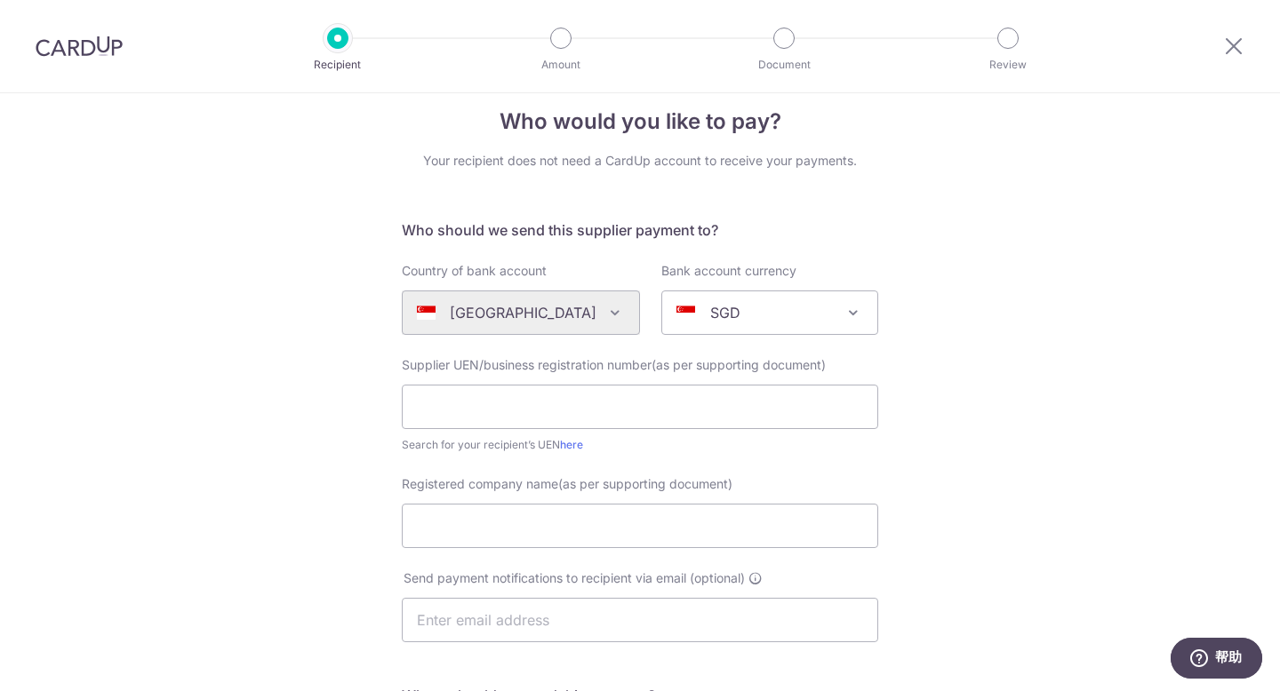
scroll to position [46, 0]
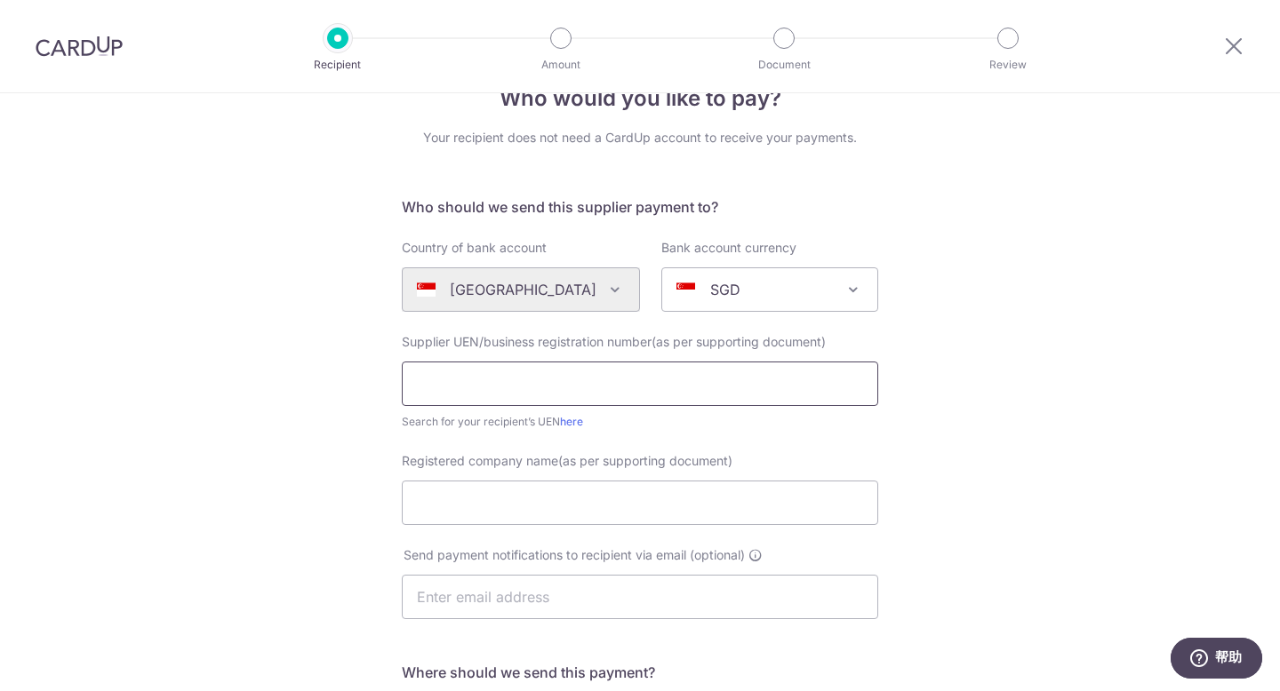
click at [790, 403] on input "text" at bounding box center [640, 384] width 476 height 44
click at [1020, 411] on div "Who would you like to pay? Your recipient does not need a CardUp account to rec…" at bounding box center [640, 585] width 1280 height 1077
click at [692, 374] on input "text" at bounding box center [640, 384] width 476 height 44
type input "2"
paste input "201408129G"
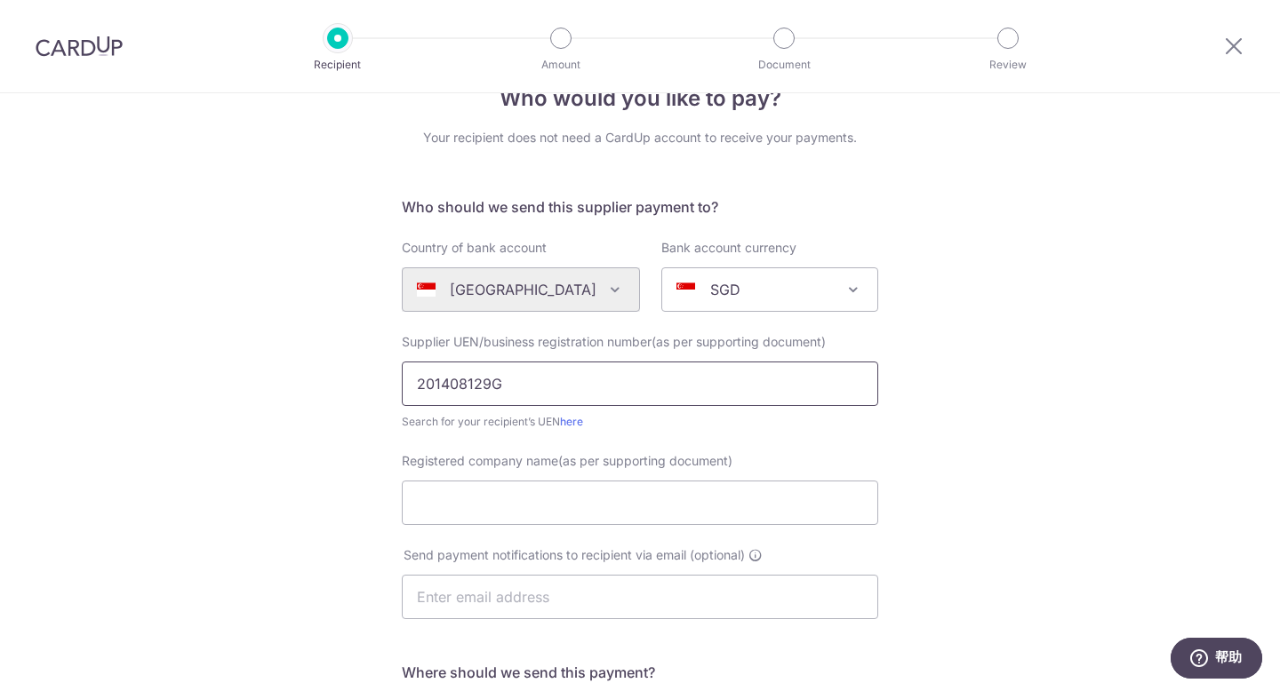
type input "201408129G"
drag, startPoint x: 1237, startPoint y: 411, endPoint x: 902, endPoint y: 451, distance: 337.5
click at [1098, 418] on div "Who would you like to pay? Your recipient does not need a CardUp account to rec…" at bounding box center [640, 585] width 1280 height 1077
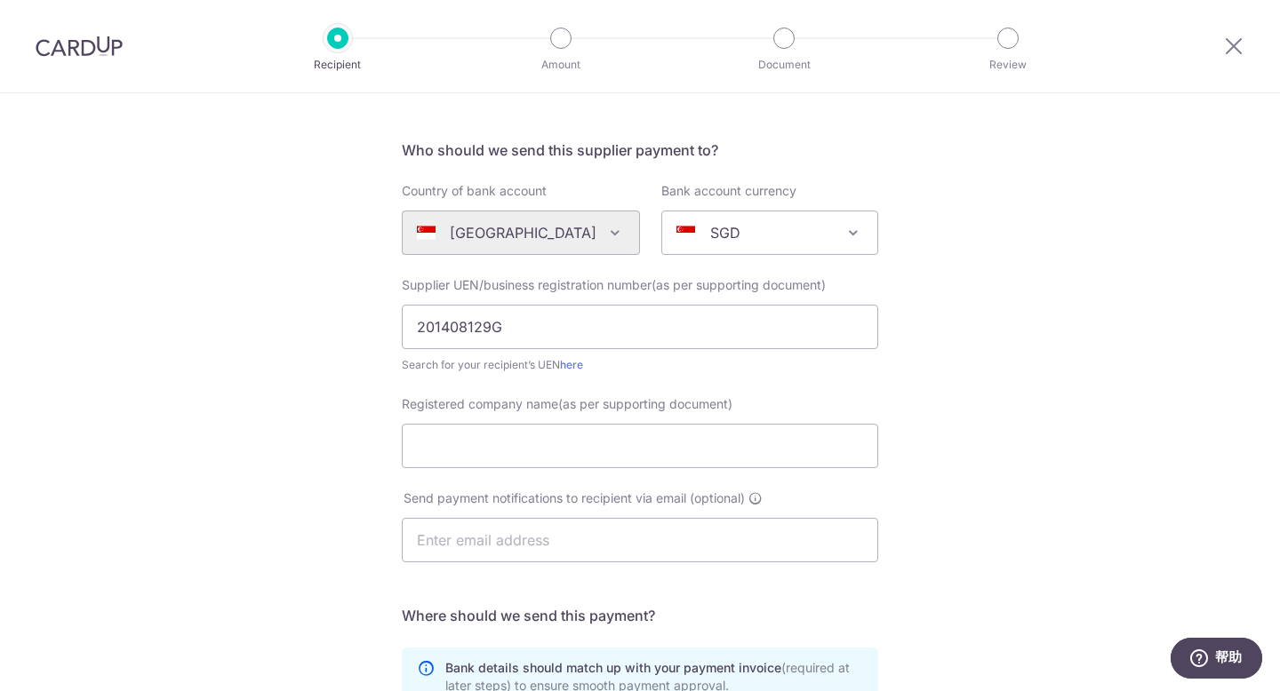
scroll to position [251, 0]
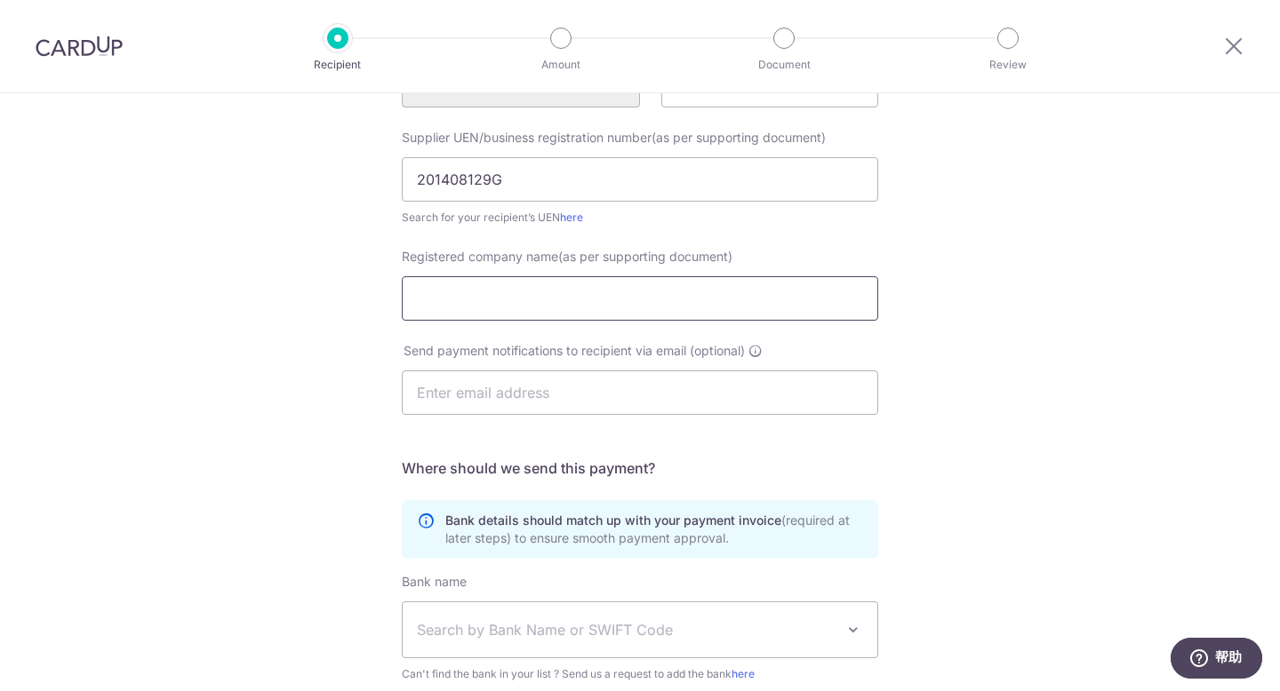
click at [461, 289] on input "Registered company name(as per supporting document)" at bounding box center [640, 298] width 476 height 44
paste input "CROWN PACIFIC BEVERAGE PTE. LTD."
type input "CROWN PACIFIC BEVERAGE PTE. LTD."
click at [551, 400] on input "text" at bounding box center [640, 393] width 476 height 44
type input "i"
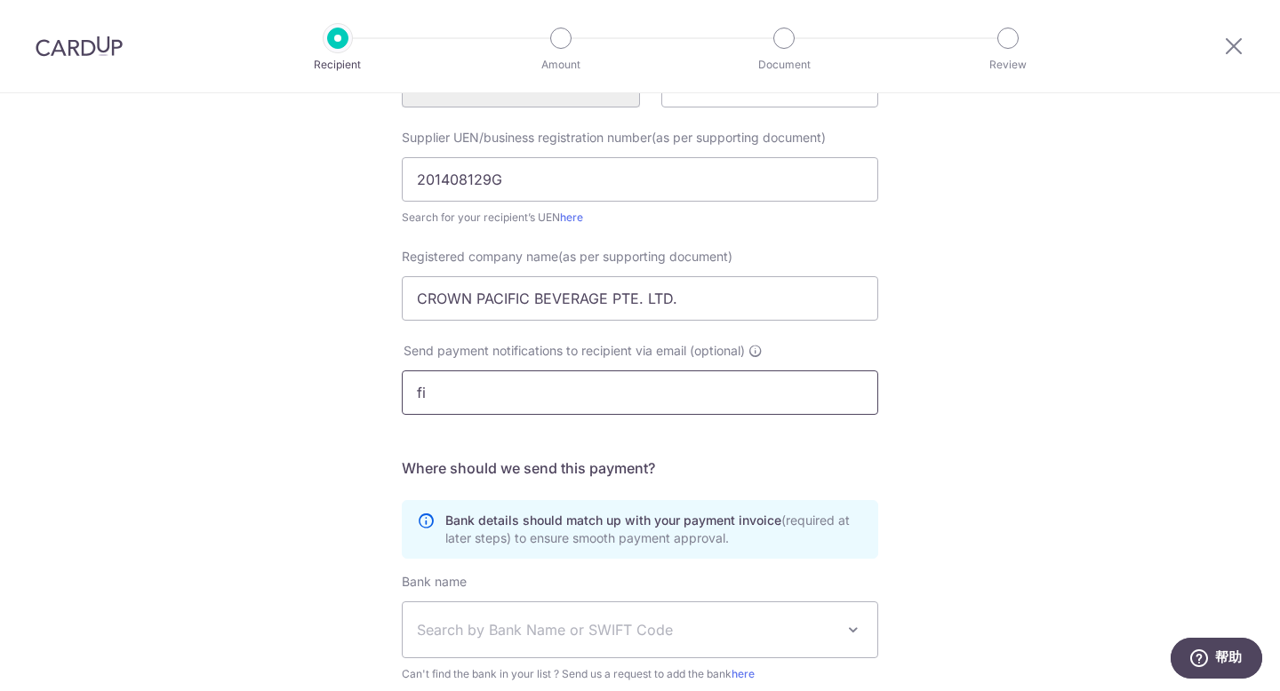
type input "f"
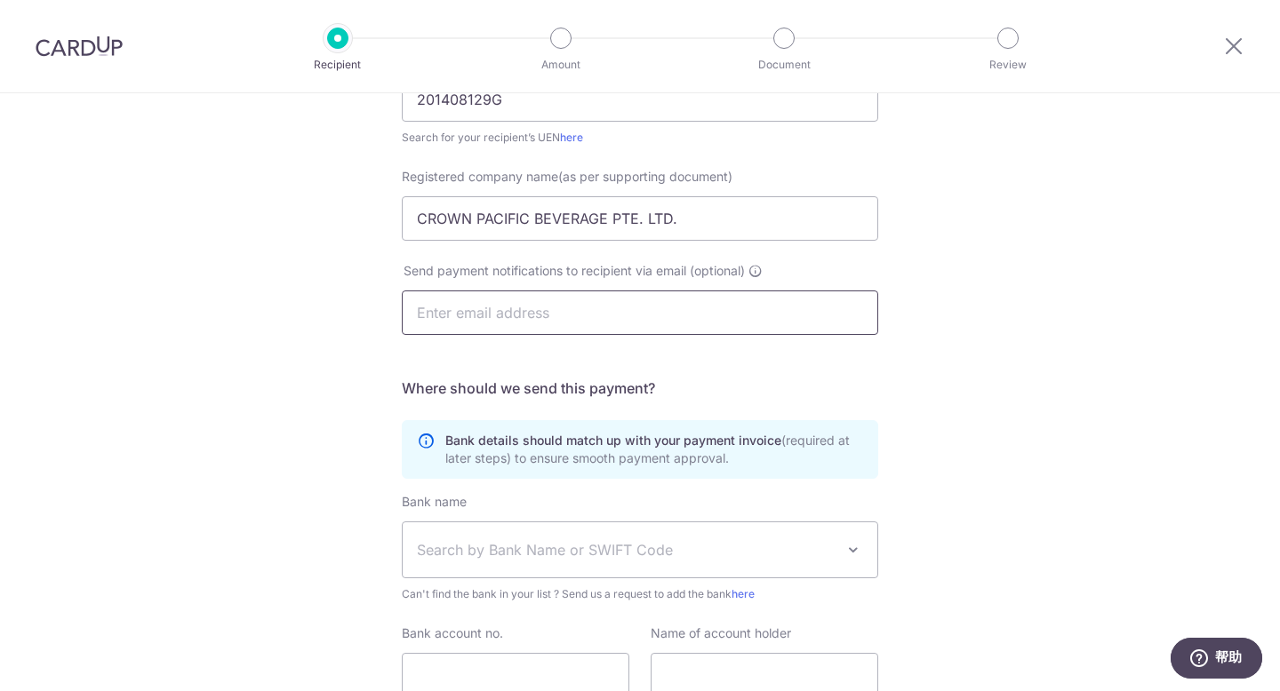
scroll to position [479, 0]
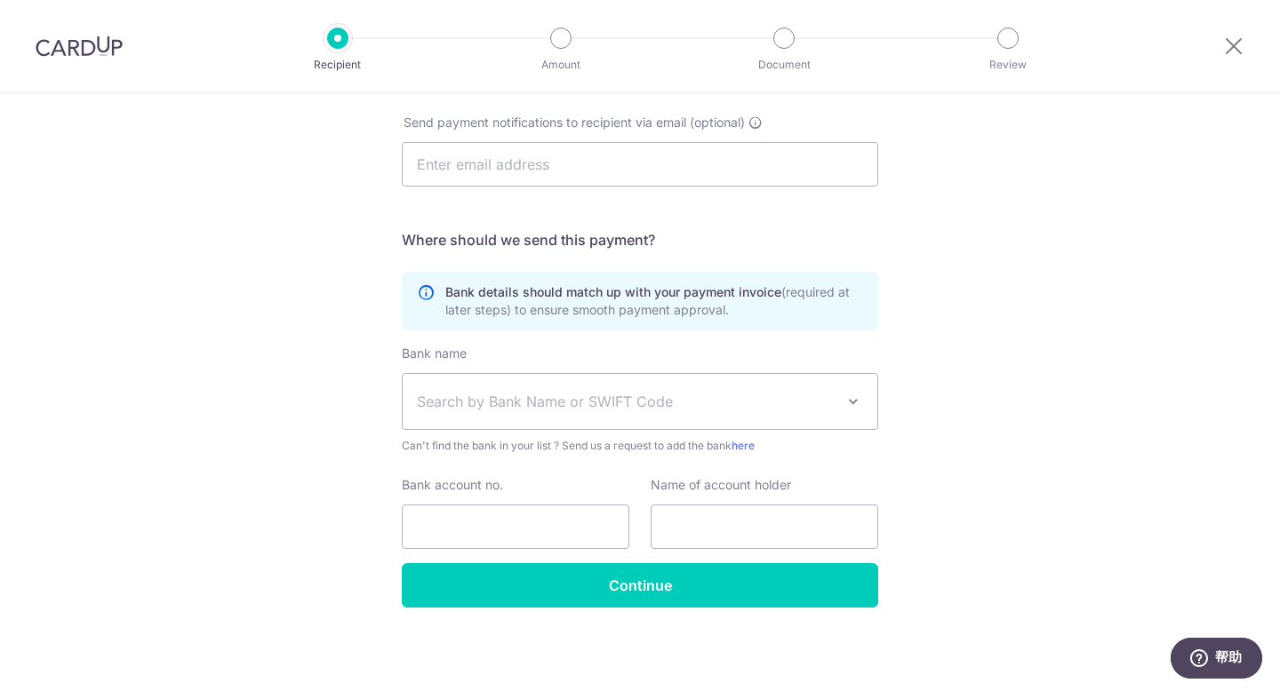
drag, startPoint x: 986, startPoint y: 418, endPoint x: 914, endPoint y: 425, distance: 71.4
click at [985, 418] on div "Who would you like to pay? Your recipient does not need a CardUp account to rec…" at bounding box center [640, 152] width 1280 height 1077
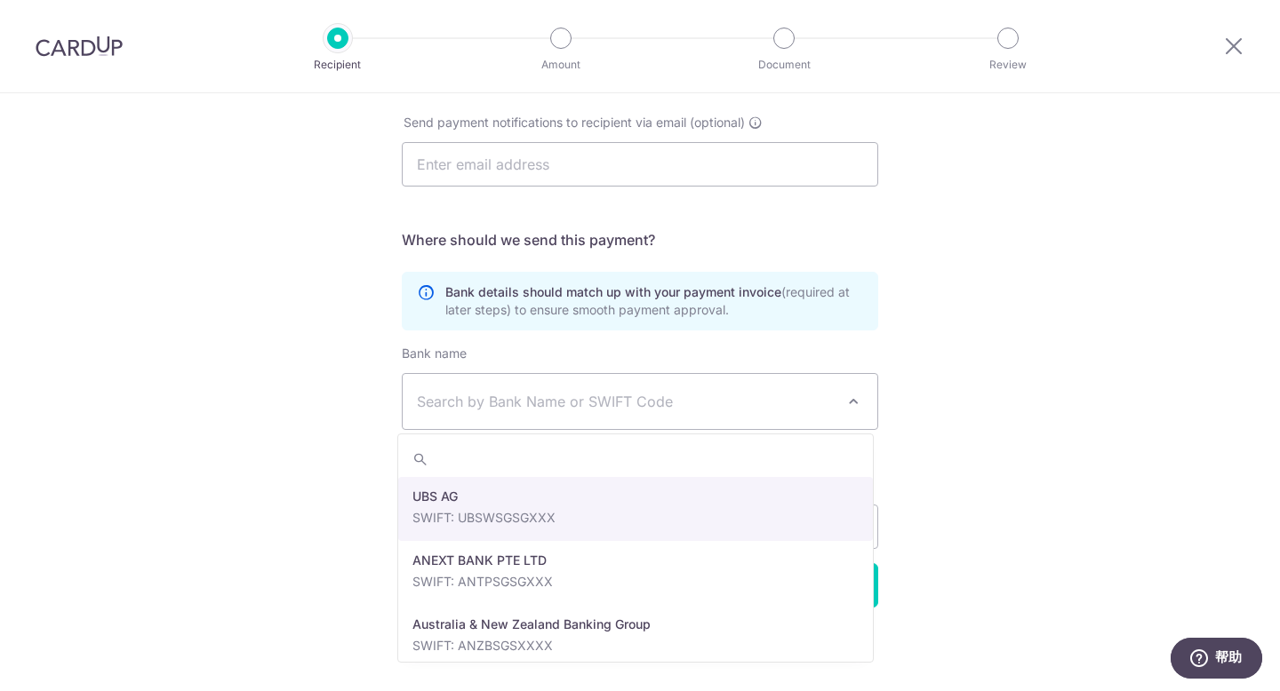
click at [550, 391] on span "Search by Bank Name or SWIFT Code" at bounding box center [626, 401] width 418 height 21
type input "uo"
select select "23668"
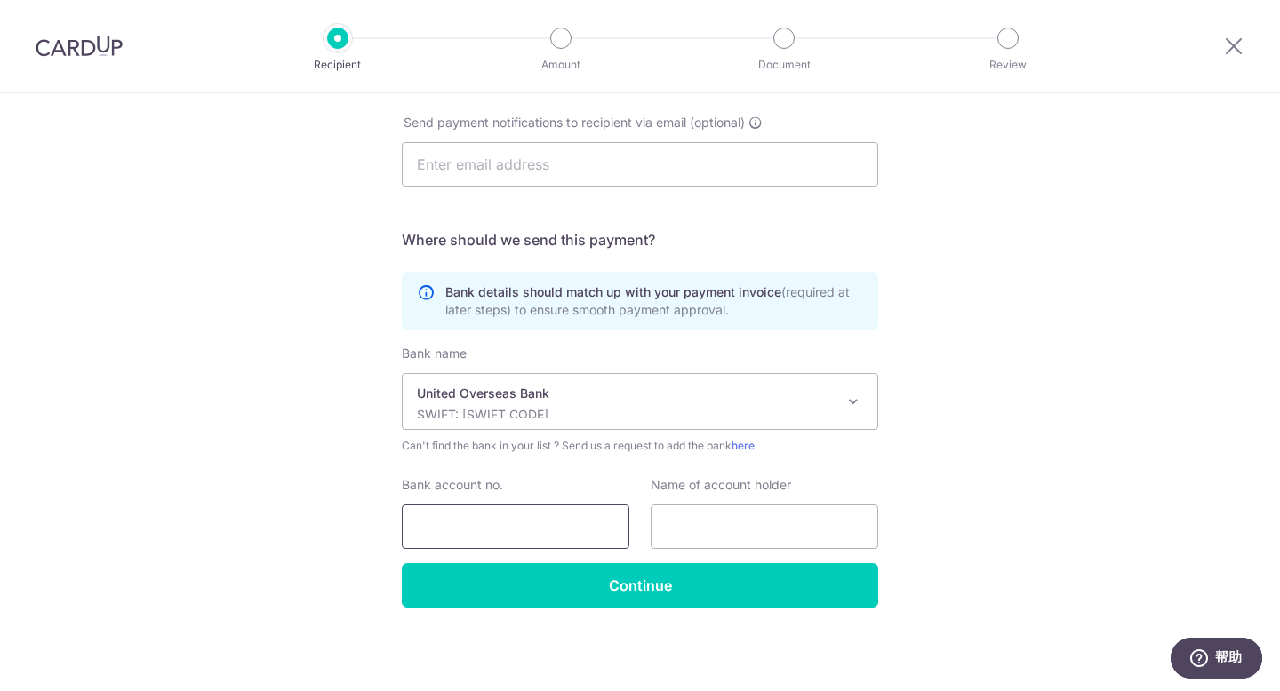
click at [521, 521] on input "Bank account no." at bounding box center [516, 527] width 228 height 44
paste input "451-302-081-8"
click at [506, 529] on input "451-302-081-8" at bounding box center [516, 527] width 228 height 44
click at [476, 523] on input "451-302-0818" at bounding box center [516, 527] width 228 height 44
click at [442, 527] on input "451-3020818" at bounding box center [516, 527] width 228 height 44
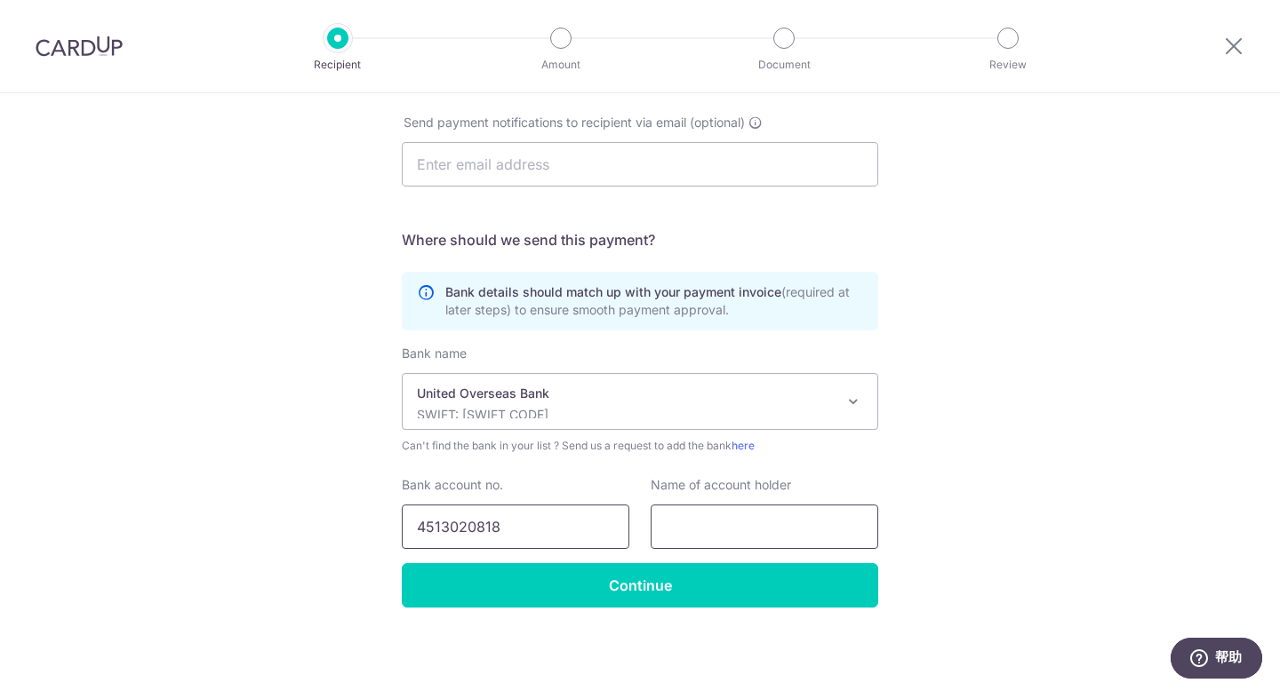
type input "4513020818"
click at [689, 523] on input "text" at bounding box center [765, 527] width 228 height 44
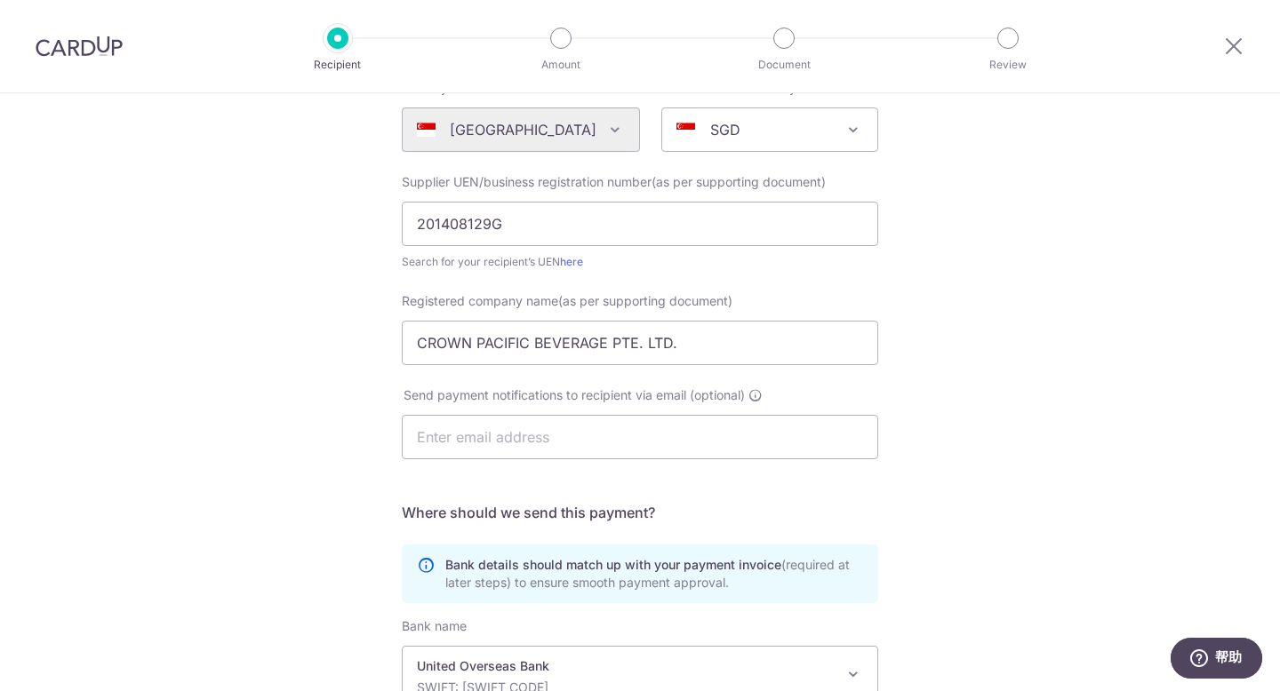
scroll to position [0, 0]
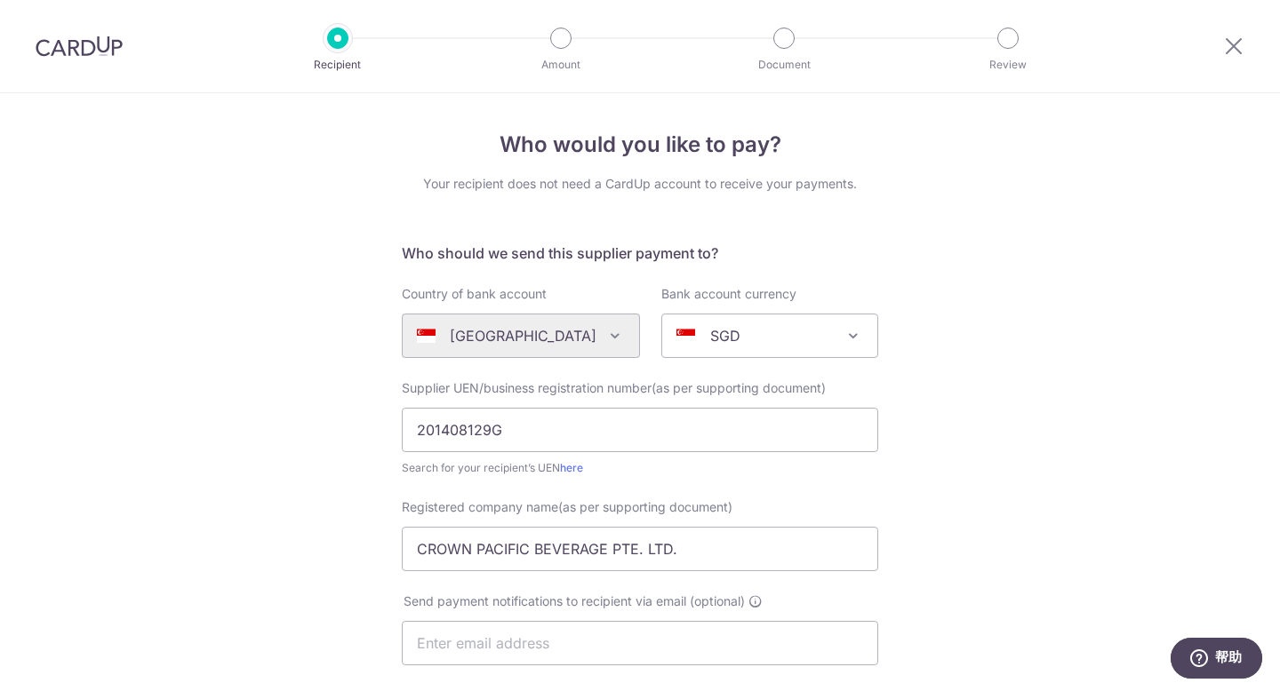
click at [1210, 340] on div "Who would you like to pay? Your recipient does not need a CardUp account to rec…" at bounding box center [640, 631] width 1280 height 1077
drag, startPoint x: 700, startPoint y: 547, endPoint x: 291, endPoint y: 530, distance: 410.0
click at [291, 530] on div "Who would you like to pay? Your recipient does not need a CardUp account to rec…" at bounding box center [640, 631] width 1280 height 1077
click at [1053, 403] on div "Who would you like to pay? Your recipient does not need a CardUp account to rec…" at bounding box center [640, 631] width 1280 height 1077
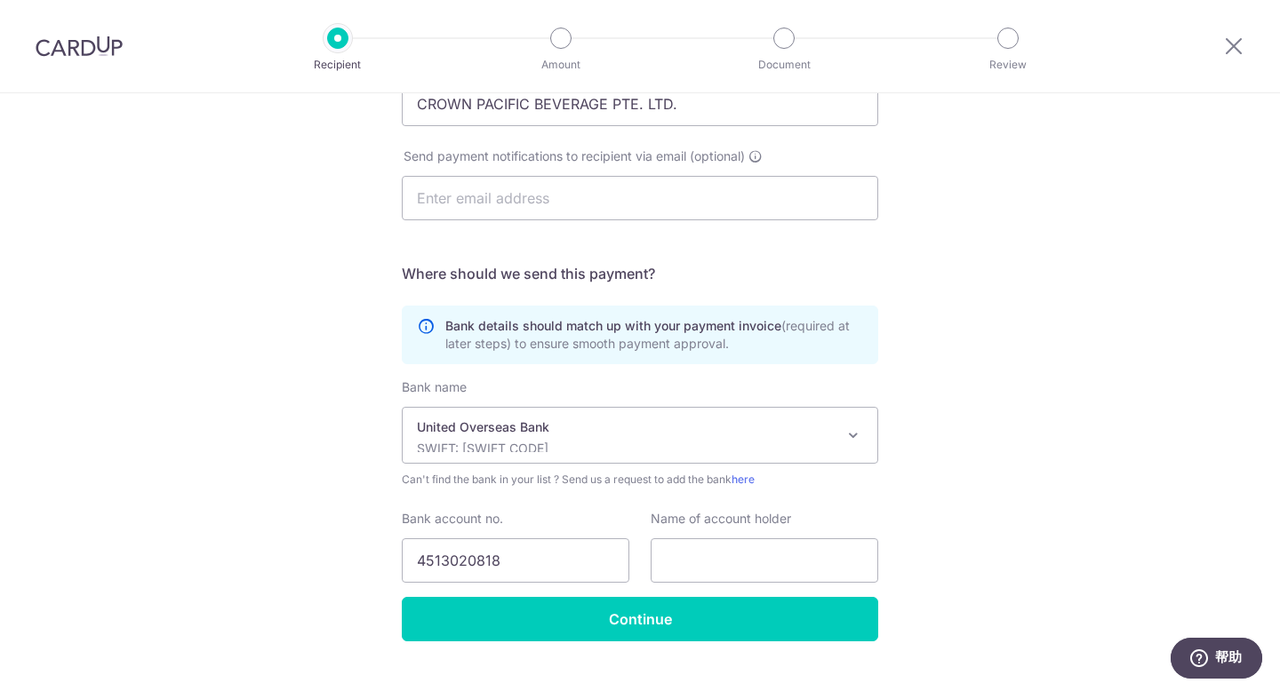
scroll to position [479, 0]
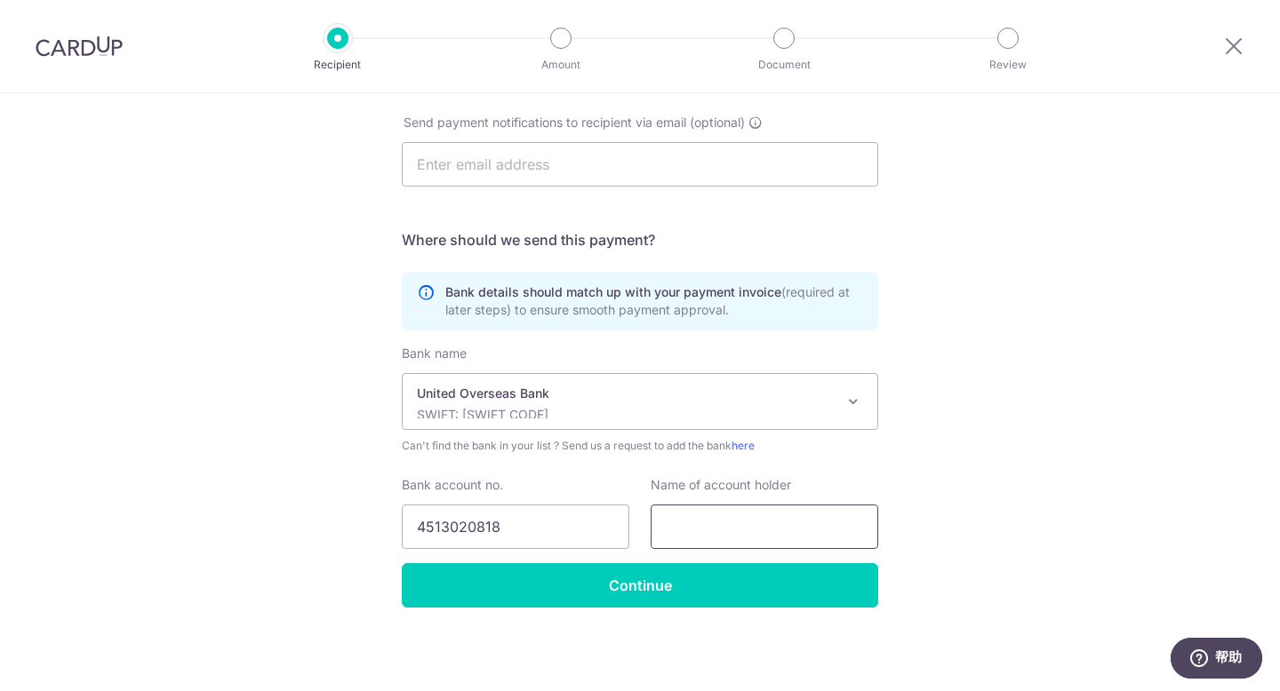
click at [783, 518] on input "text" at bounding box center [765, 527] width 228 height 44
paste input "CROWN PACIFIC BEVERAGE PTE. LTD."
type input "CROWN PACIFIC BEVERAGE PTE. LTD."
click at [666, 588] on input "Continue" at bounding box center [640, 585] width 476 height 44
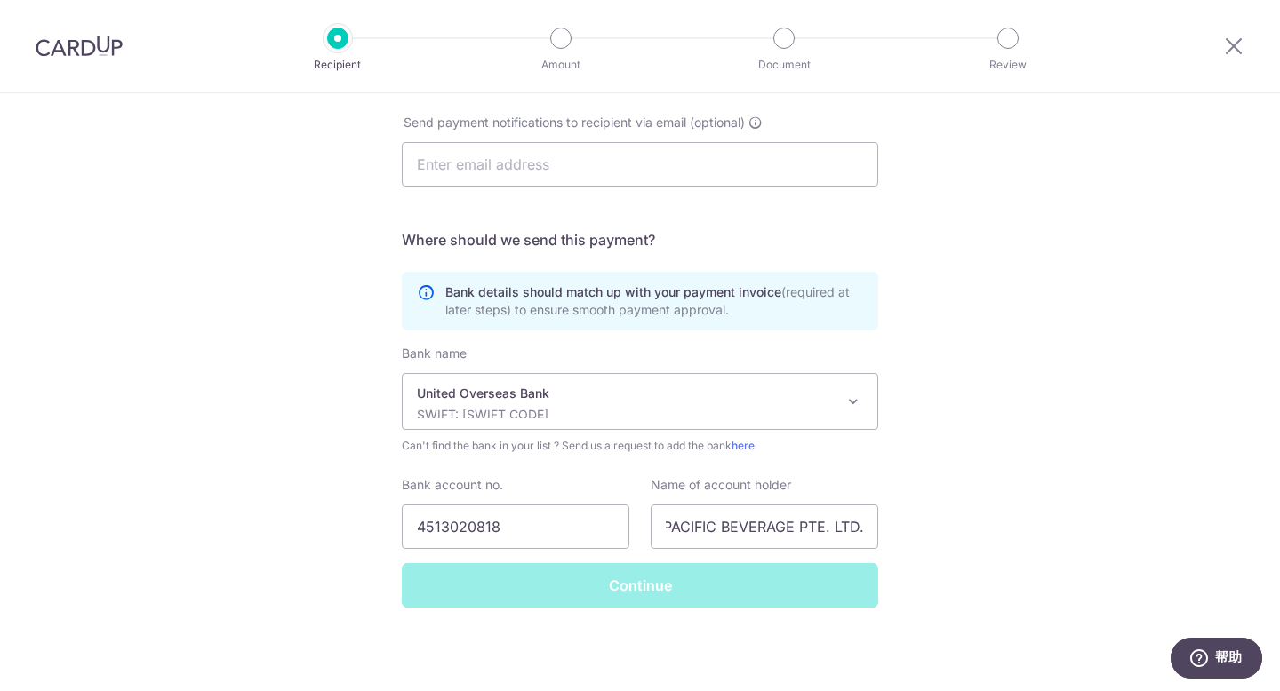
scroll to position [0, 0]
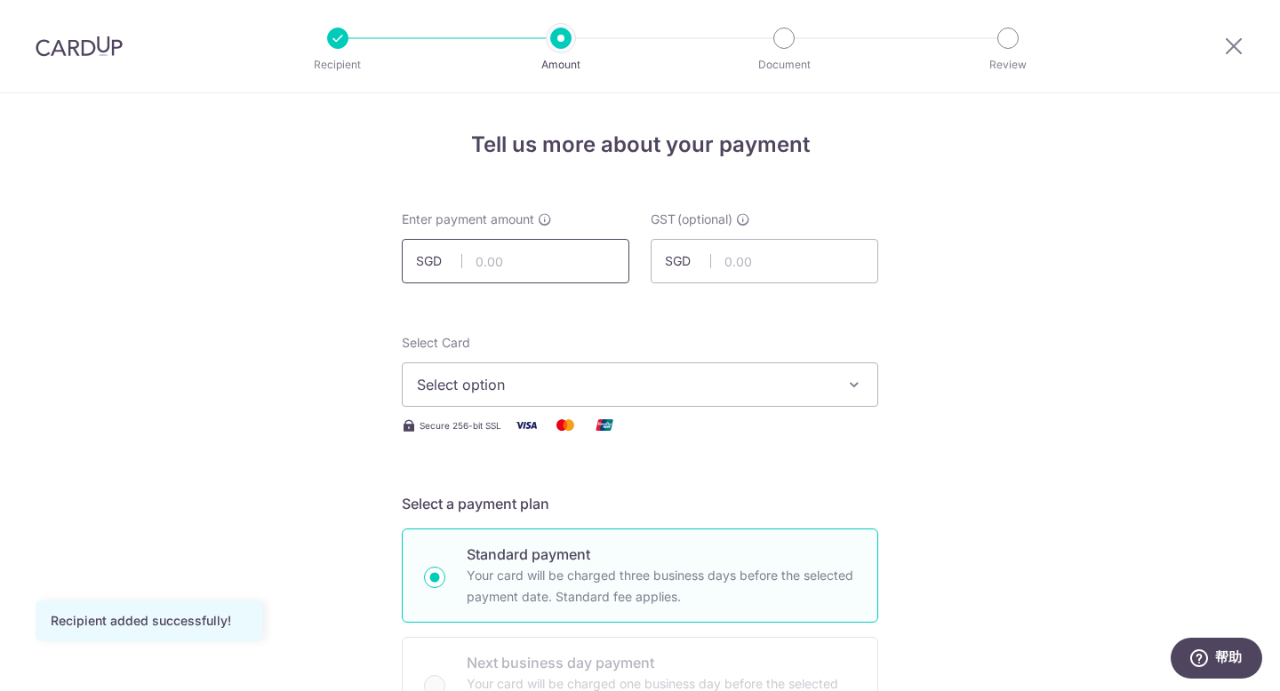
click at [559, 268] on input "text" at bounding box center [516, 261] width 228 height 44
paste input "20,679.35"
click at [806, 435] on div "Secure 256-bit SSL" at bounding box center [640, 425] width 476 height 22
drag, startPoint x: 489, startPoint y: 264, endPoint x: 511, endPoint y: 262, distance: 22.3
click at [489, 264] on input "20,679.35" at bounding box center [516, 261] width 228 height 44
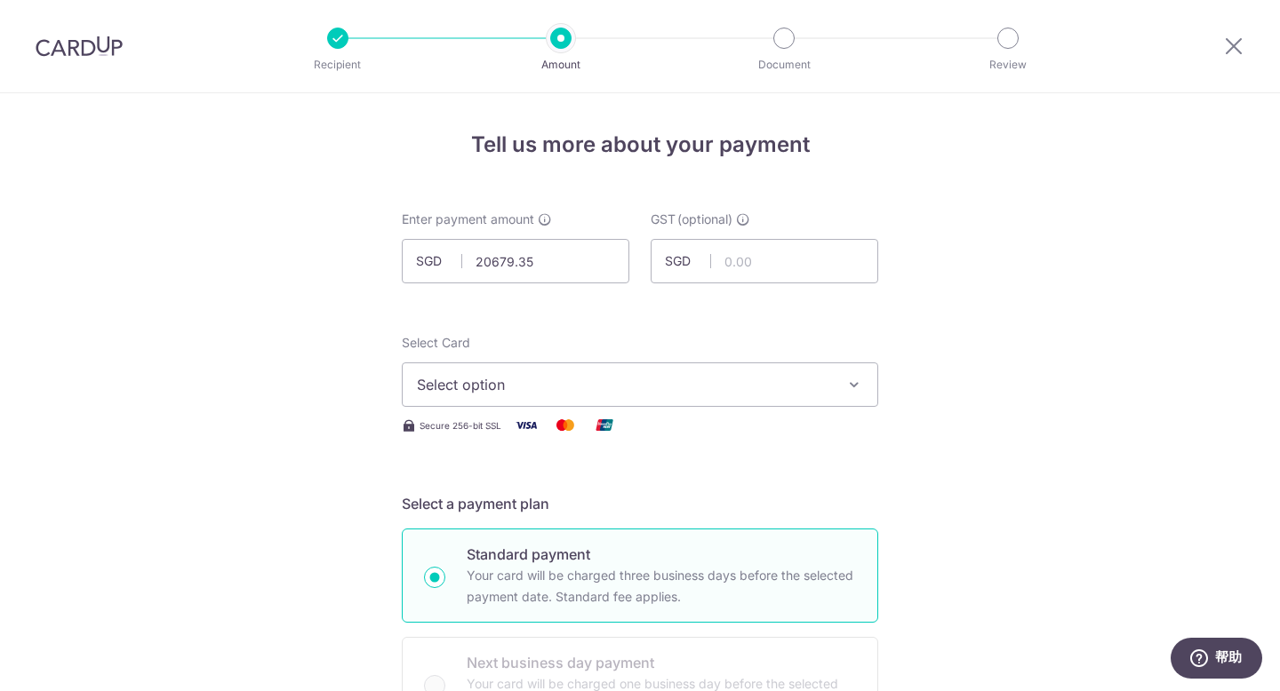
type input "20,679.35"
drag, startPoint x: 795, startPoint y: 383, endPoint x: 786, endPoint y: 389, distance: 10.8
click at [795, 383] on span "Select option" at bounding box center [624, 384] width 414 height 21
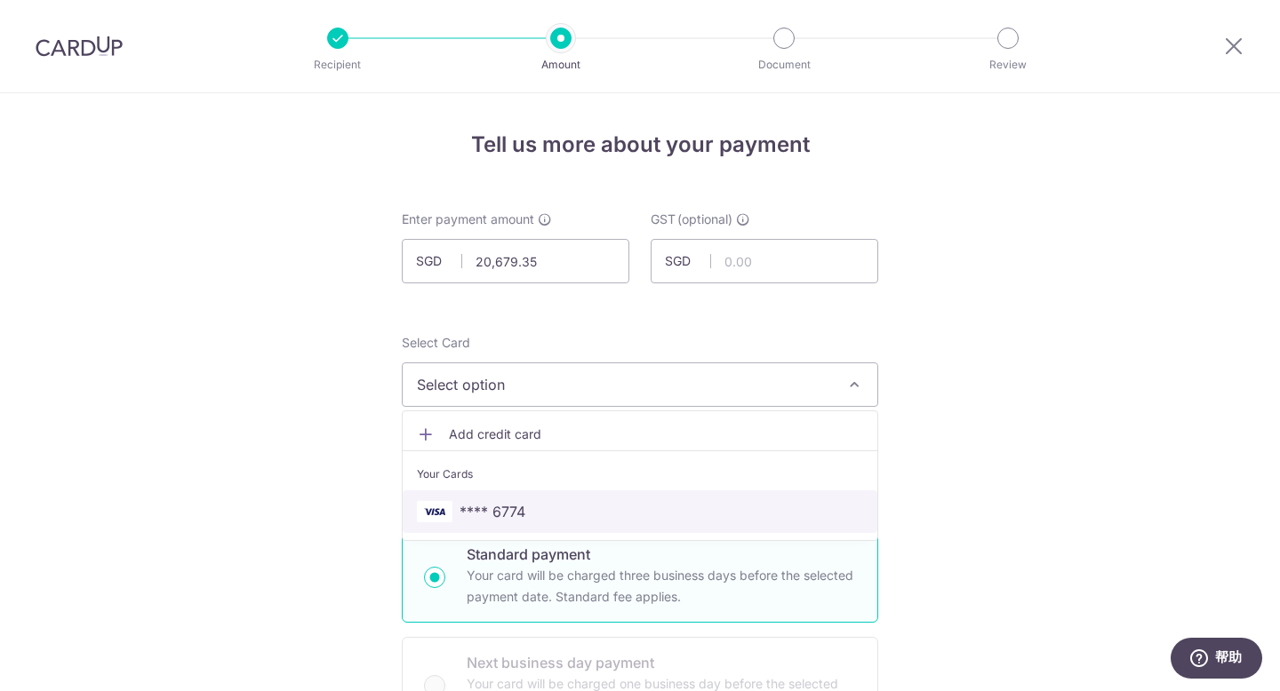
click at [489, 512] on span "**** 6774" at bounding box center [492, 511] width 66 height 21
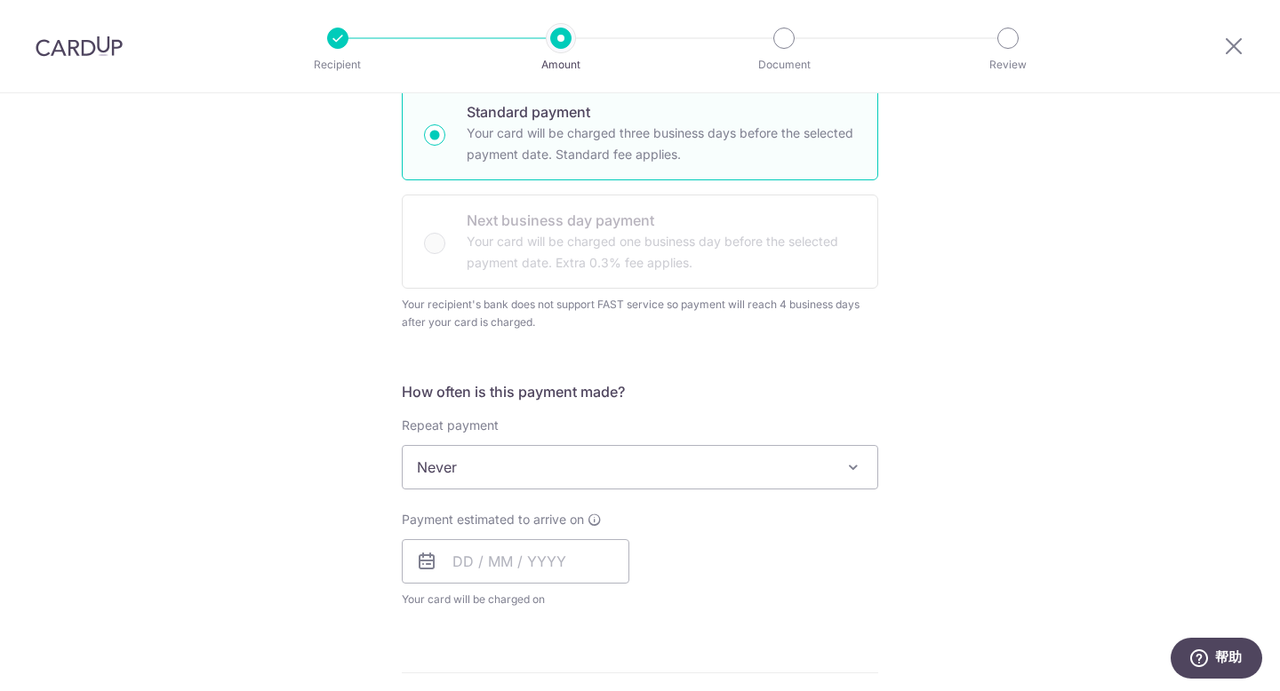
scroll to position [649, 0]
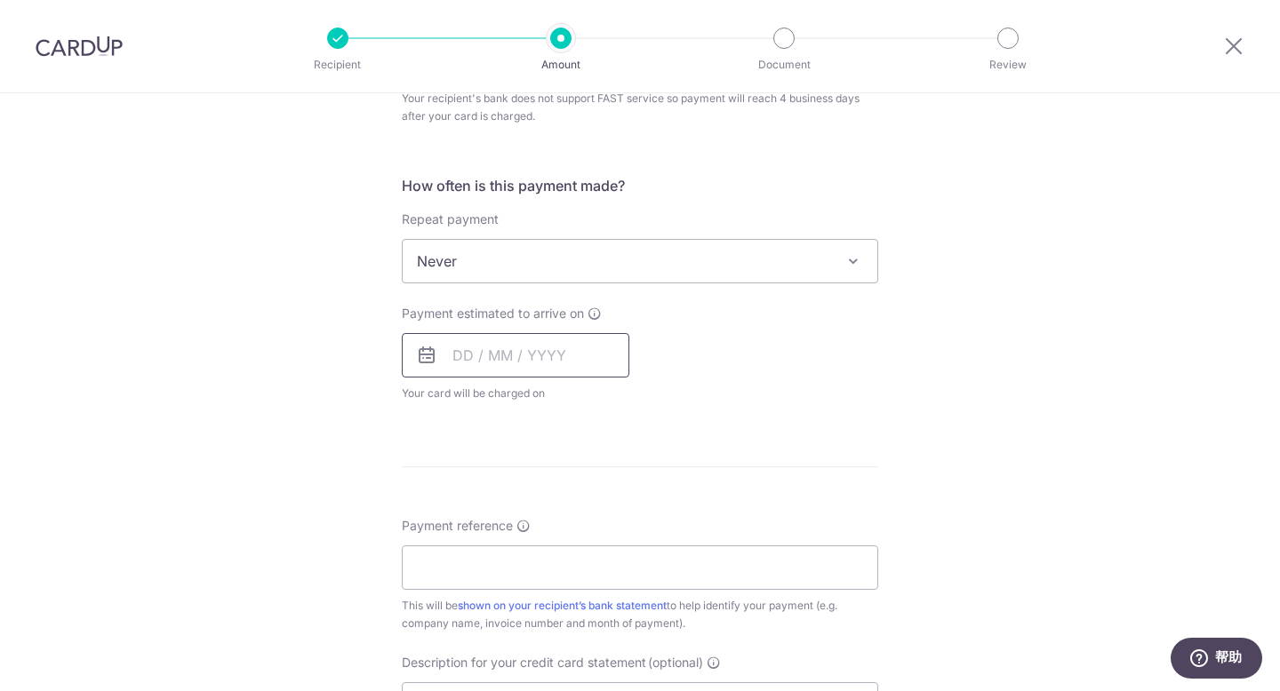
click at [561, 364] on input "text" at bounding box center [516, 355] width 228 height 44
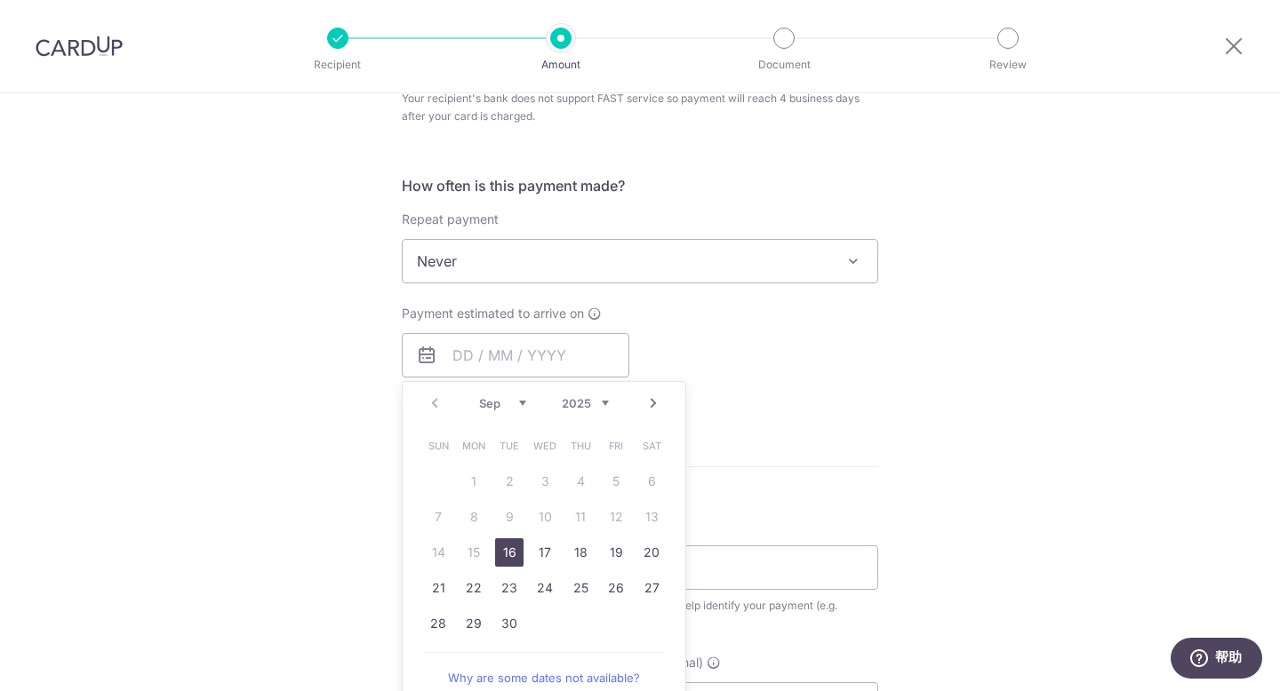
click at [507, 555] on link "16" at bounding box center [509, 553] width 28 height 28
type input "[DATE]"
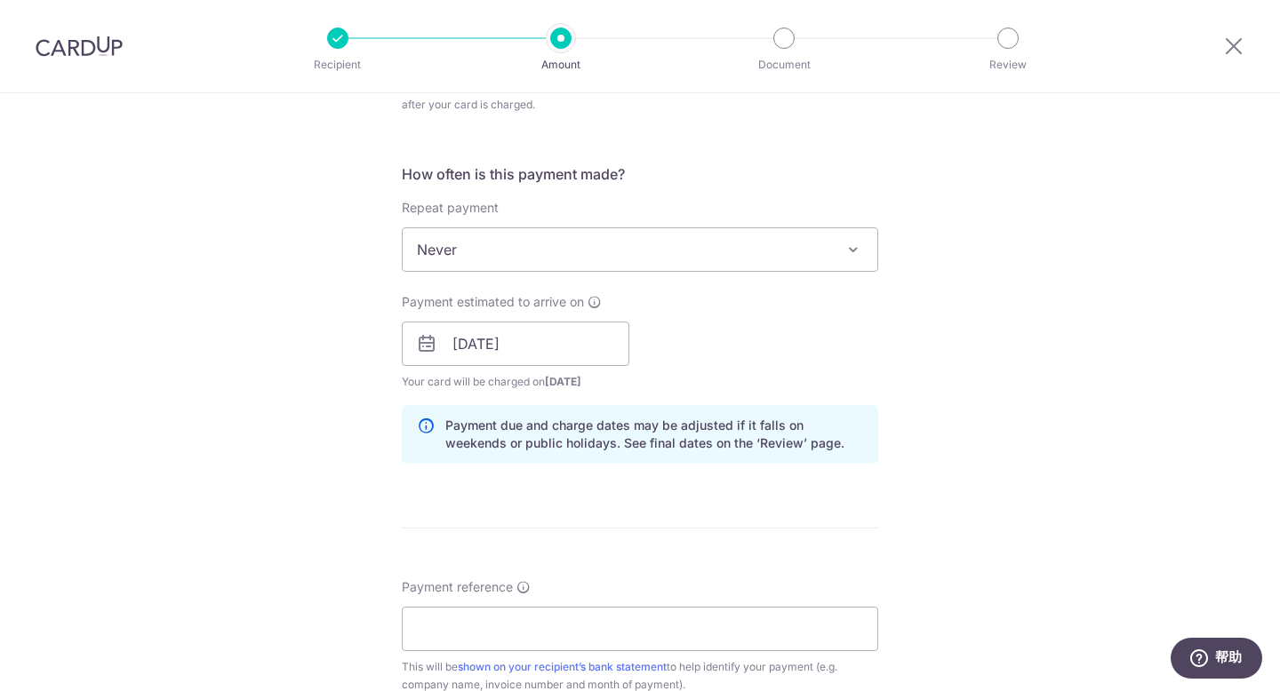
scroll to position [672, 0]
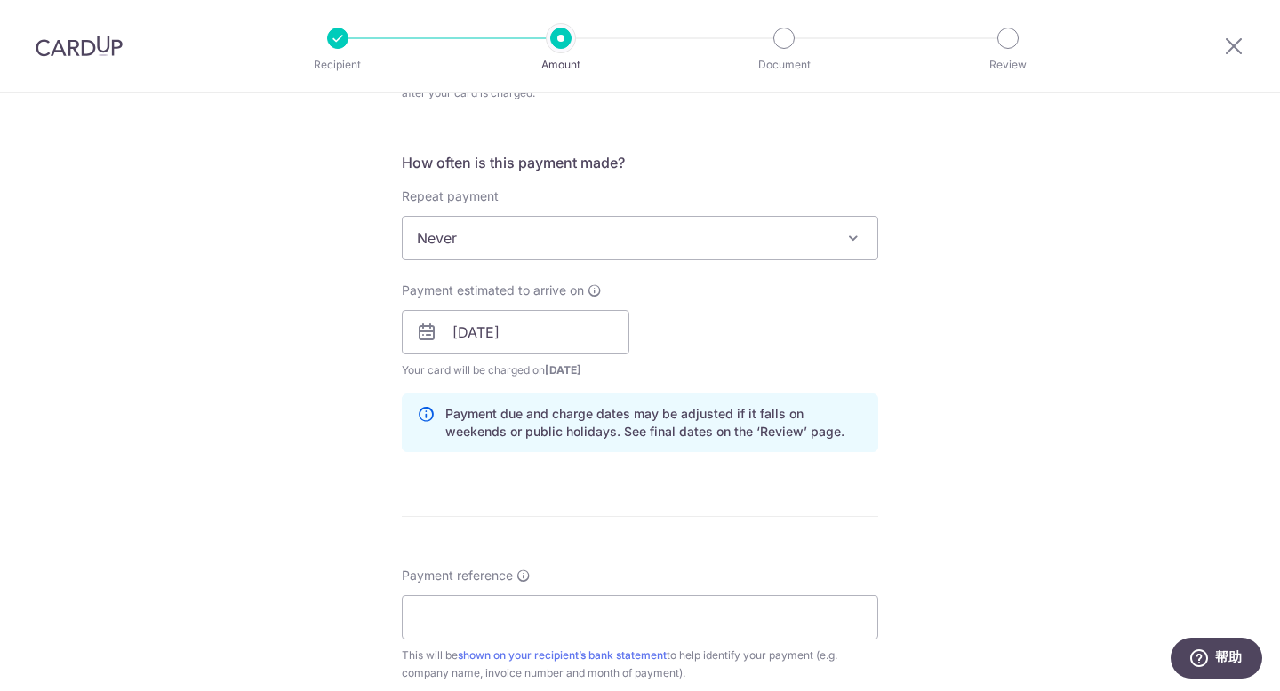
click at [915, 366] on div "Tell us more about your payment Enter payment amount SGD 20,679.35 20679.35 GST…" at bounding box center [640, 342] width 1280 height 1842
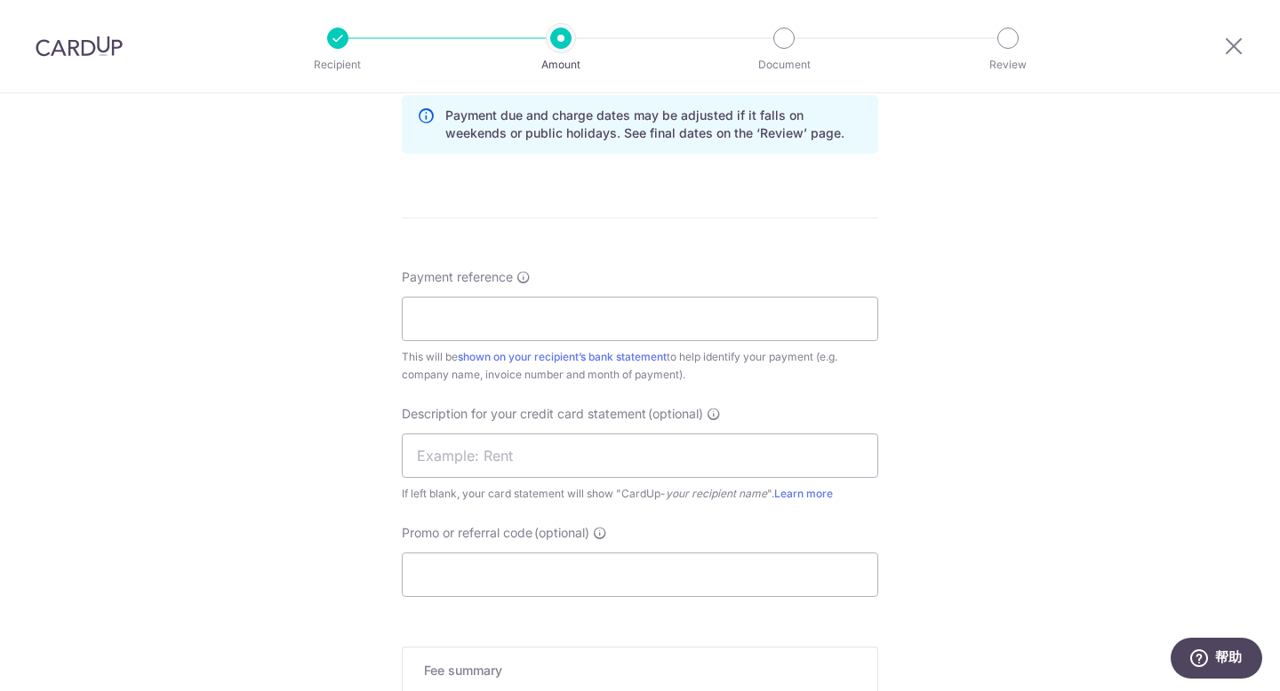
scroll to position [994, 0]
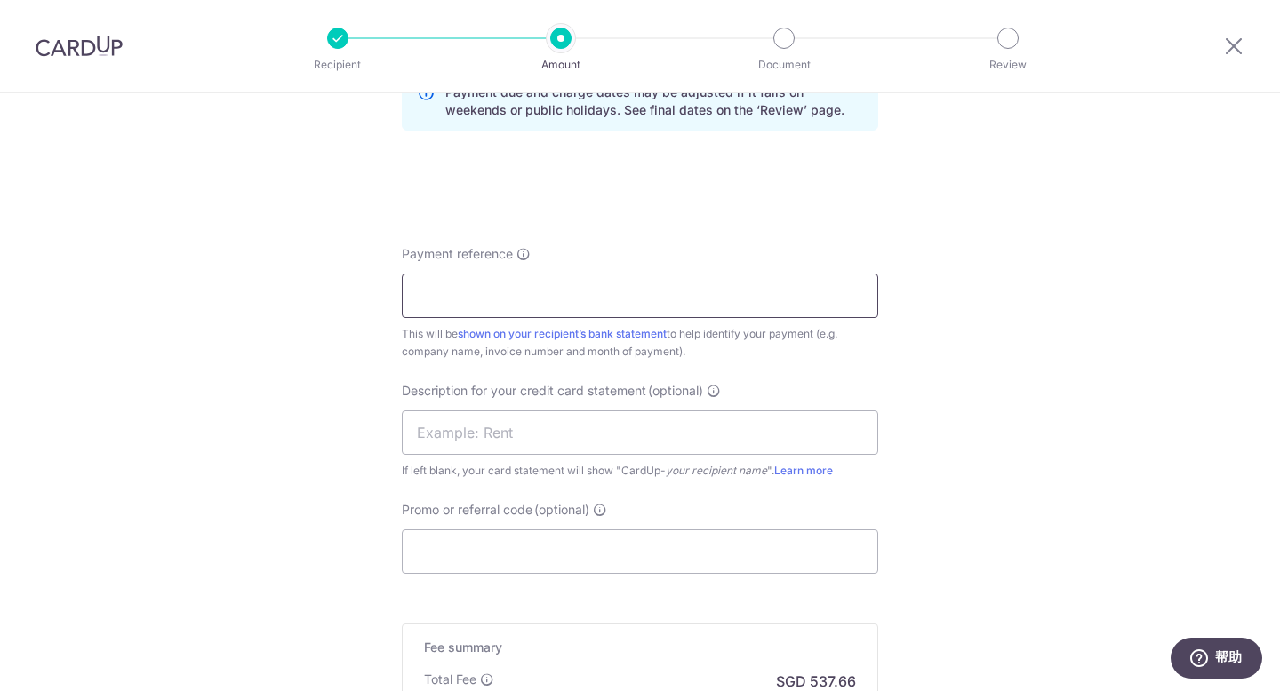
click at [729, 294] on input "Payment reference" at bounding box center [640, 296] width 476 height 44
type input "K"
drag, startPoint x: 525, startPoint y: 287, endPoint x: 346, endPoint y: 273, distance: 180.1
click at [346, 273] on div "Tell us more about your payment Enter payment amount SGD 20,679.35 20679.35 GST…" at bounding box center [640, 21] width 1280 height 1842
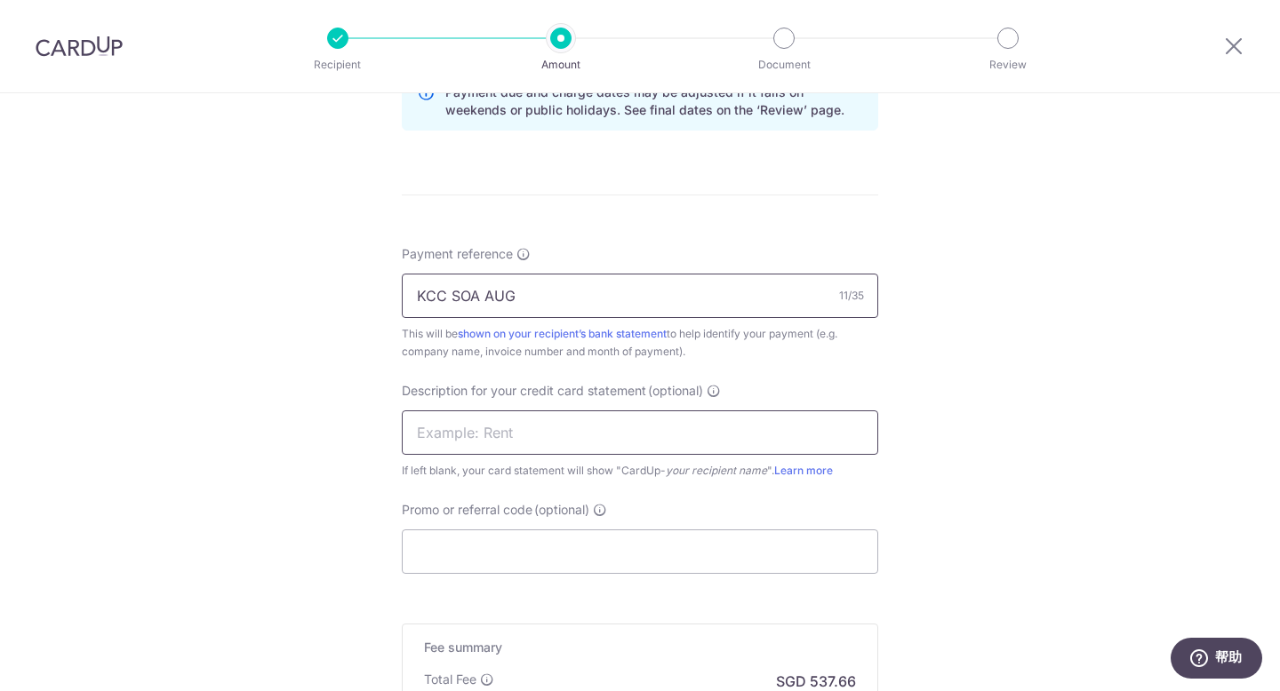
type input "KCC SOA AUG"
click at [439, 431] on input "text" at bounding box center [640, 433] width 476 height 44
paste input "KCC SOA AUG"
drag, startPoint x: 441, startPoint y: 432, endPoint x: 392, endPoint y: 429, distance: 49.0
click at [392, 429] on div "Tell us more about your payment Enter payment amount SGD 20,679.35 20679.35 GST…" at bounding box center [640, 21] width 1280 height 1842
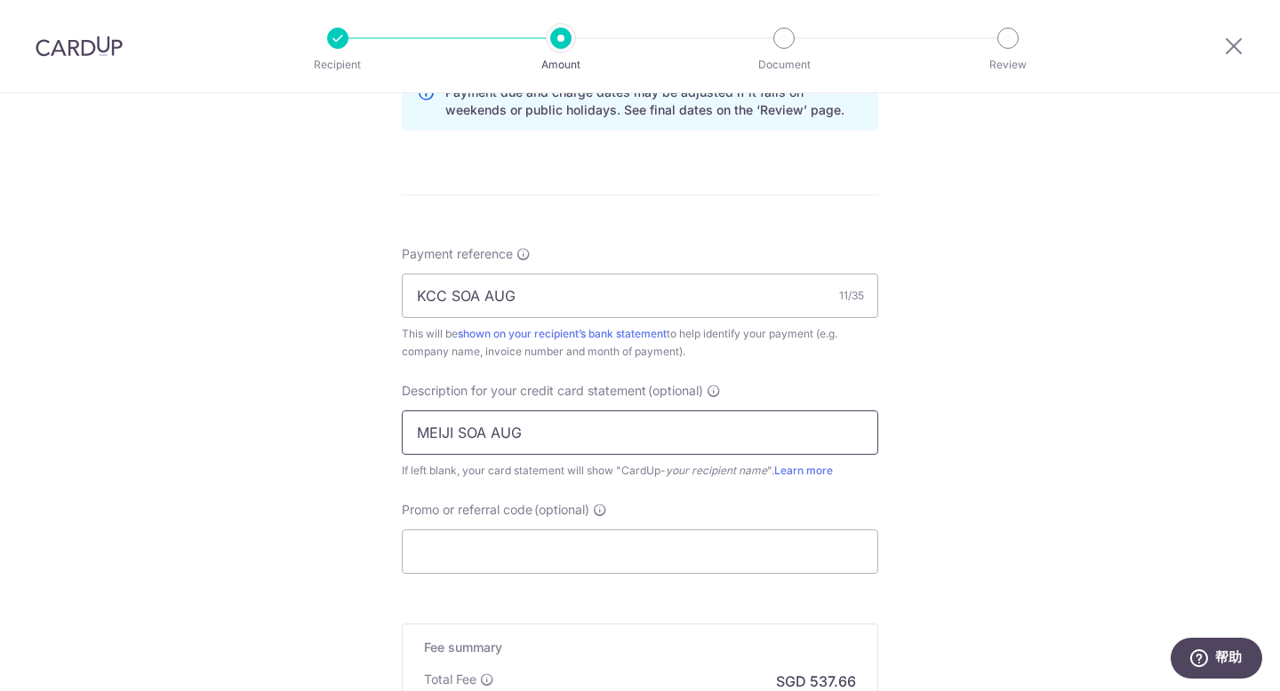
type input "MEIJI SOA AUG"
click at [963, 448] on div "Tell us more about your payment Enter payment amount SGD 20,679.35 20679.35 GST…" at bounding box center [640, 21] width 1280 height 1842
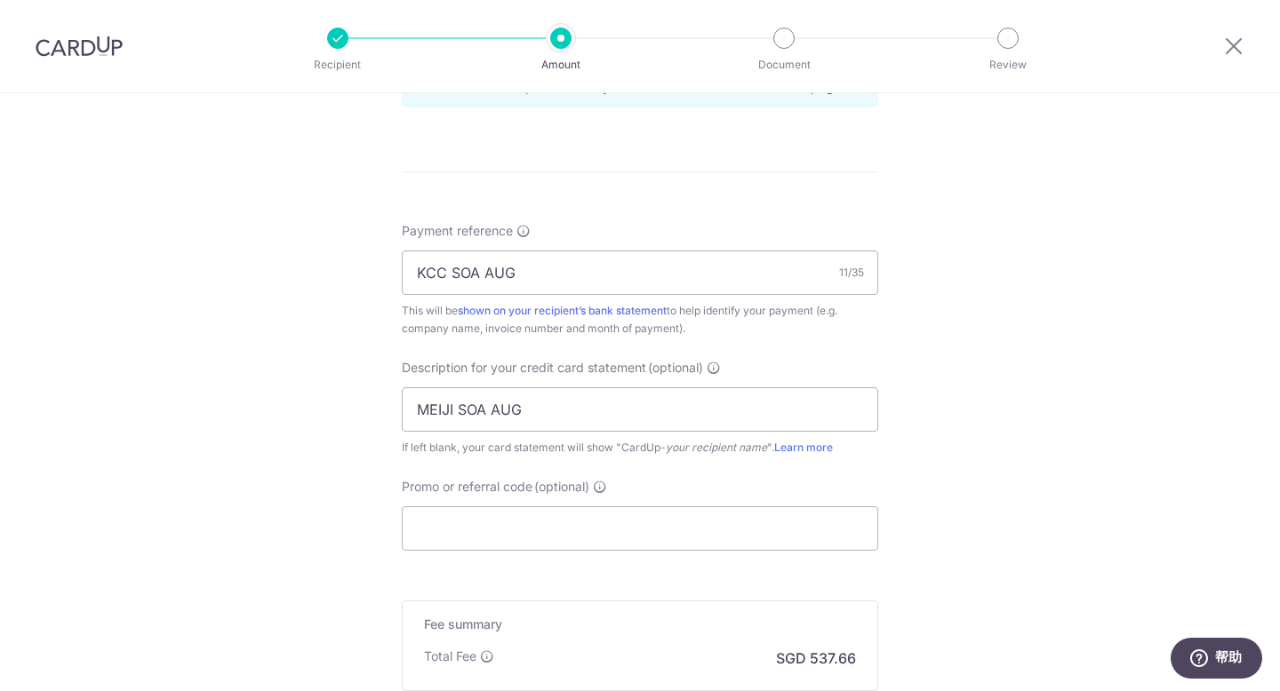
scroll to position [1185, 0]
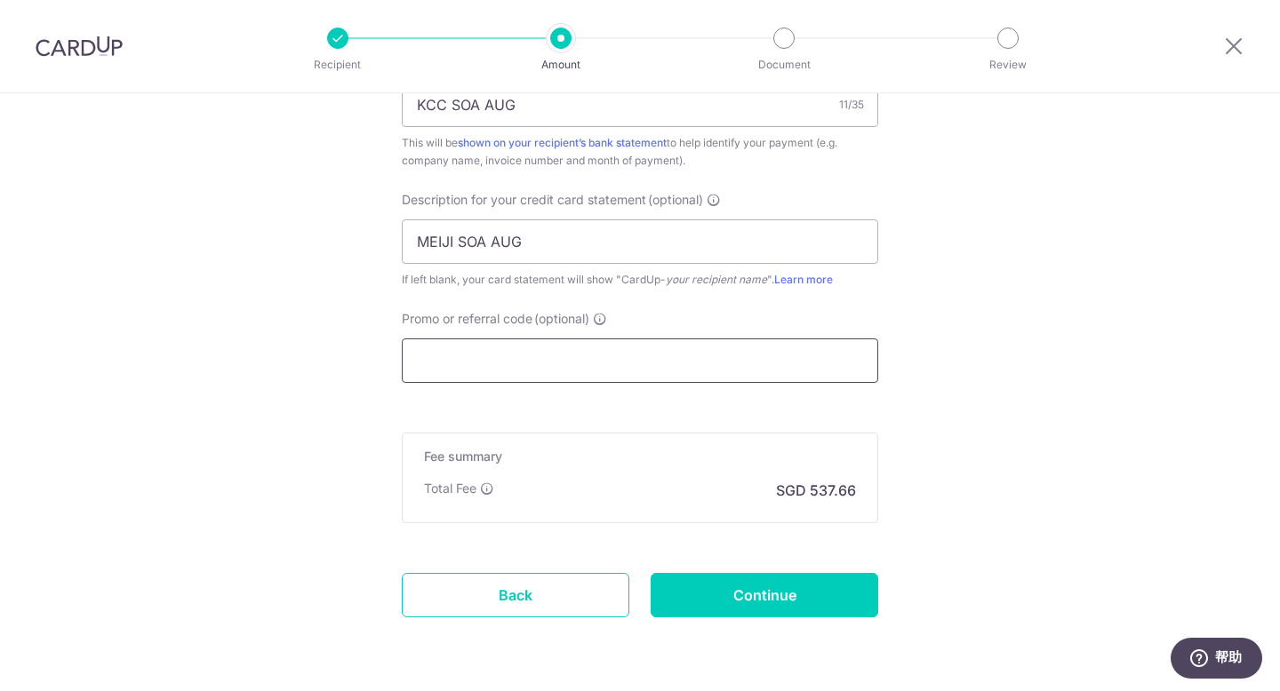
click at [744, 356] on input "Promo or referral code (optional)" at bounding box center [640, 361] width 476 height 44
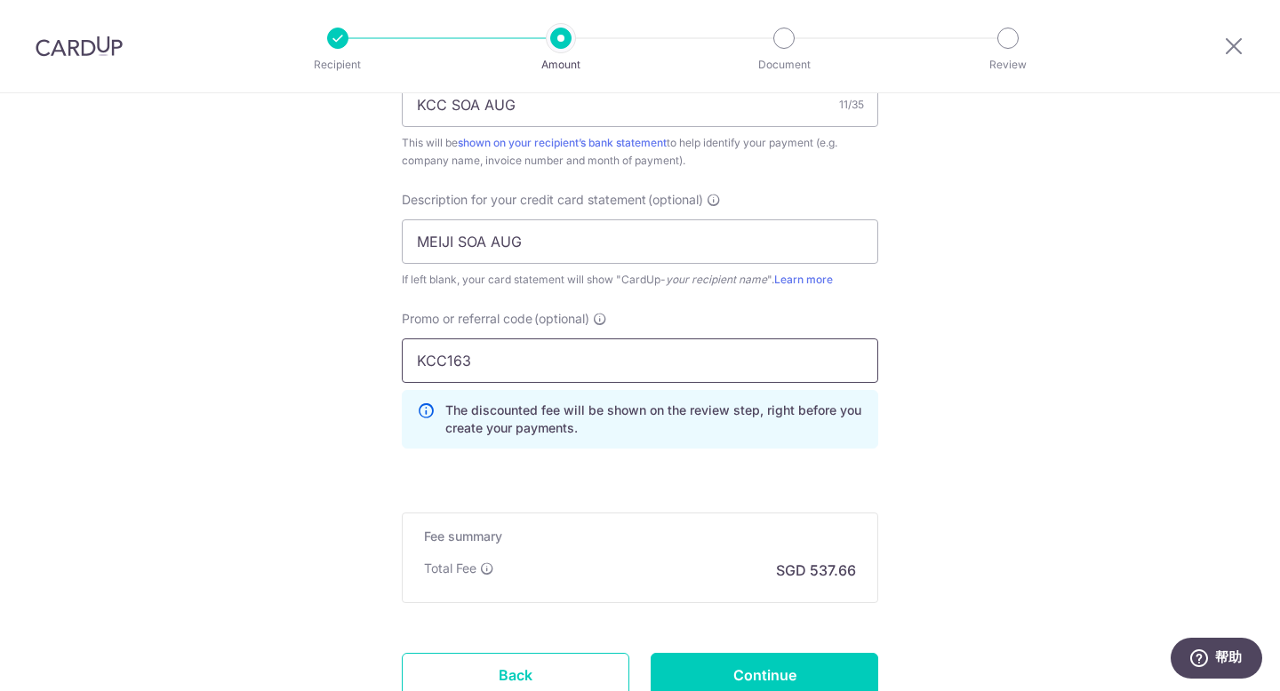
type input "KCC163"
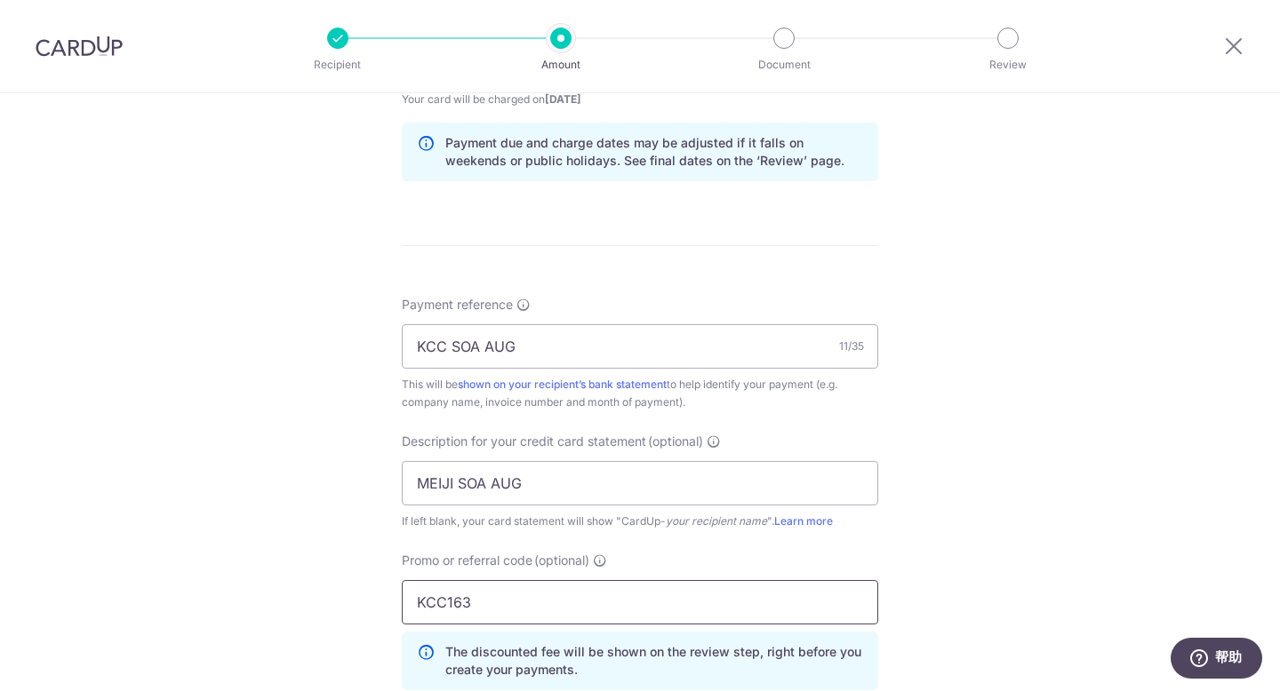
scroll to position [1324, 0]
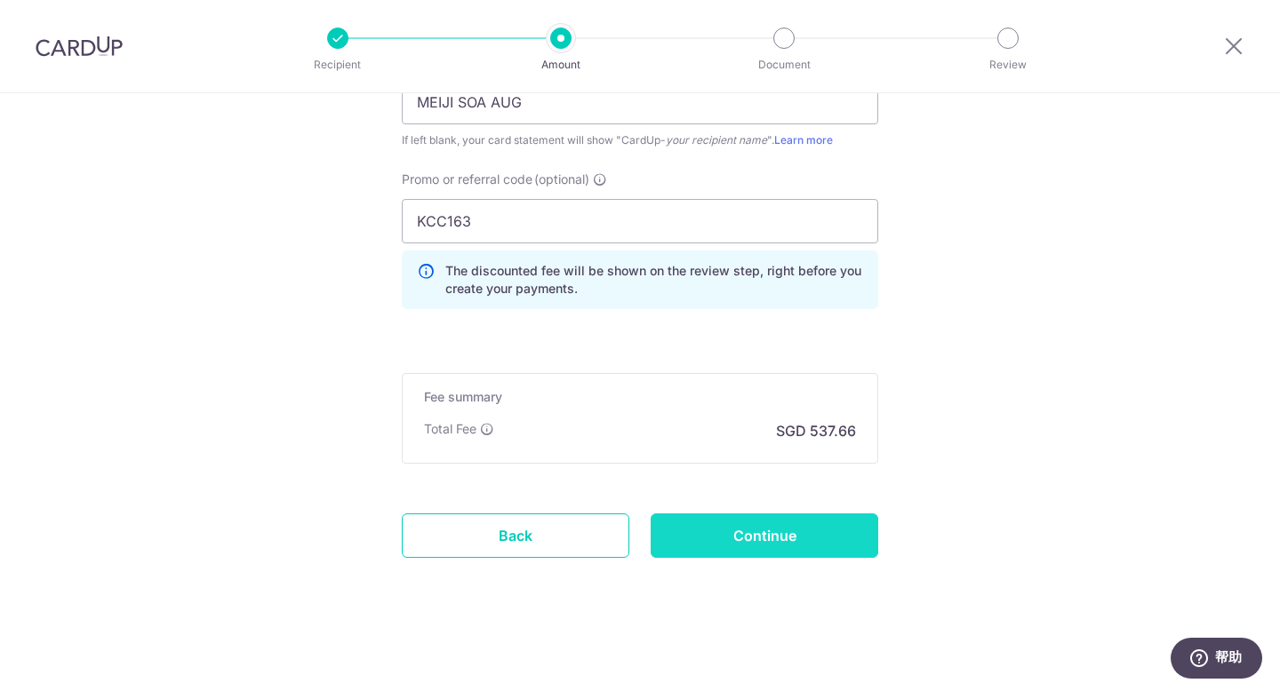
click at [819, 539] on input "Continue" at bounding box center [765, 536] width 228 height 44
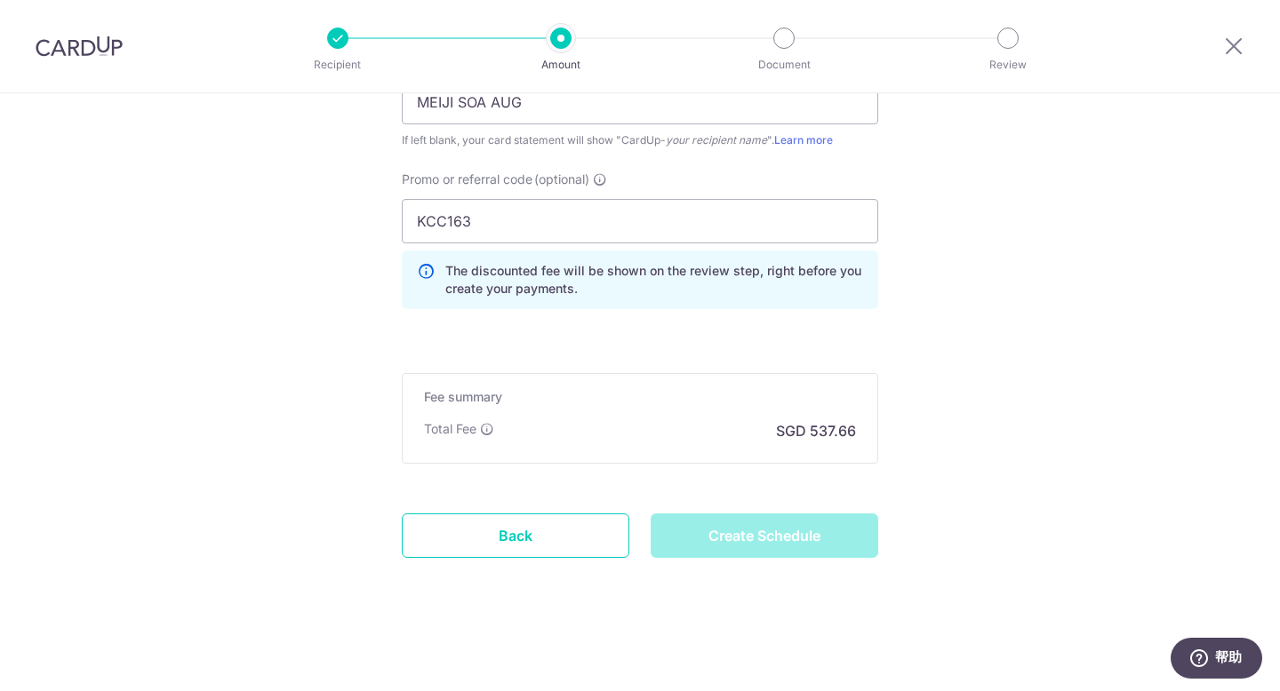
type input "Create Schedule"
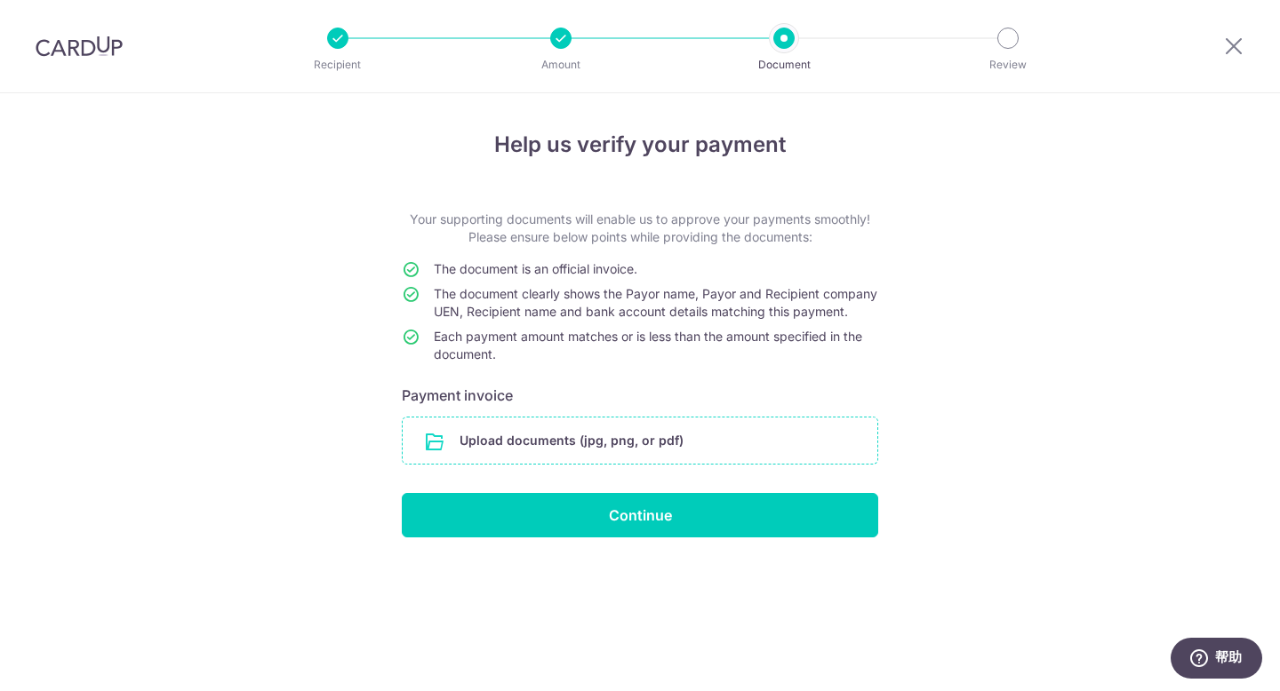
click at [715, 458] on input "file" at bounding box center [640, 441] width 475 height 46
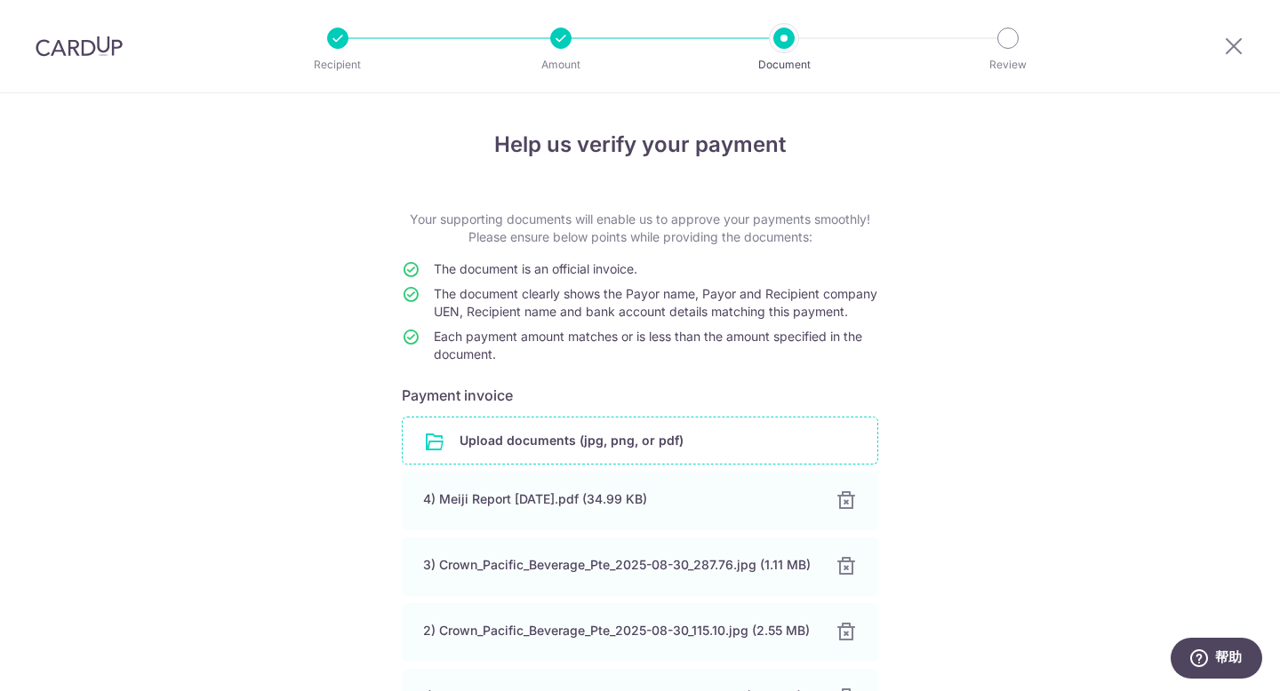
scroll to position [218, 0]
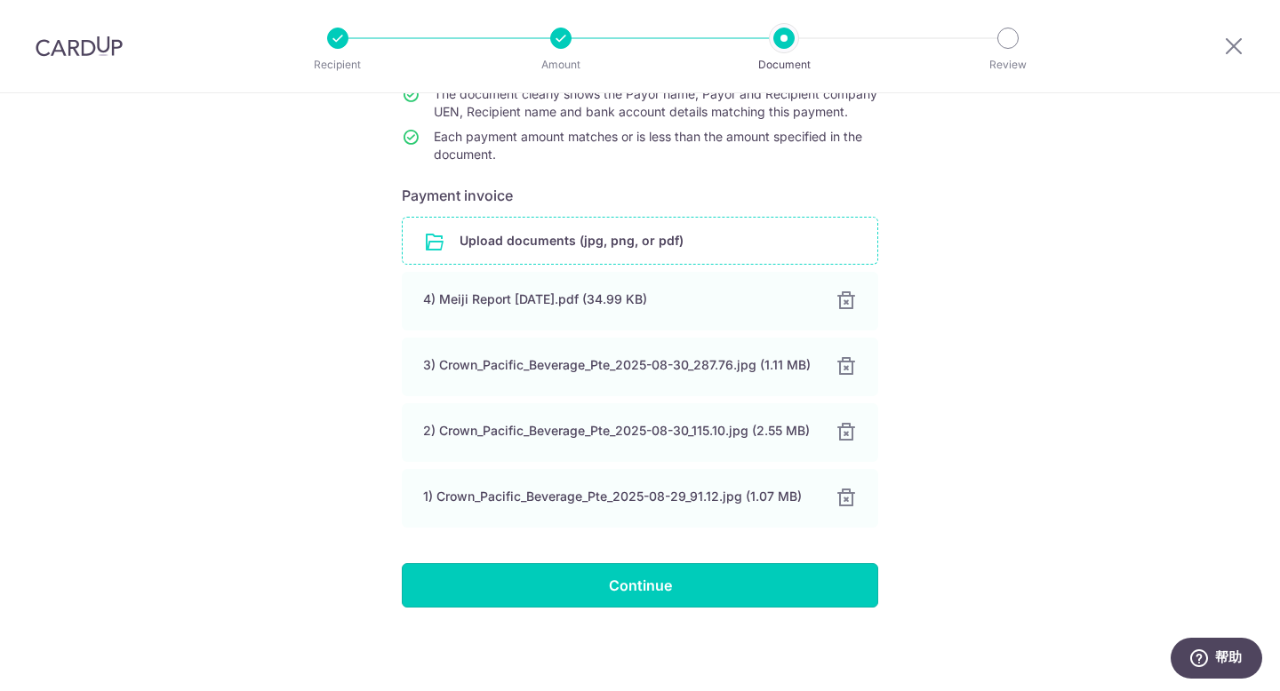
click at [760, 592] on input "Continue" at bounding box center [640, 585] width 476 height 44
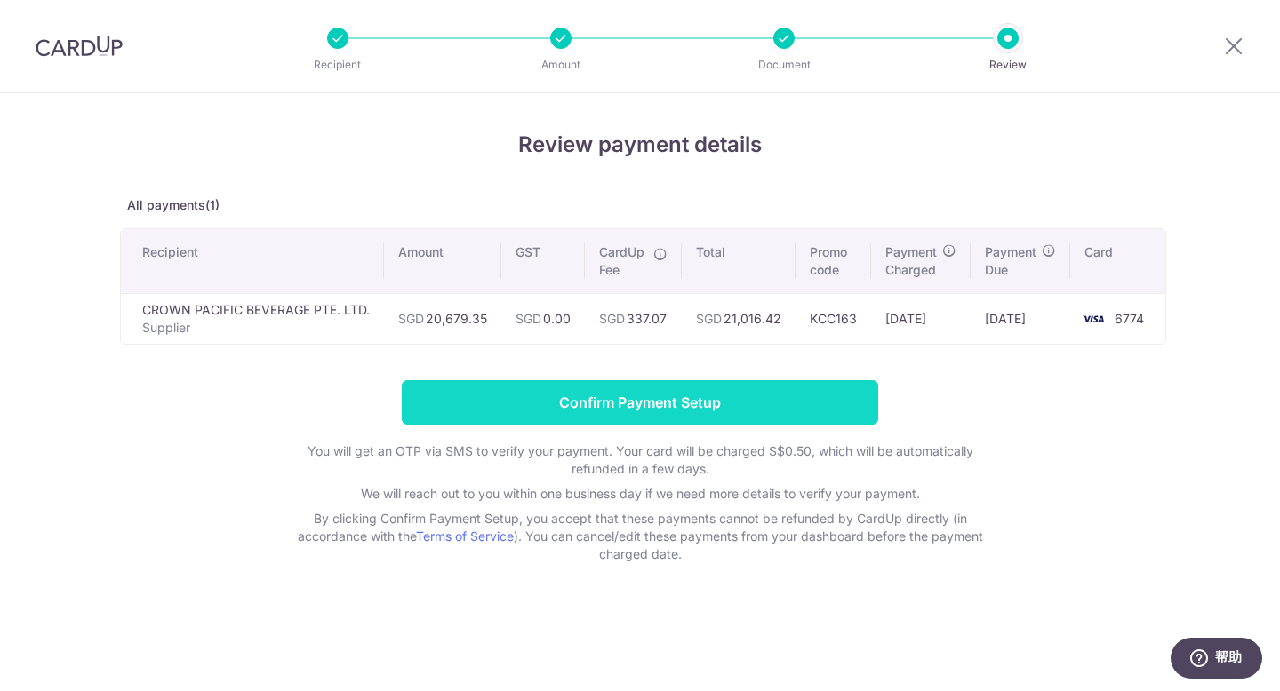
click at [697, 392] on input "Confirm Payment Setup" at bounding box center [640, 402] width 476 height 44
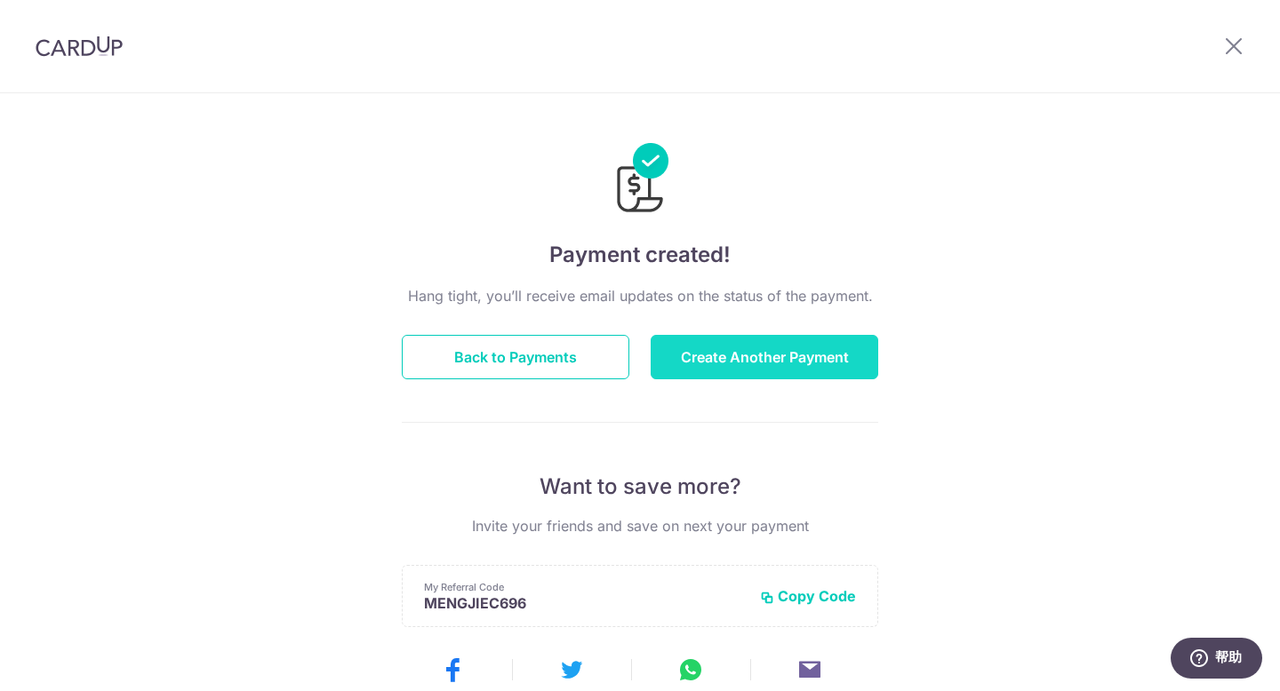
click at [714, 366] on button "Create Another Payment" at bounding box center [765, 357] width 228 height 44
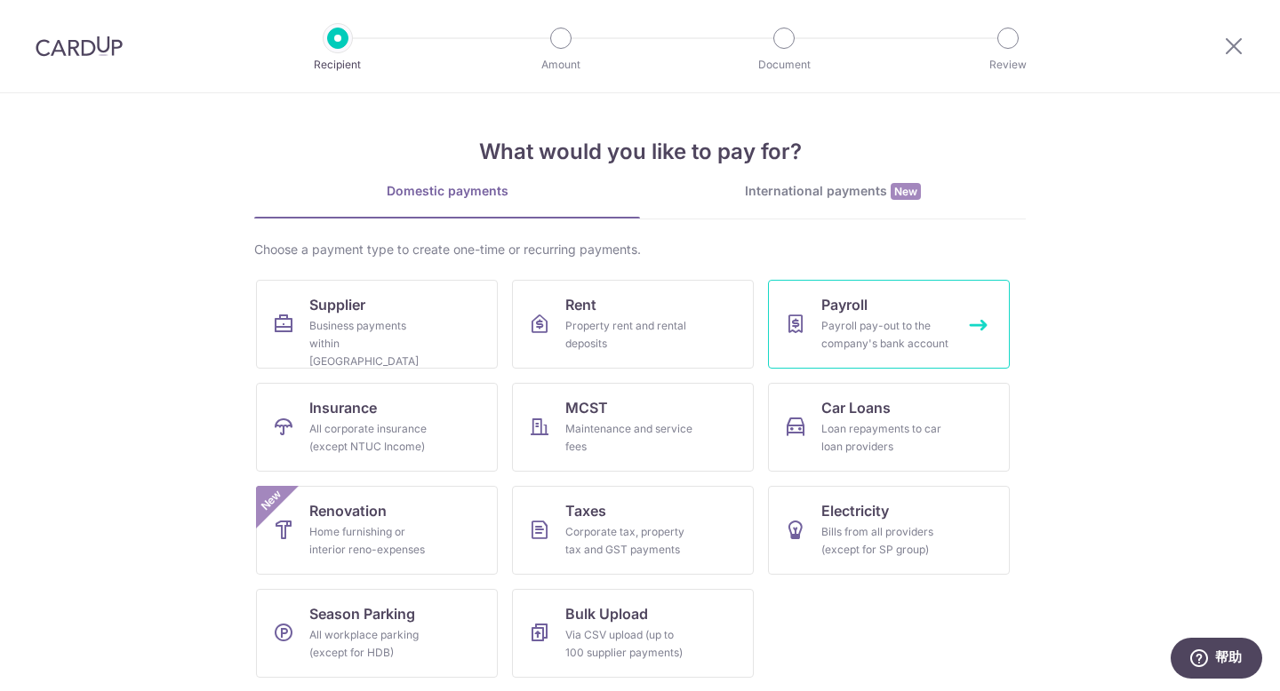
click at [933, 312] on link "Payroll Payroll pay-out to the company's bank account" at bounding box center [889, 324] width 242 height 89
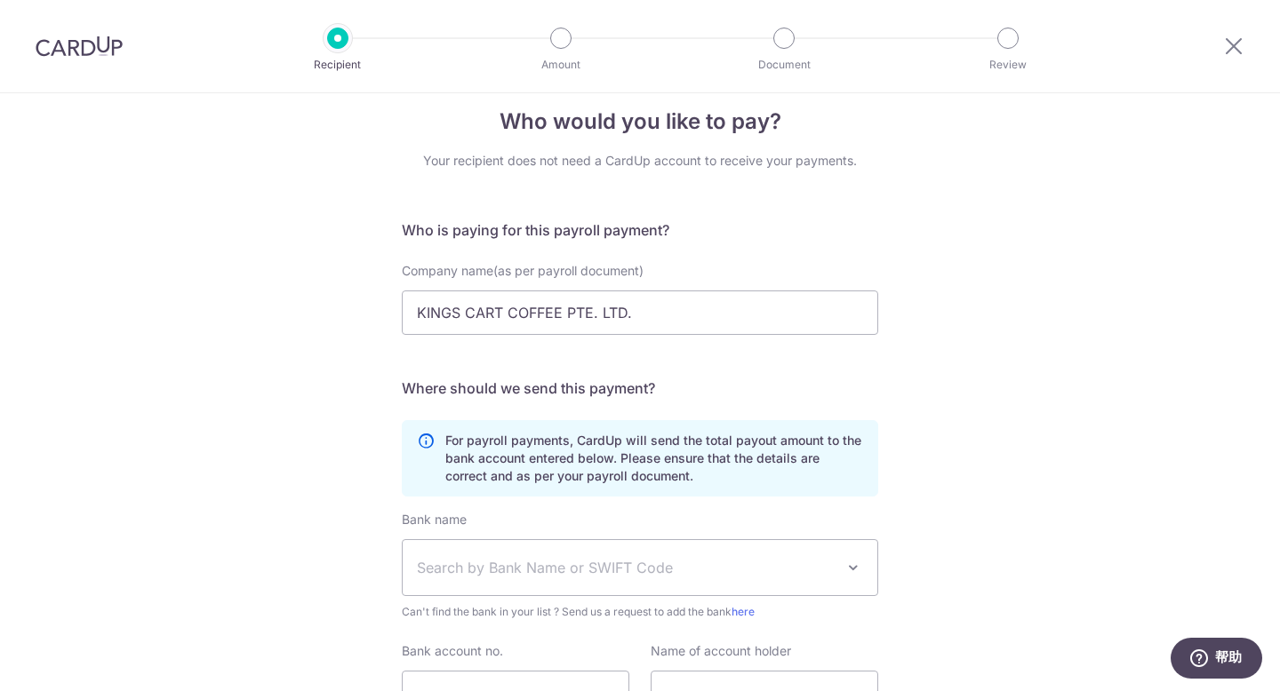
scroll to position [189, 0]
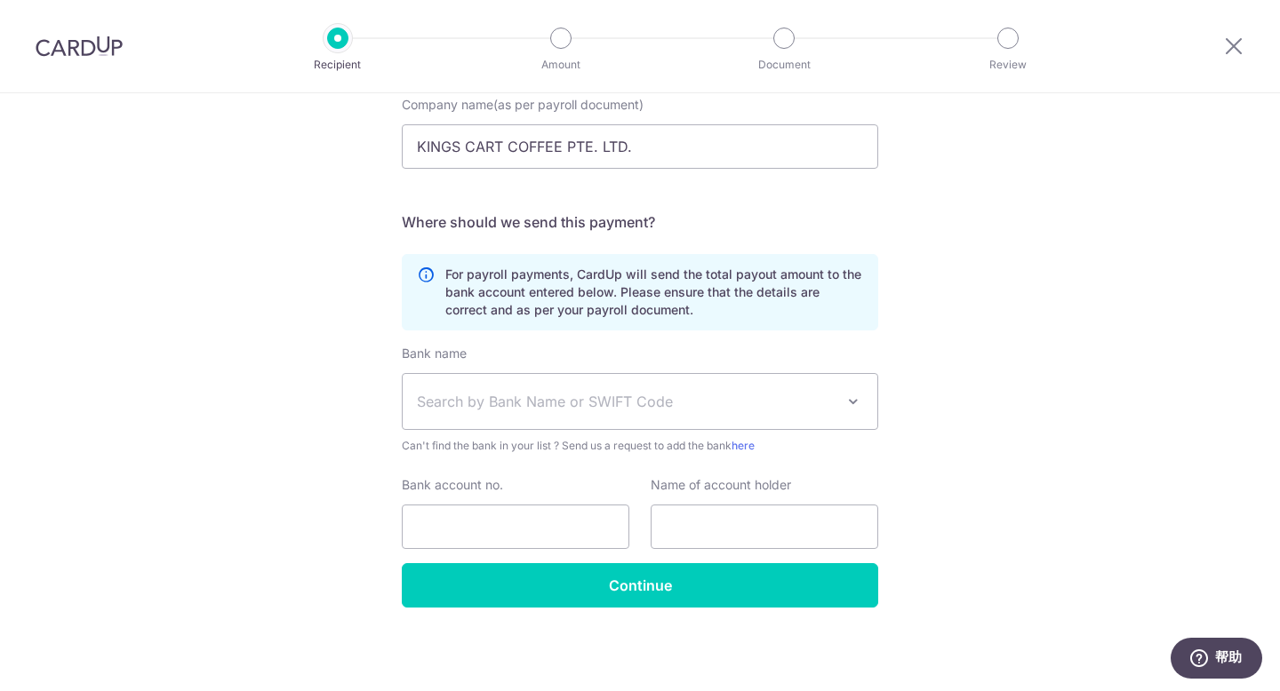
click at [620, 391] on span "Search by Bank Name or SWIFT Code" at bounding box center [626, 401] width 418 height 21
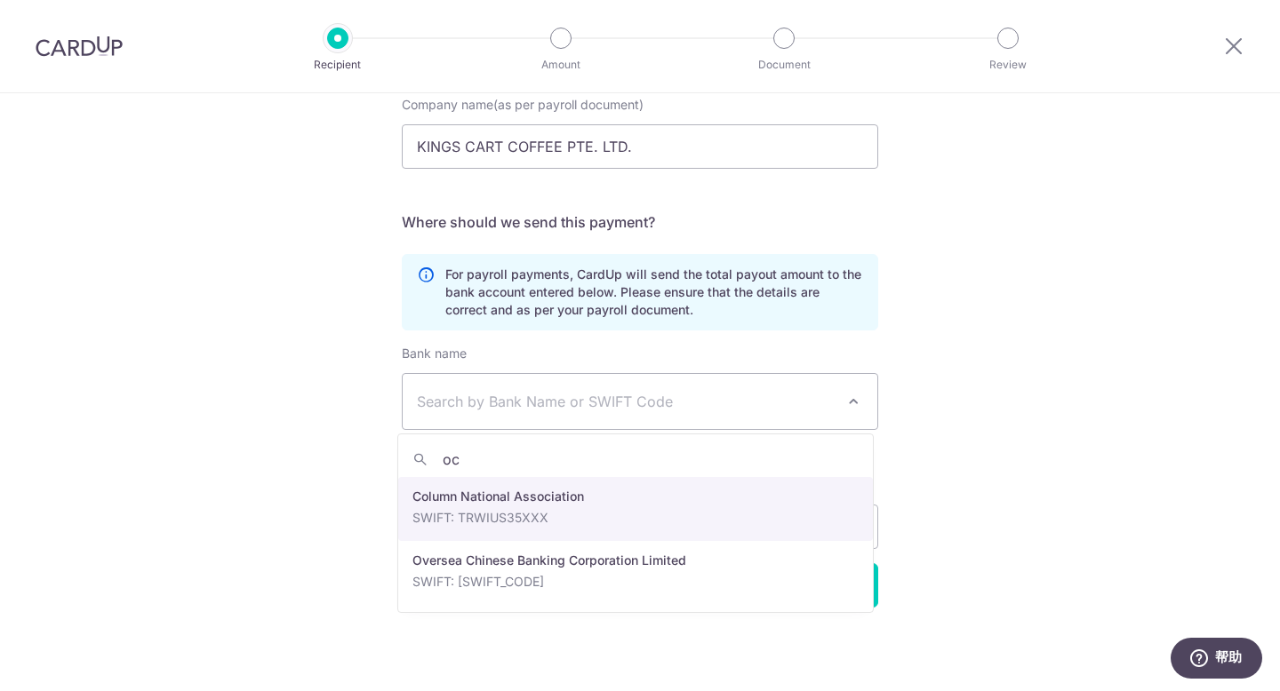
type input "o"
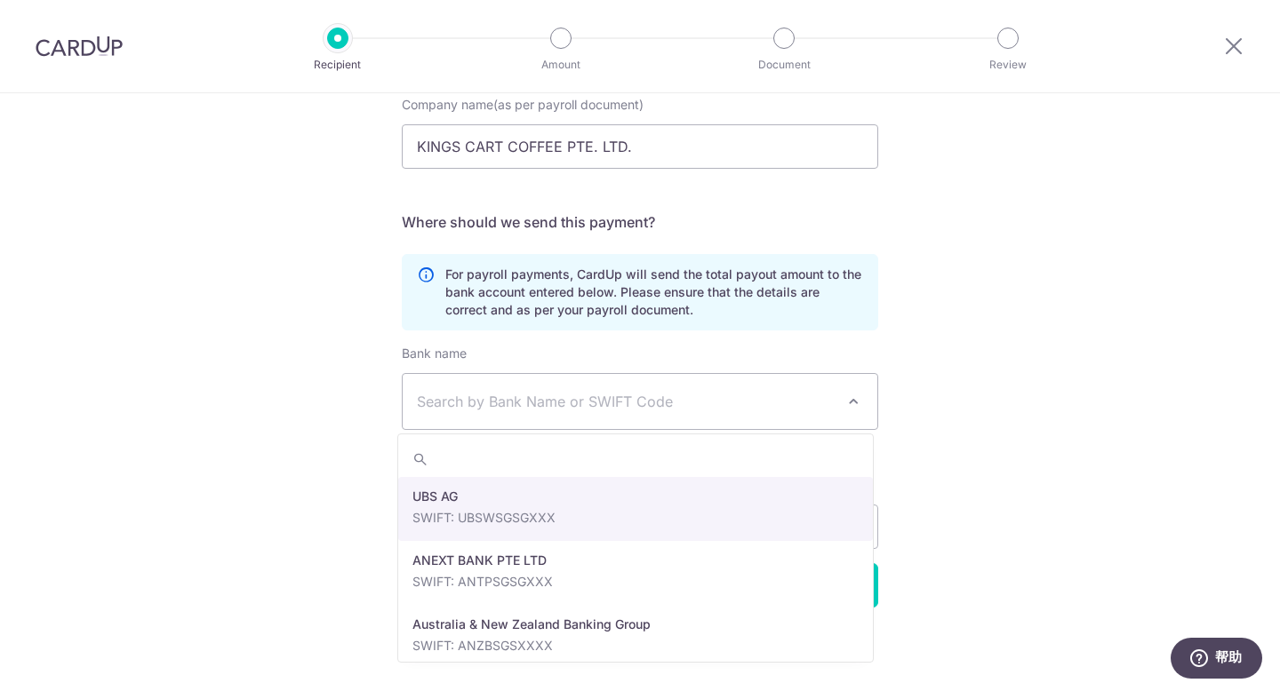
click at [744, 388] on span "Search by Bank Name or SWIFT Code" at bounding box center [640, 401] width 475 height 55
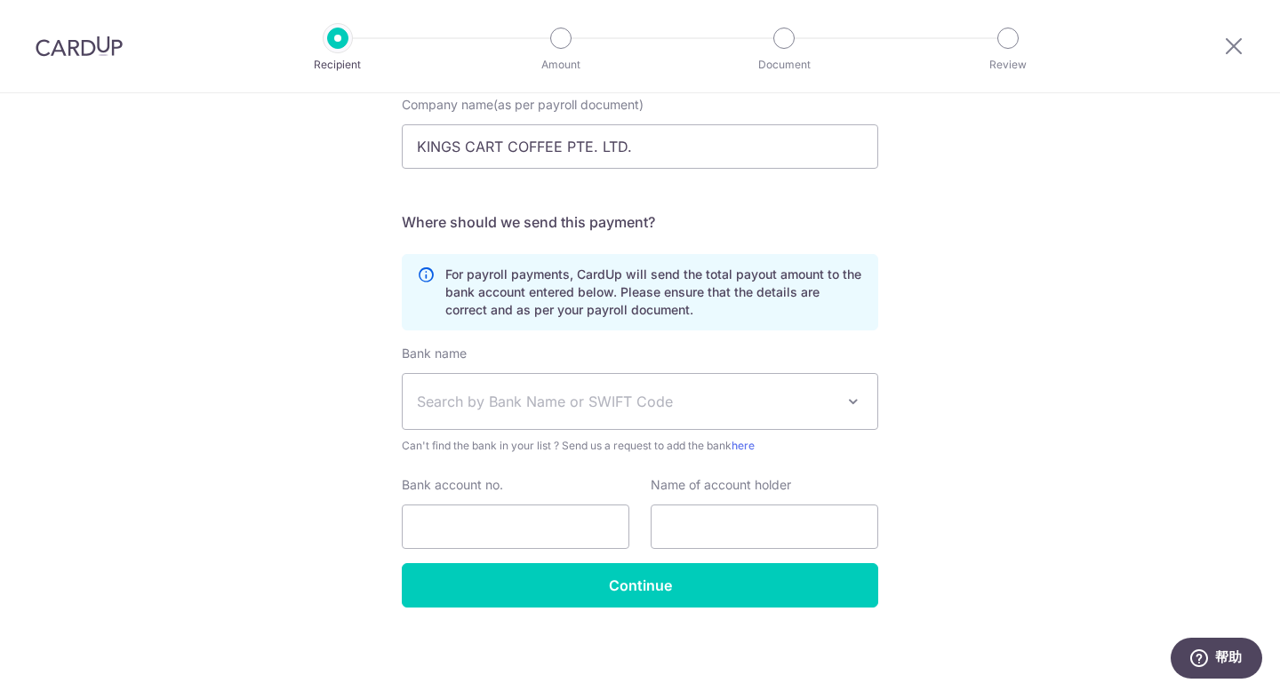
click at [669, 418] on span "Search by Bank Name or SWIFT Code" at bounding box center [640, 401] width 475 height 55
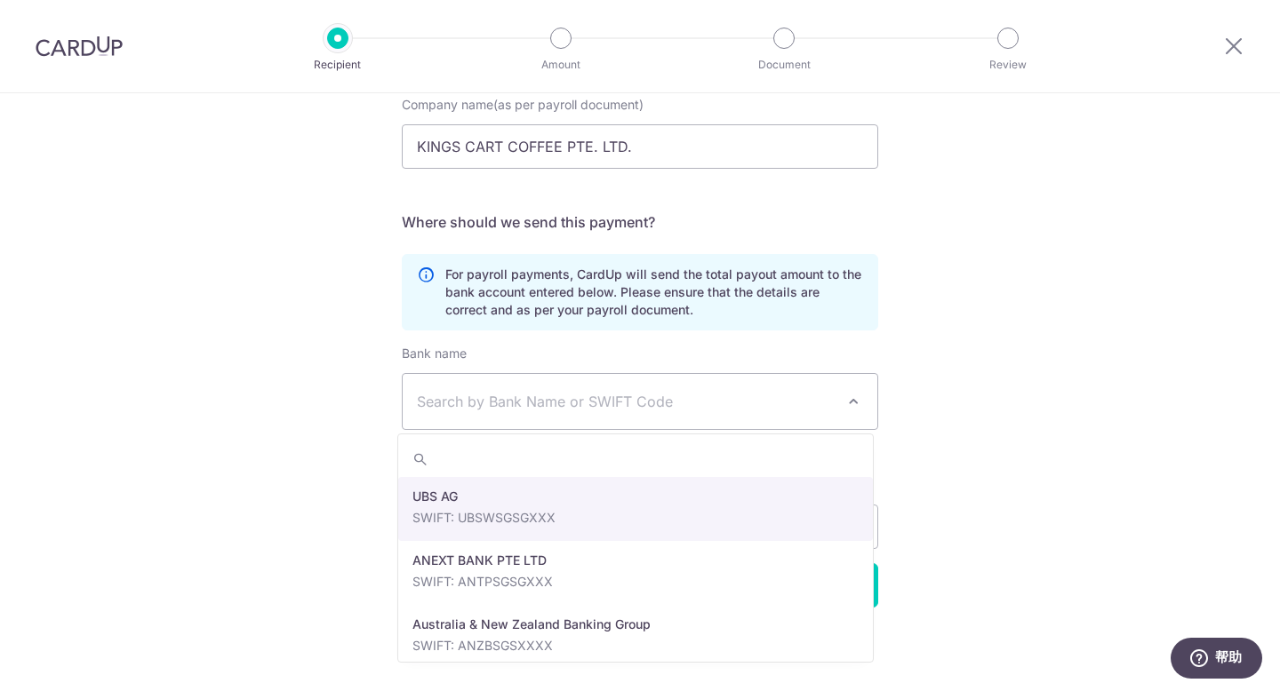
type input "s"
type input "dbs"
select select "6"
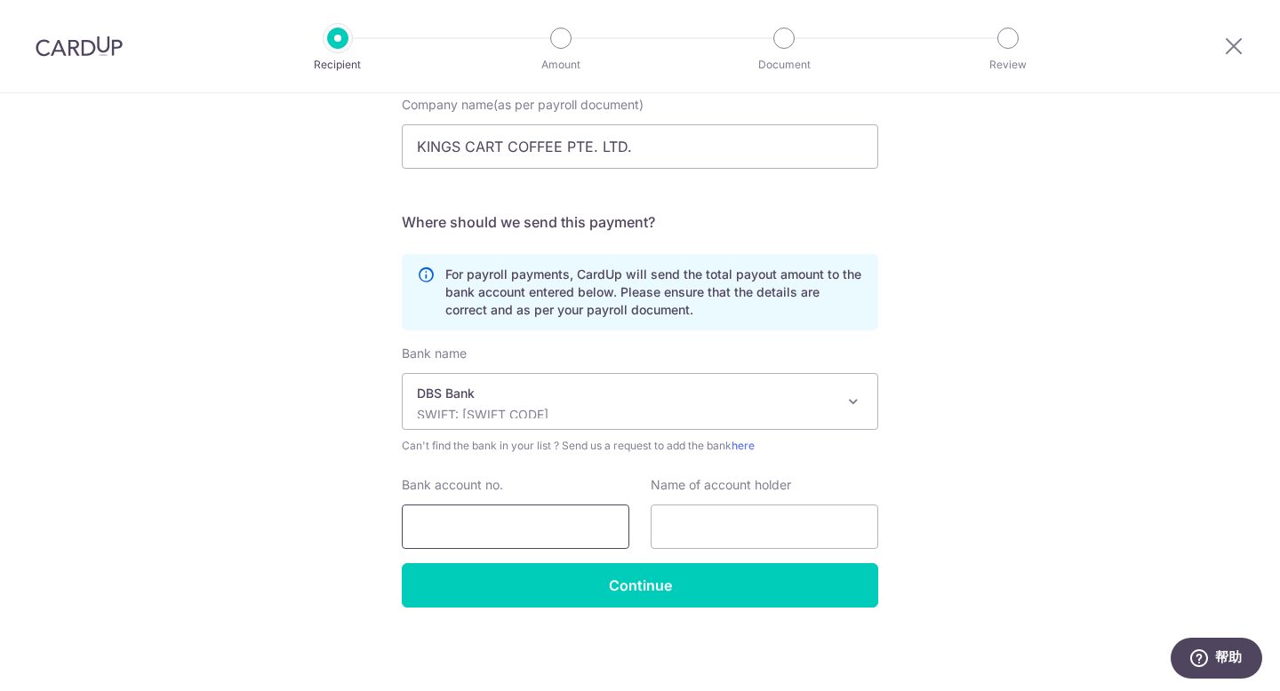
click at [499, 519] on input "Bank account no." at bounding box center [516, 527] width 228 height 44
paste input "8853799555"
type input "8853799555"
click at [746, 530] on input "text" at bounding box center [765, 527] width 228 height 44
paste input "KINGS CART COFFEE PTE. LTD."
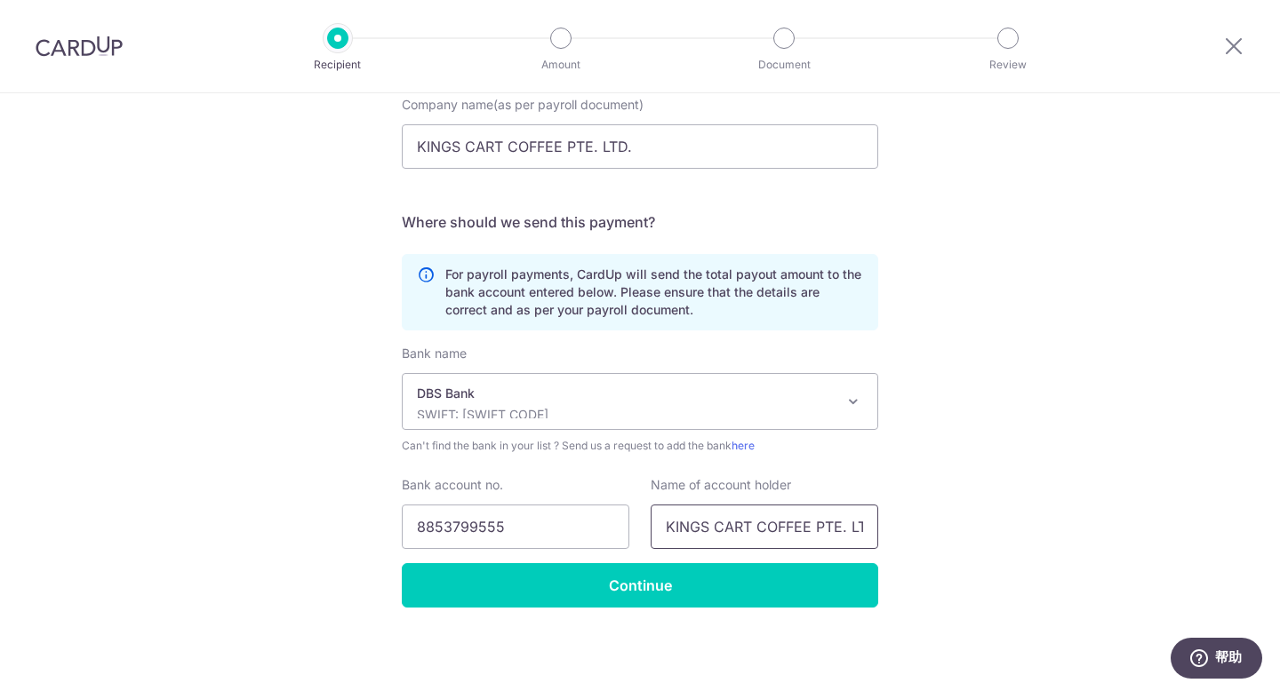
scroll to position [0, 16]
type input "KINGS CART COFFEE PTE. LTD."
click at [1026, 399] on div "Who would you like to pay? Your recipient does not need a CardUp account to rec…" at bounding box center [640, 297] width 1280 height 787
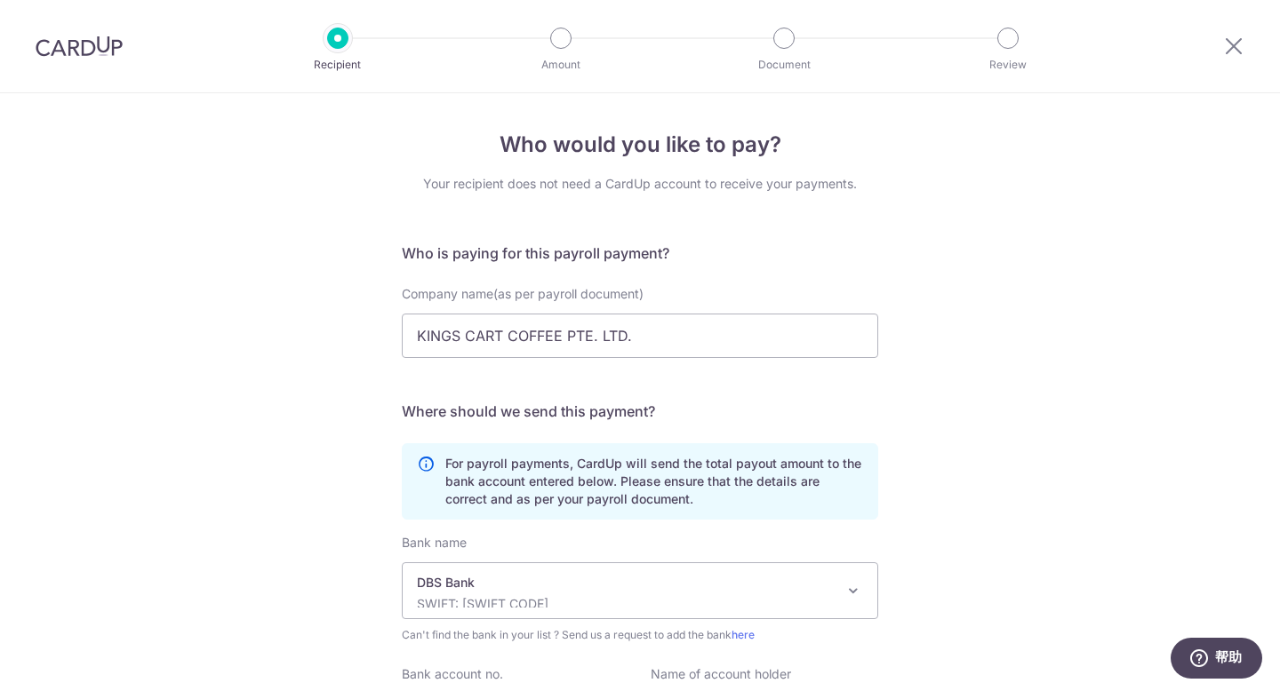
scroll to position [189, 0]
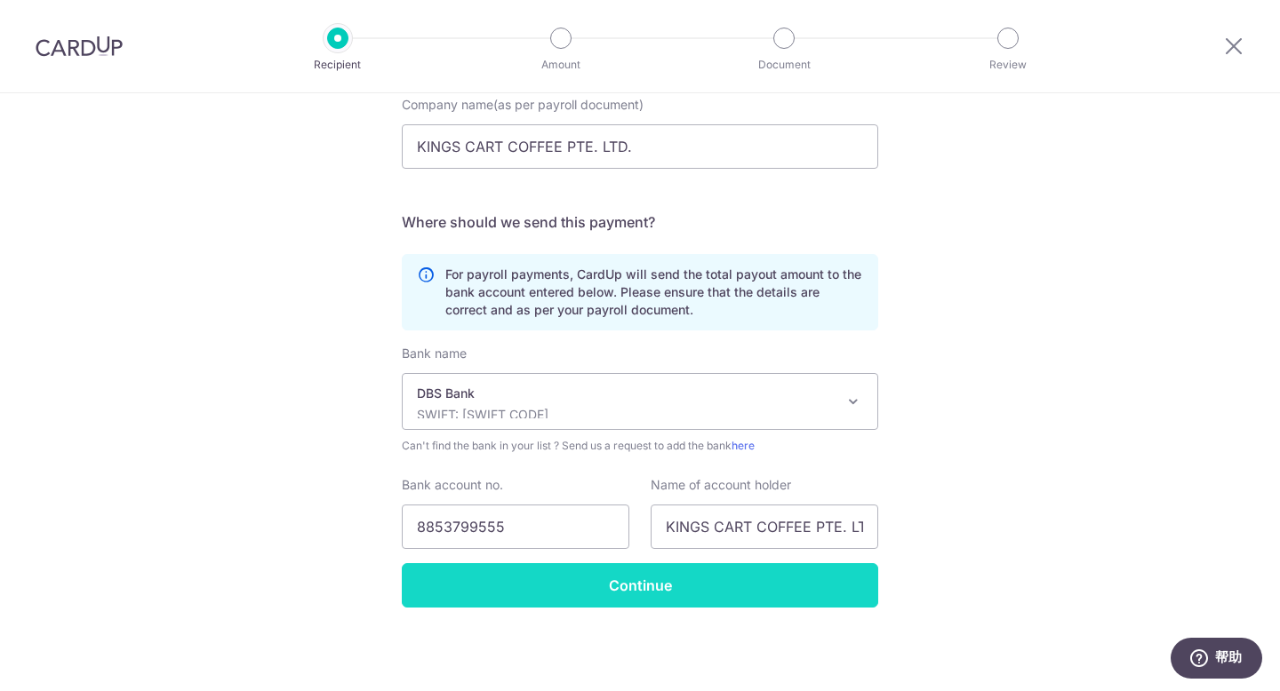
click at [623, 587] on input "Continue" at bounding box center [640, 585] width 476 height 44
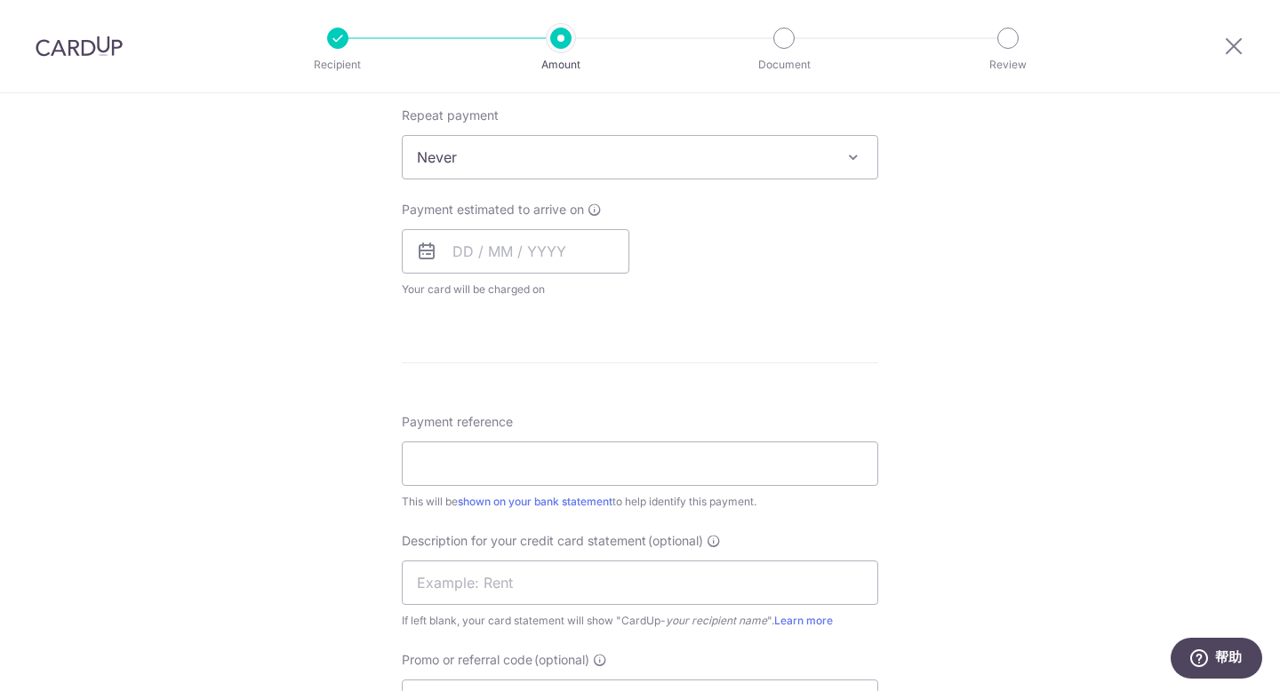
scroll to position [688, 0]
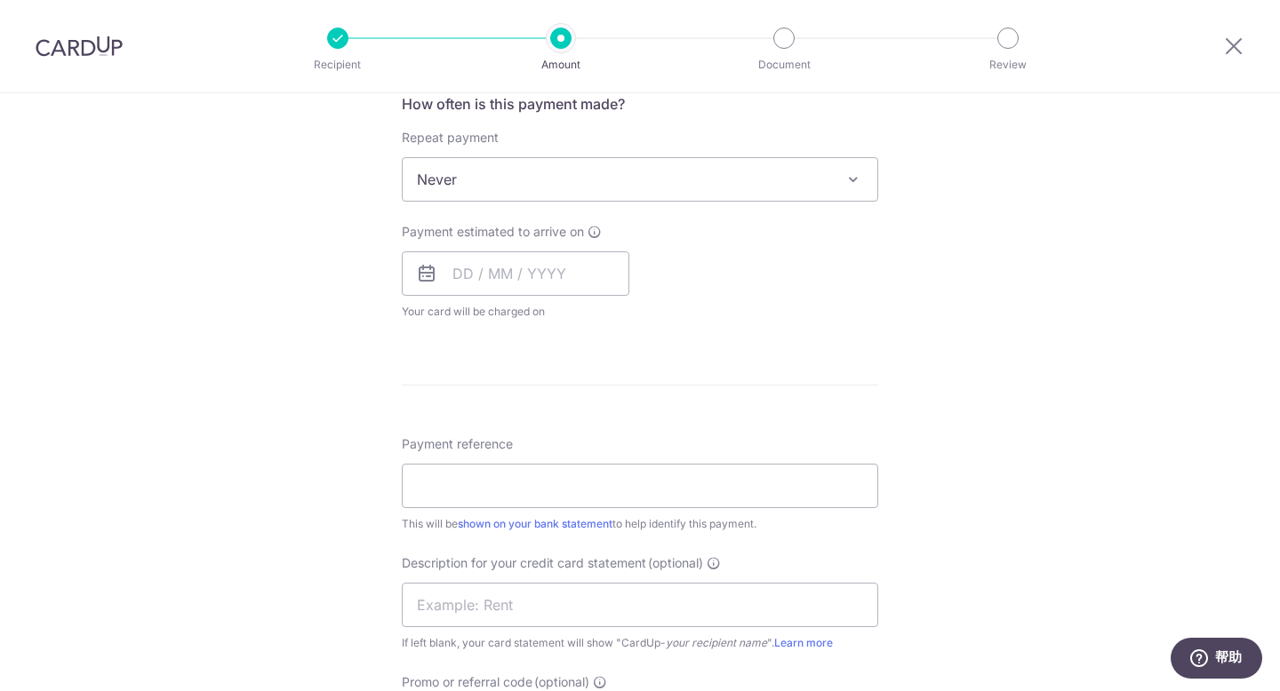
click at [1052, 309] on div "Tell us more about your payment Enter payment amount SGD Recipient added succes…" at bounding box center [640, 259] width 1280 height 1709
